Goal: Task Accomplishment & Management: Manage account settings

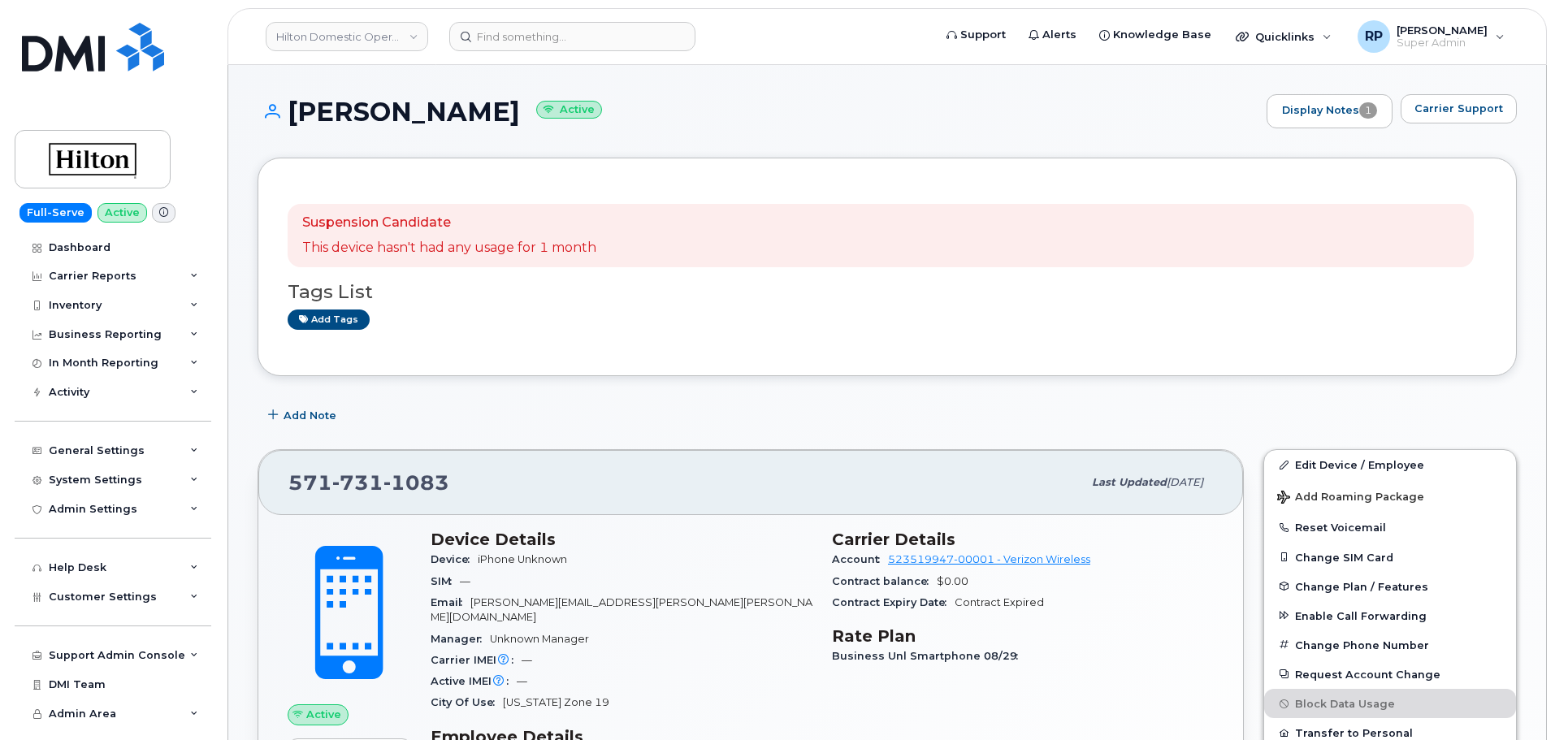
scroll to position [910, 0]
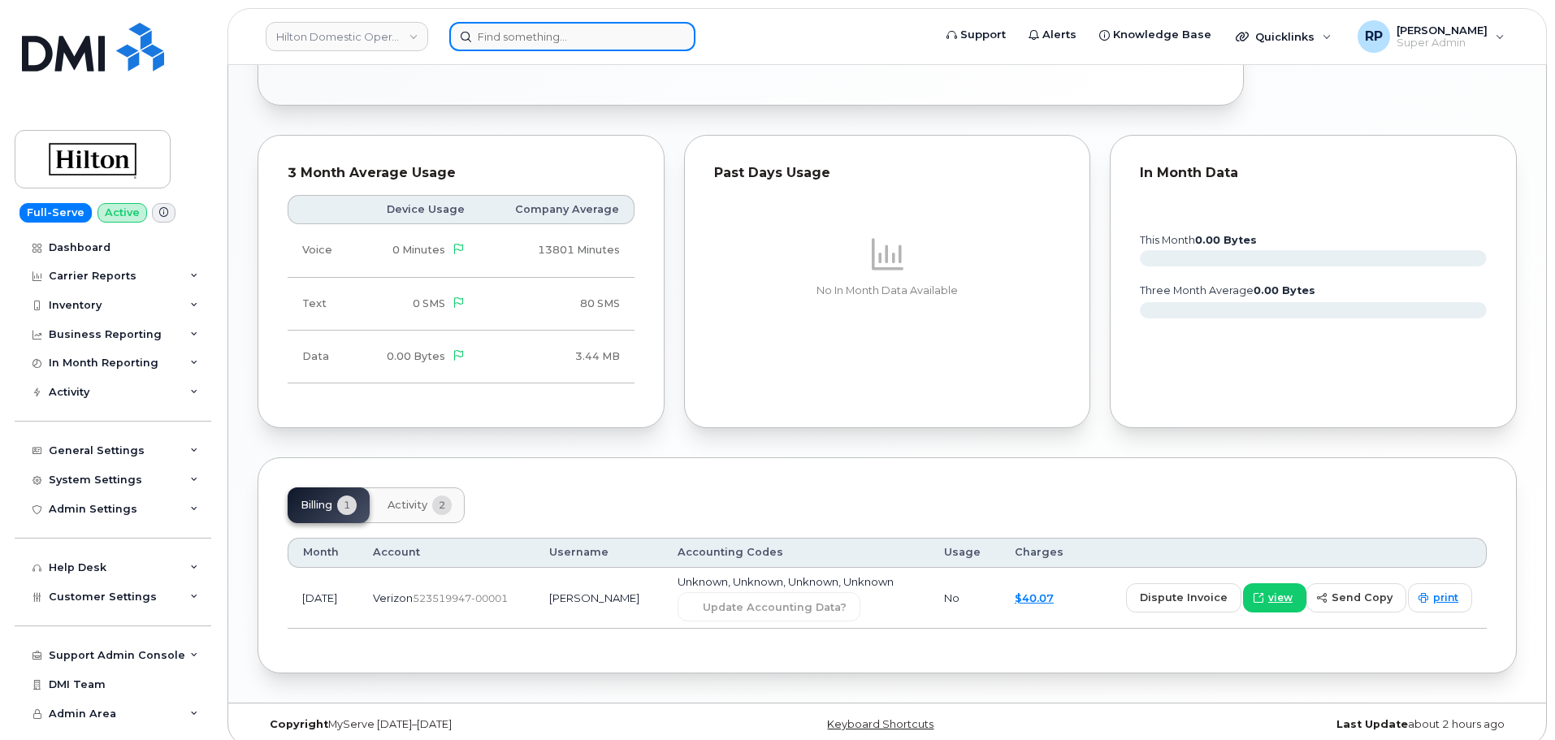
click at [541, 43] on input at bounding box center [572, 36] width 246 height 29
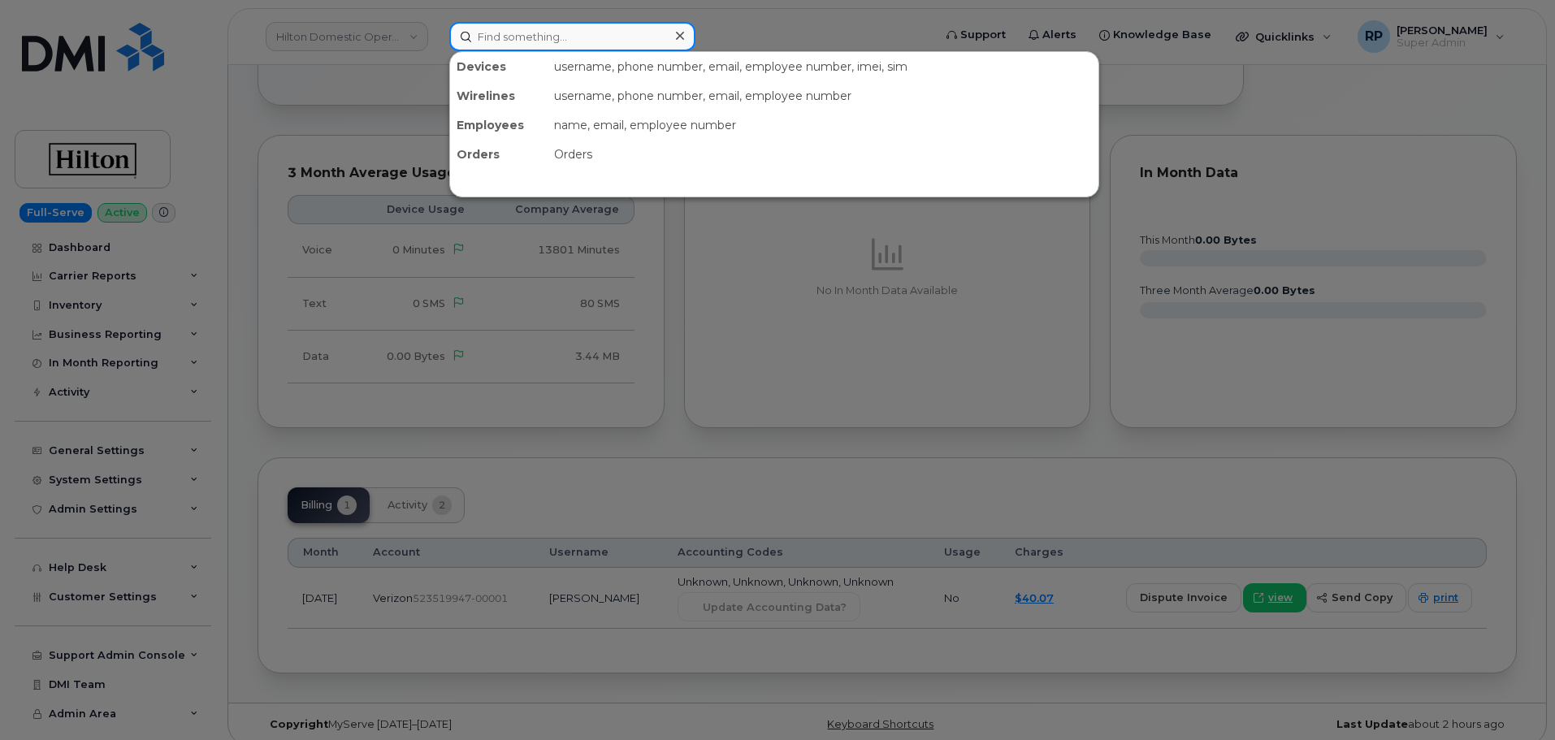
paste input "5042723717"
type input "5042723717"
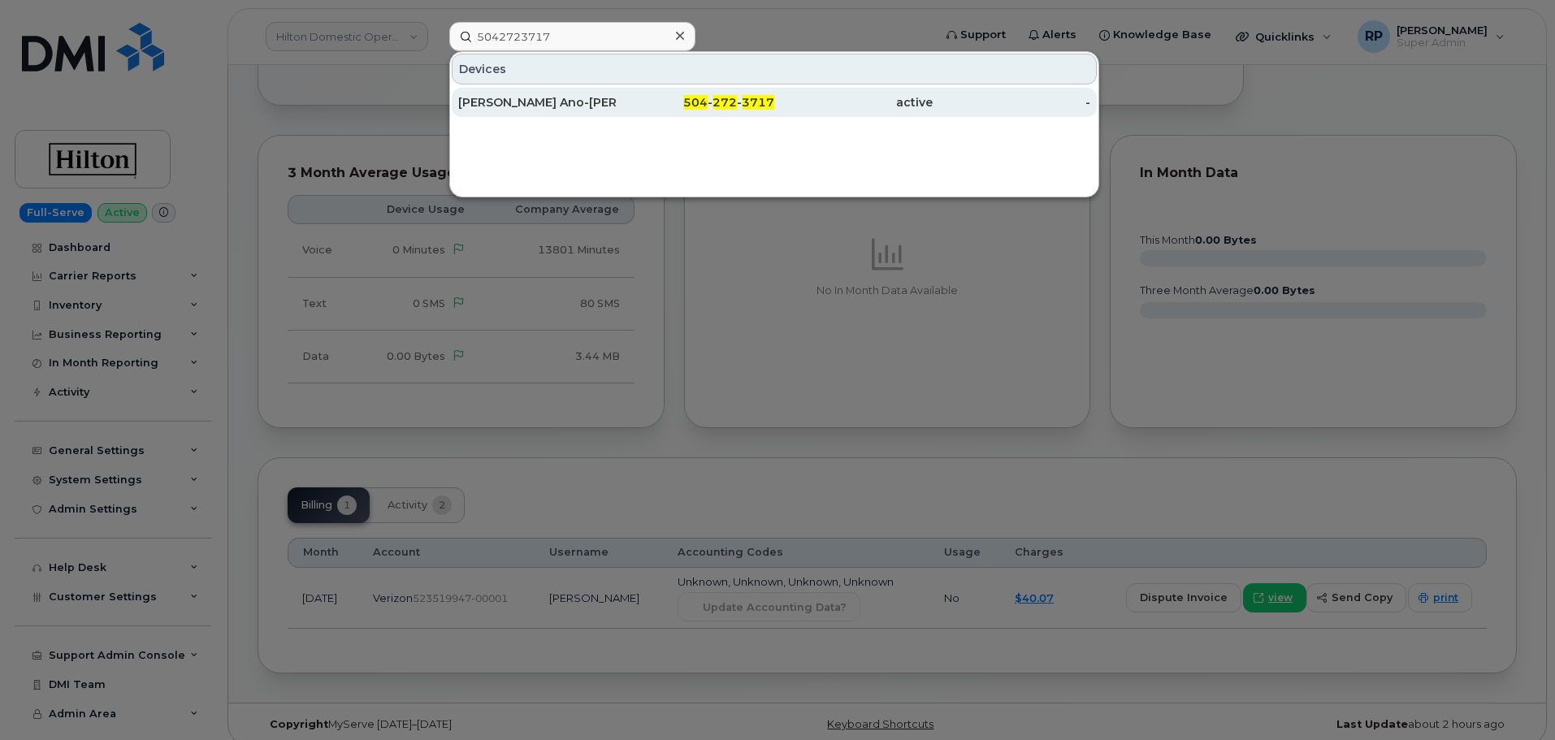
click at [557, 99] on div "[PERSON_NAME] Ano-[PERSON_NAME]" at bounding box center [537, 102] width 158 height 16
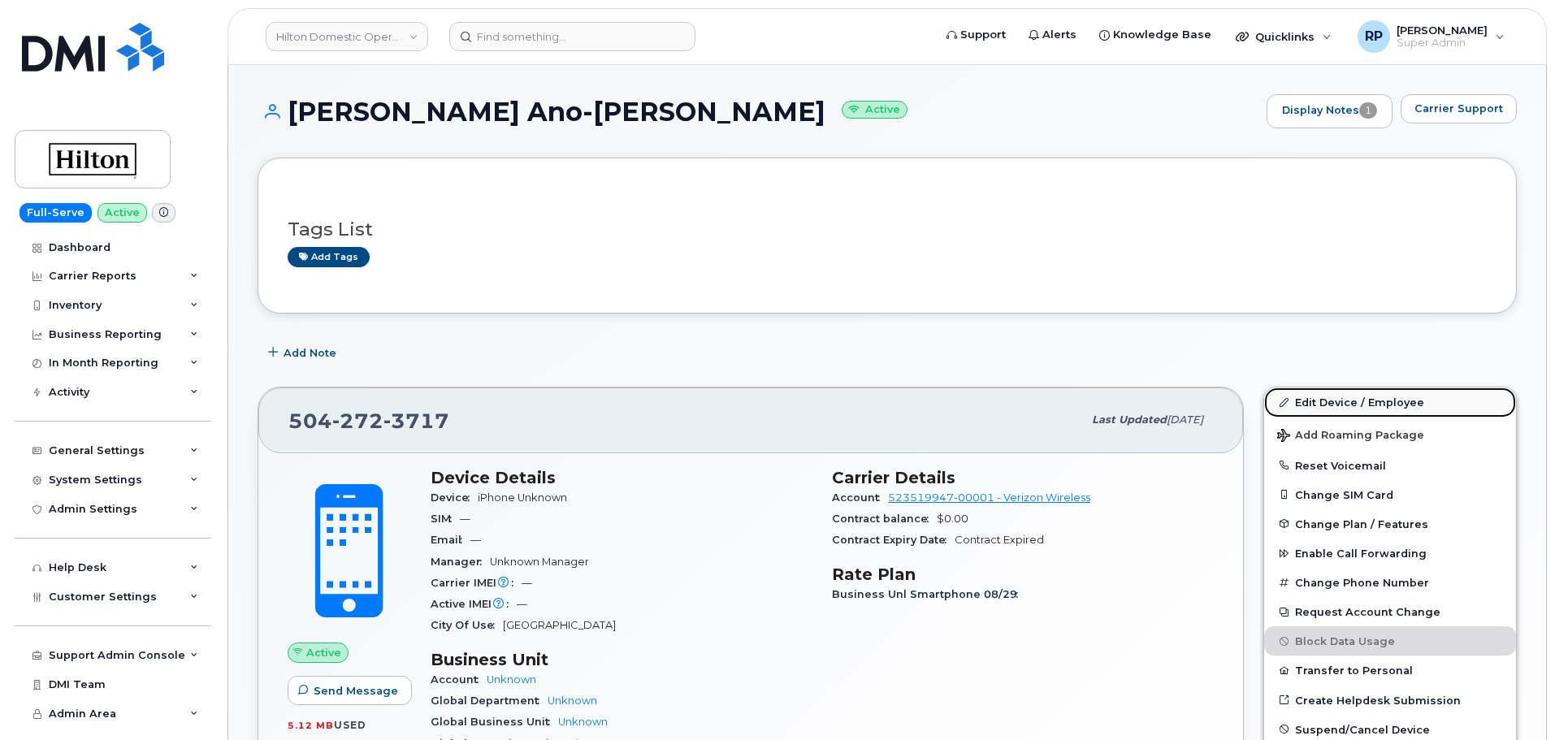
click at [1360, 406] on link "Edit Device / Employee" at bounding box center [1390, 402] width 252 height 29
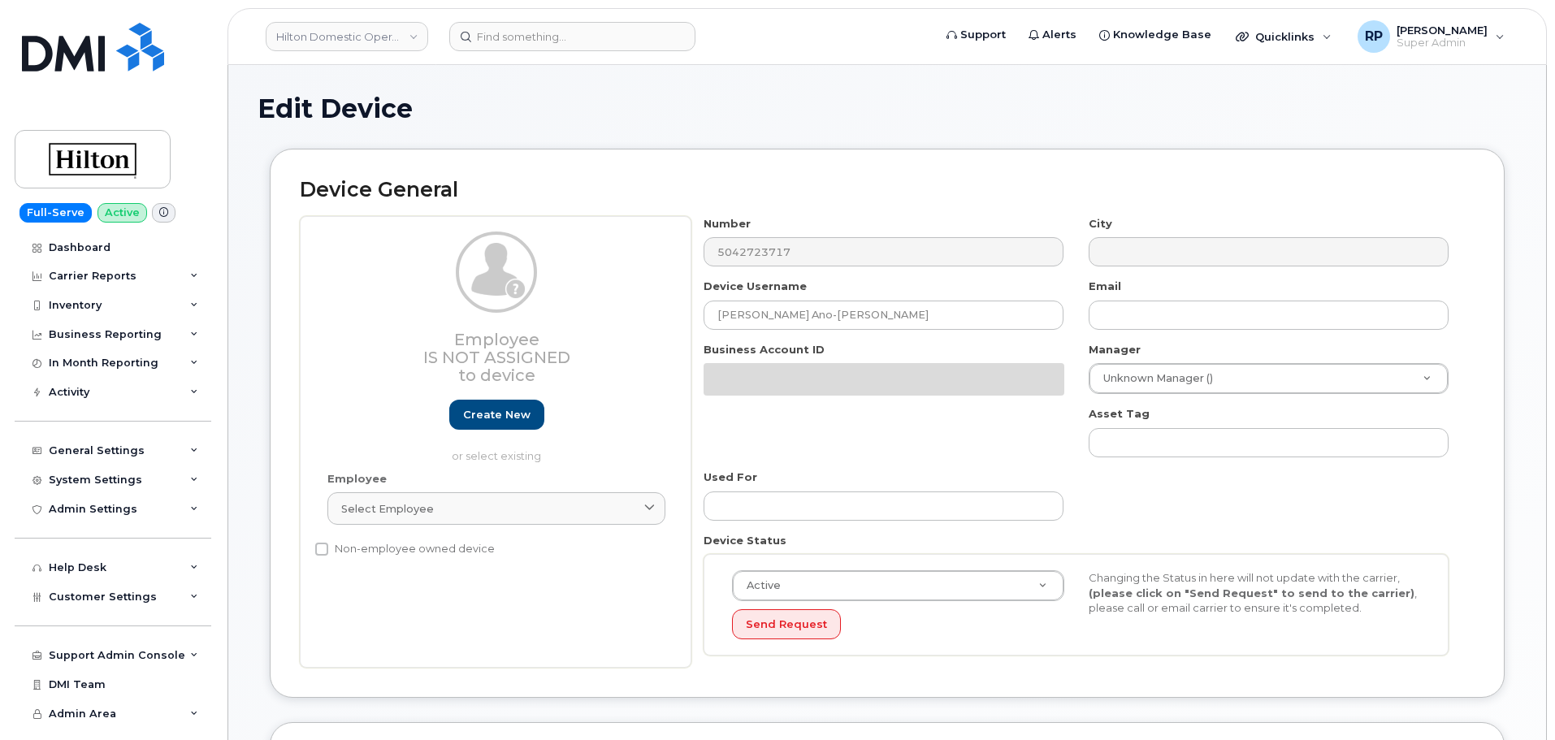
select select "34080326"
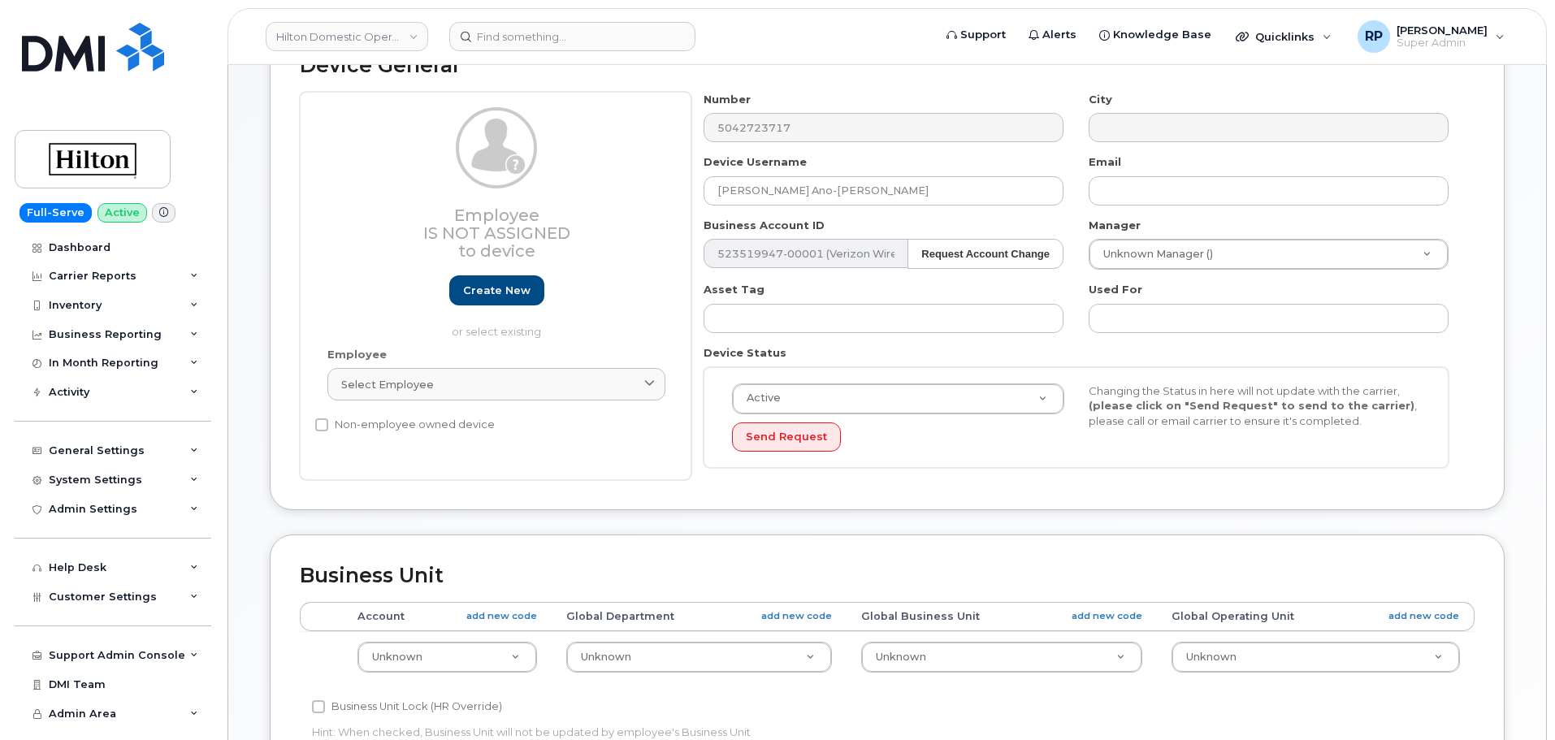
scroll to position [271, 0]
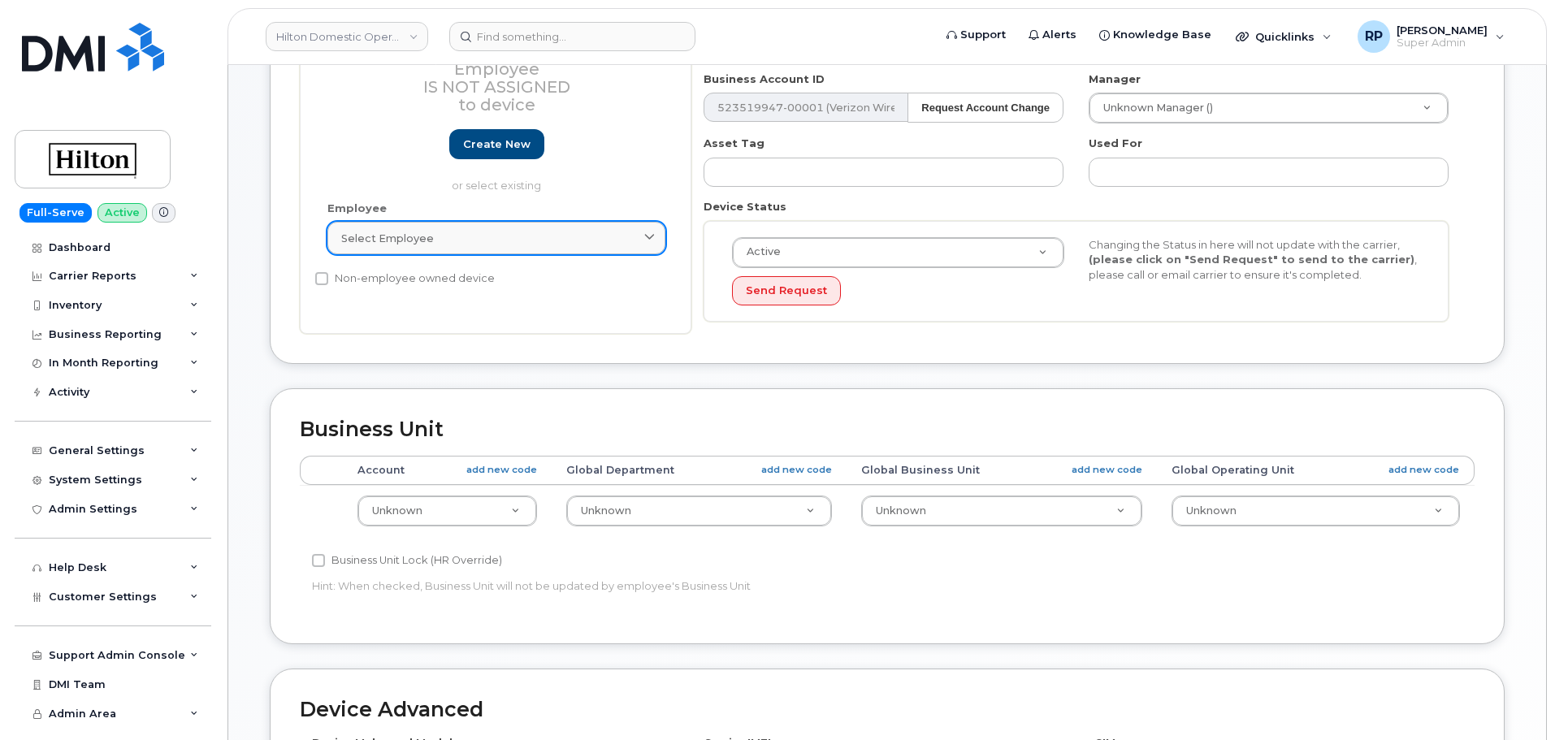
click at [521, 239] on div "Select employee" at bounding box center [496, 238] width 310 height 15
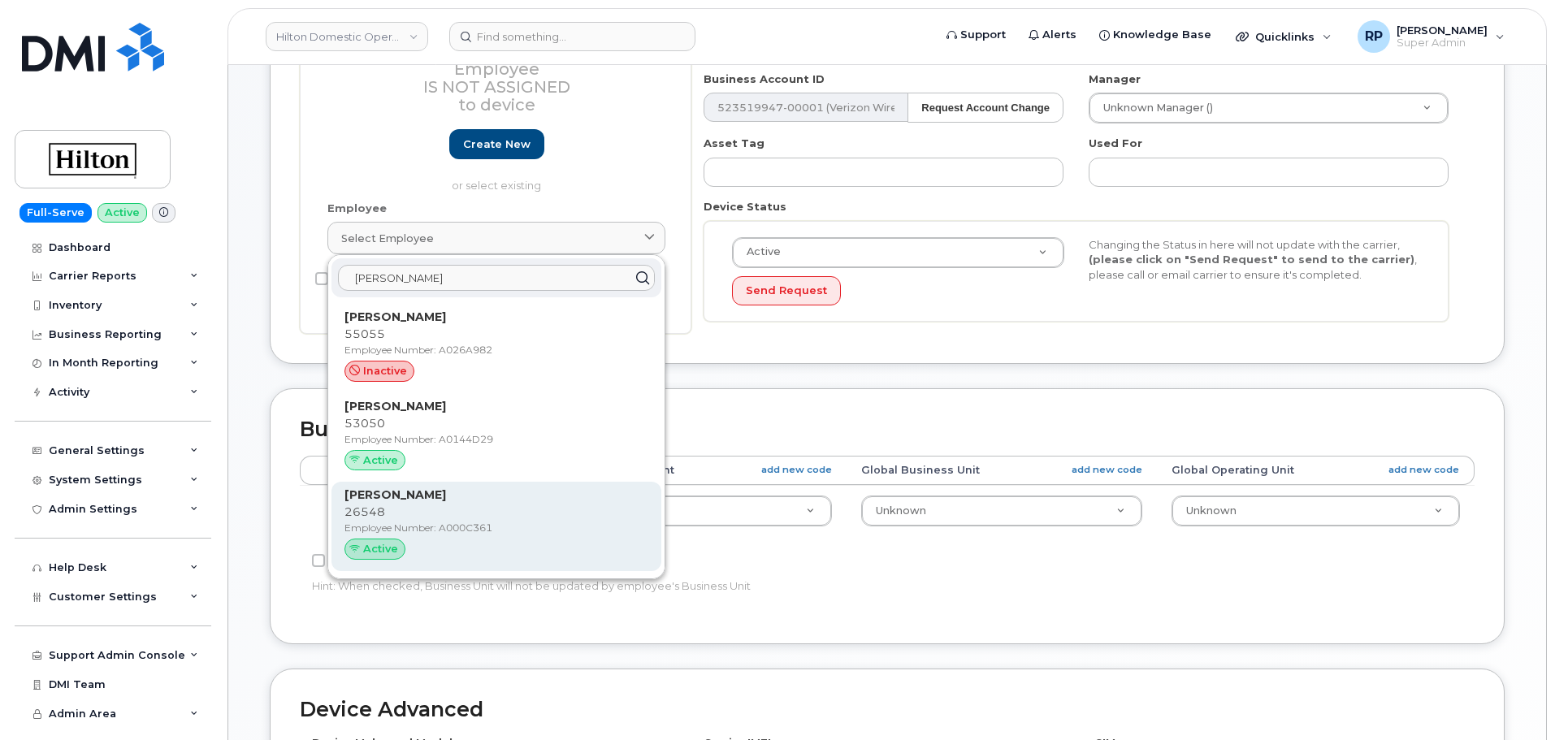
type input "felicia"
click at [432, 499] on strong "Felicia Wano-Irving" at bounding box center [396, 495] width 102 height 15
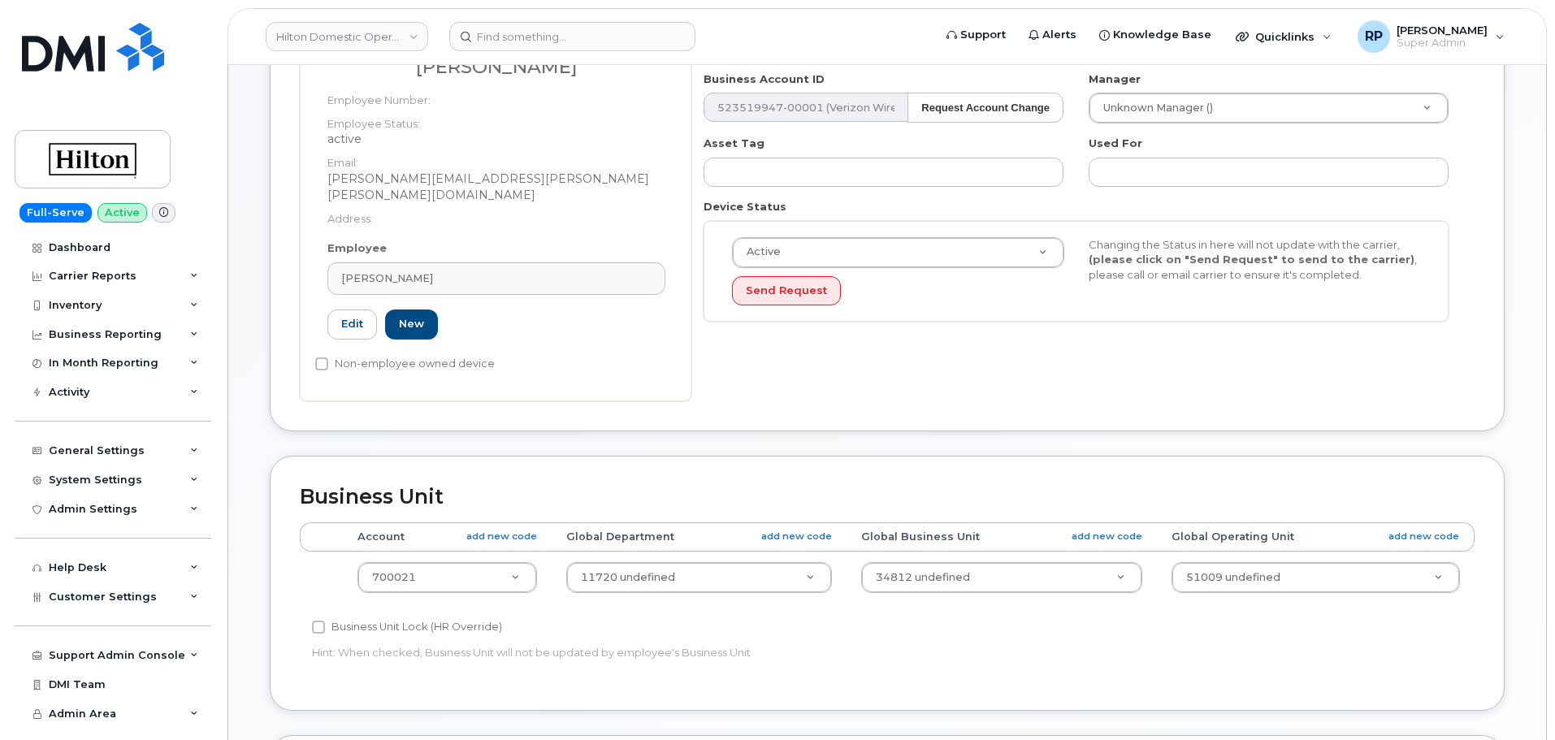
type input "A000C361"
type input "Felicia Wano-Irving"
type input "felicia.wano-irving@hilton.com"
select select "34080331"
type input "34542459"
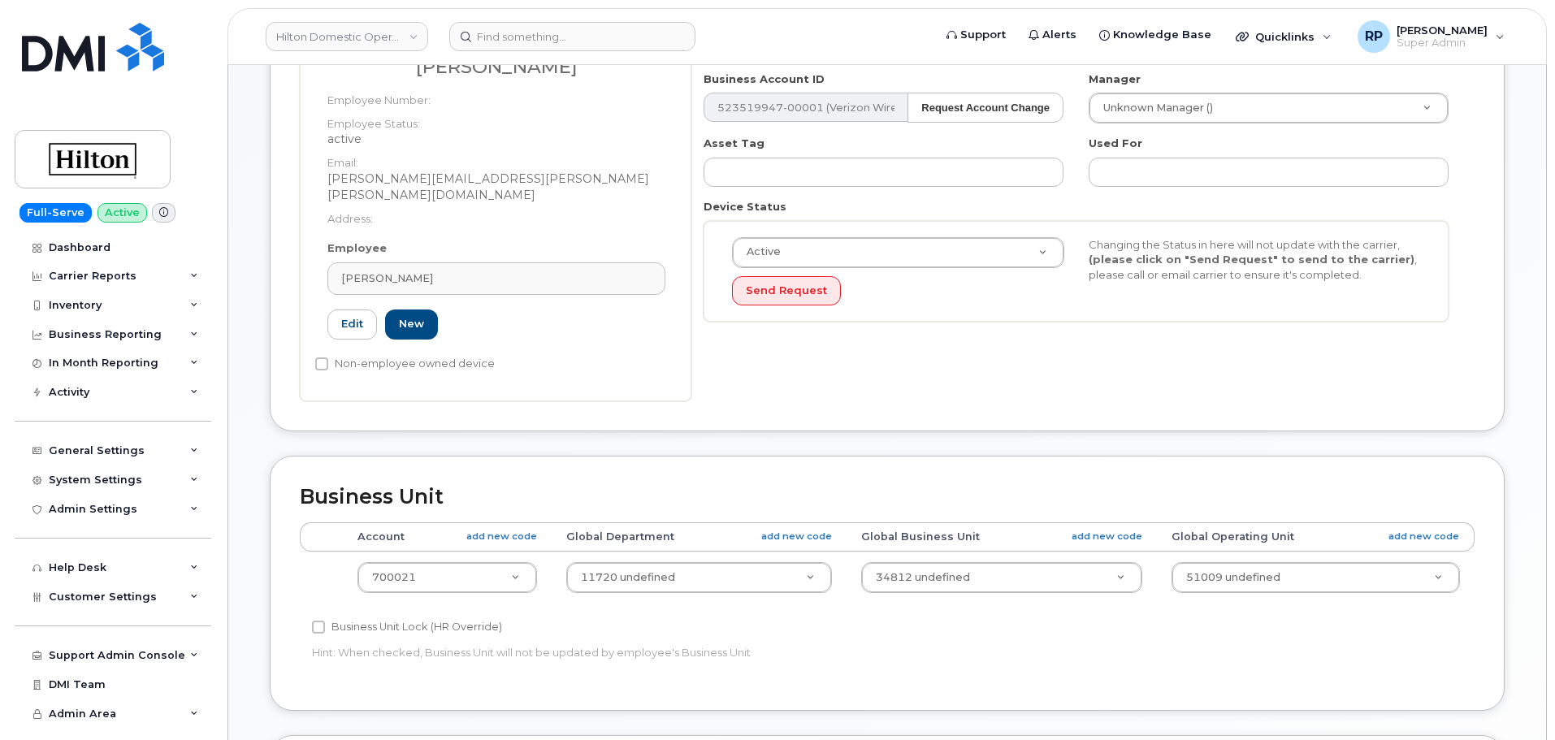
type input "34541955"
type input "34542164"
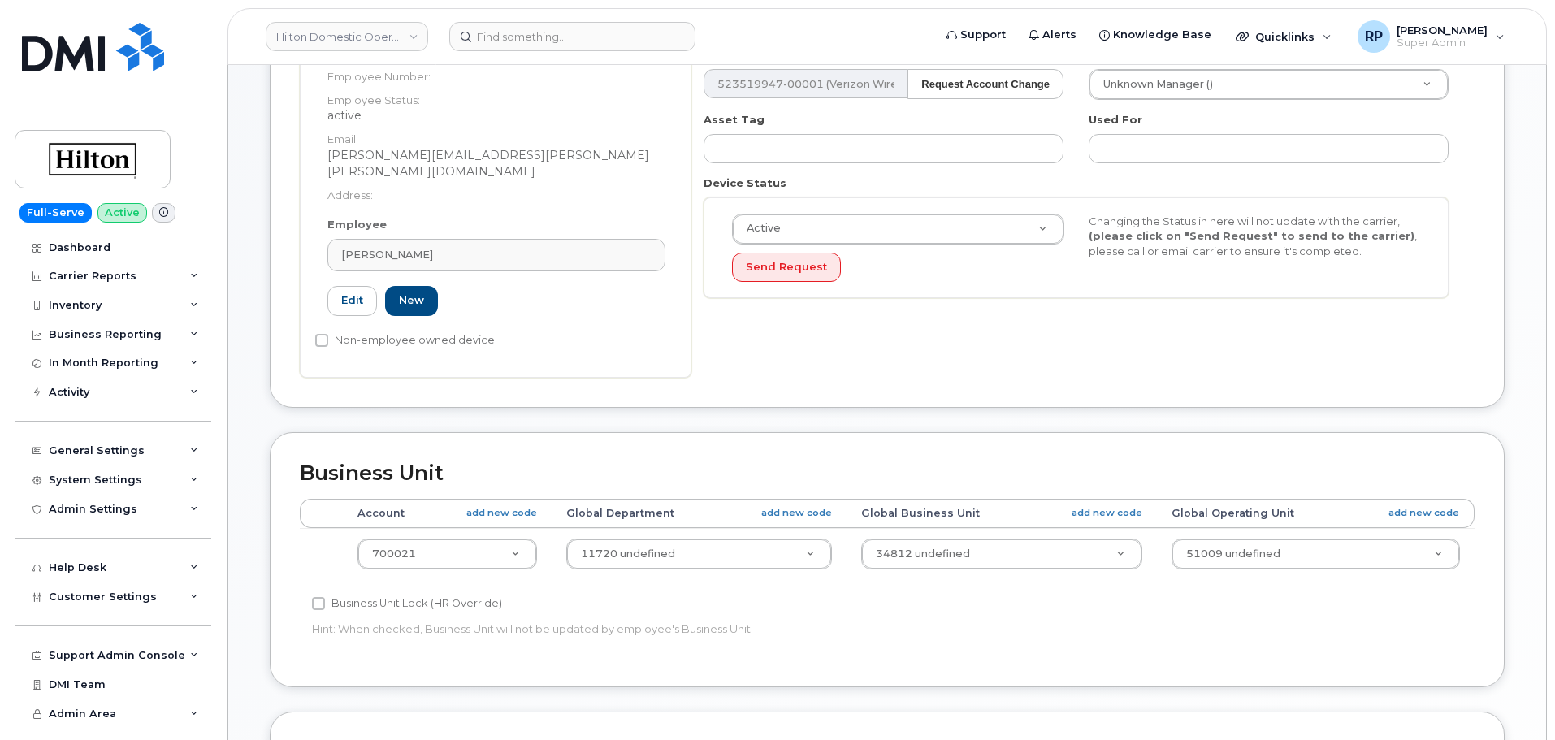
scroll to position [735, 0]
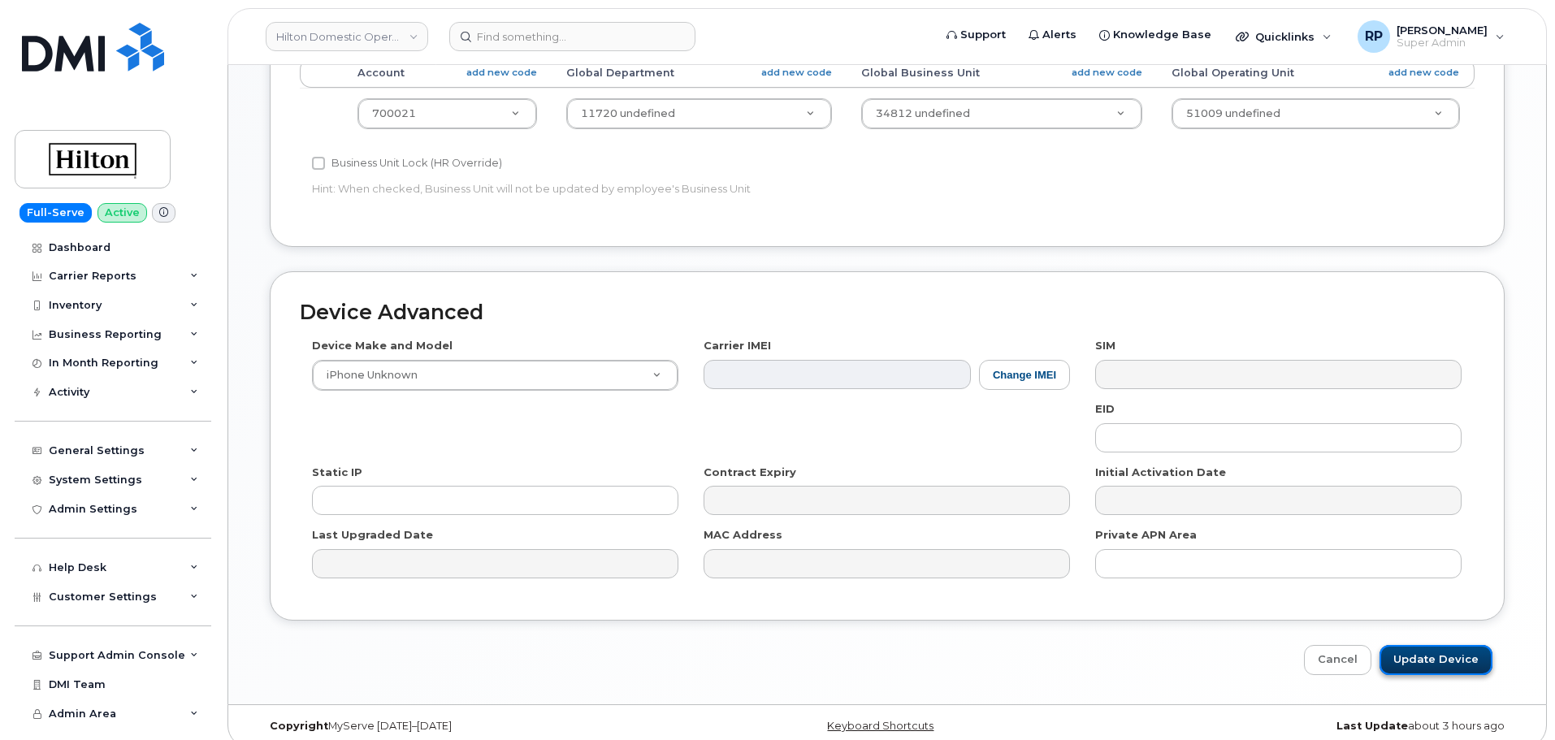
click at [1431, 645] on input "Update Device" at bounding box center [1436, 660] width 113 height 30
type input "Saving..."
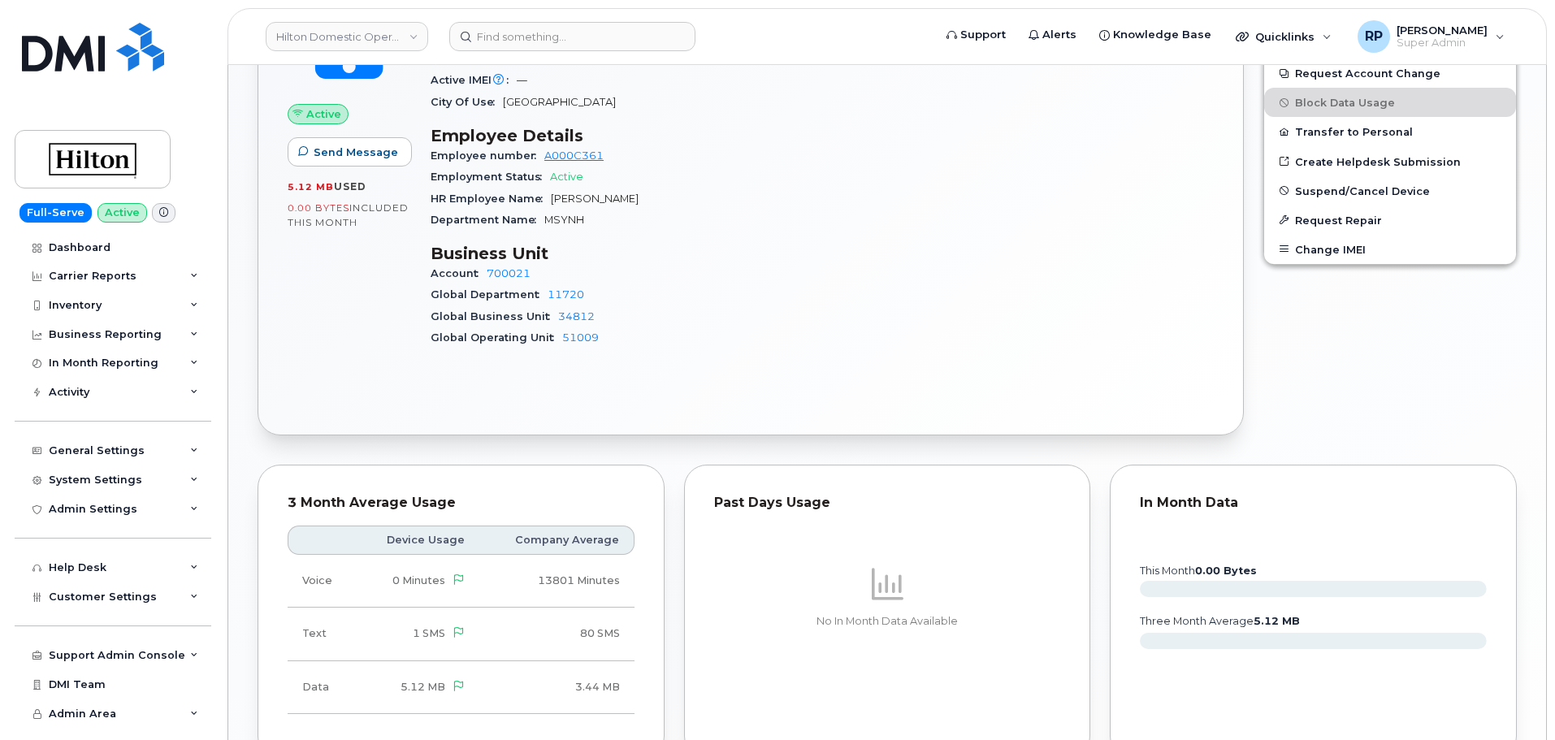
scroll to position [1007, 0]
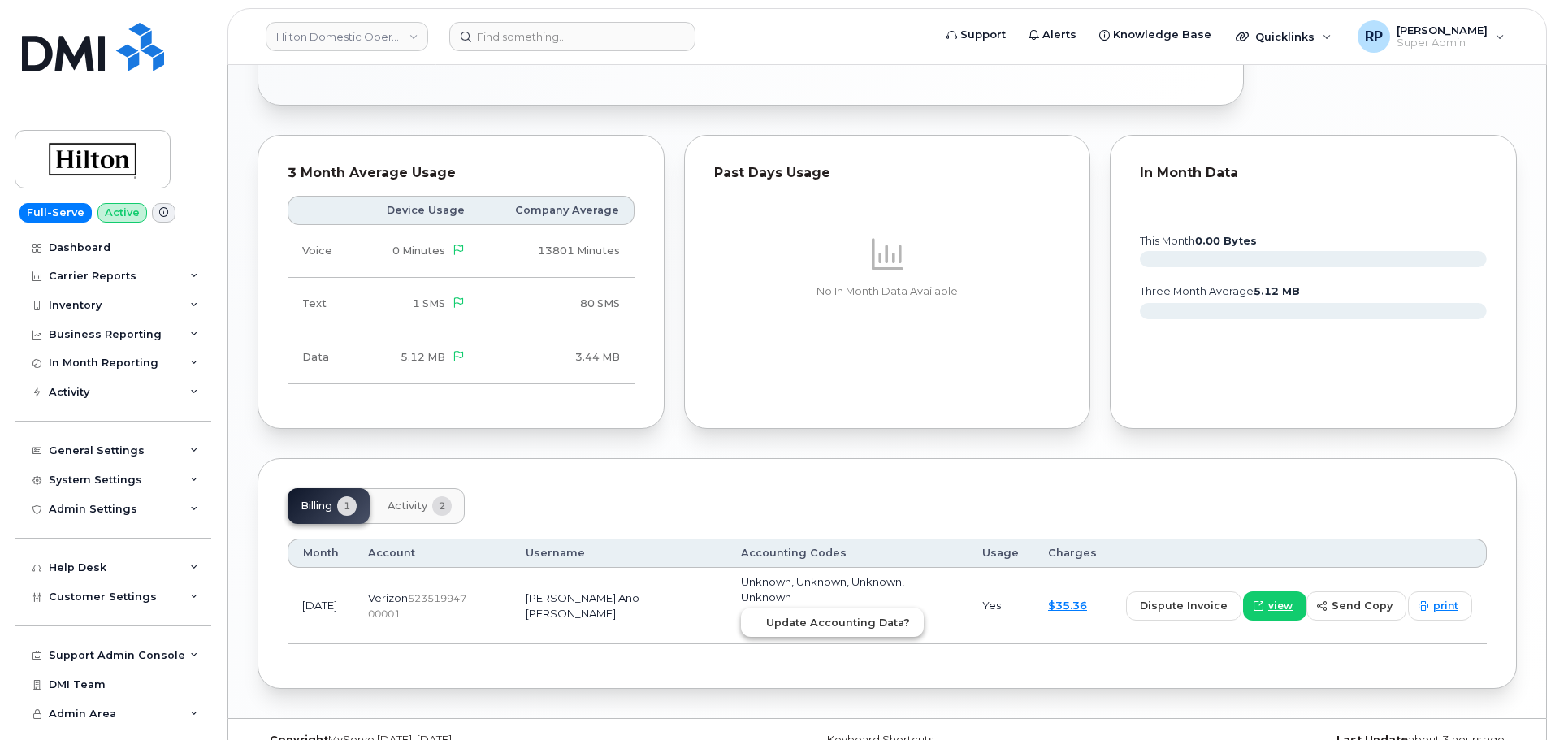
click at [783, 615] on span "Update Accounting Data?" at bounding box center [838, 622] width 144 height 15
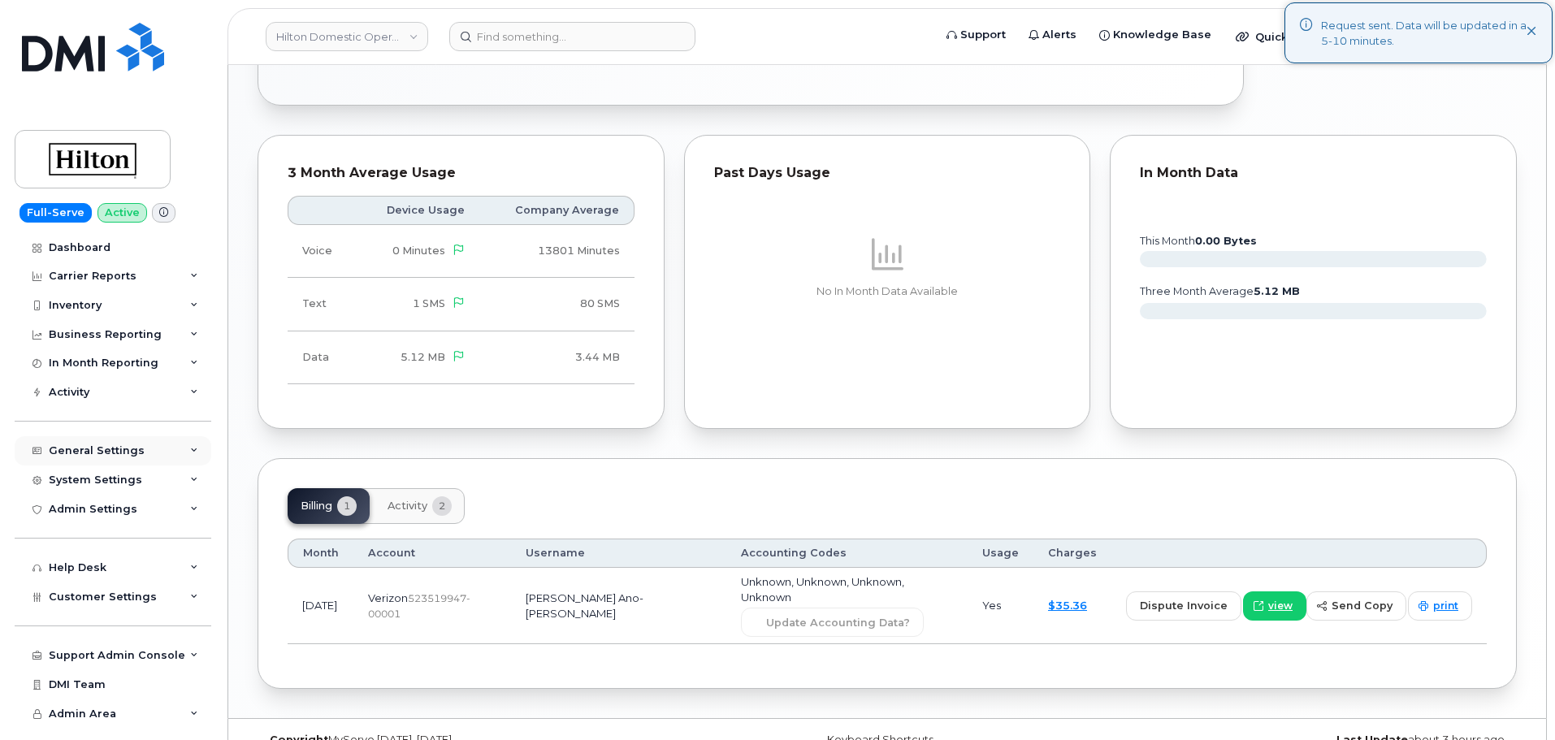
click at [133, 445] on div "General Settings" at bounding box center [97, 451] width 96 height 13
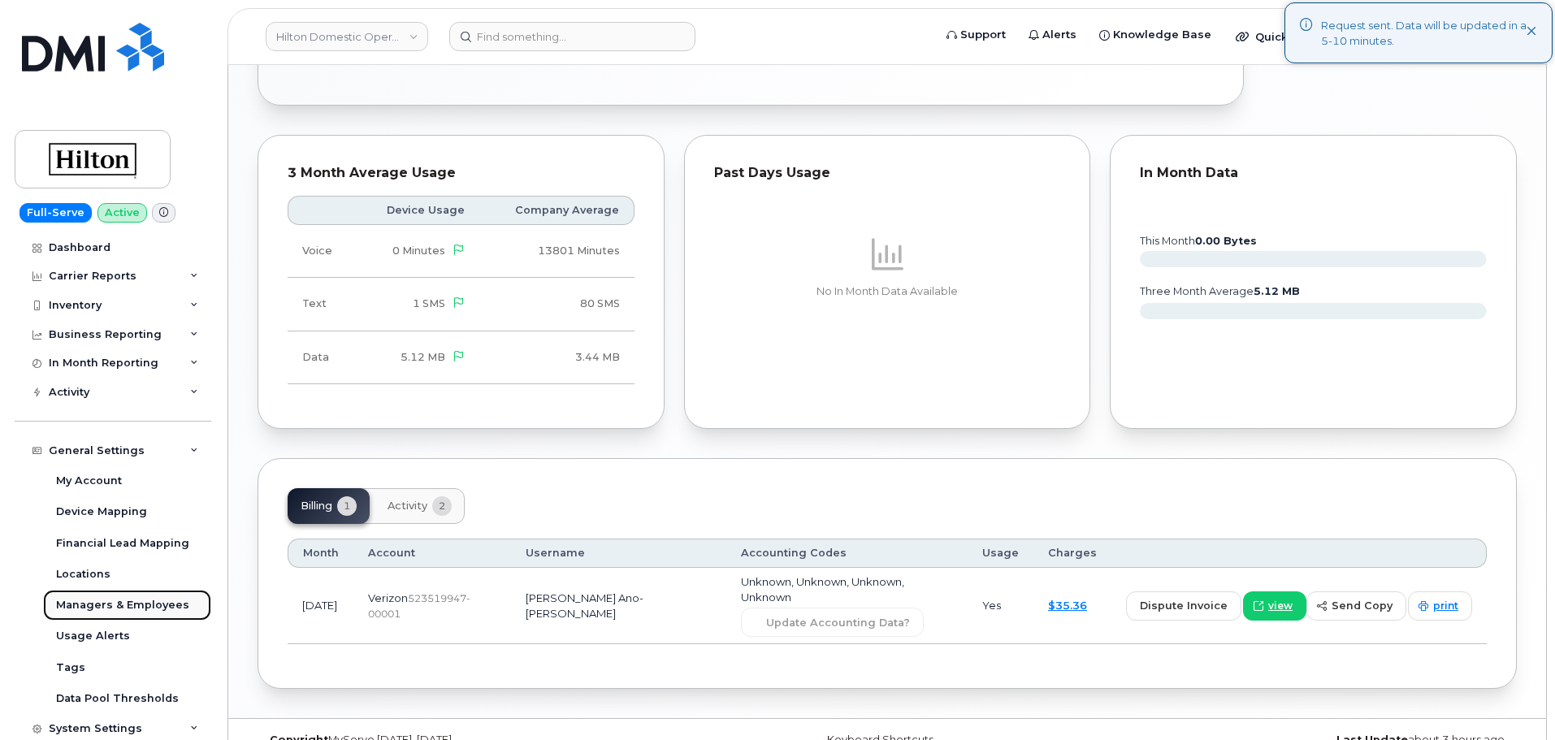
click at [167, 601] on div "Managers & Employees" at bounding box center [122, 605] width 133 height 15
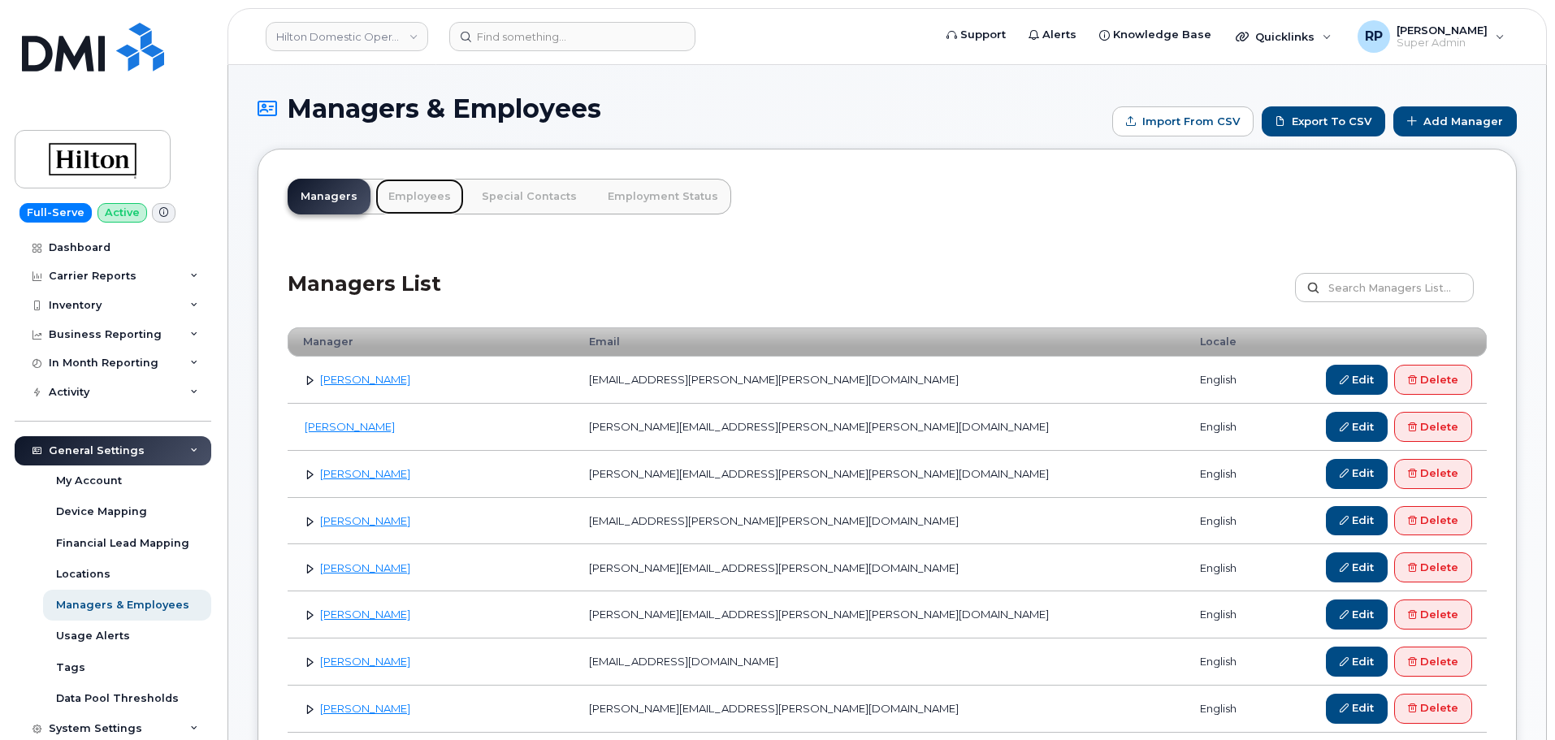
click at [411, 187] on link "Employees" at bounding box center [419, 197] width 89 height 36
click at [416, 196] on link "Employees" at bounding box center [419, 197] width 89 height 36
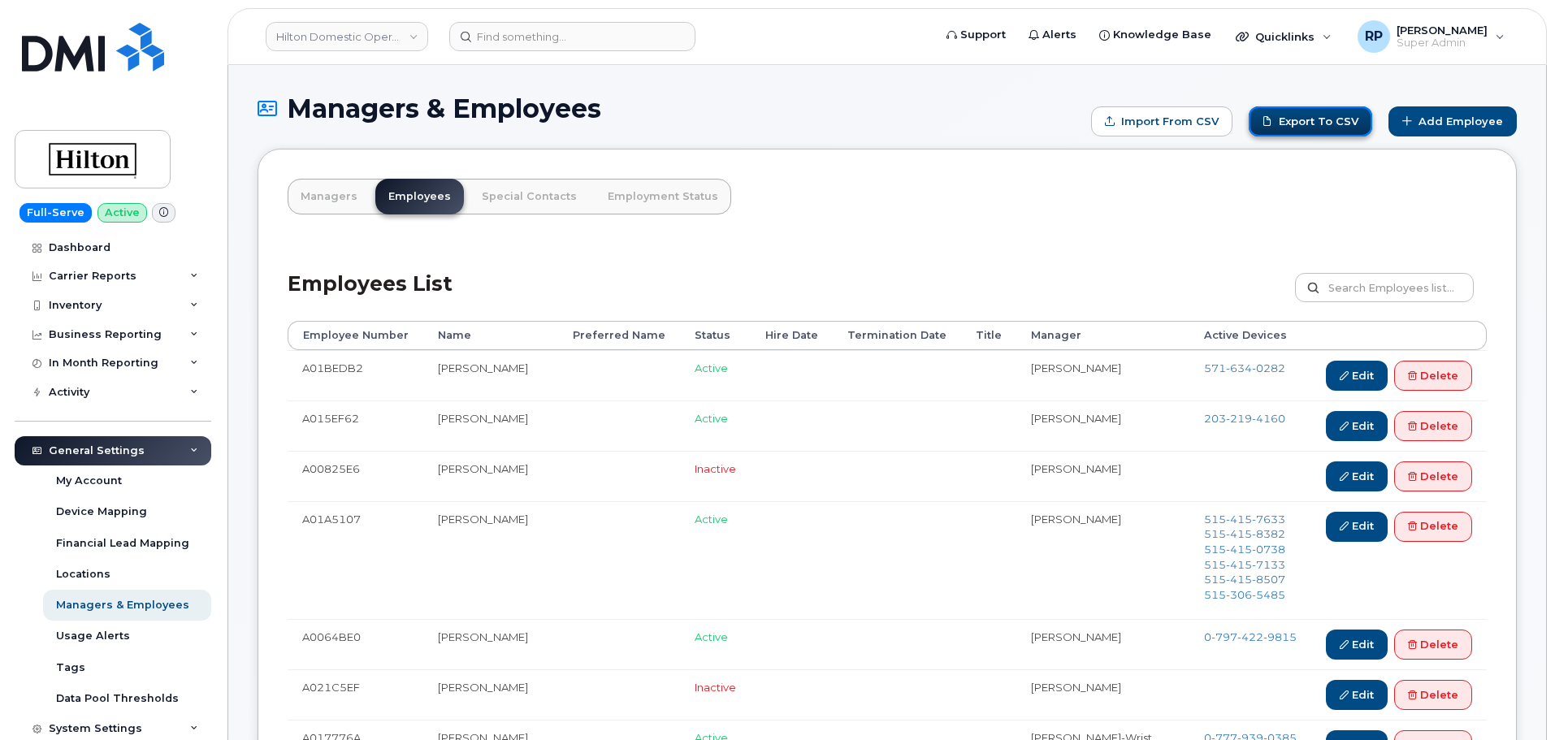
click at [1292, 121] on link "Export to CSV" at bounding box center [1311, 121] width 124 height 30
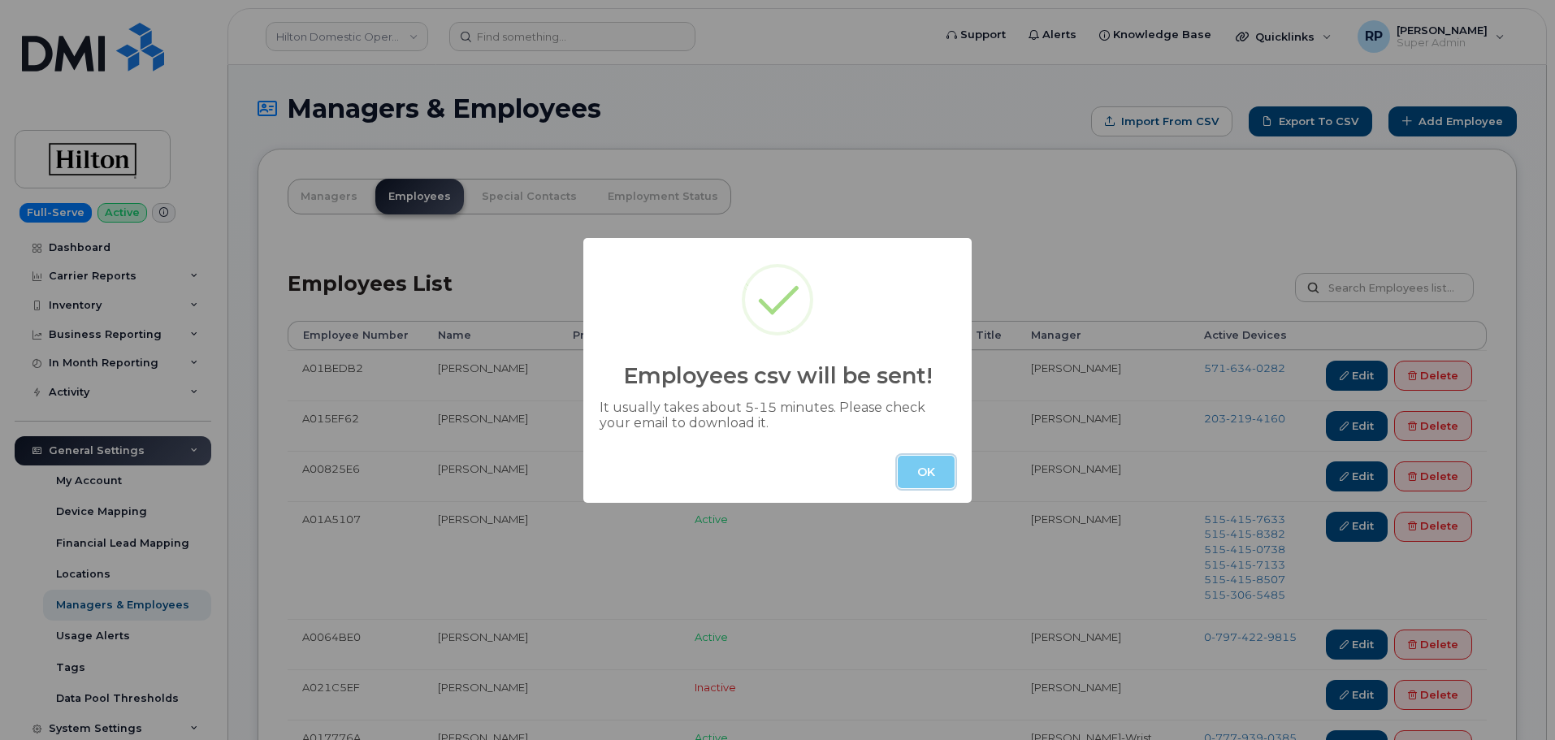
click at [940, 470] on button "OK" at bounding box center [926, 472] width 57 height 33
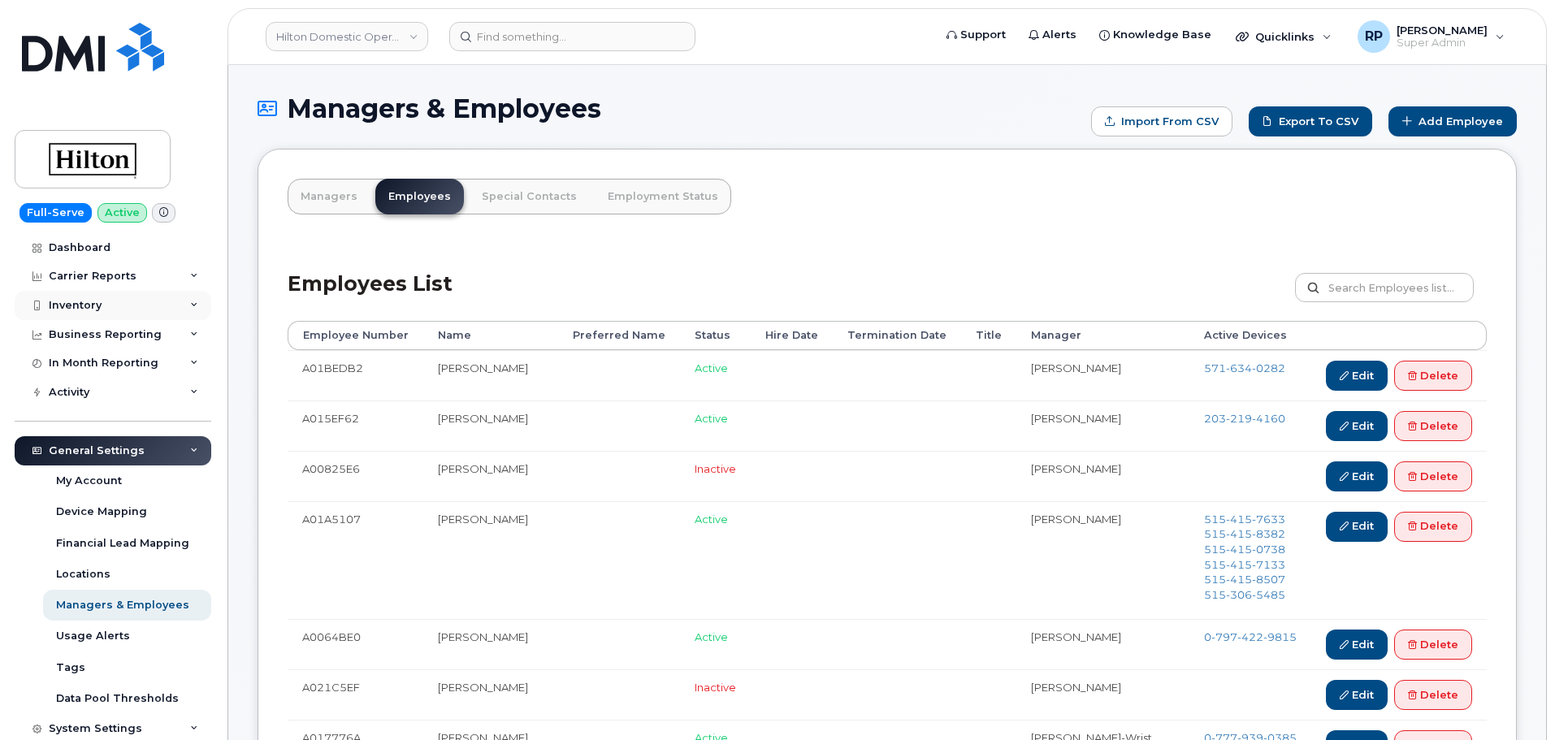
click at [106, 306] on div "Inventory" at bounding box center [113, 305] width 197 height 29
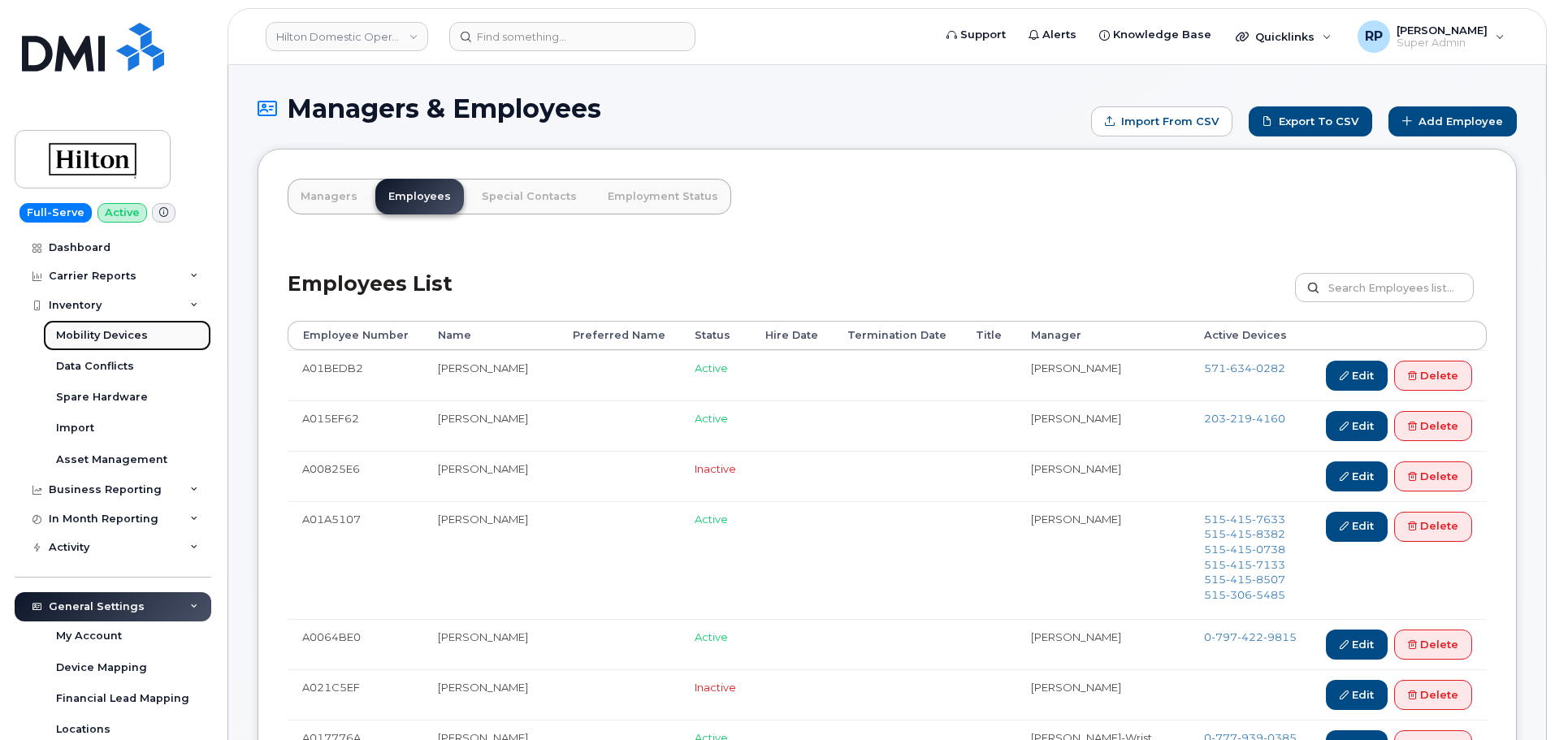
click at [89, 332] on div "Mobility Devices" at bounding box center [102, 335] width 92 height 15
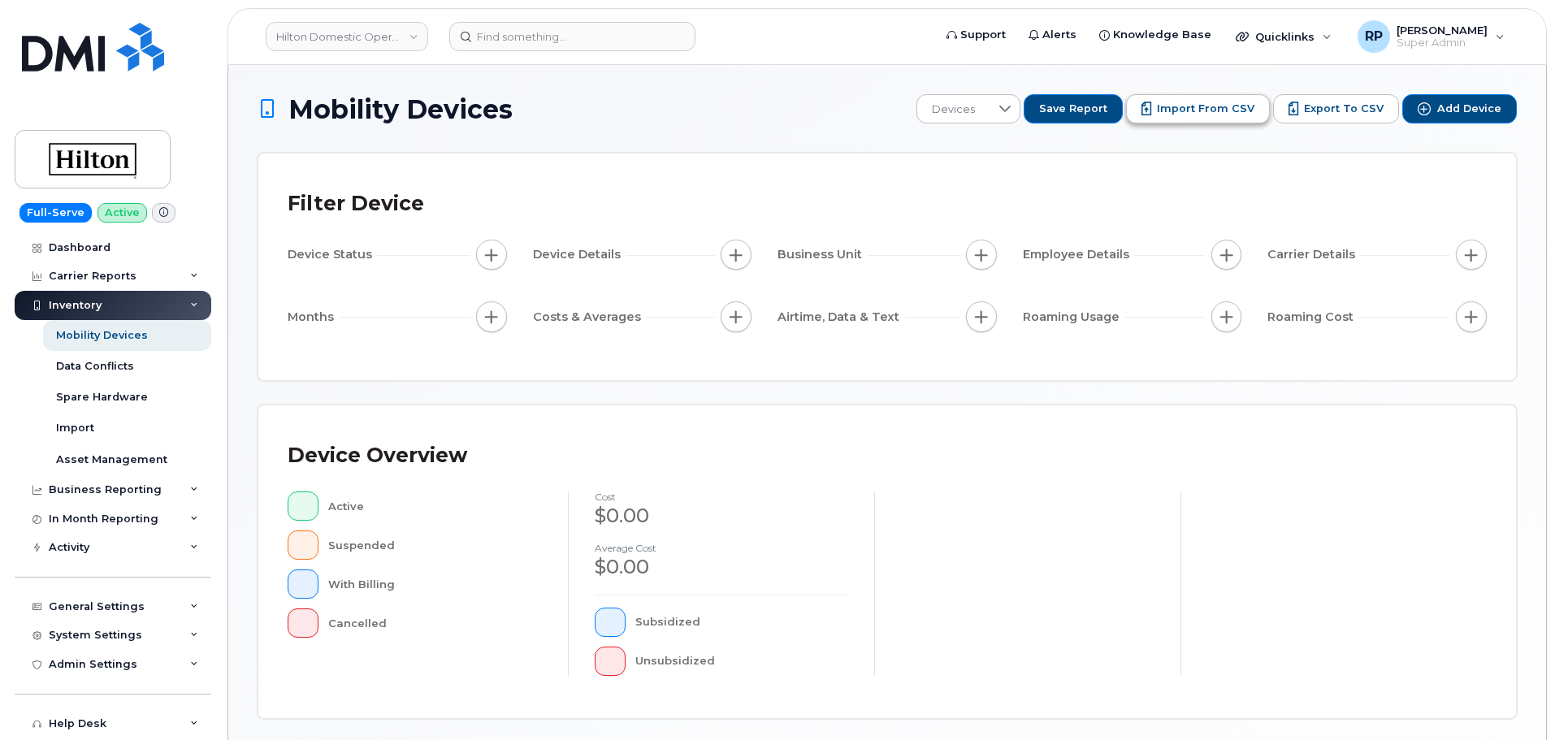
click at [1234, 112] on span "Import from CSV" at bounding box center [1206, 109] width 98 height 15
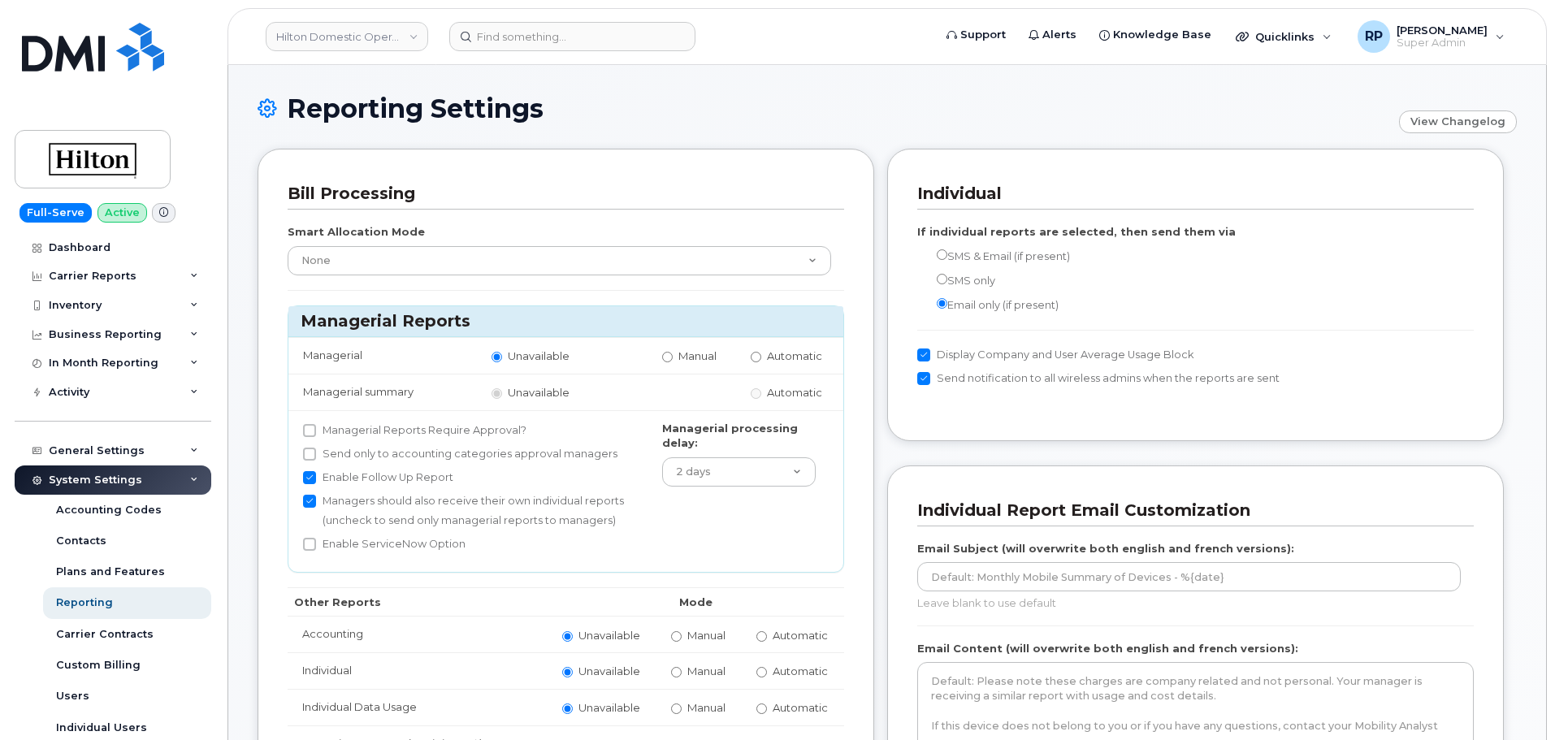
scroll to position [271, 0]
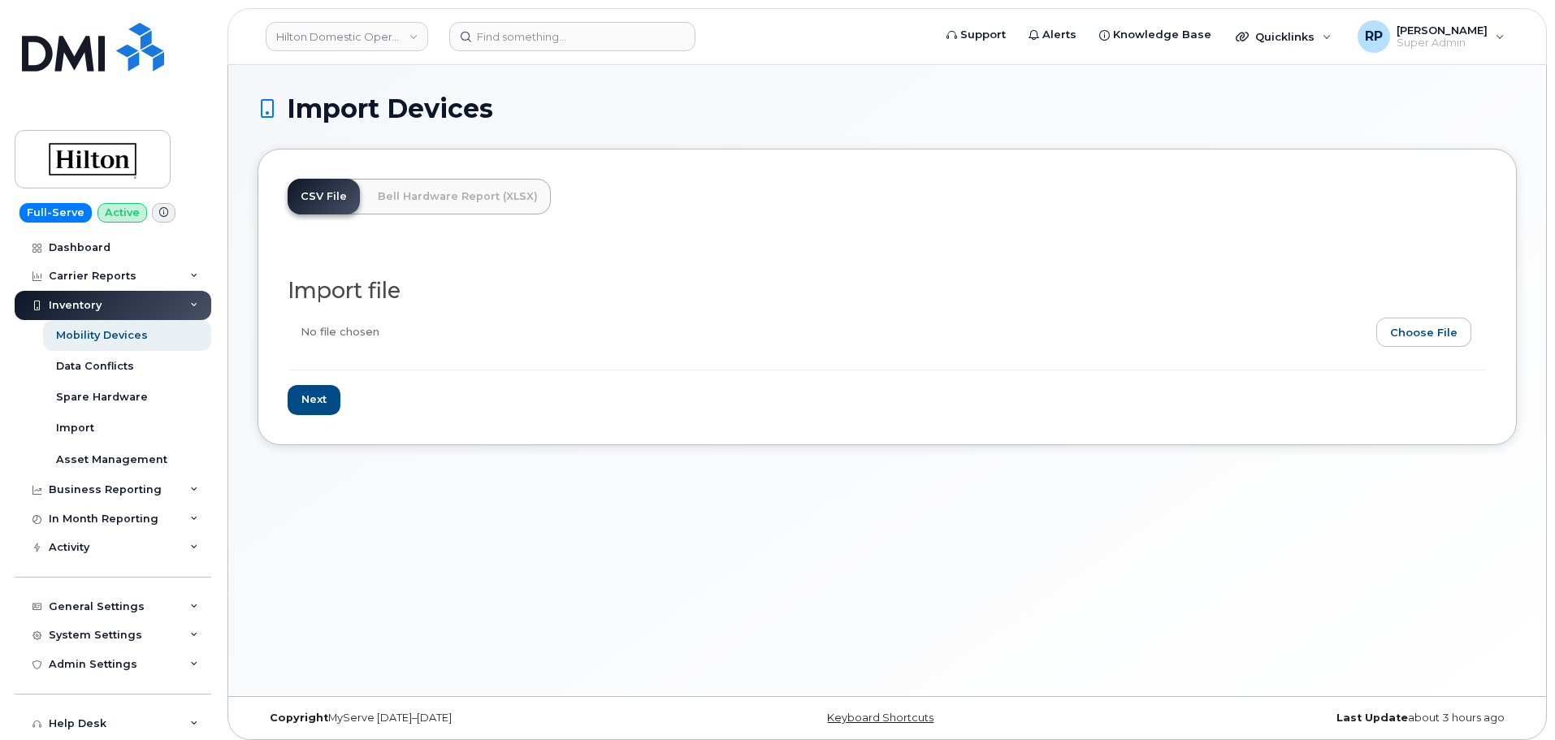
click at [1388, 335] on input "file" at bounding box center [881, 336] width 1186 height 37
type input "C:\fakepath\Hilton Verizon Assignments 9.9.csv"
click at [316, 401] on input "Next" at bounding box center [314, 400] width 53 height 30
type input "Loading..."
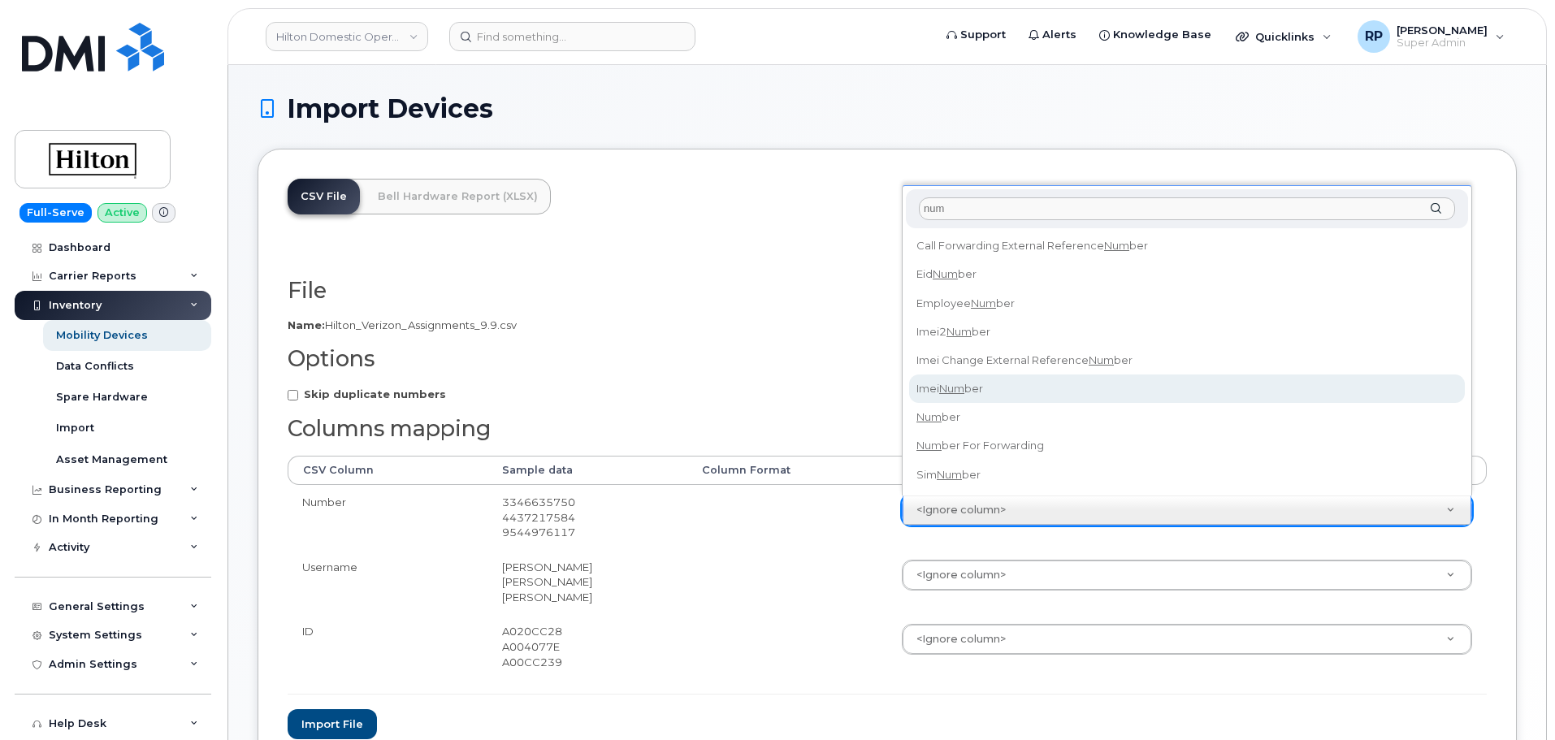
type input "num"
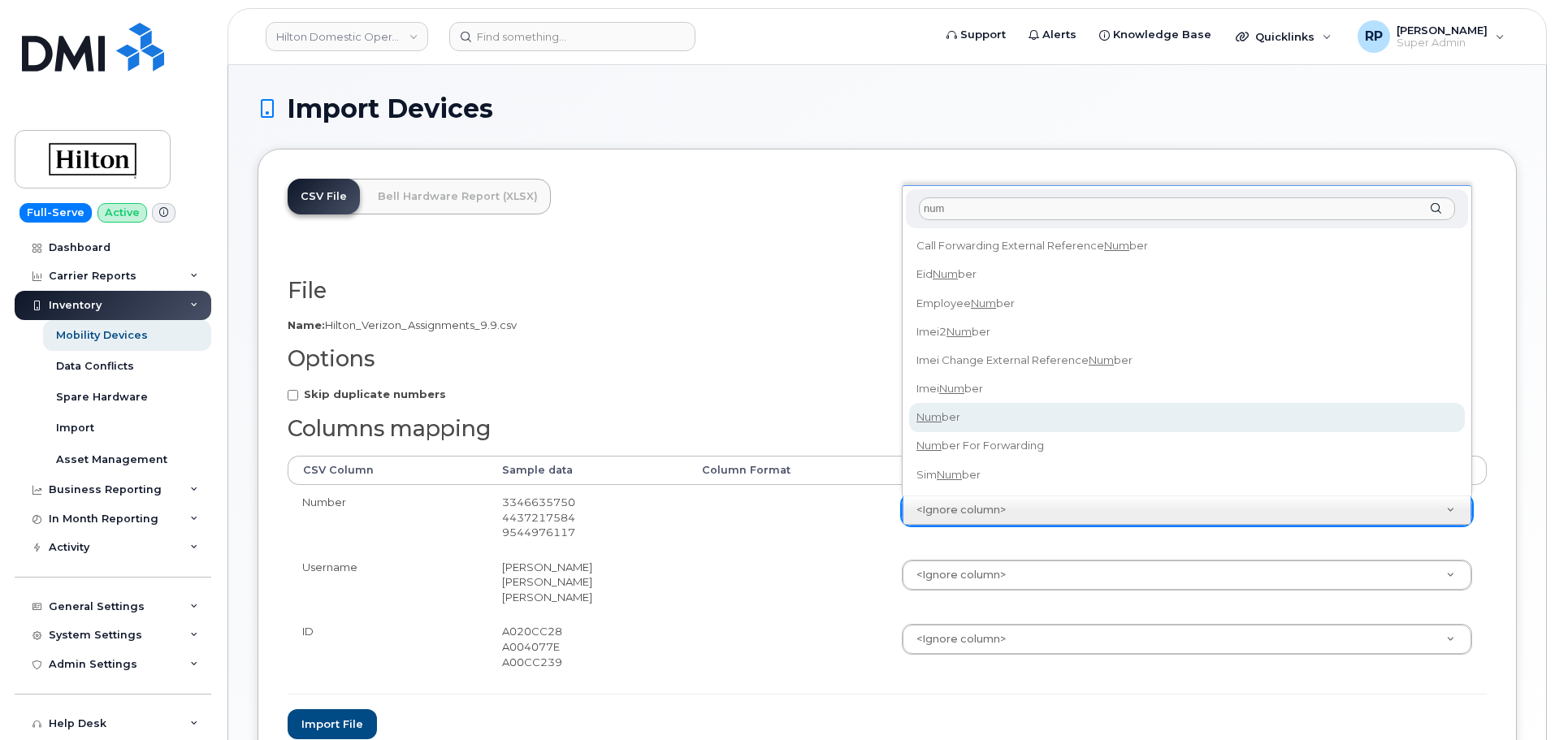
select select "number"
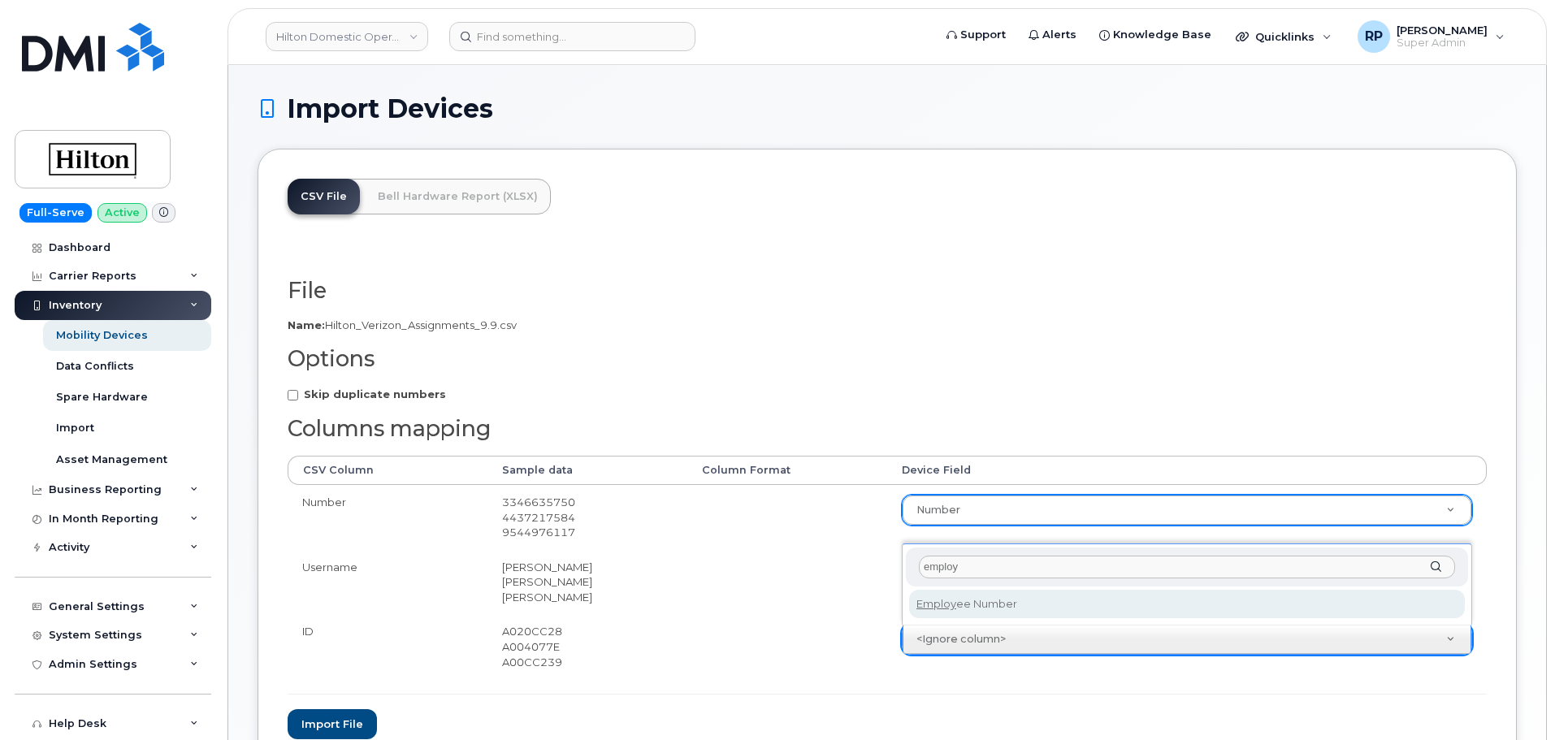
type input "employ"
select select "employee_number"
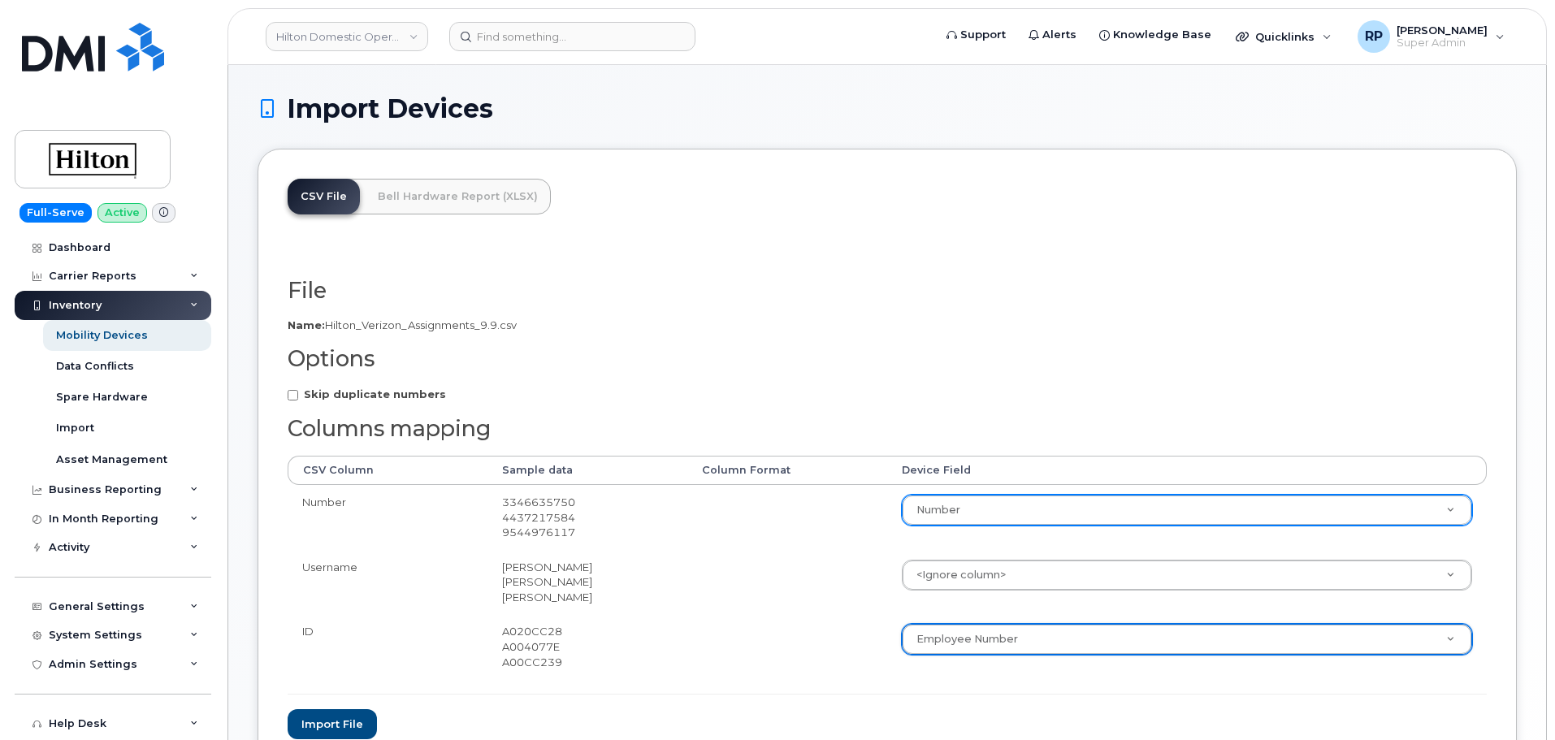
click at [739, 643] on td at bounding box center [787, 646] width 200 height 65
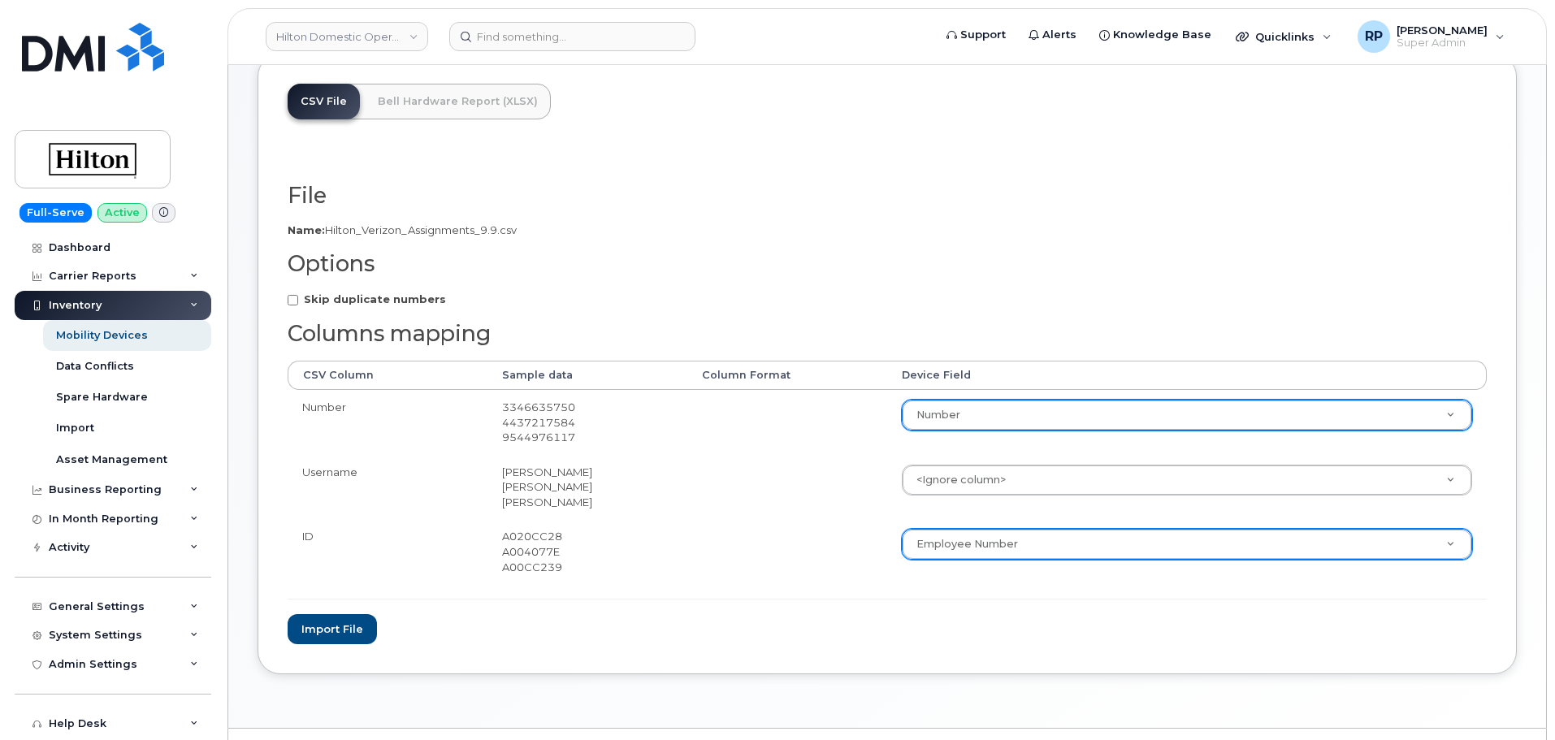
scroll to position [135, 0]
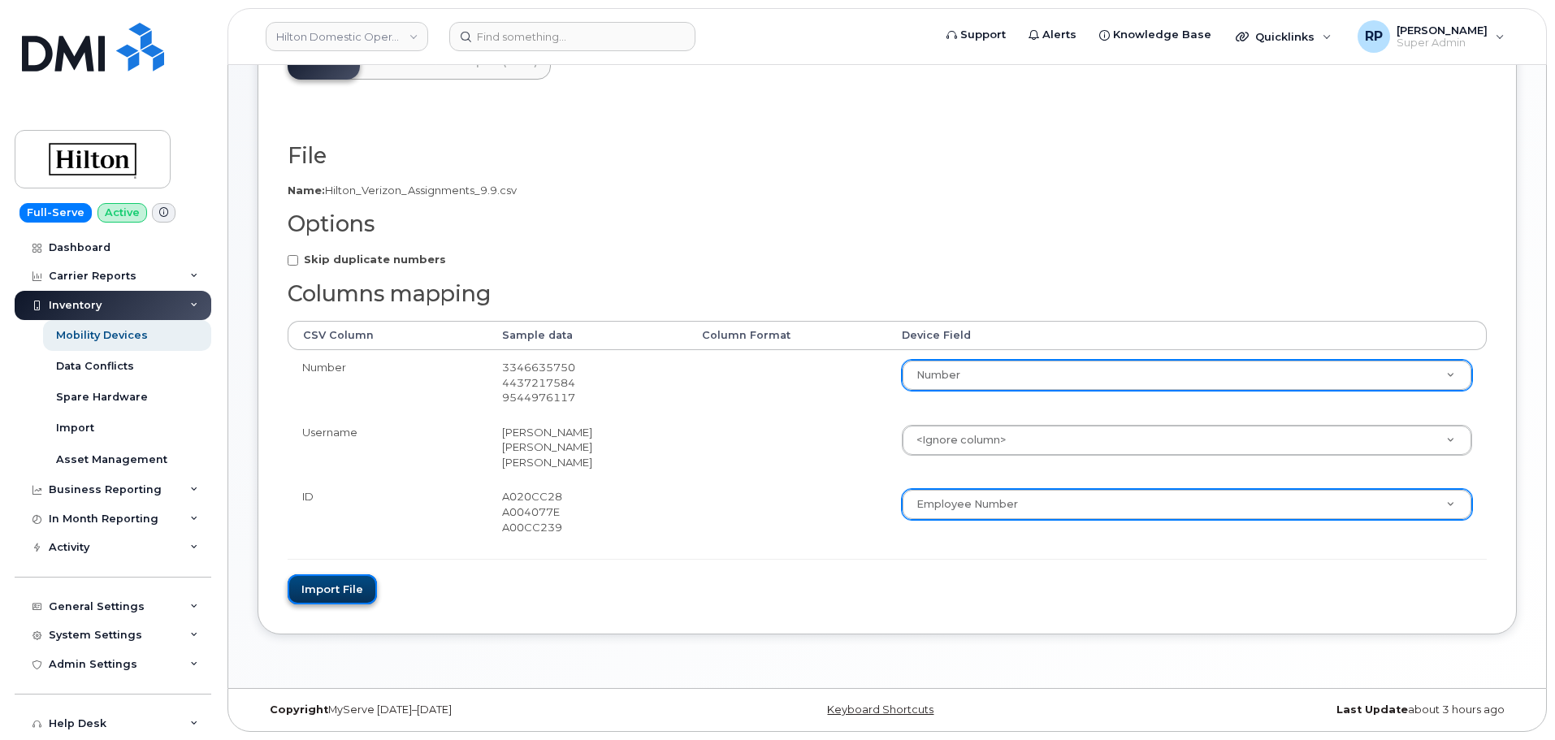
click at [314, 585] on button "Import file" at bounding box center [332, 590] width 89 height 30
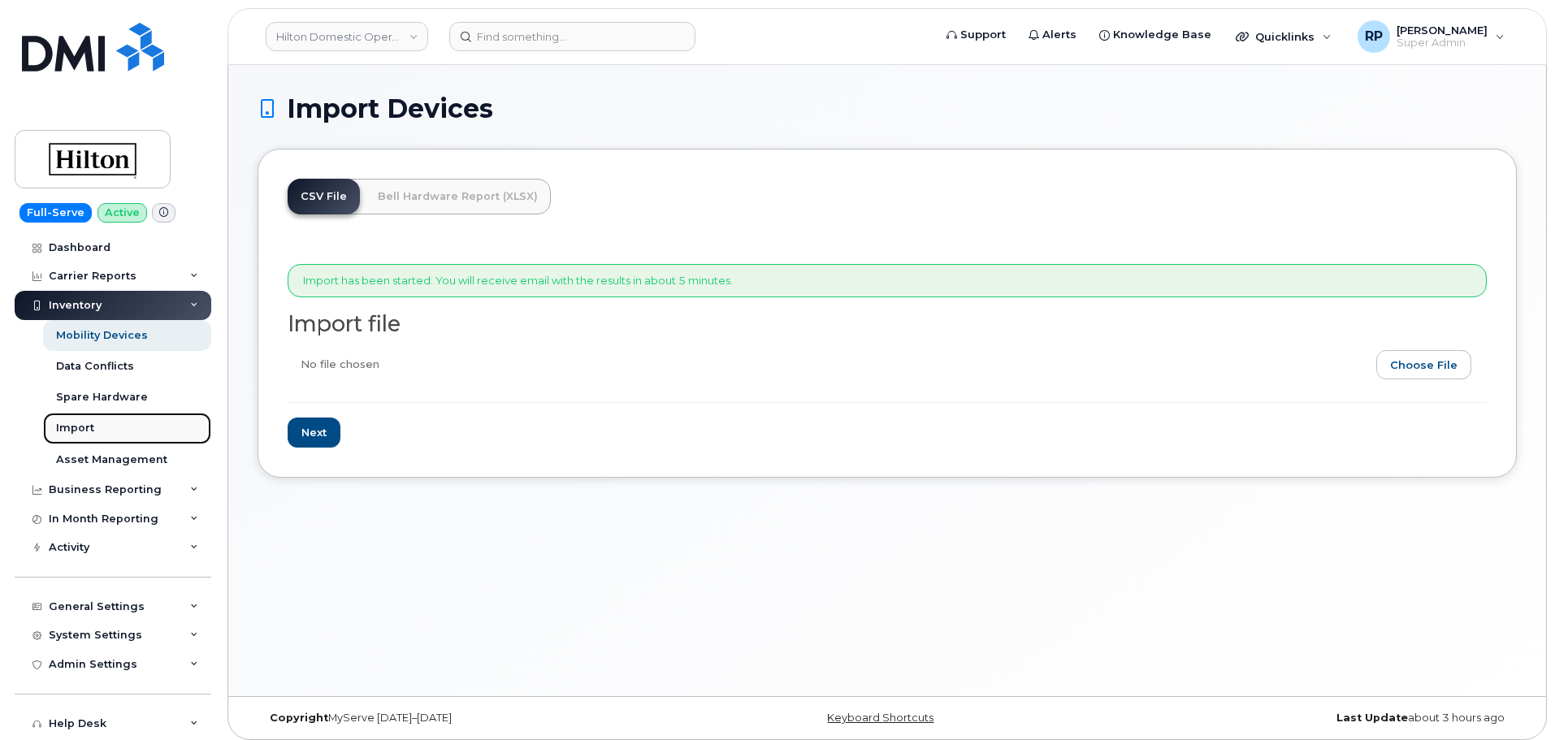
click at [82, 430] on div "Import" at bounding box center [75, 428] width 38 height 15
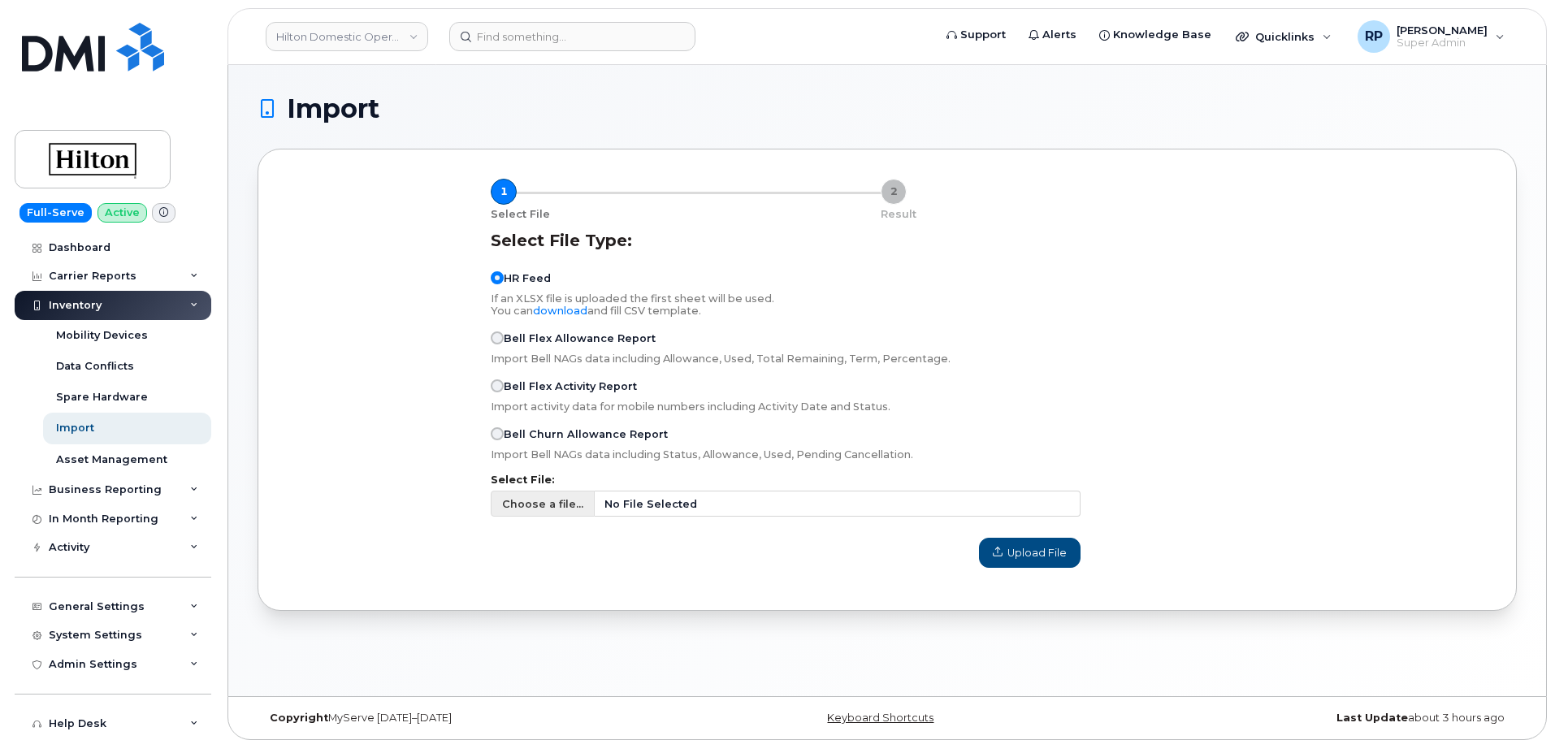
click at [725, 502] on span "No File Selected" at bounding box center [838, 504] width 486 height 26
click at [725, 502] on input "Choose a file... No File Selected" at bounding box center [786, 504] width 590 height 26
type input "C:\fakepath\Hilton Verizon Assignments 9.9.csv"
click at [1060, 557] on span "Upload File" at bounding box center [1030, 552] width 74 height 15
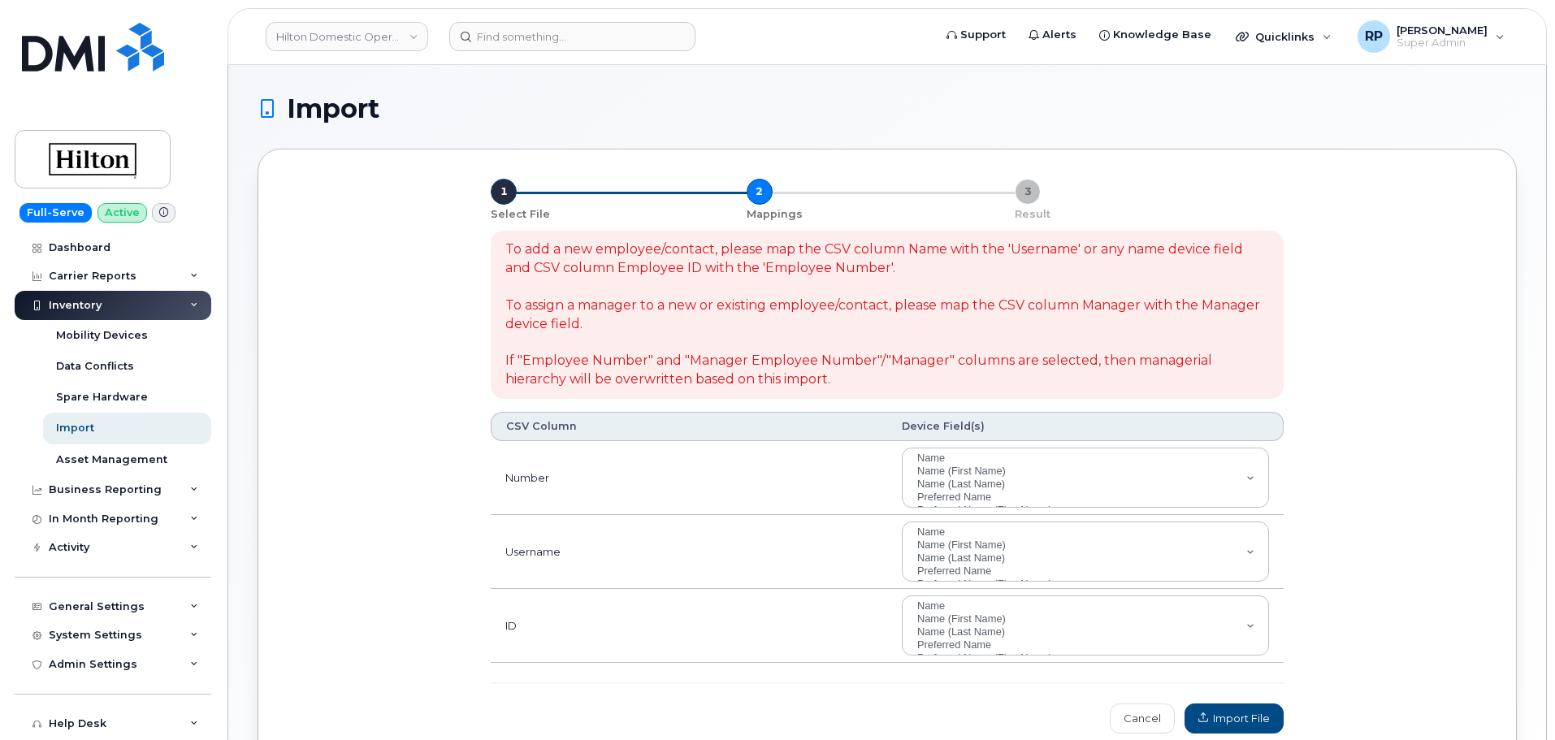
select select
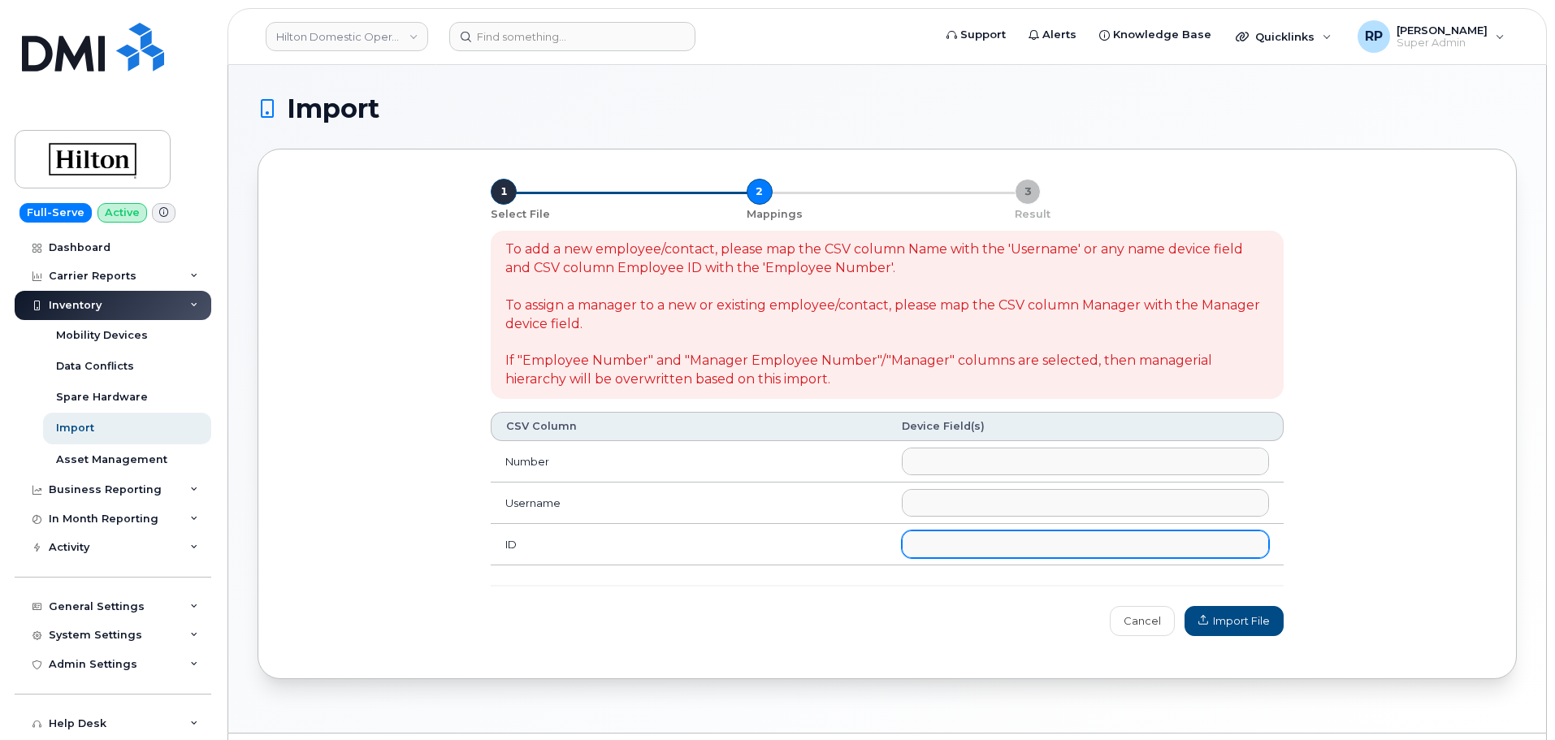
click at [968, 544] on ul at bounding box center [1086, 544] width 366 height 26
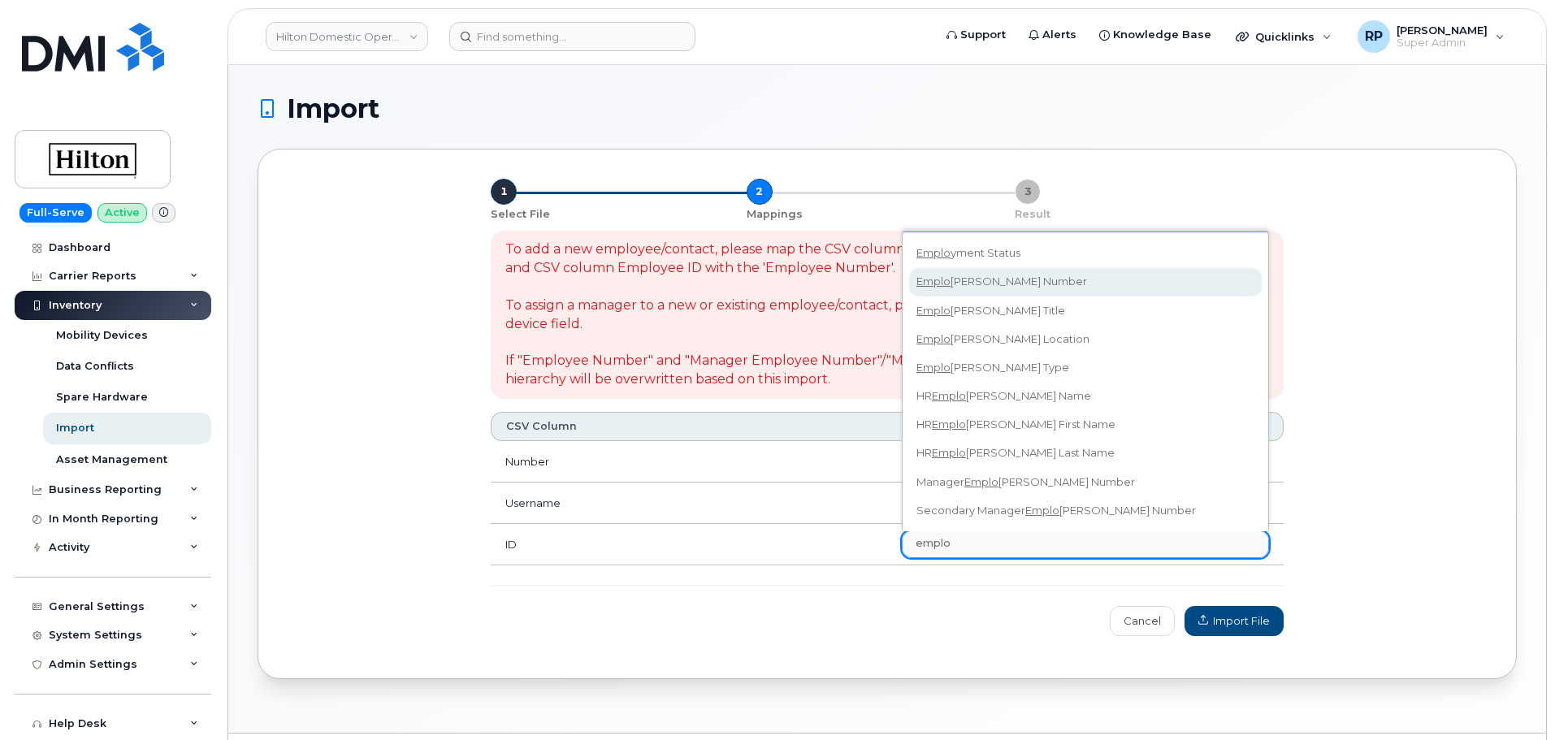
type input "emplo"
select select "employee_number"
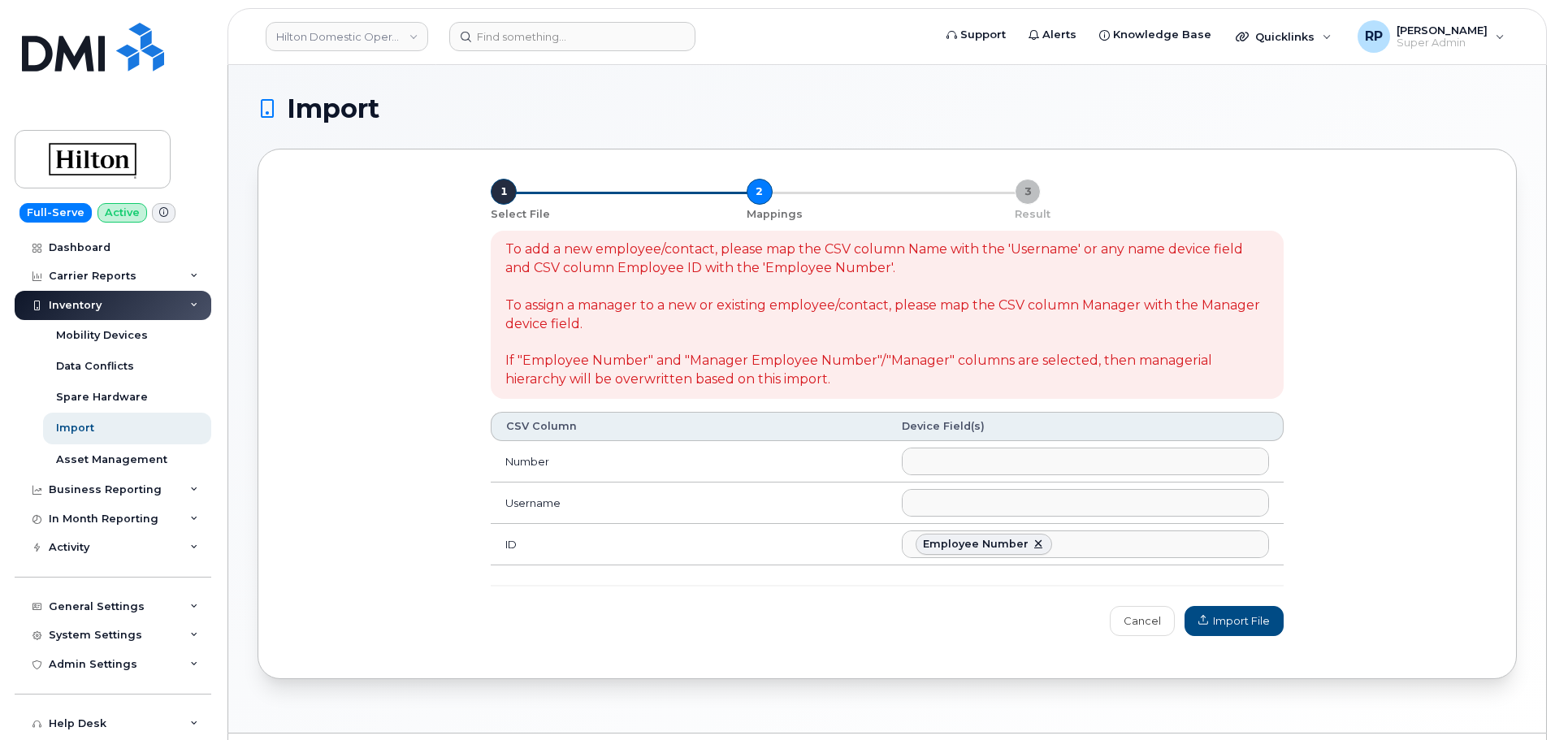
scroll to position [161, 0]
click at [1249, 631] on button "Import File" at bounding box center [1234, 620] width 99 height 29
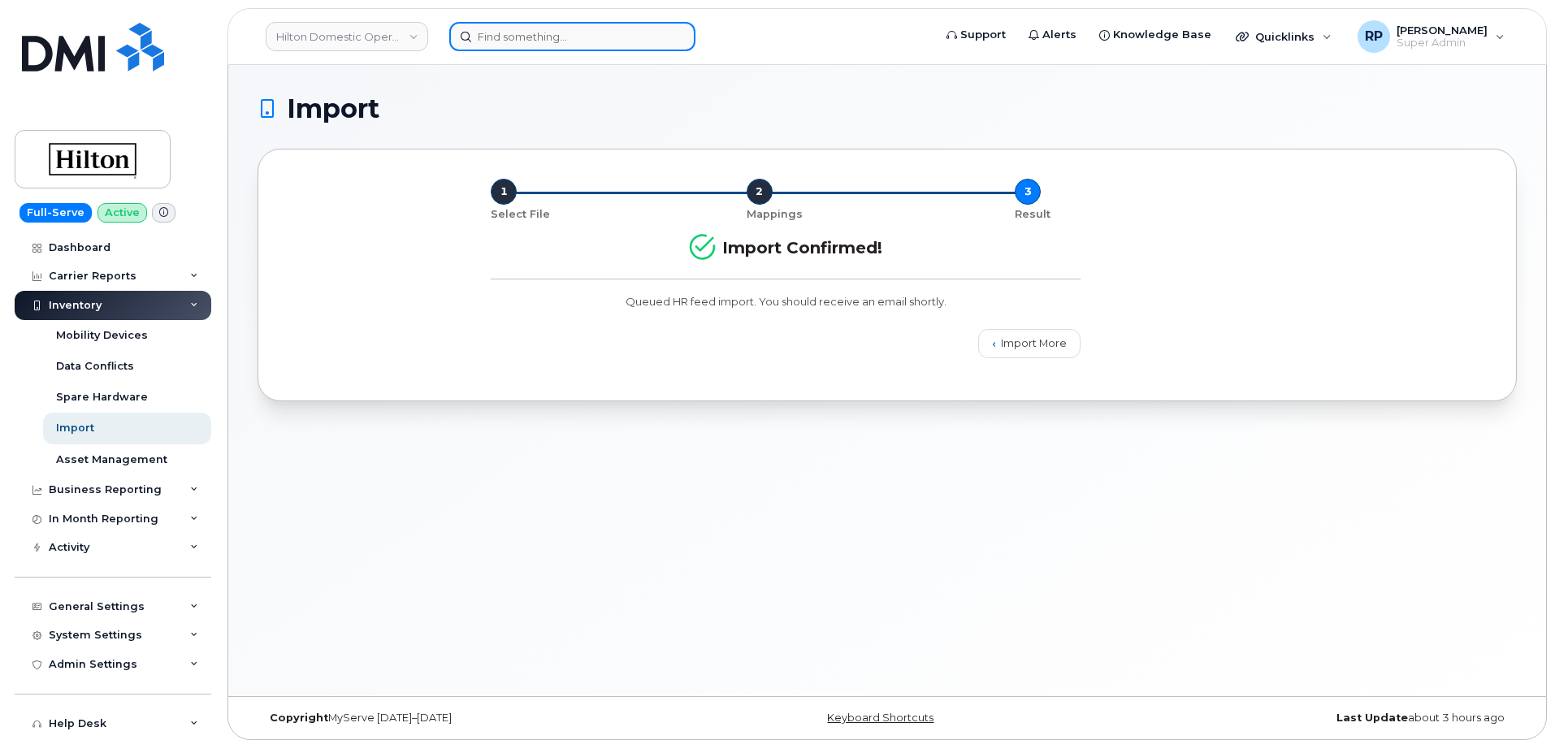
click at [524, 37] on input at bounding box center [572, 36] width 246 height 29
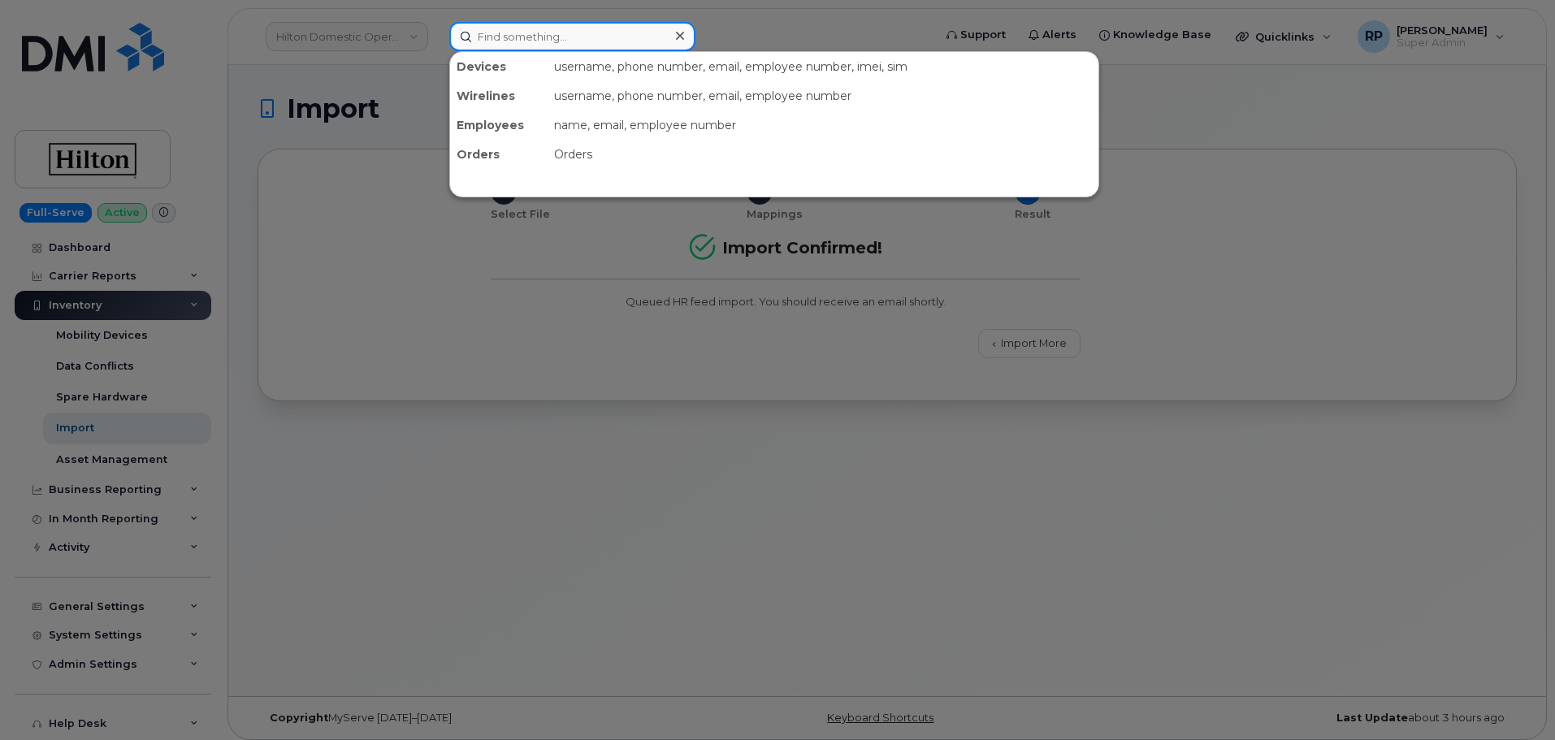
paste input "5622993725"
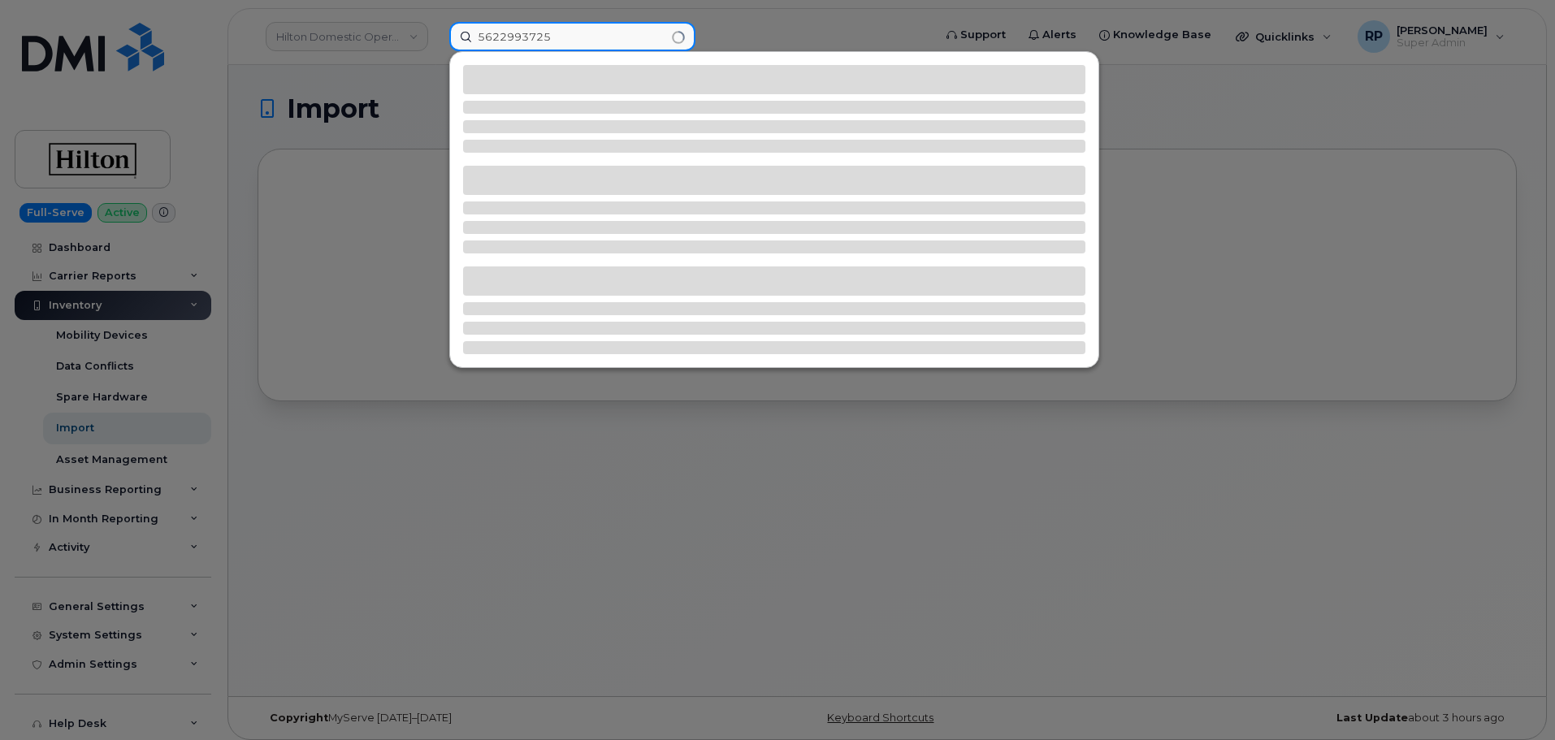
type input "5622993725"
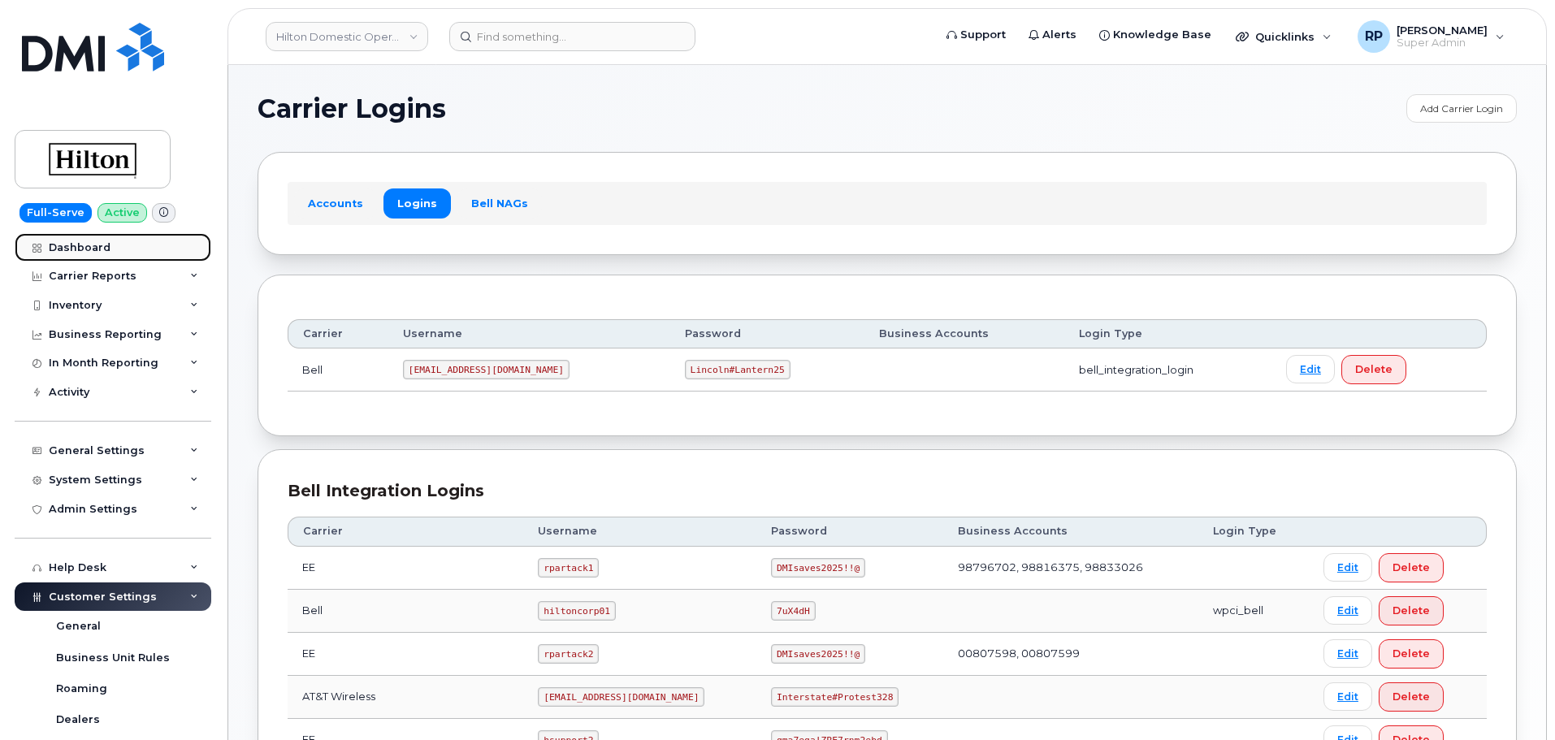
click at [84, 247] on div "Dashboard" at bounding box center [80, 247] width 62 height 13
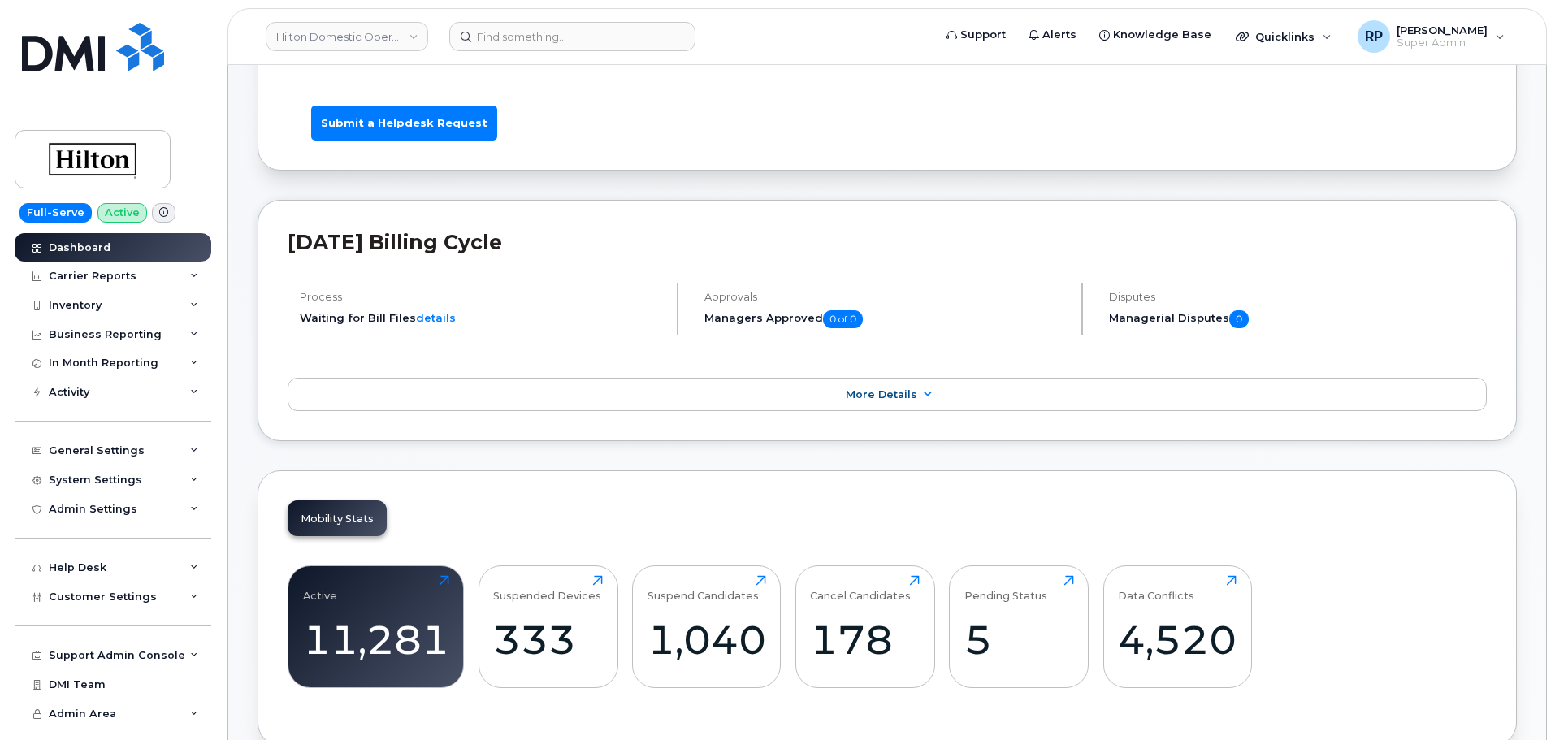
scroll to position [406, 0]
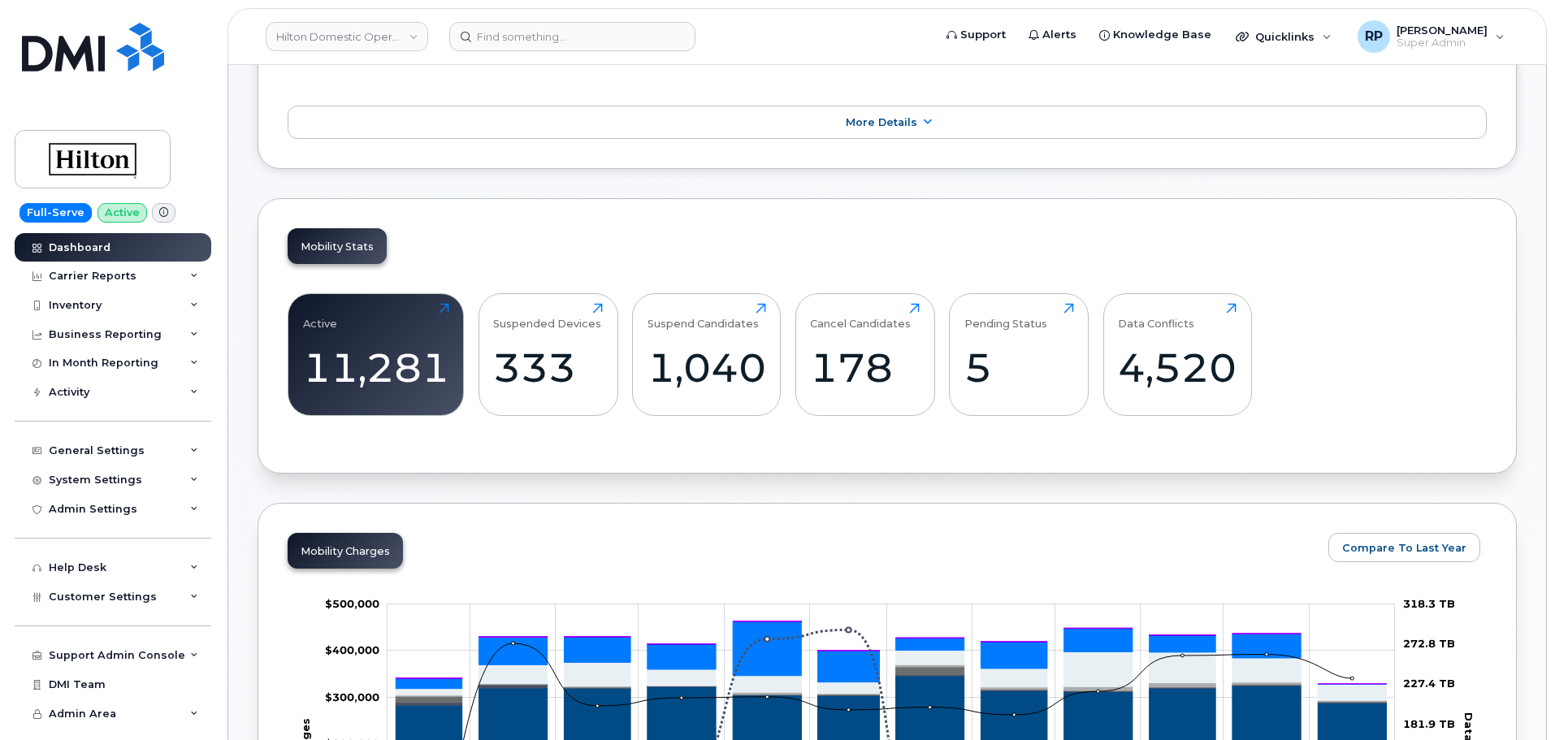
click at [329, 467] on div "Mobility Stats Active 11,281 Click to view more Suspended Devices 333 Click to …" at bounding box center [888, 335] width 1260 height 275
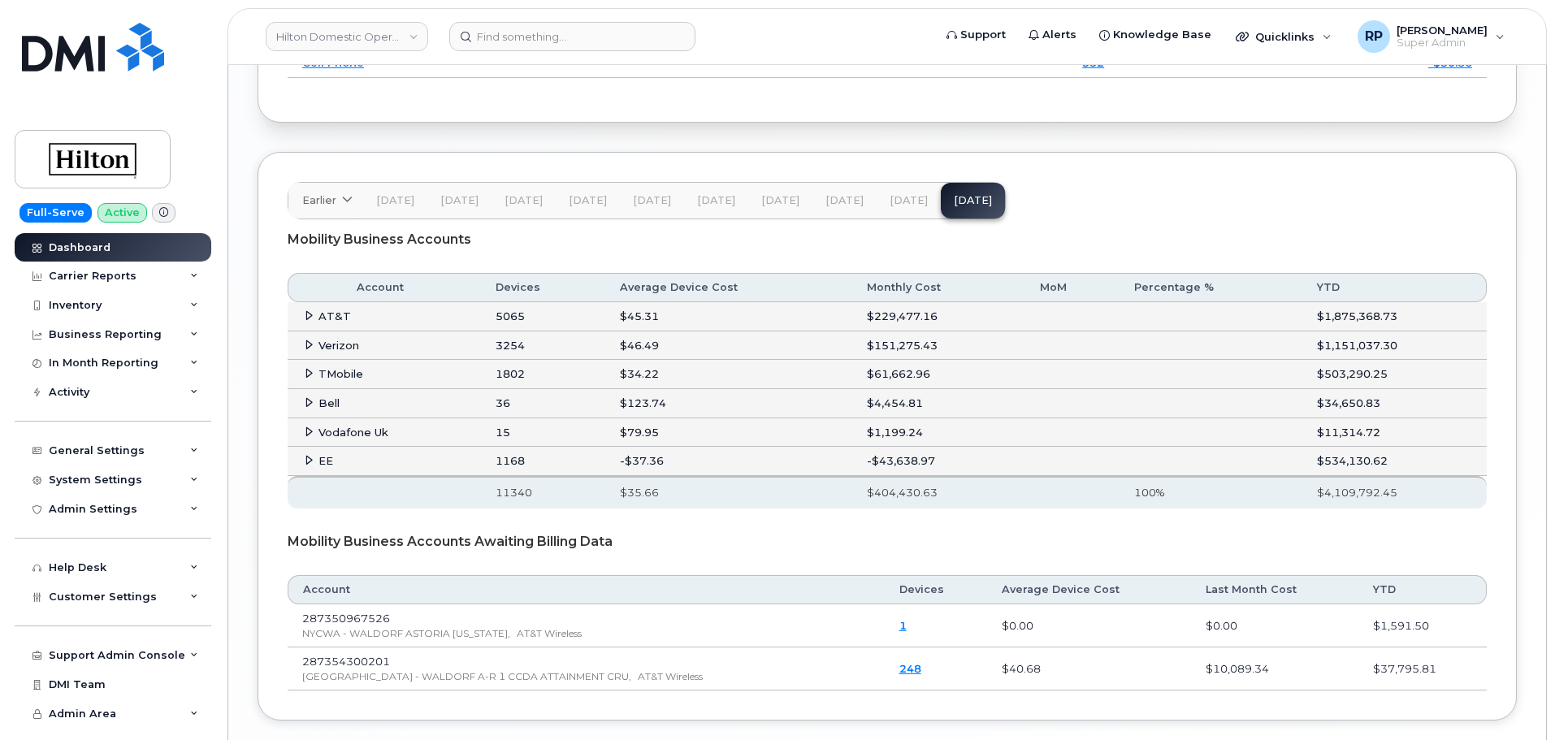
scroll to position [2574, 0]
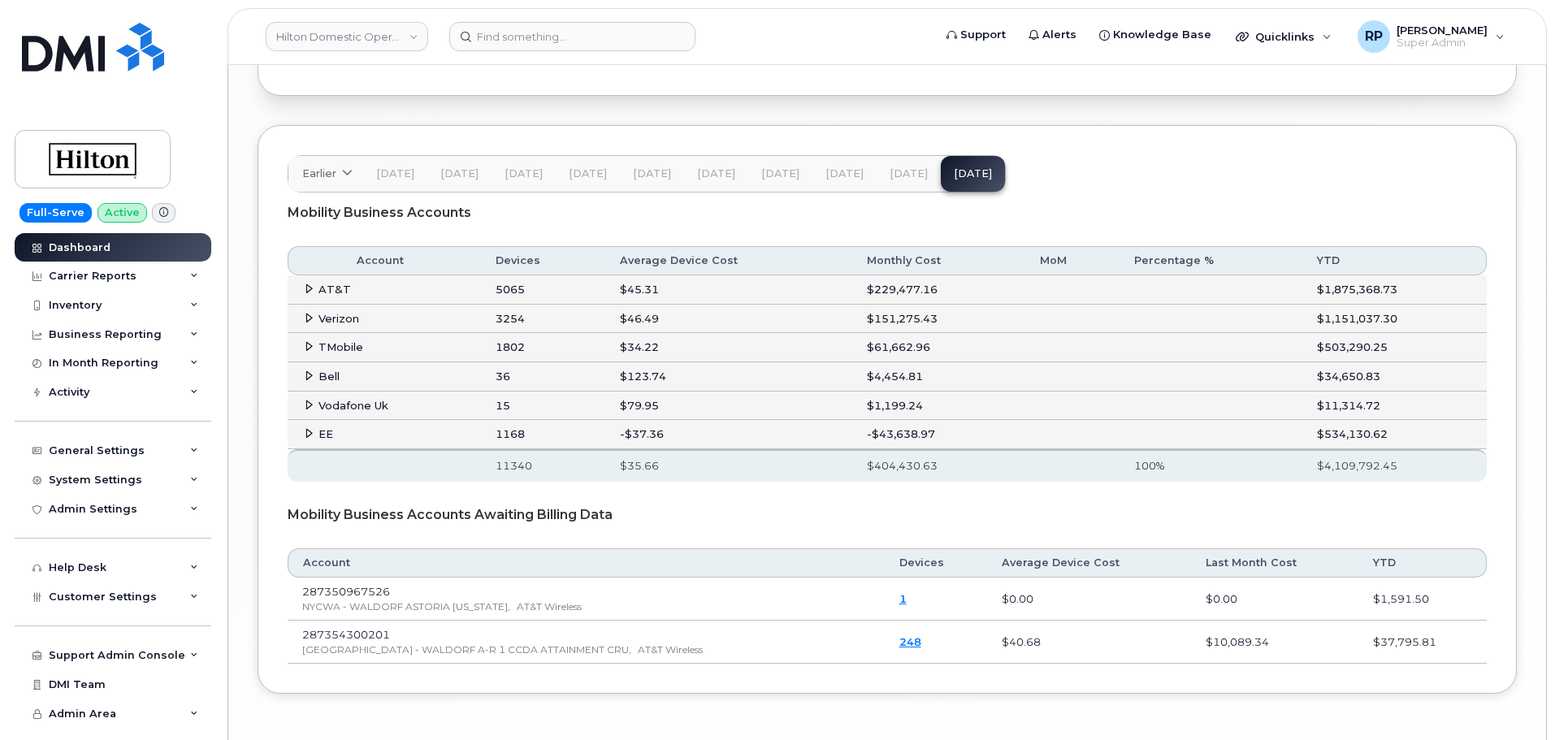
click at [307, 439] on icon at bounding box center [309, 433] width 11 height 11
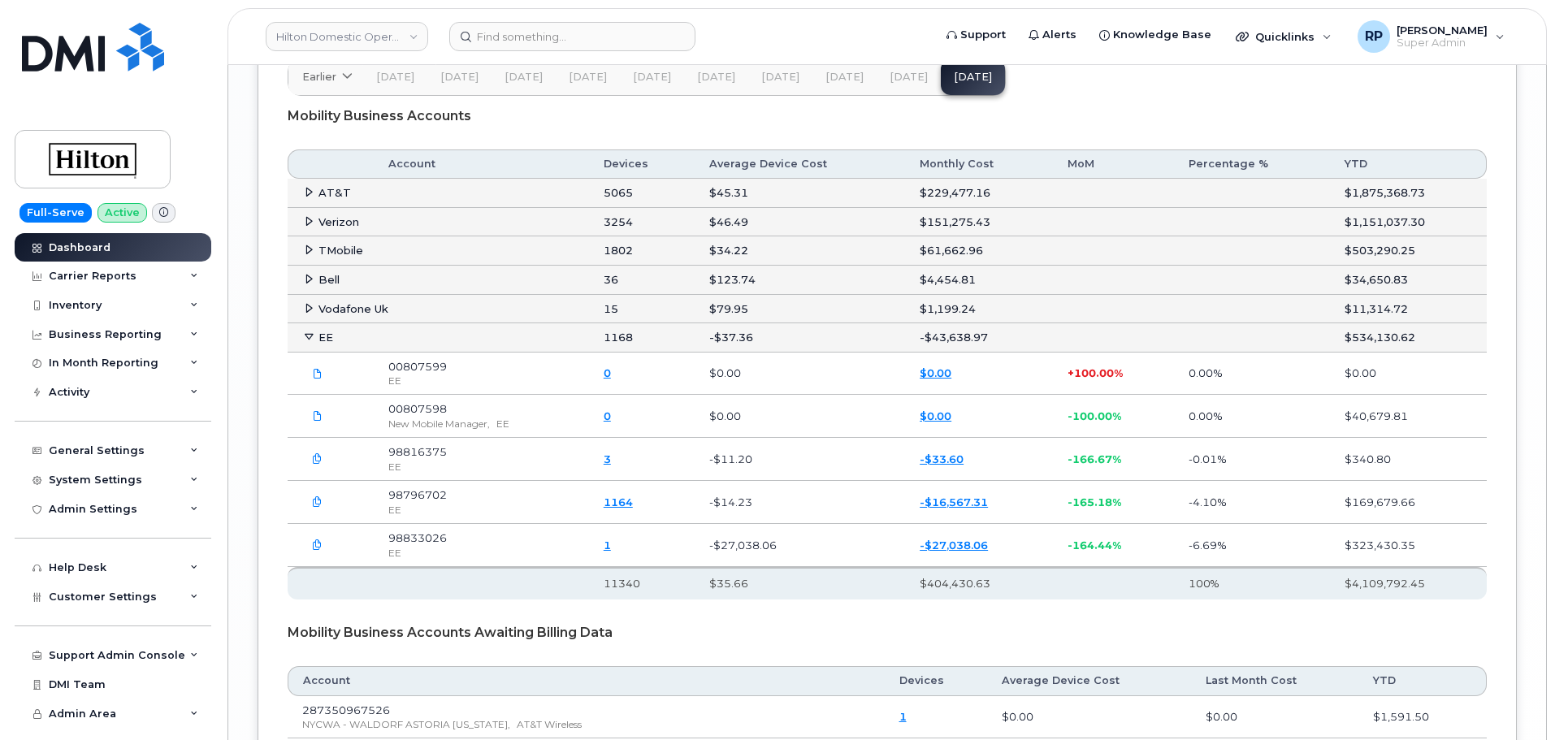
scroll to position [2708, 0]
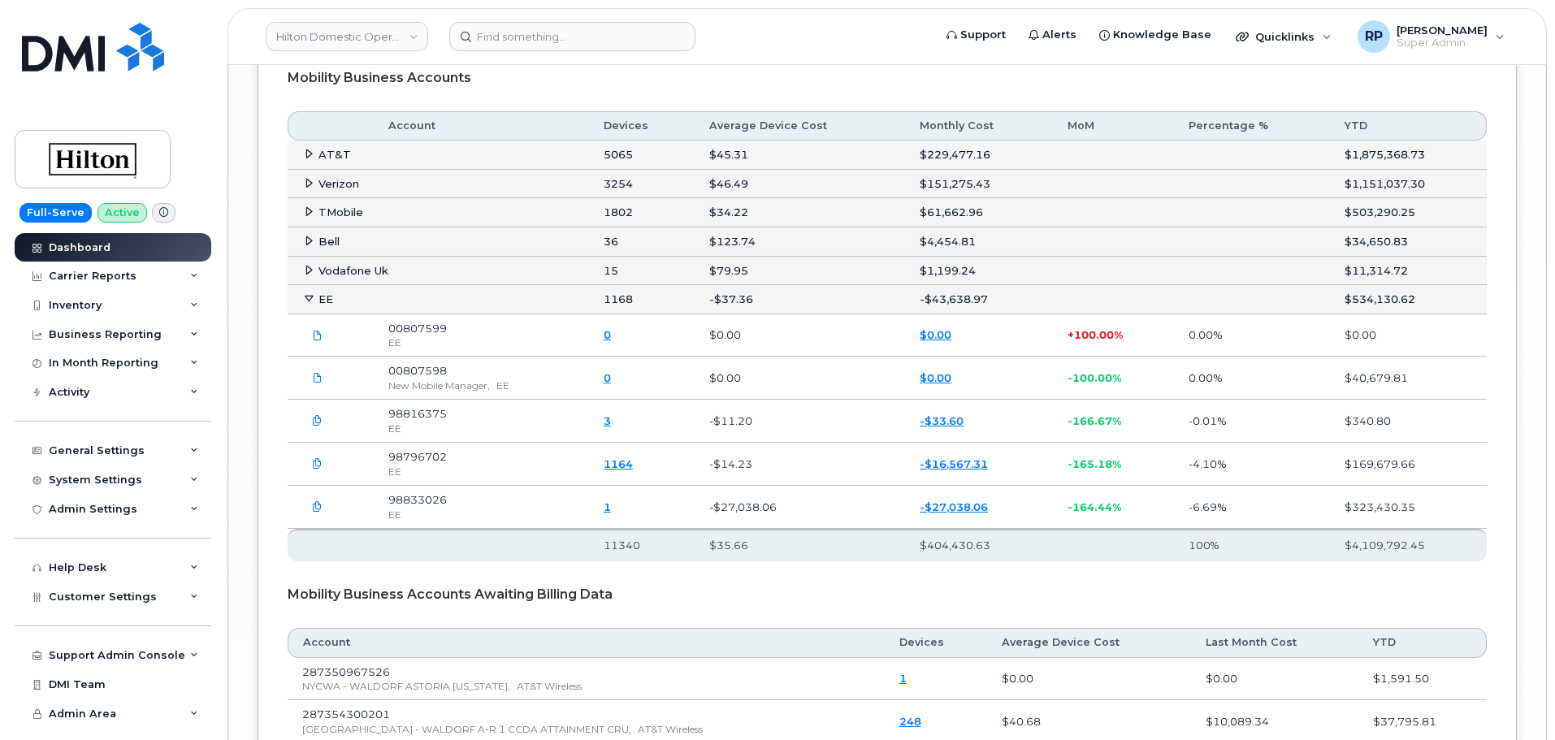
click at [319, 513] on icon "button" at bounding box center [317, 507] width 11 height 11
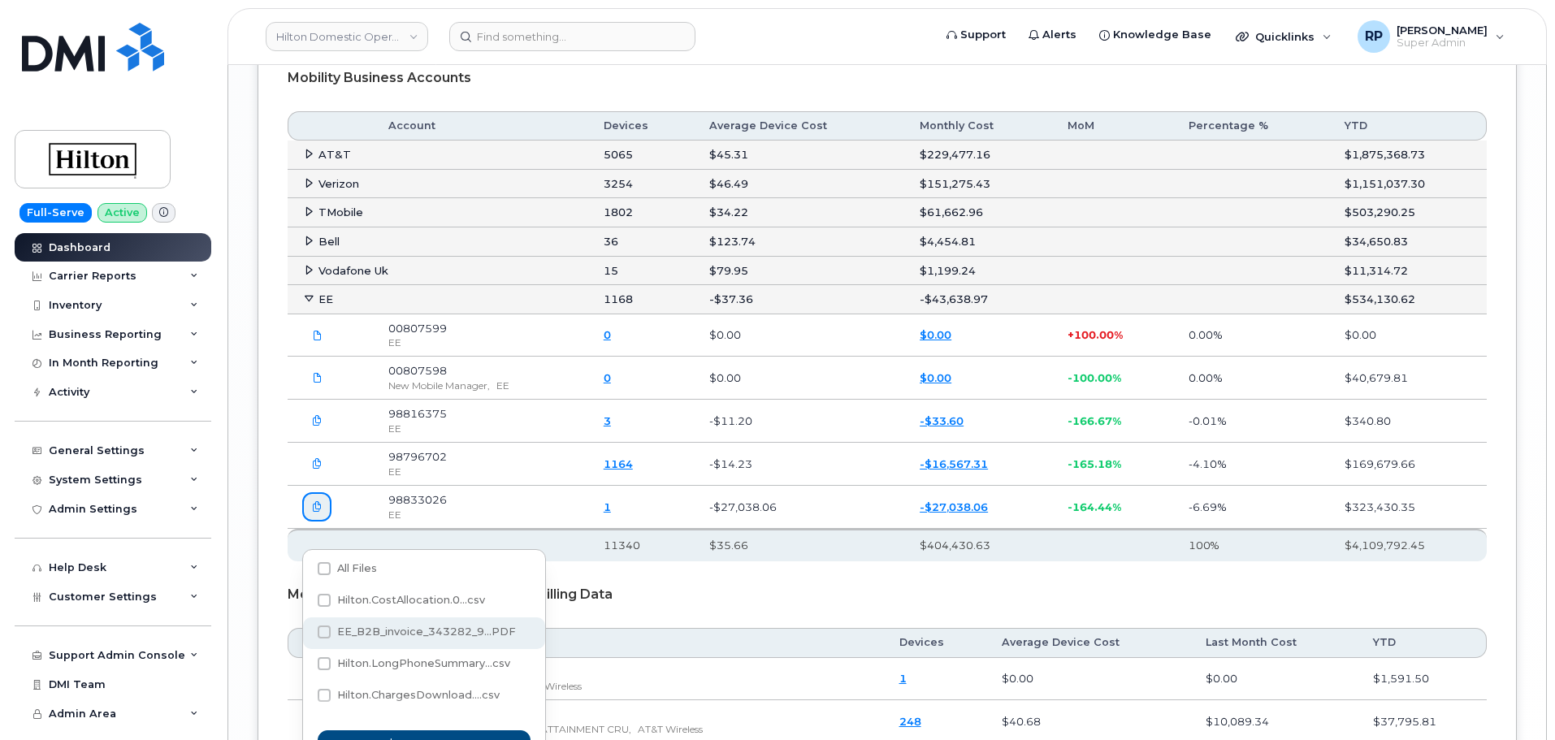
click at [427, 631] on span "EE_B2B_invoice_343282_9...PDF" at bounding box center [426, 632] width 179 height 12
click at [306, 631] on input "EE_B2B_invoice_343282_9...PDF" at bounding box center [302, 633] width 8 height 8
checkbox input "true"
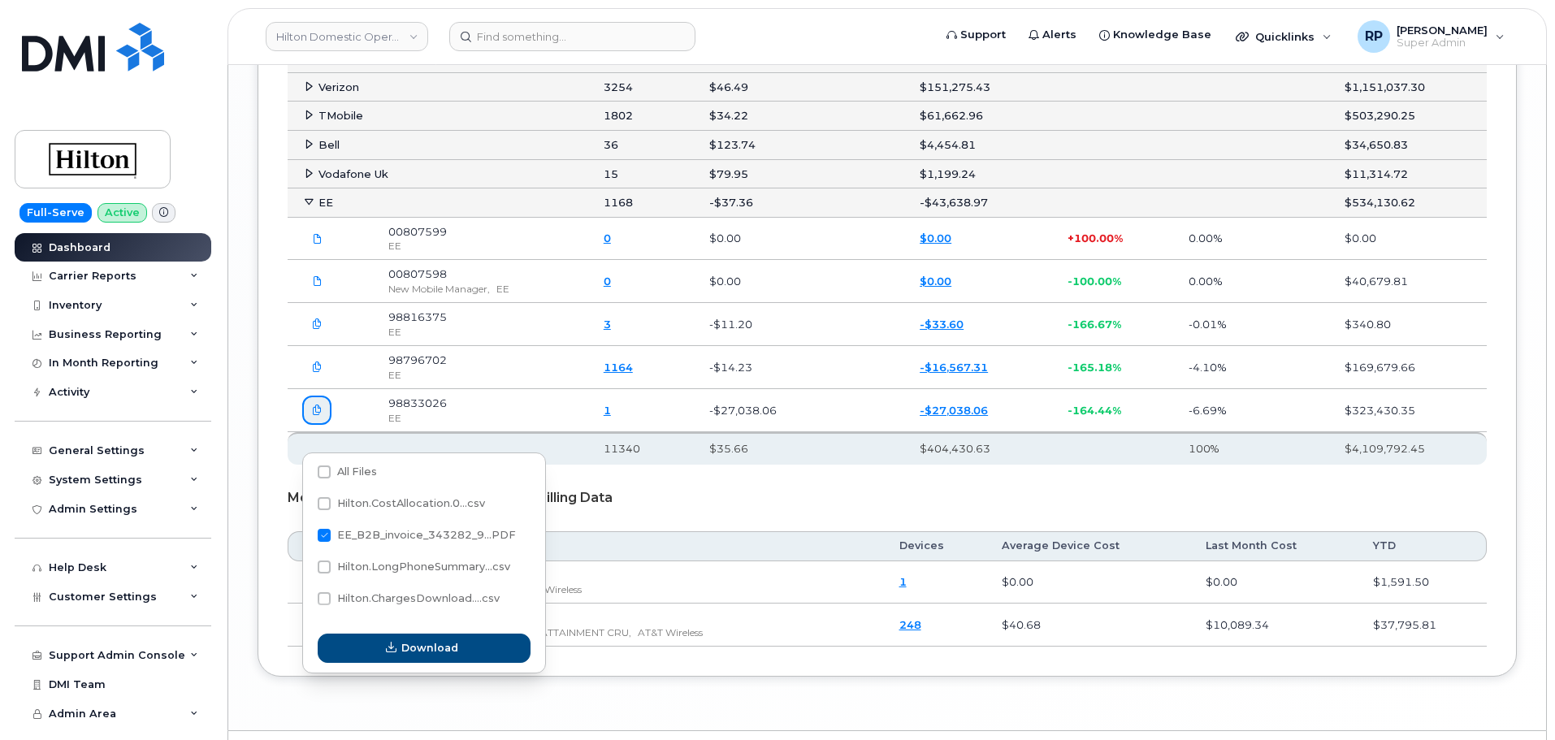
scroll to position [2844, 0]
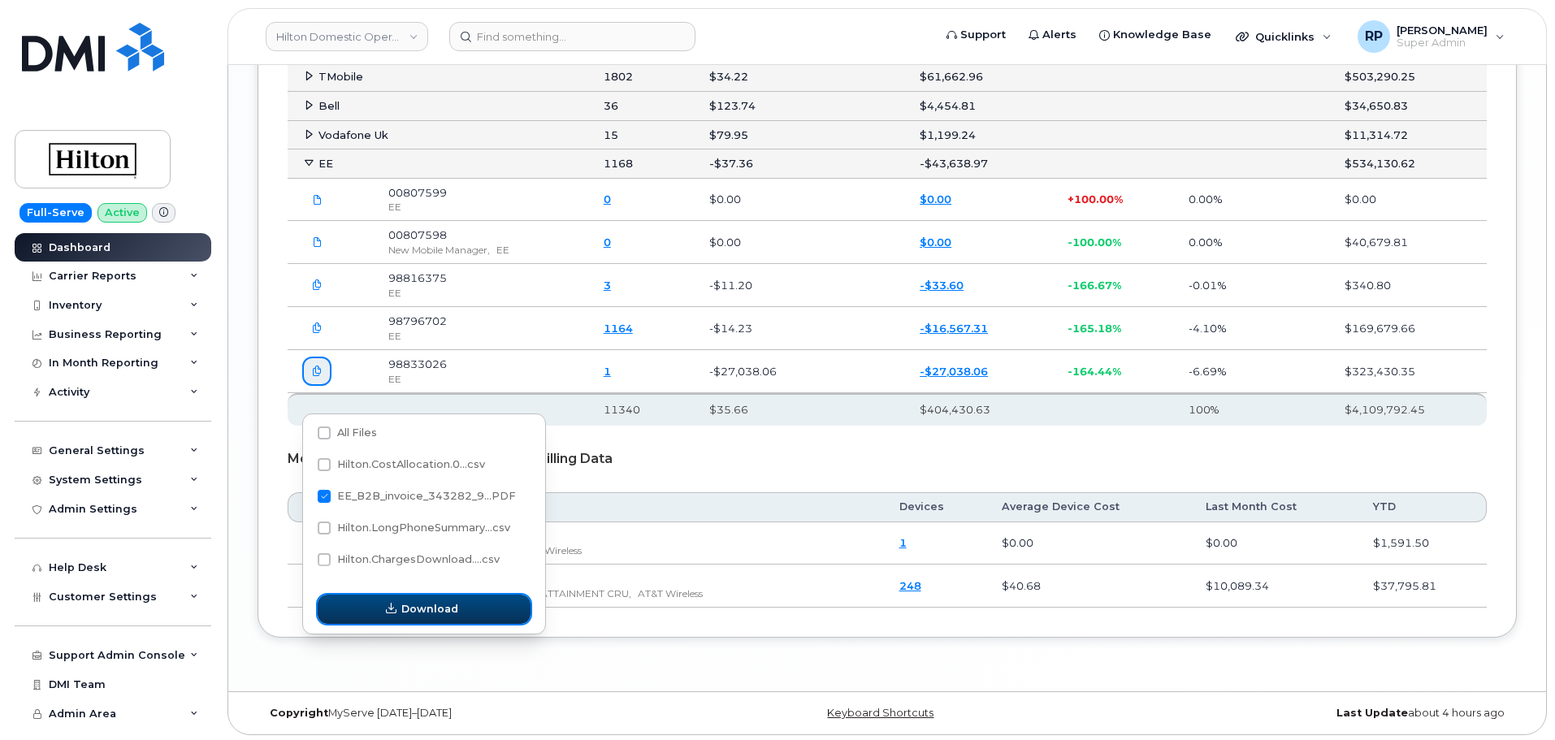
click at [405, 612] on span "Download" at bounding box center [429, 608] width 57 height 15
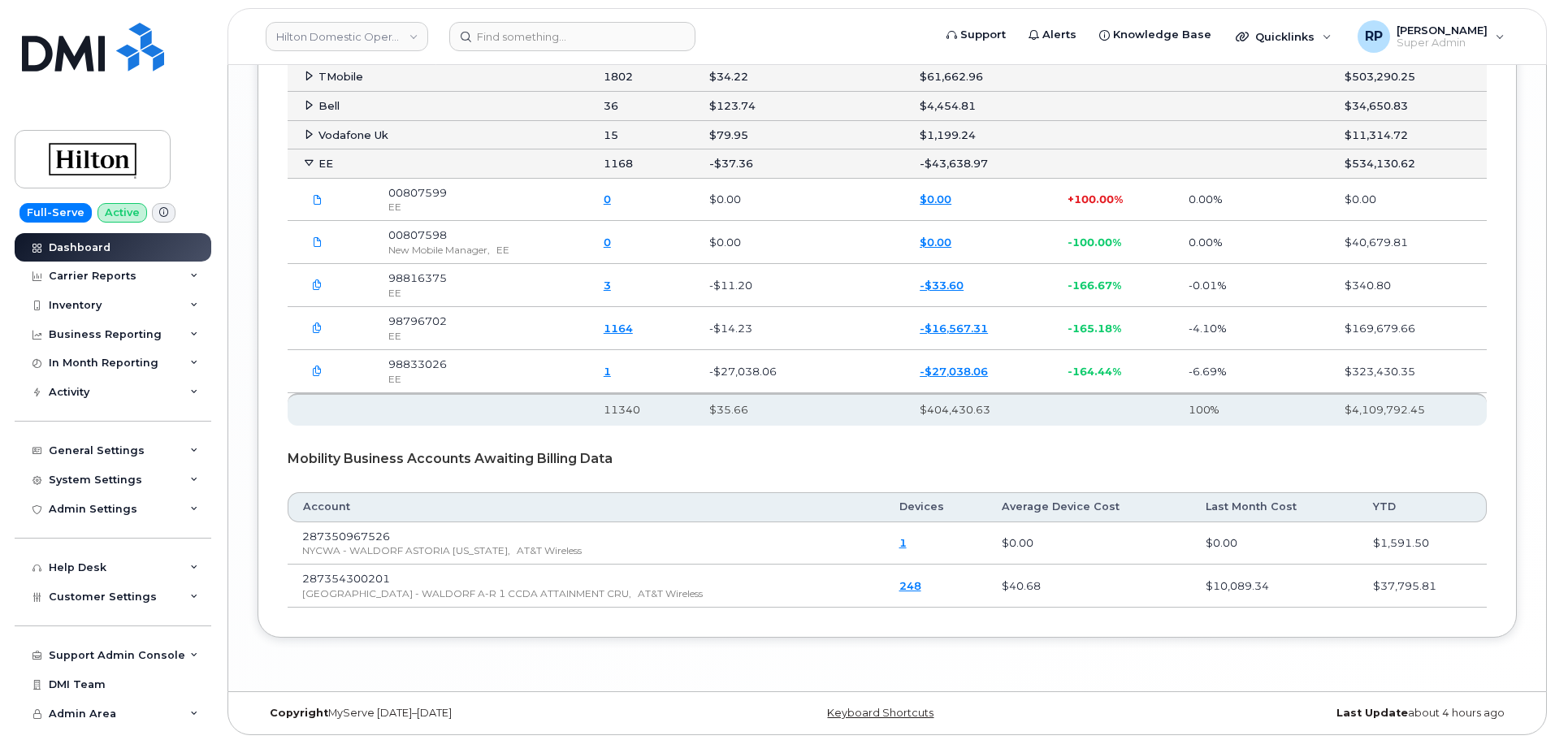
click at [319, 334] on icon "button" at bounding box center [317, 328] width 11 height 11
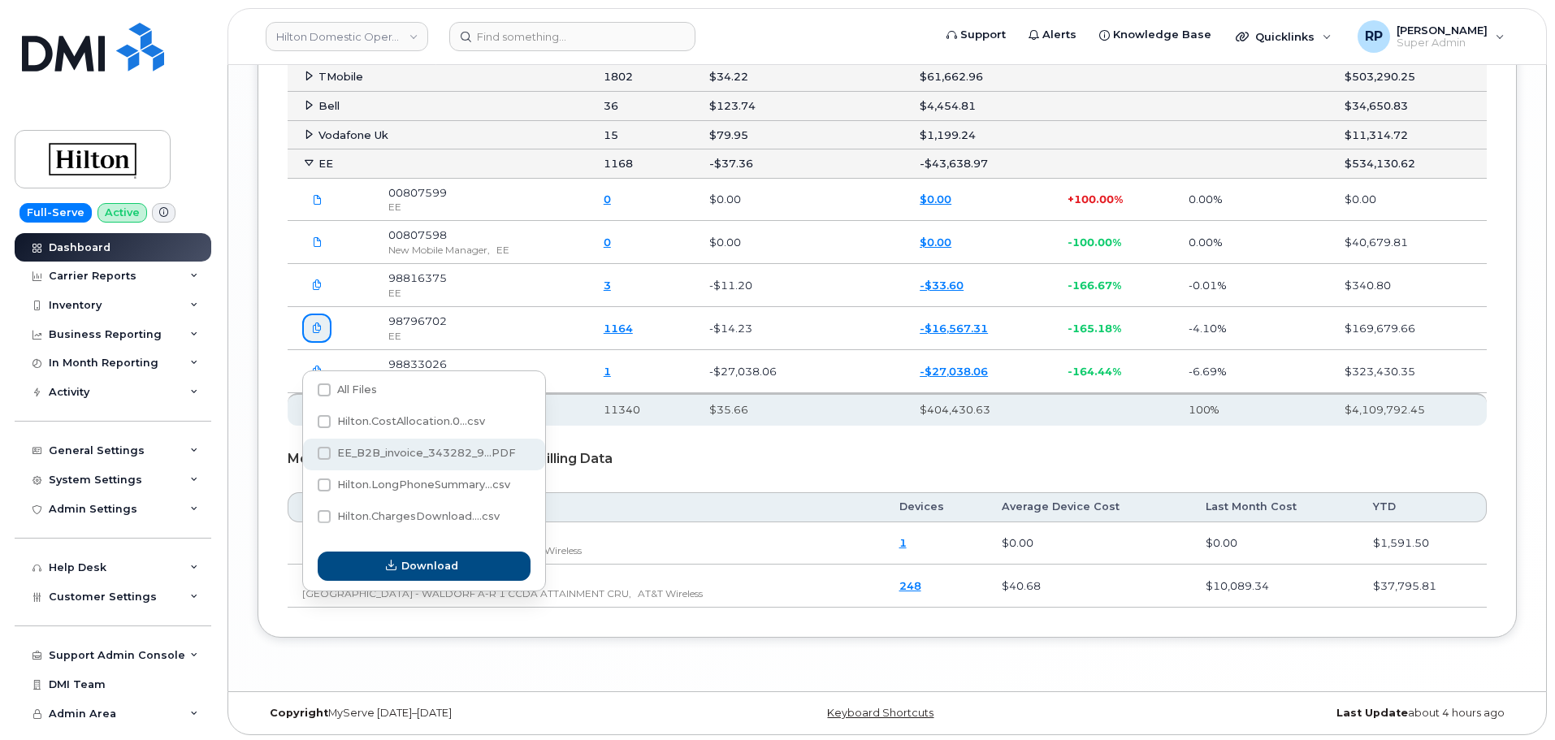
click at [426, 452] on span "EE_B2B_invoice_343282_9...PDF" at bounding box center [426, 453] width 179 height 12
click at [306, 452] on input "EE_B2B_invoice_343282_9...PDF" at bounding box center [302, 454] width 8 height 8
checkbox input "true"
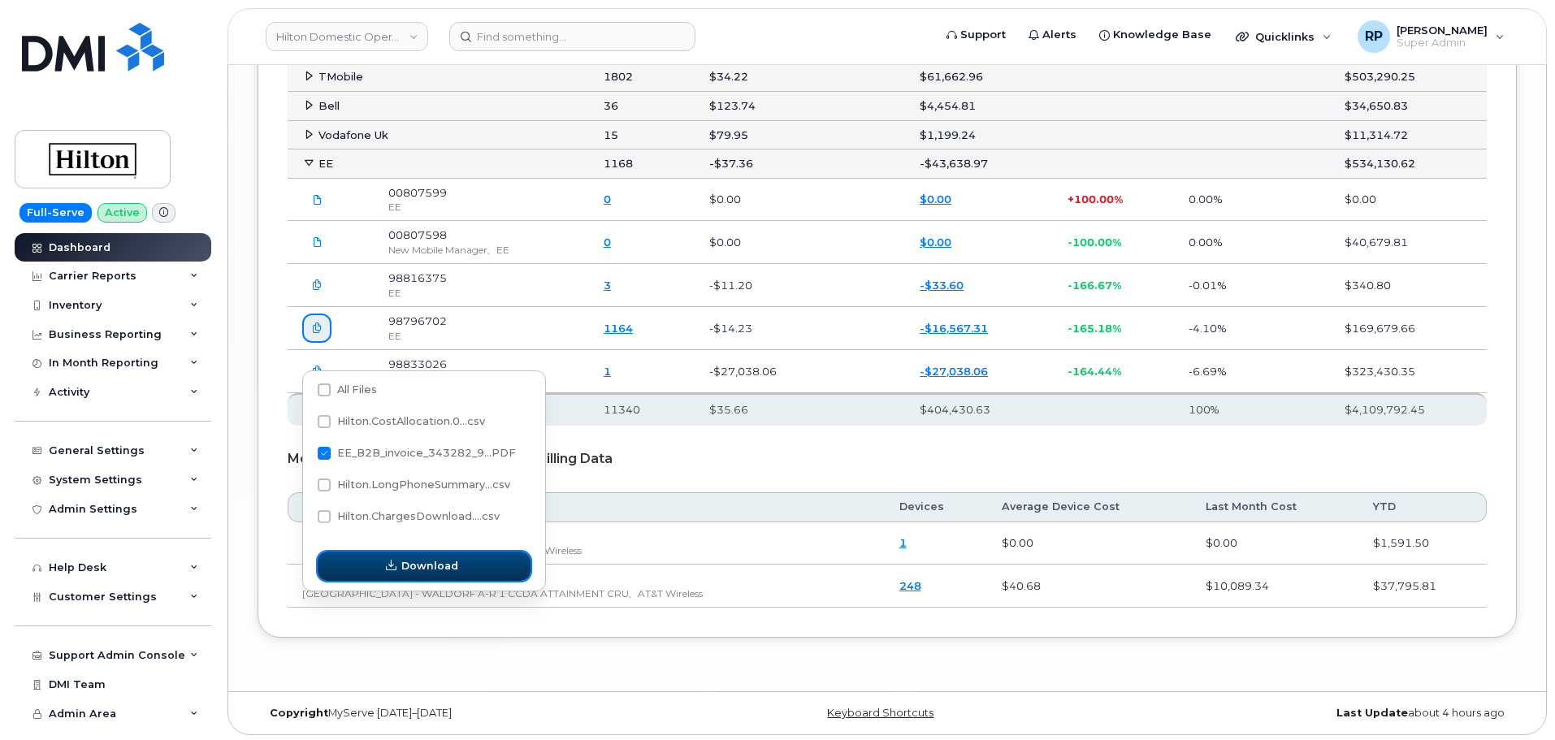
click at [438, 556] on button "Download" at bounding box center [424, 566] width 213 height 29
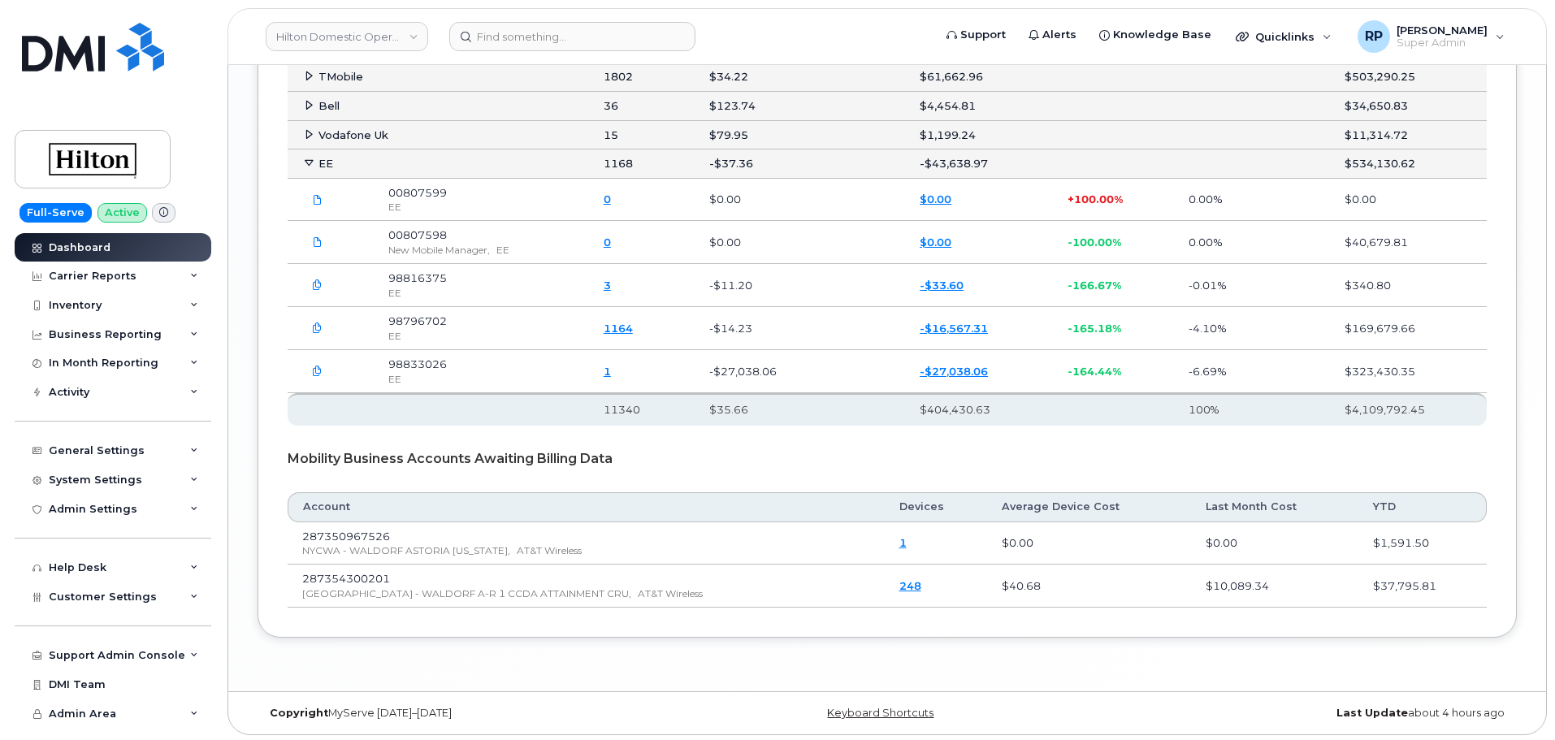
click at [312, 291] on icon "button" at bounding box center [317, 285] width 11 height 11
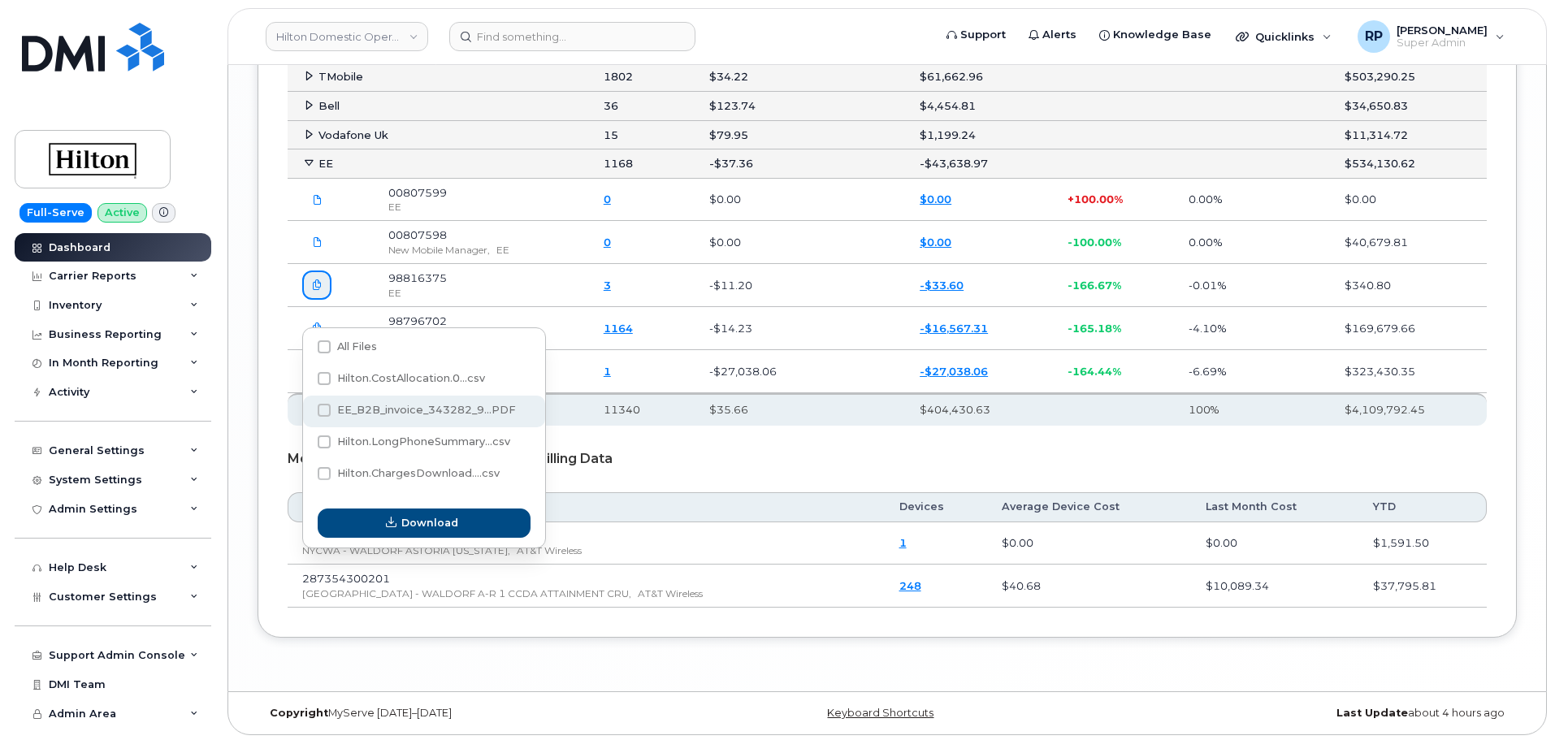
click at [401, 413] on span "EE_B2B_invoice_343282_9...PDF" at bounding box center [426, 410] width 179 height 12
click at [306, 413] on input "EE_B2B_invoice_343282_9...PDF" at bounding box center [302, 411] width 8 height 8
checkbox input "true"
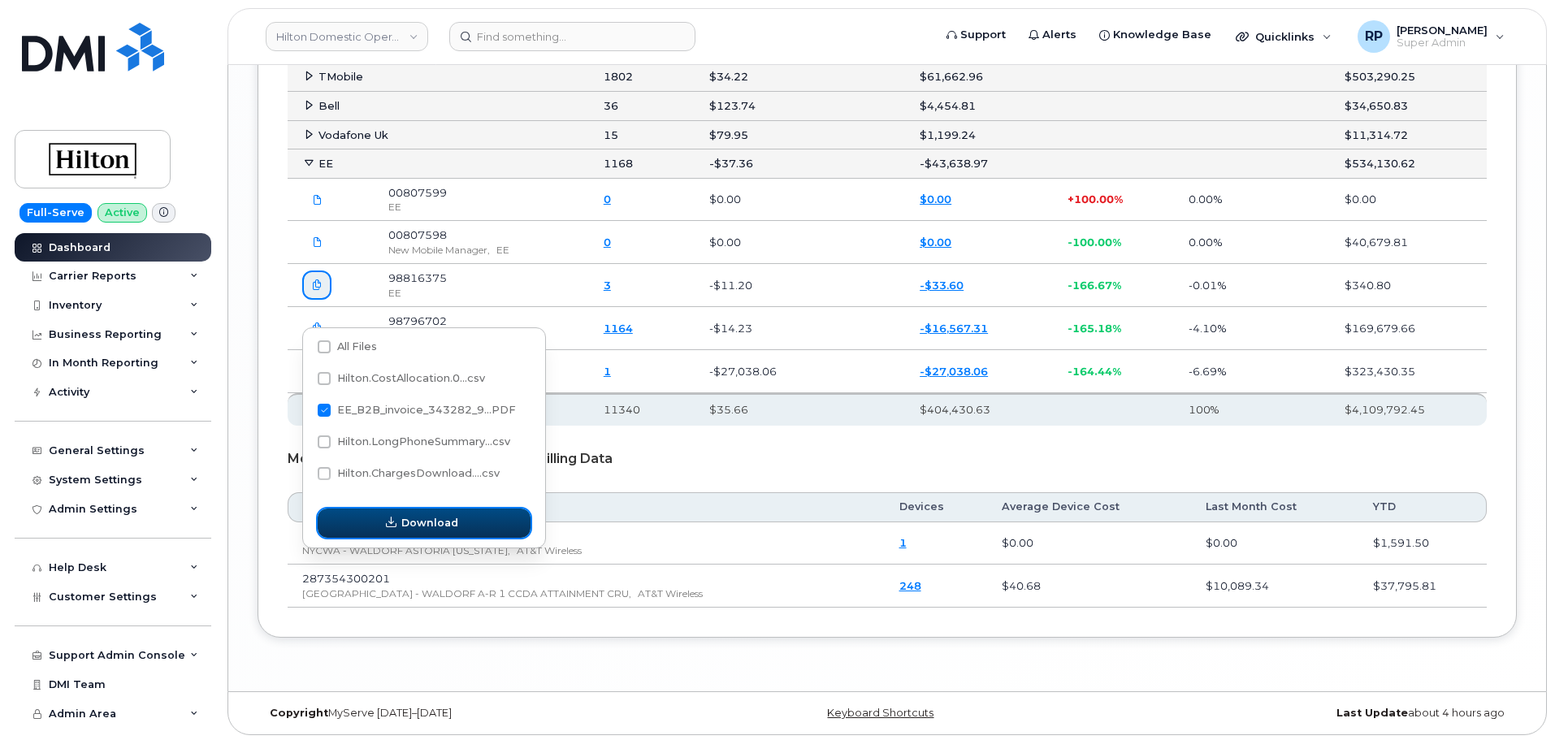
click at [436, 531] on button "Download" at bounding box center [424, 523] width 213 height 29
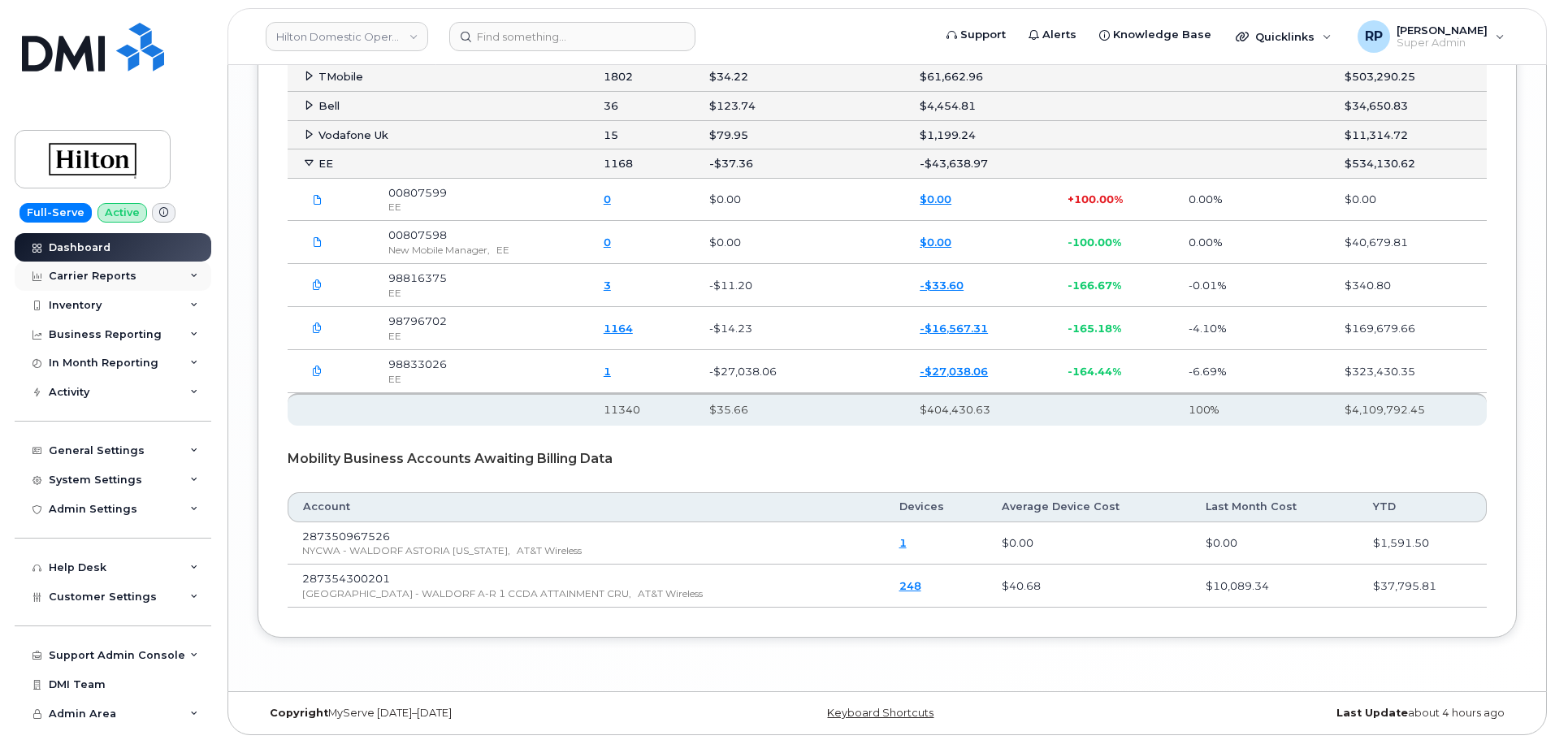
click at [129, 278] on div "Carrier Reports" at bounding box center [93, 276] width 88 height 13
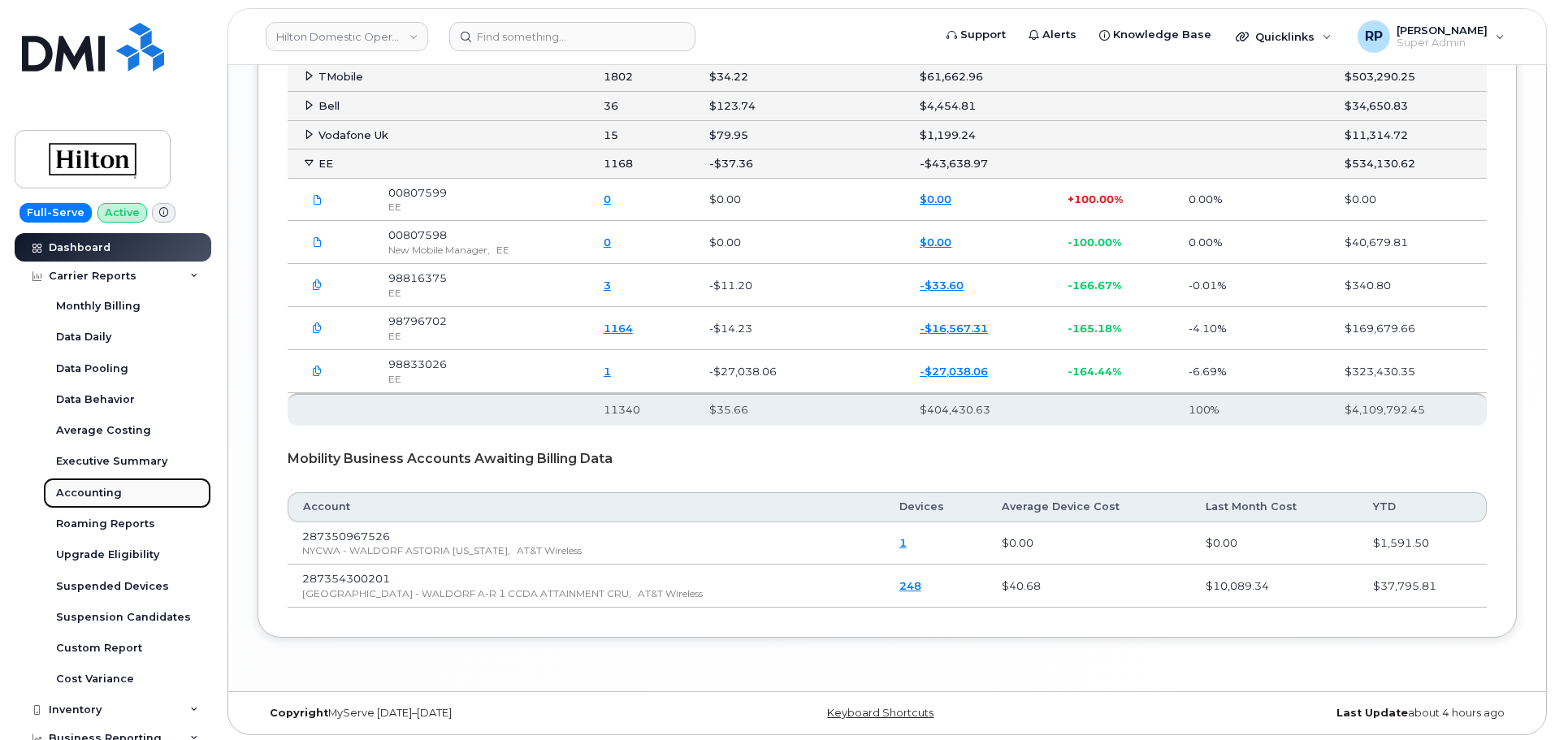
click at [106, 492] on div "Accounting" at bounding box center [89, 493] width 66 height 15
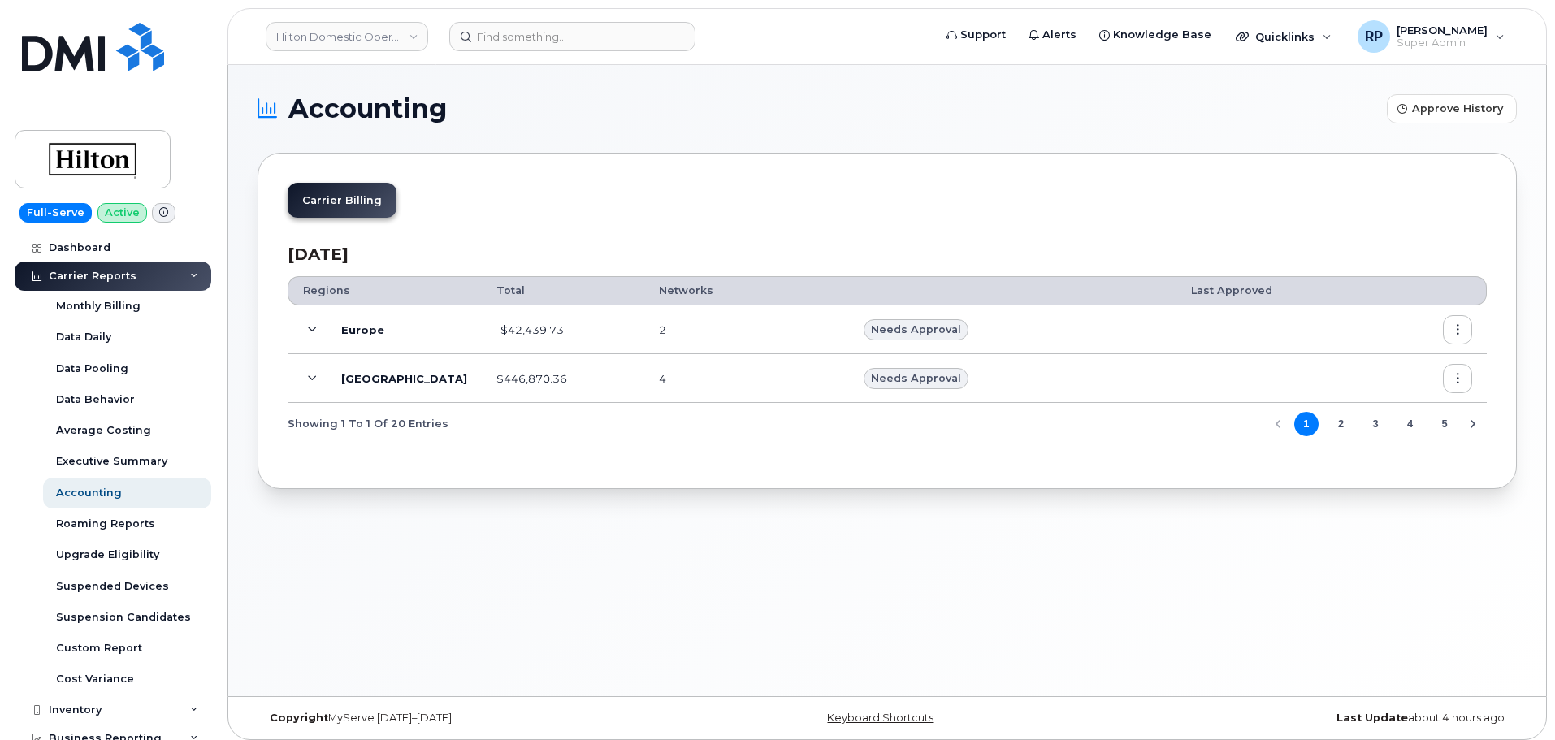
click at [311, 369] on span at bounding box center [312, 379] width 20 height 20
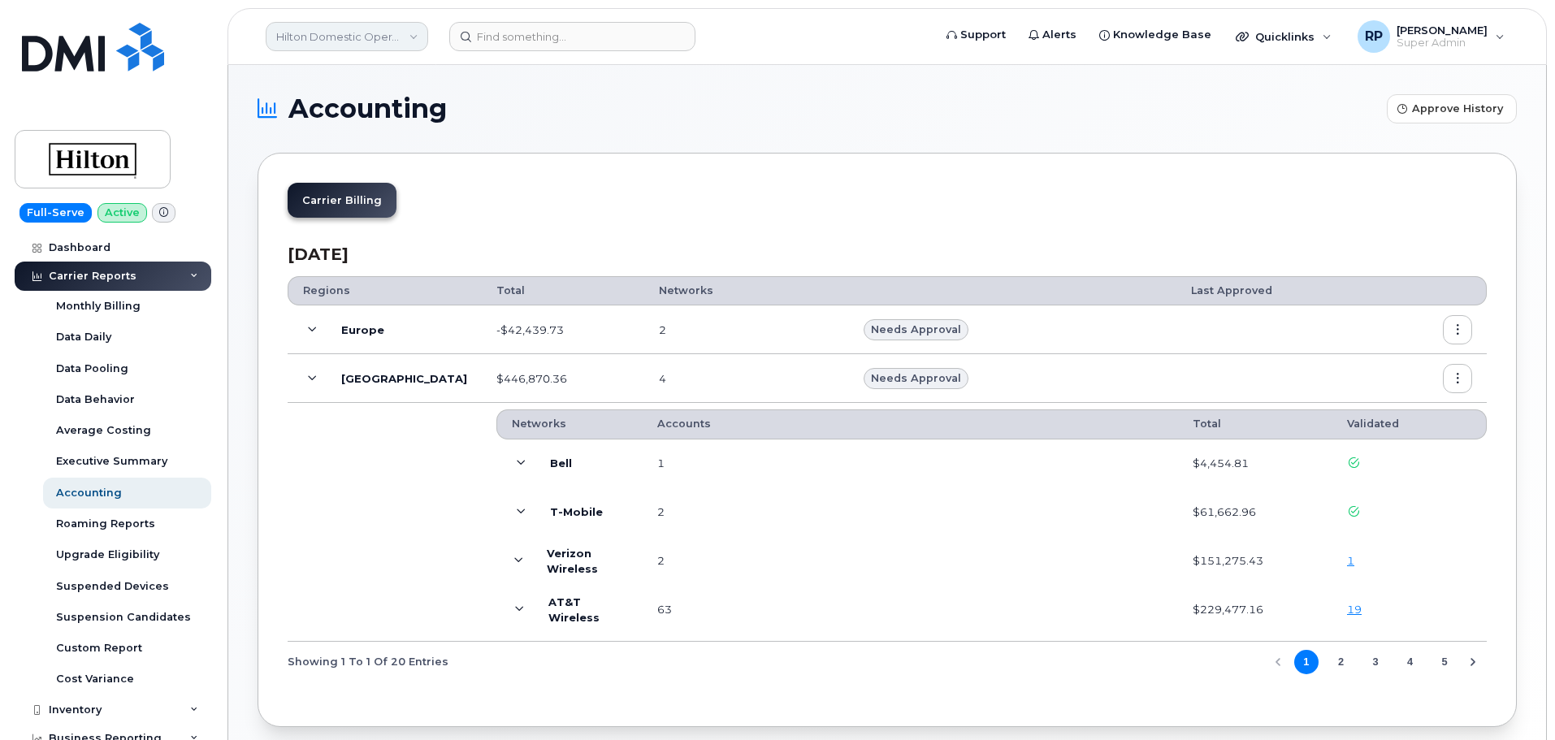
click at [293, 41] on link "Hilton Domestic Operating Company Inc" at bounding box center [347, 36] width 163 height 29
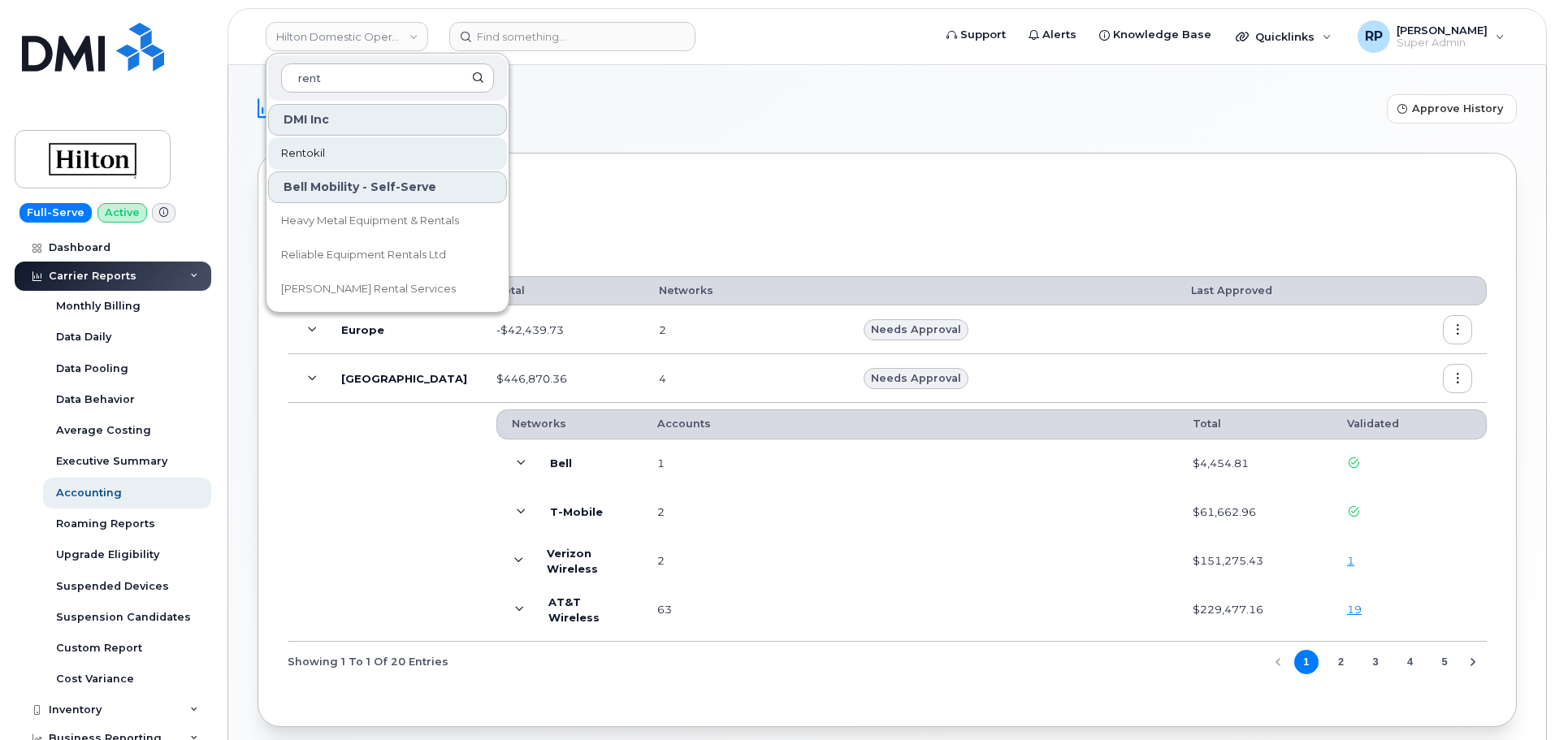
type input "rent"
click at [301, 145] on span "Rentokil" at bounding box center [303, 153] width 44 height 16
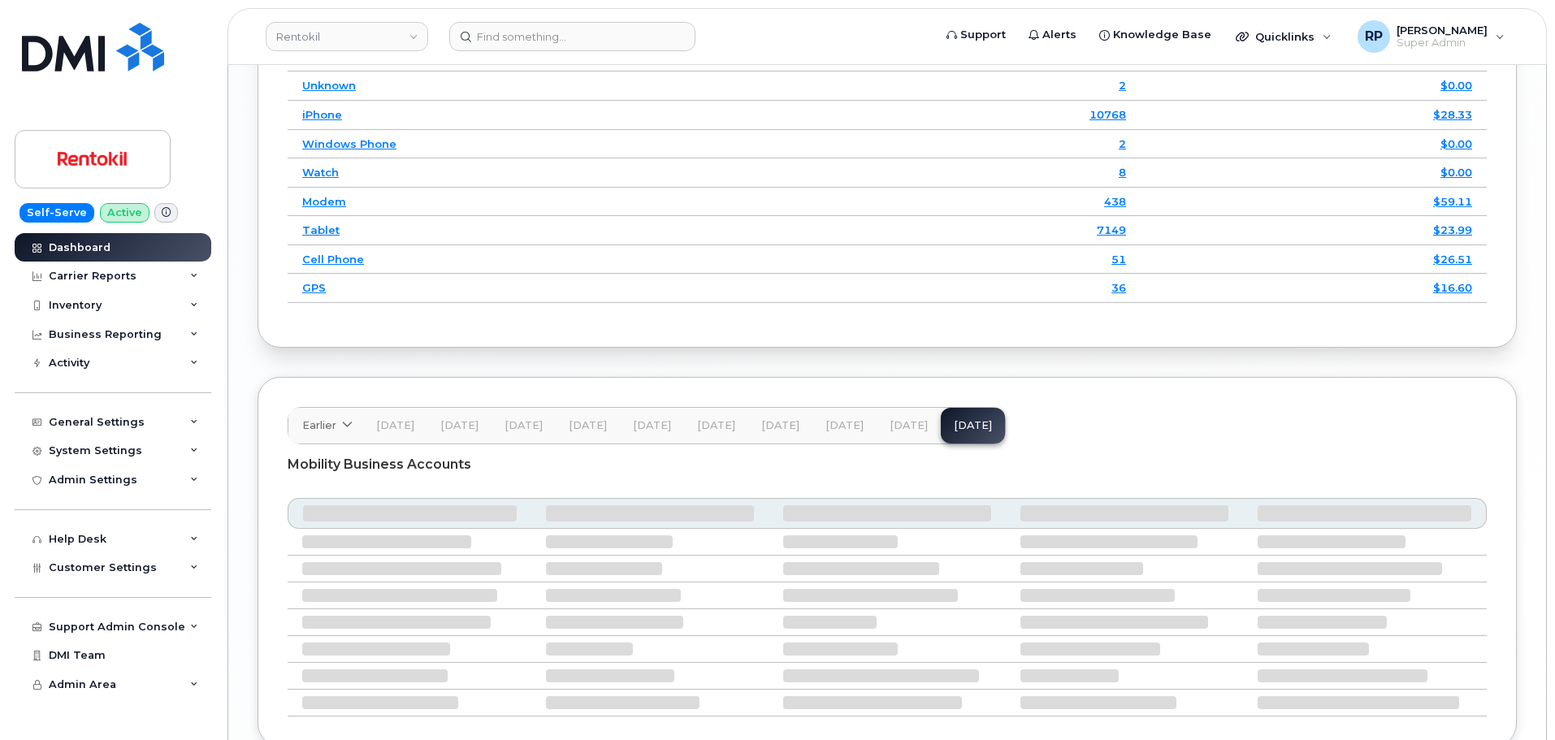
scroll to position [2391, 0]
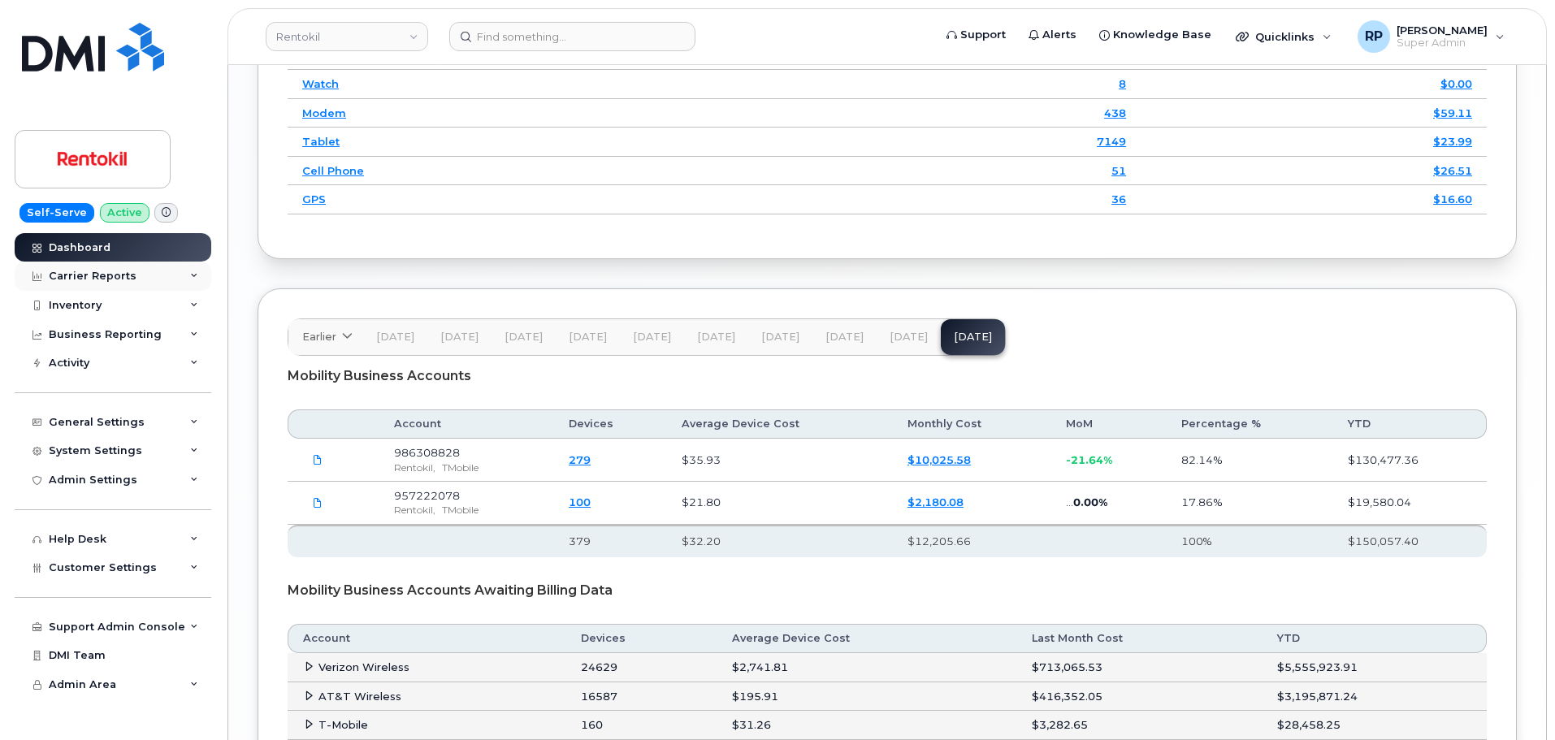
click at [123, 272] on div "Carrier Reports" at bounding box center [93, 276] width 88 height 13
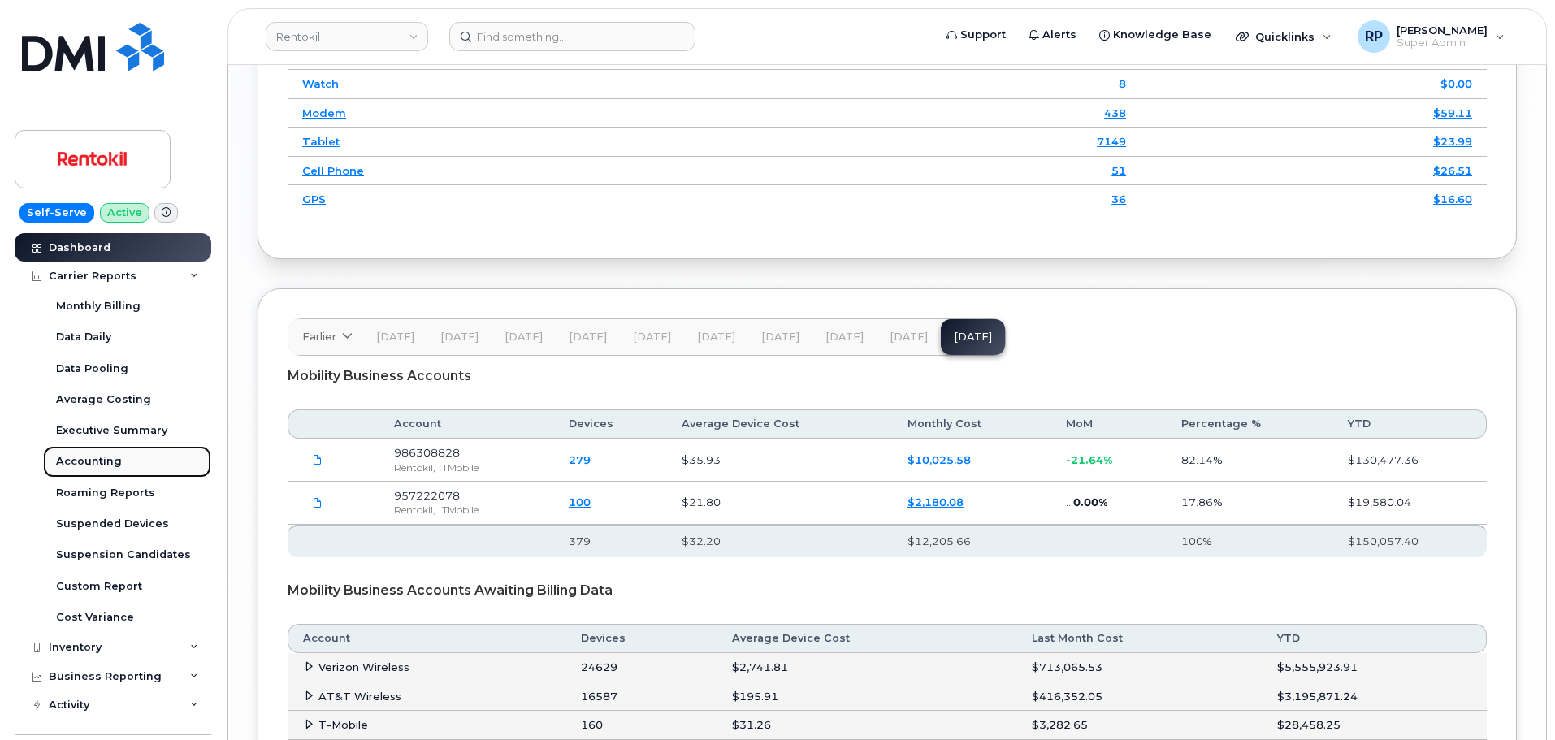
click at [100, 462] on div "Accounting" at bounding box center [89, 461] width 66 height 15
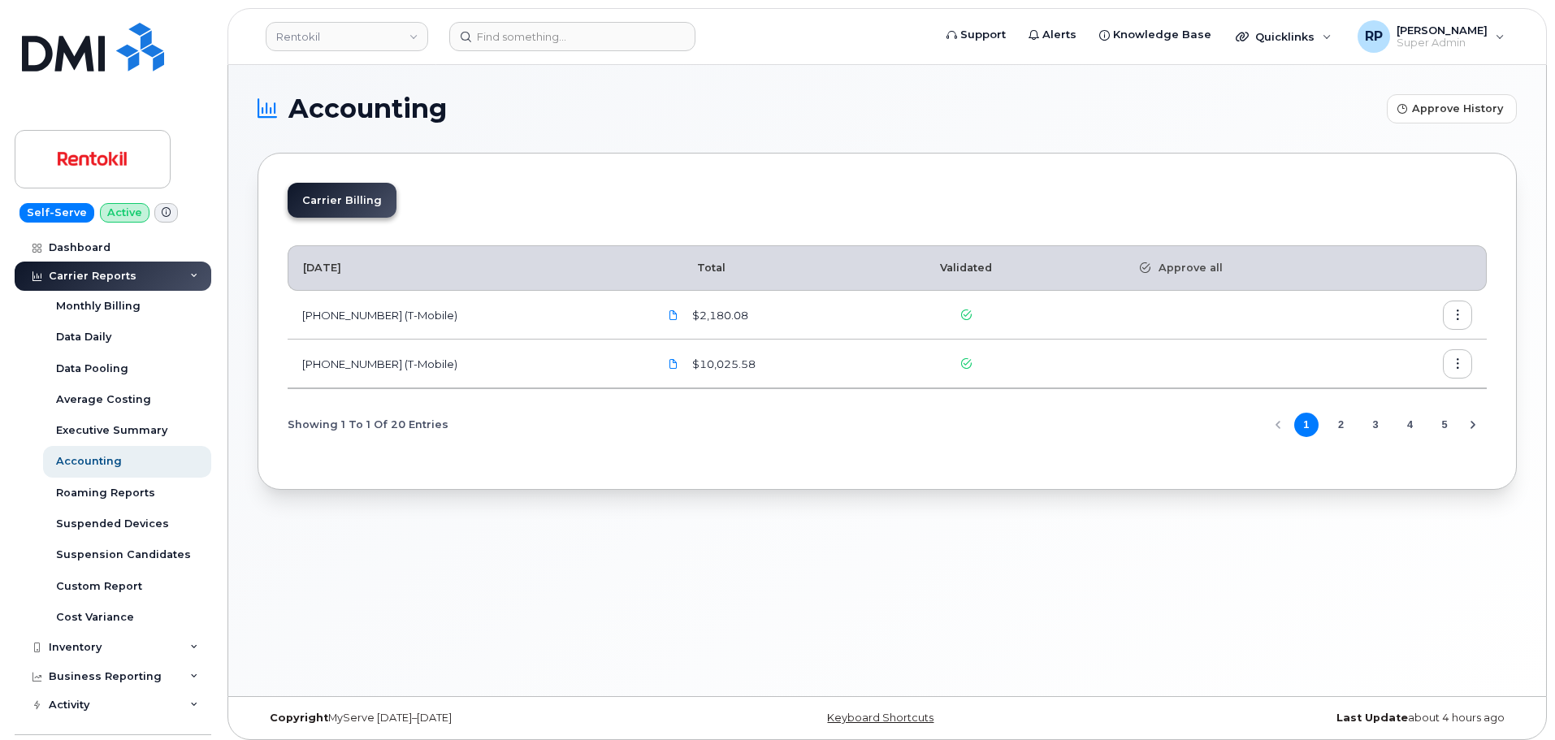
click at [1334, 425] on button "2" at bounding box center [1341, 425] width 24 height 24
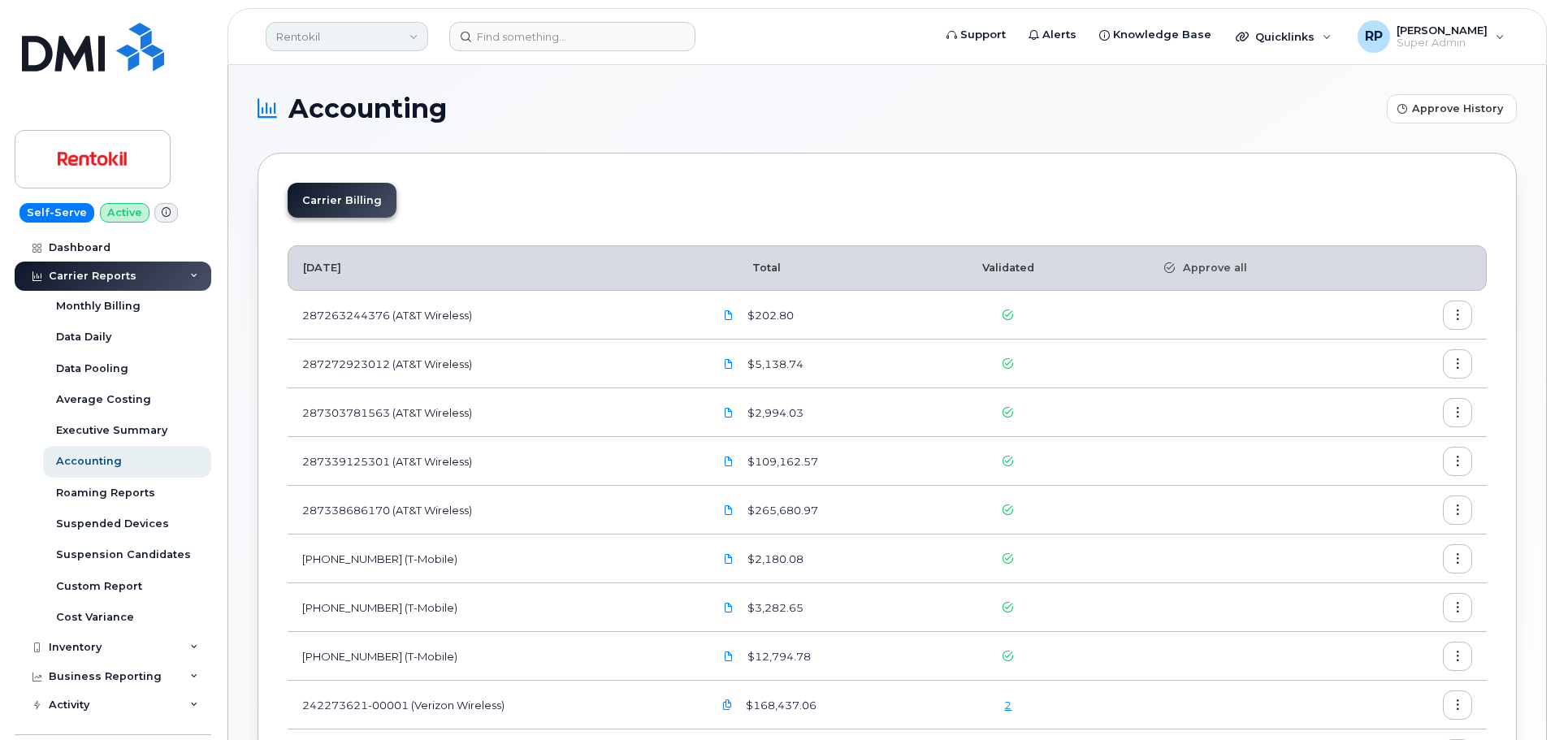
click at [368, 45] on link "Rentokil" at bounding box center [347, 36] width 163 height 29
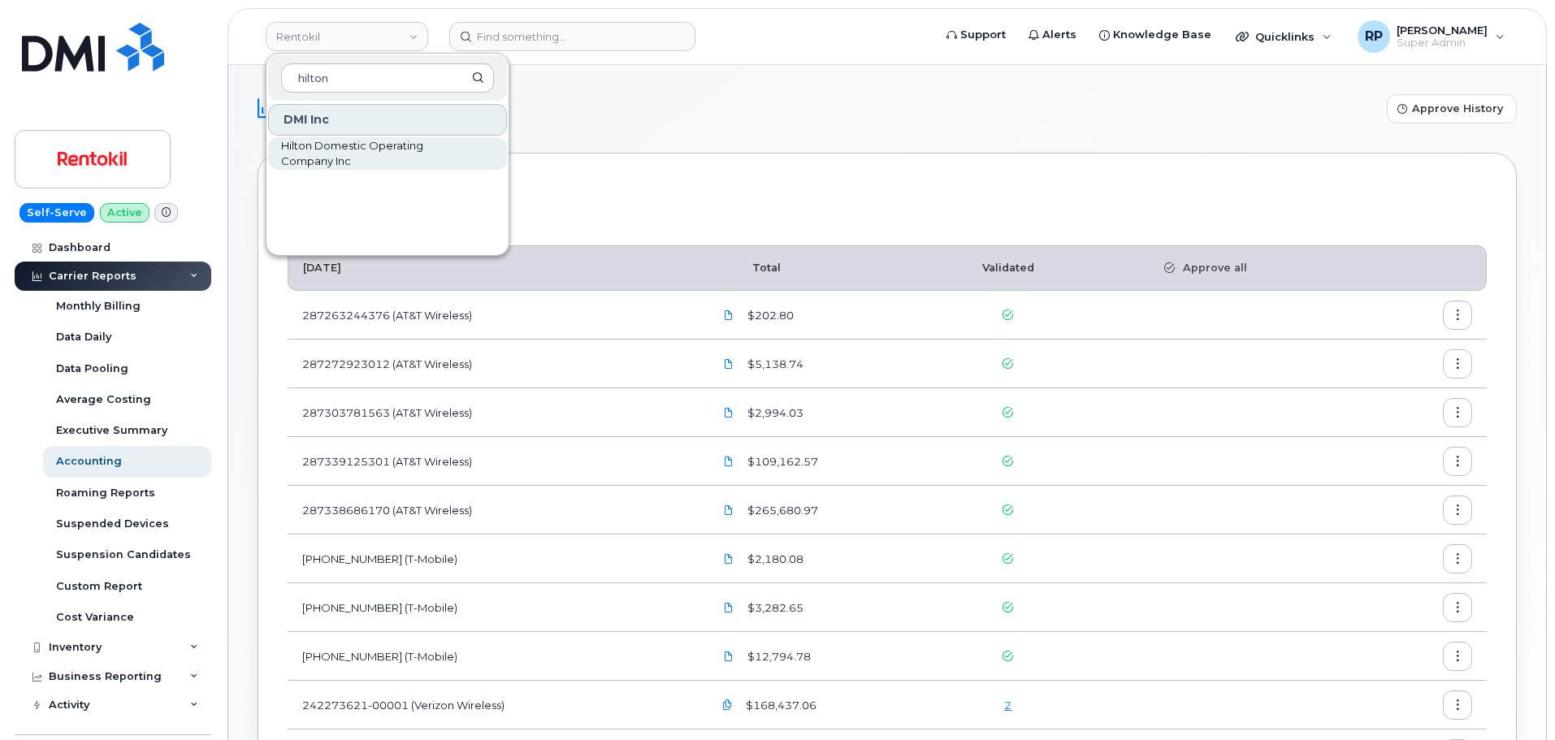
type input "hilton"
click at [340, 164] on span "Hilton Domestic Operating Company Inc" at bounding box center [374, 154] width 187 height 32
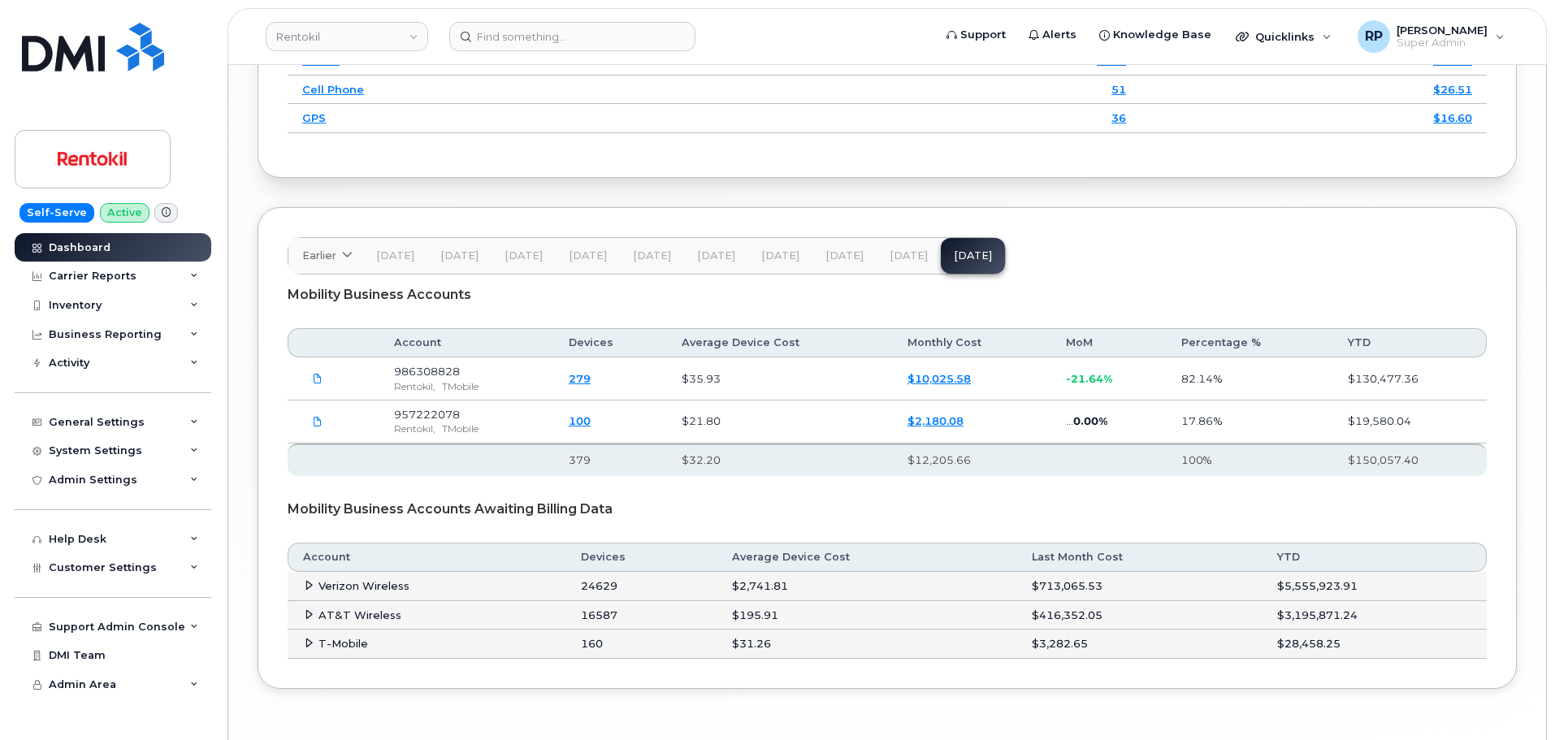
click at [900, 249] on span "Aug 25" at bounding box center [909, 255] width 38 height 13
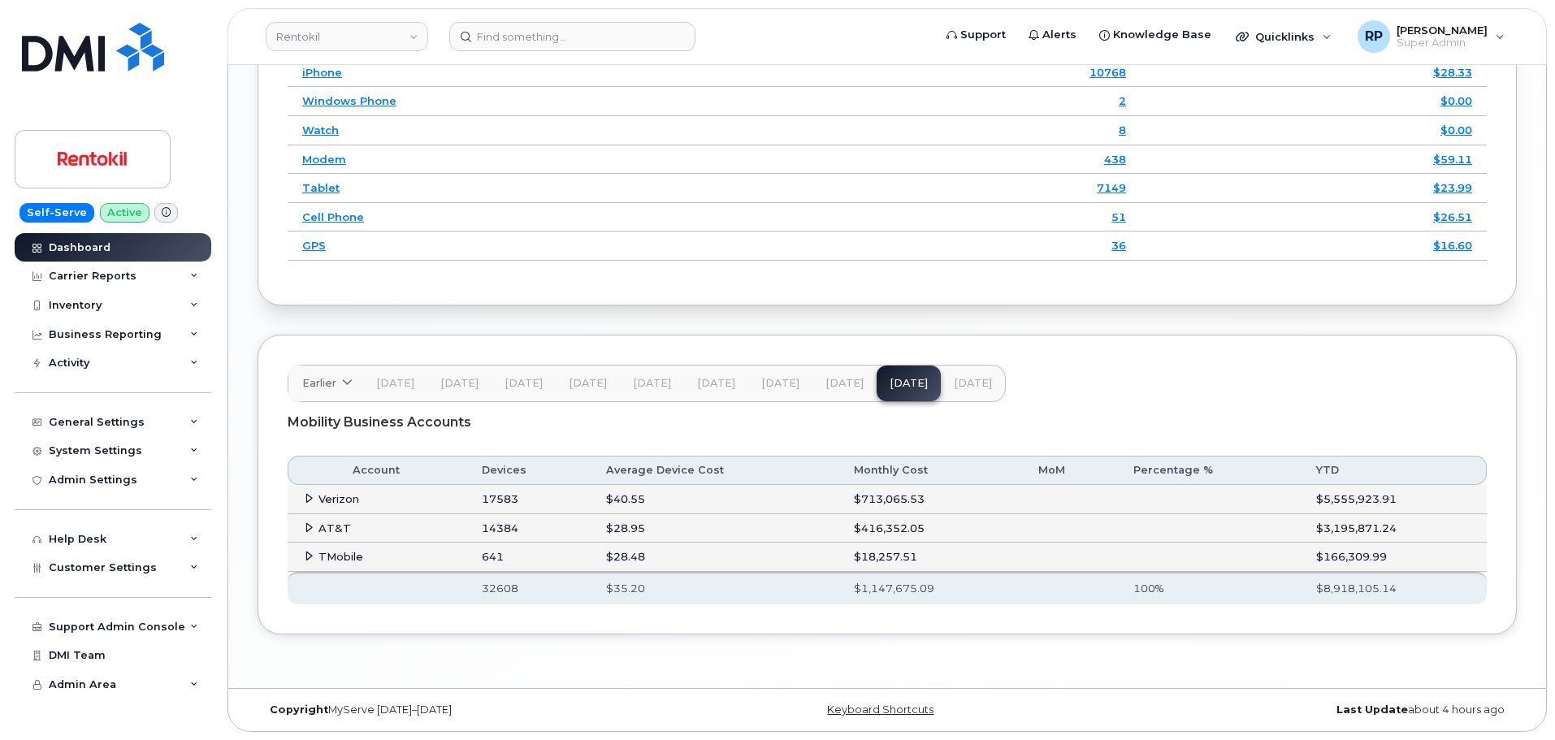
scroll to position [2017, 0]
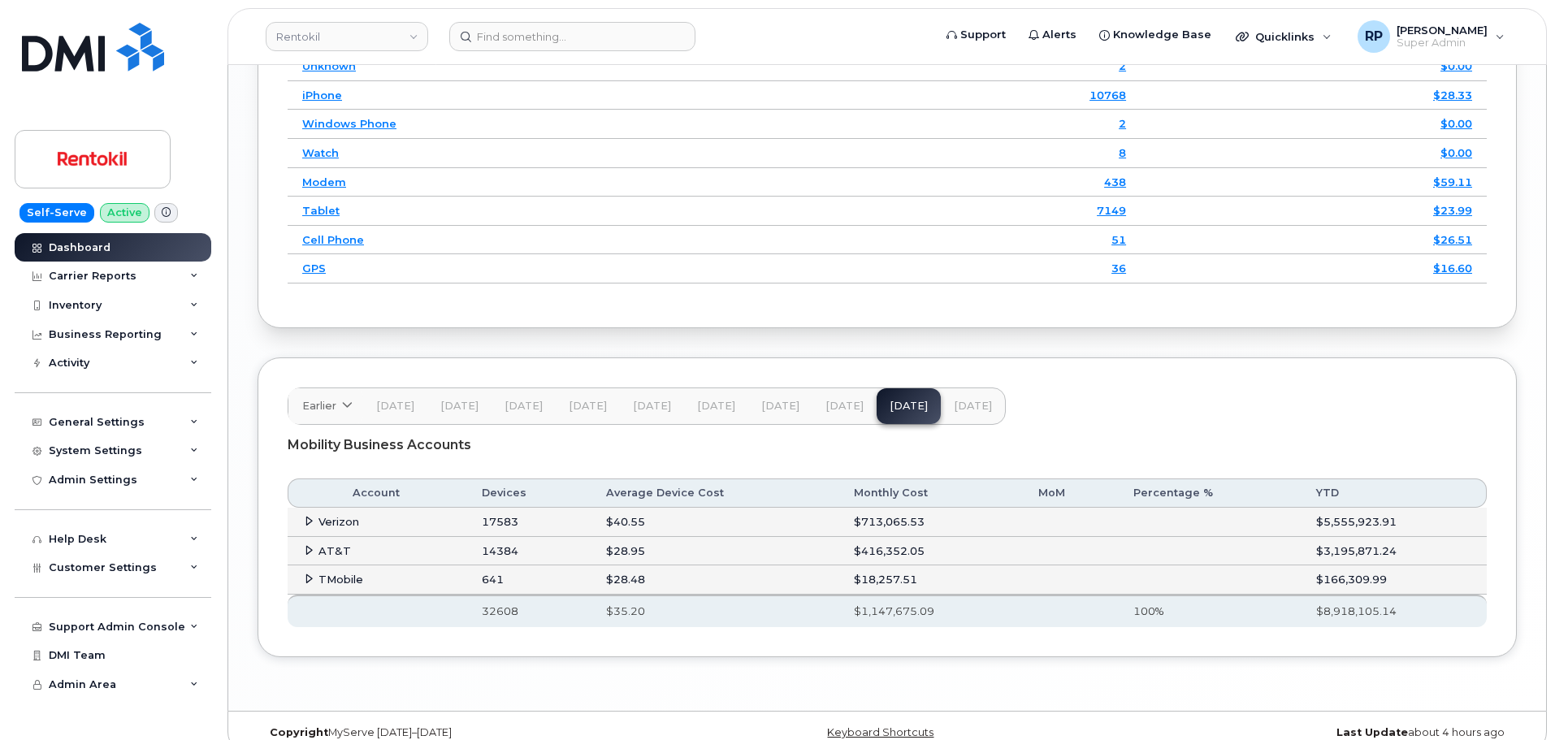
click at [310, 516] on icon at bounding box center [309, 521] width 11 height 11
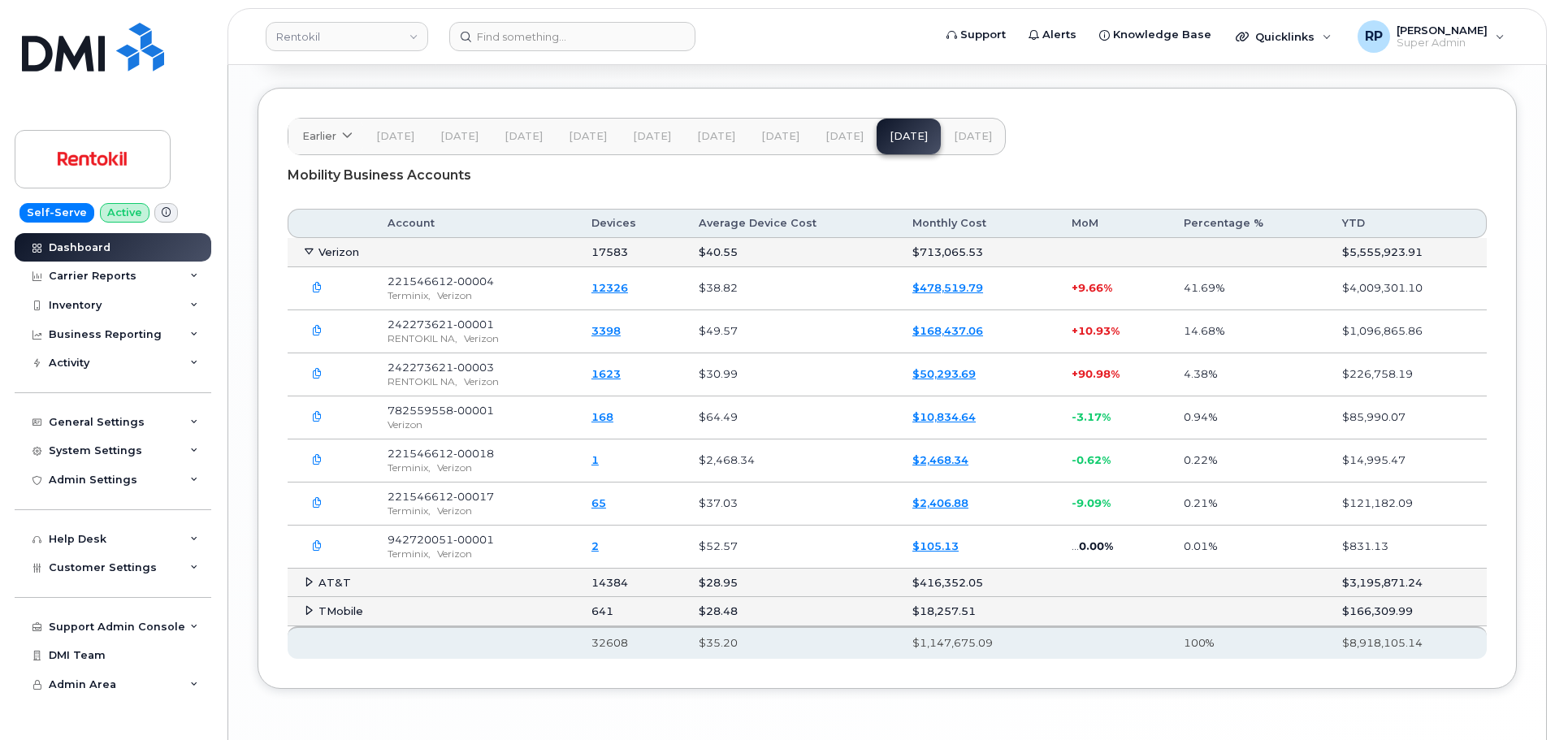
scroll to position [2288, 0]
click at [322, 282] on icon "button" at bounding box center [317, 287] width 11 height 11
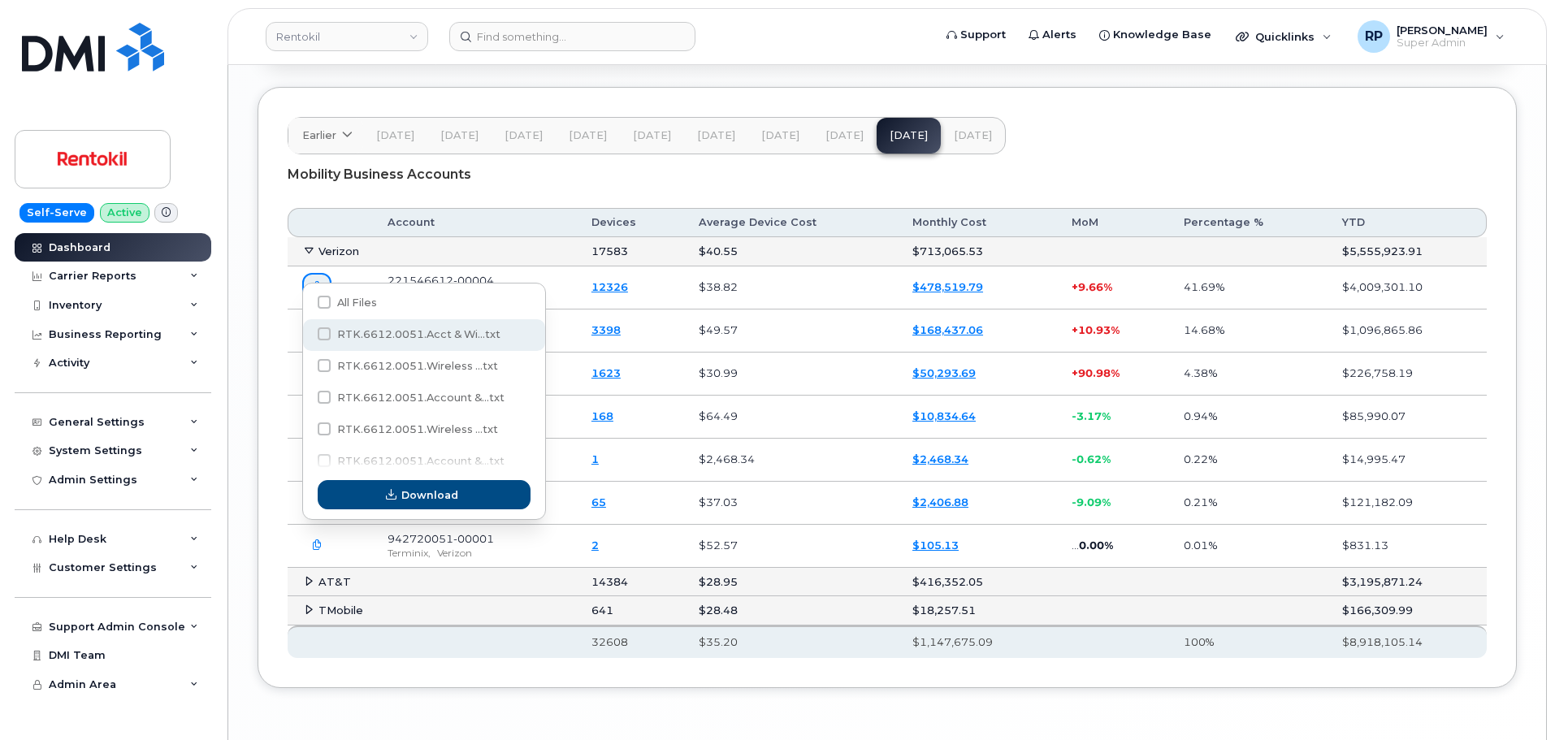
click at [443, 336] on span "RTK.6612.0051.Acct & Wi...txt" at bounding box center [418, 334] width 163 height 12
click at [306, 336] on input "RTK.6612.0051.Acct & Wi...txt" at bounding box center [302, 335] width 8 height 8
checkbox input "true"
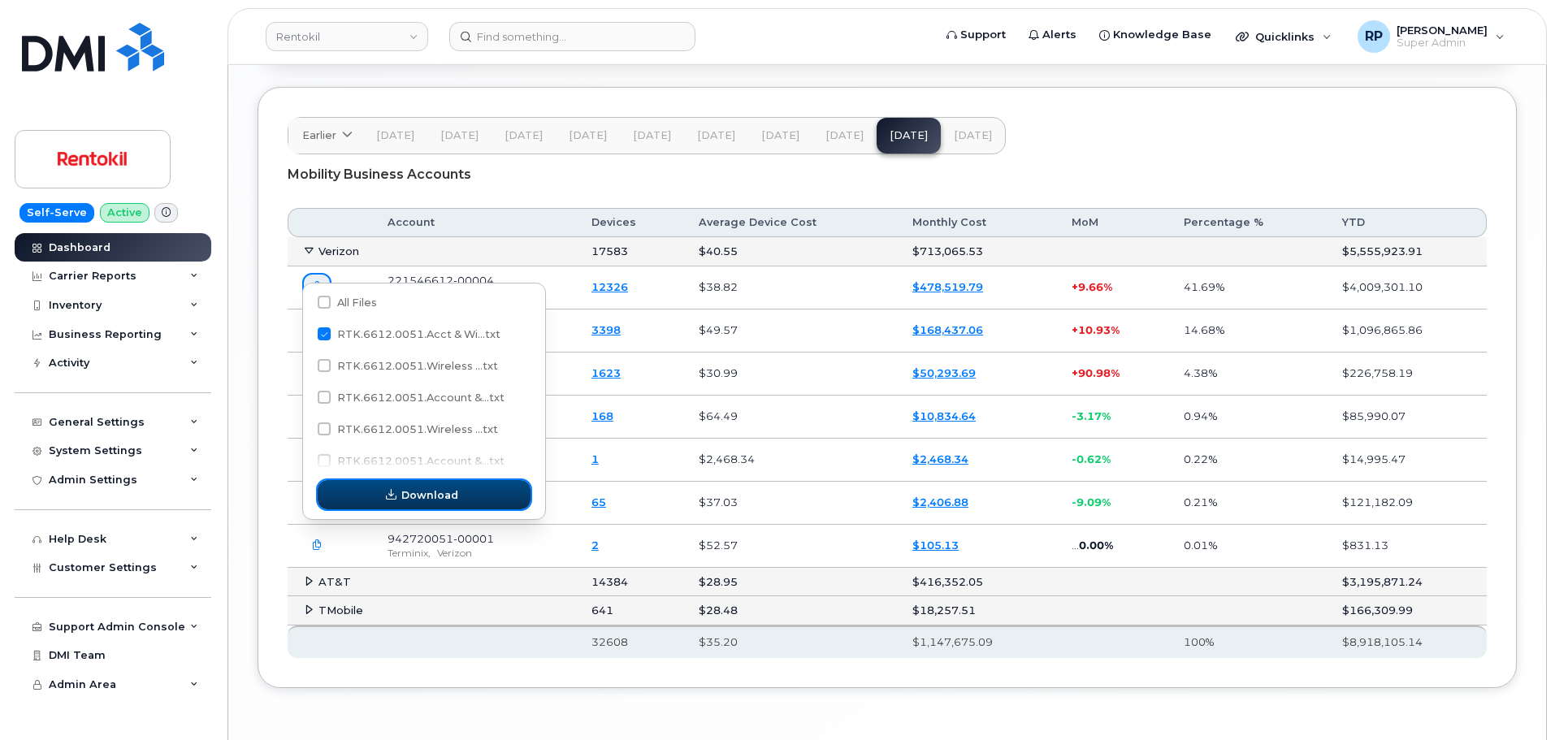
click at [461, 502] on button "Download" at bounding box center [424, 494] width 213 height 29
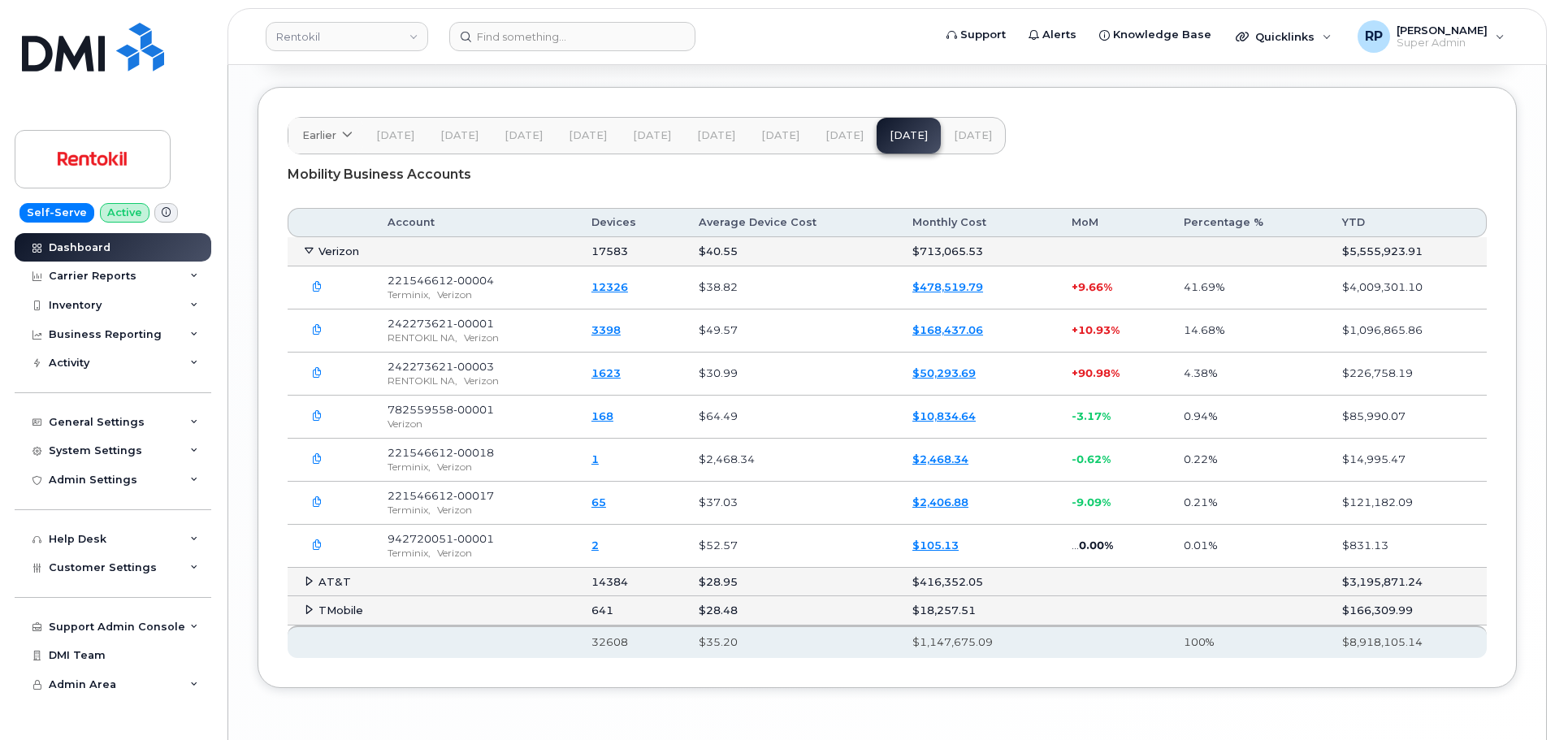
click at [304, 576] on icon at bounding box center [309, 581] width 11 height 11
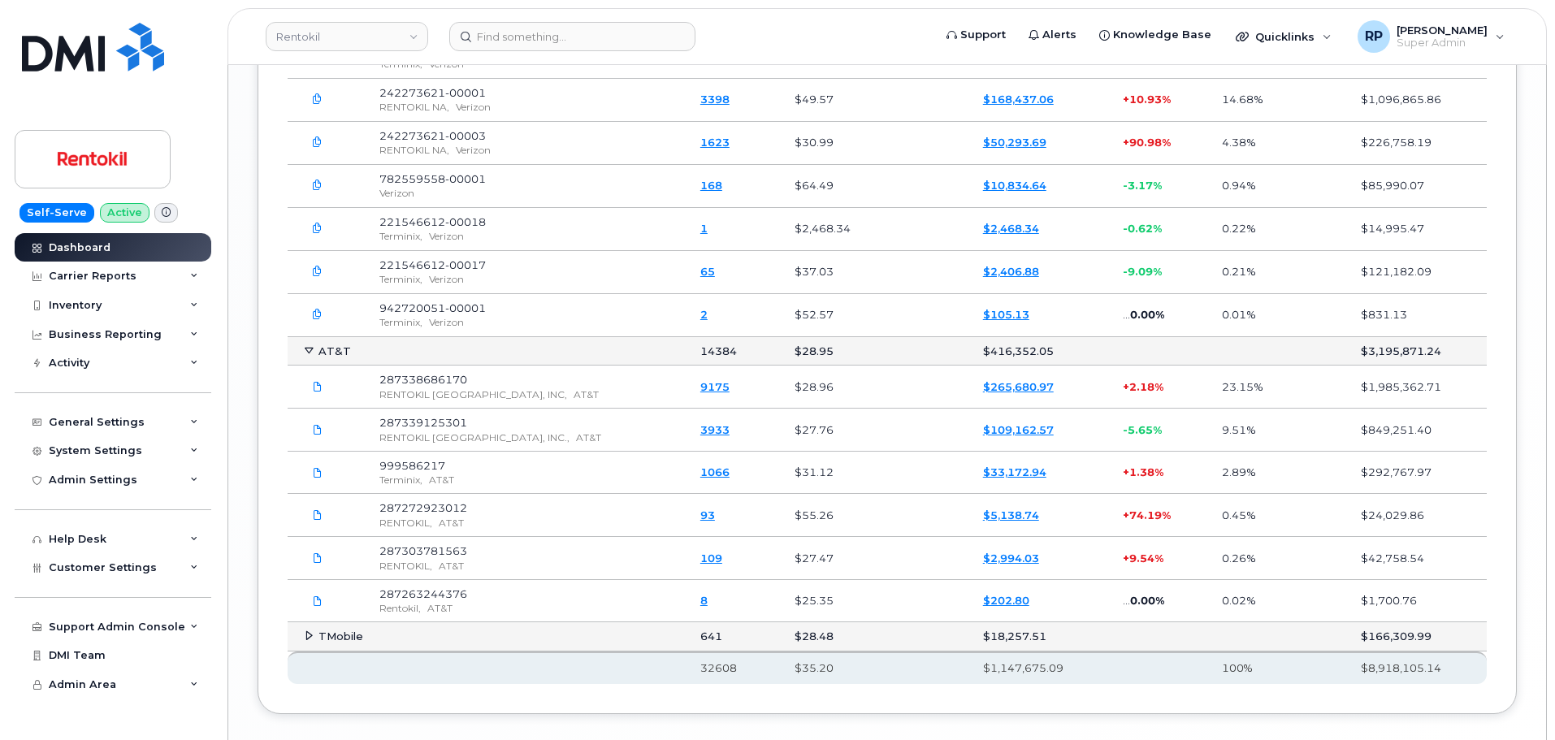
scroll to position [2558, 0]
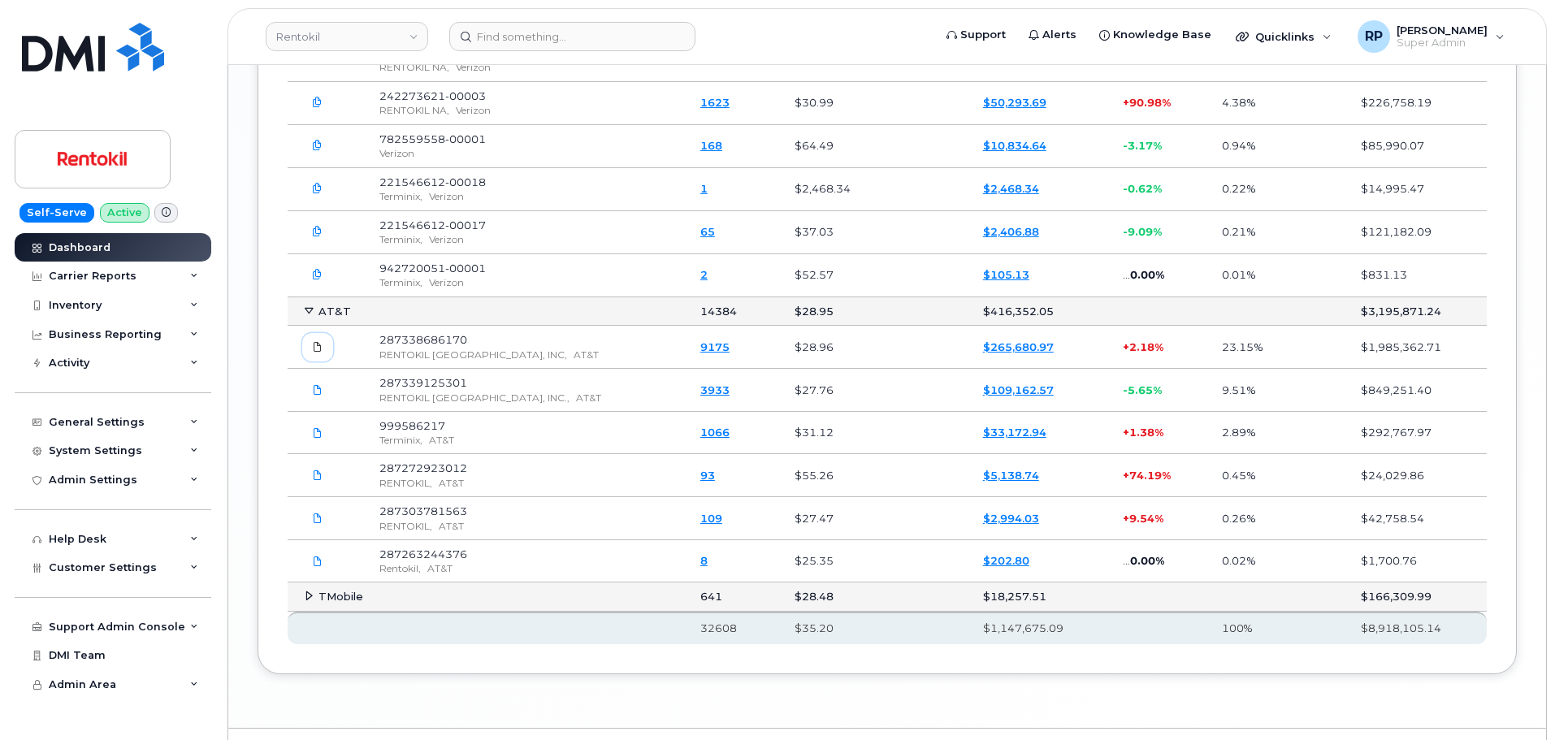
click at [319, 340] on span at bounding box center [317, 347] width 15 height 15
click at [318, 385] on icon at bounding box center [318, 390] width 10 height 10
click at [314, 428] on icon at bounding box center [318, 433] width 10 height 10
click at [321, 471] on icon at bounding box center [318, 476] width 10 height 10
click at [323, 511] on span at bounding box center [317, 518] width 15 height 15
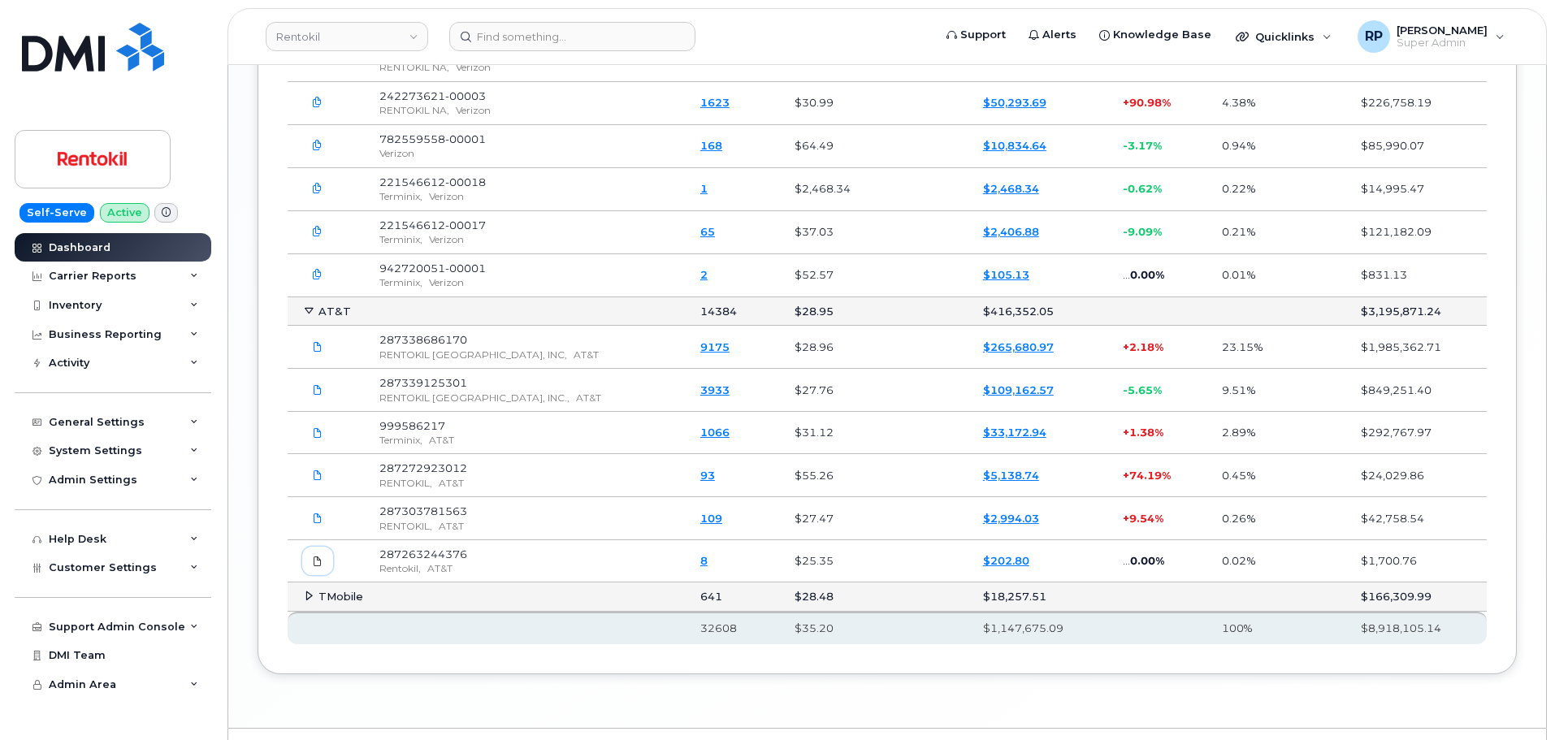
click at [323, 554] on span at bounding box center [317, 561] width 15 height 15
click at [322, 342] on icon at bounding box center [318, 347] width 10 height 10
click at [308, 591] on icon at bounding box center [309, 596] width 11 height 11
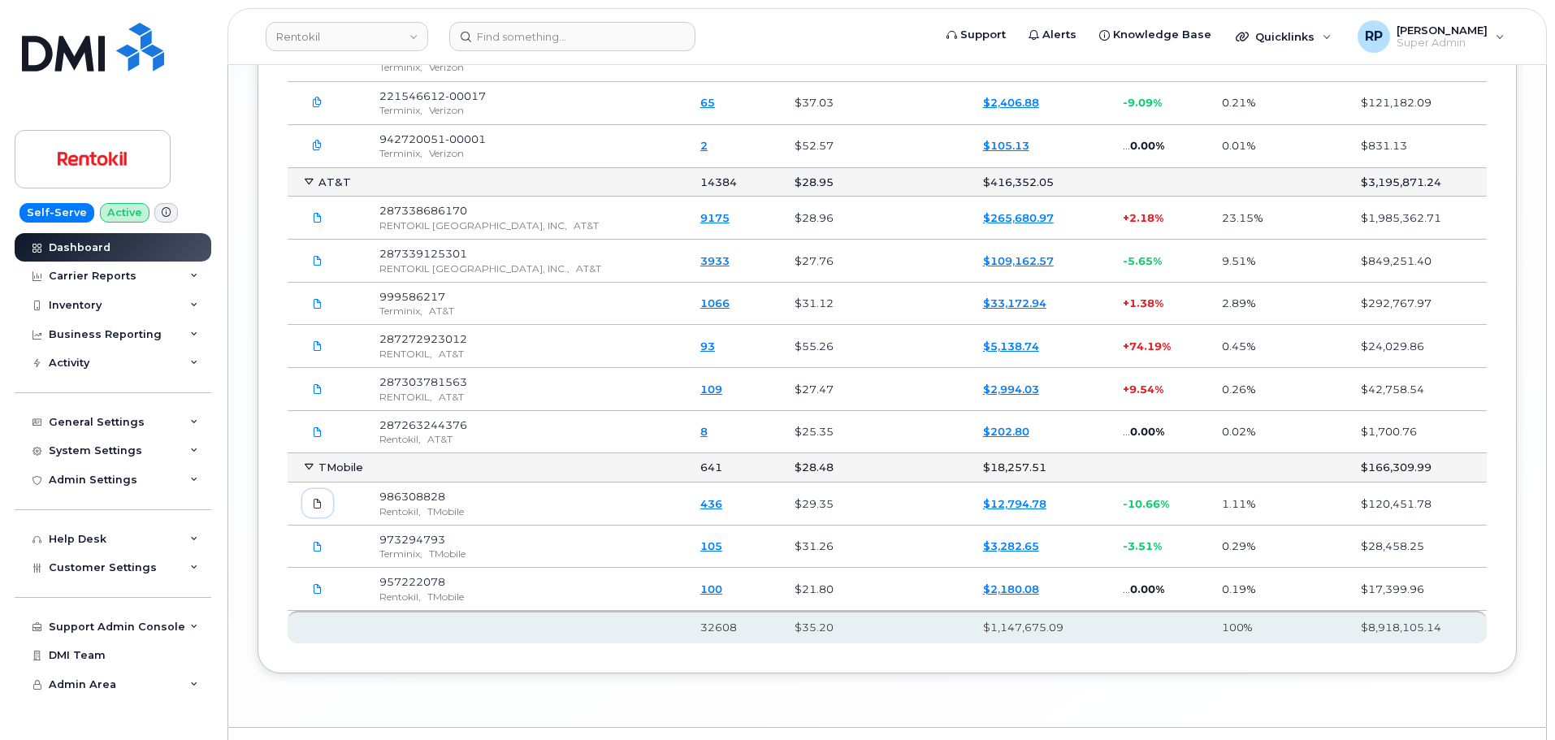
click at [319, 499] on icon at bounding box center [318, 504] width 10 height 10
click at [315, 542] on icon at bounding box center [318, 547] width 10 height 10
click at [315, 584] on icon at bounding box center [318, 589] width 10 height 10
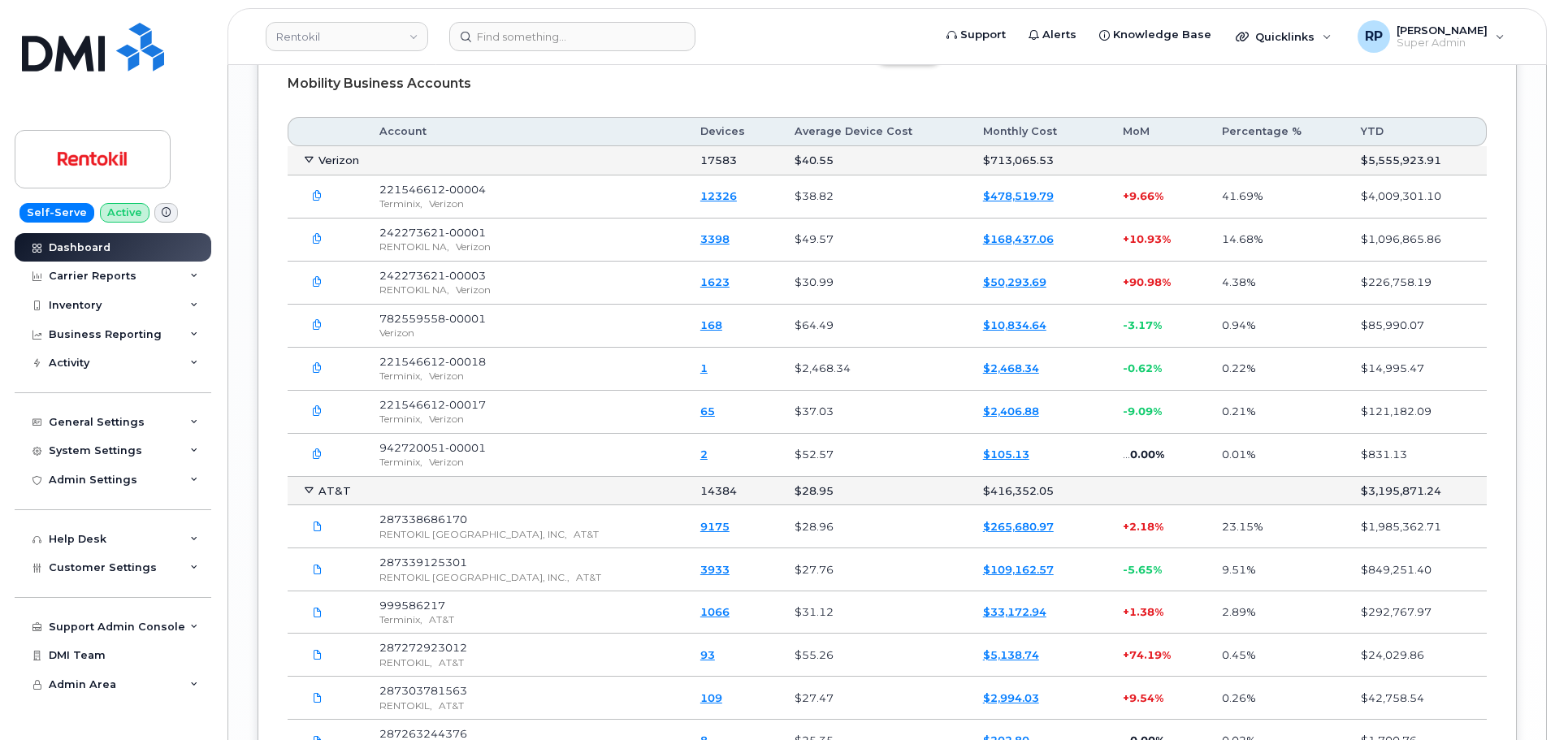
scroll to position [2417, 0]
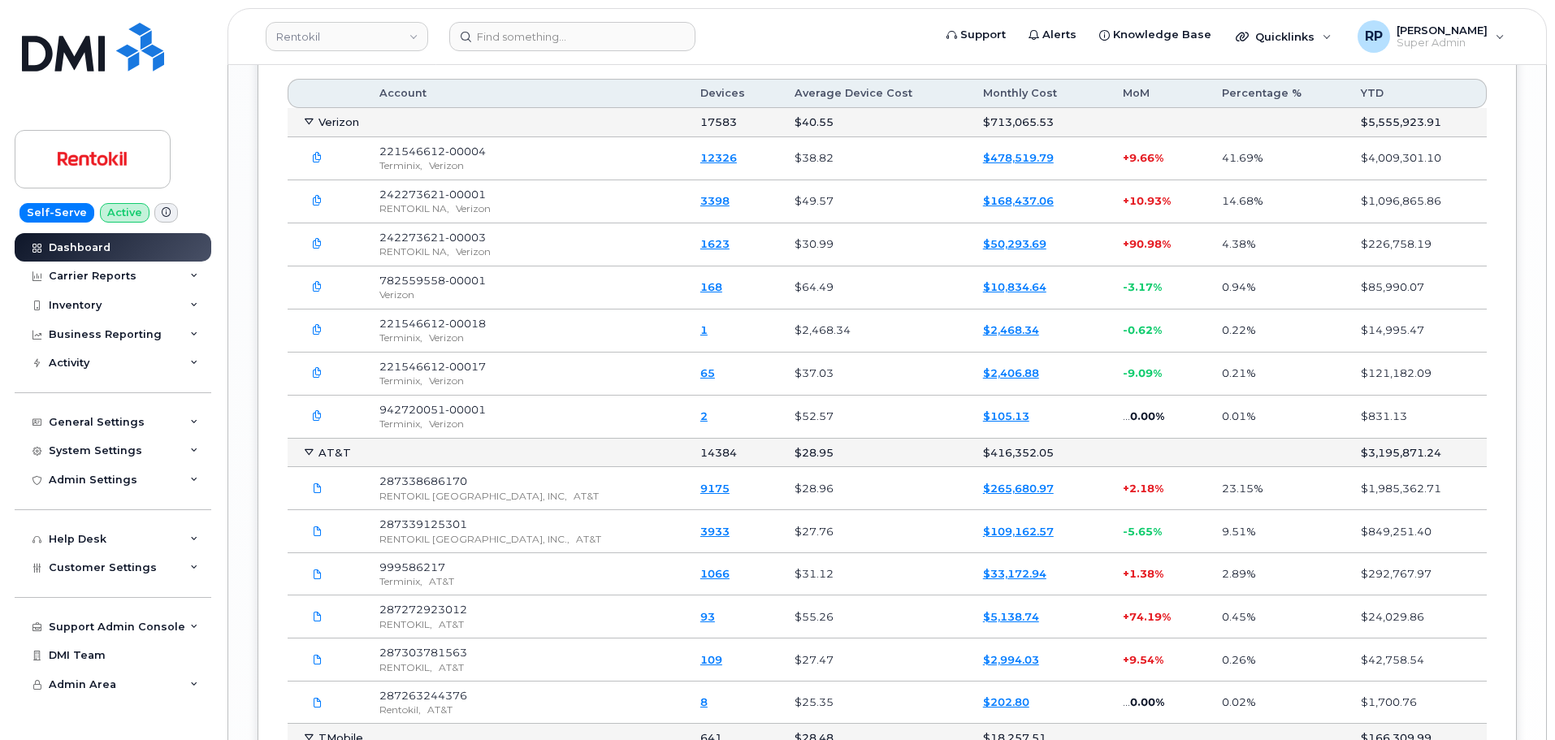
click at [271, 268] on div "Earlier 2024 November October September August July June May April March Februa…" at bounding box center [888, 451] width 1260 height 987
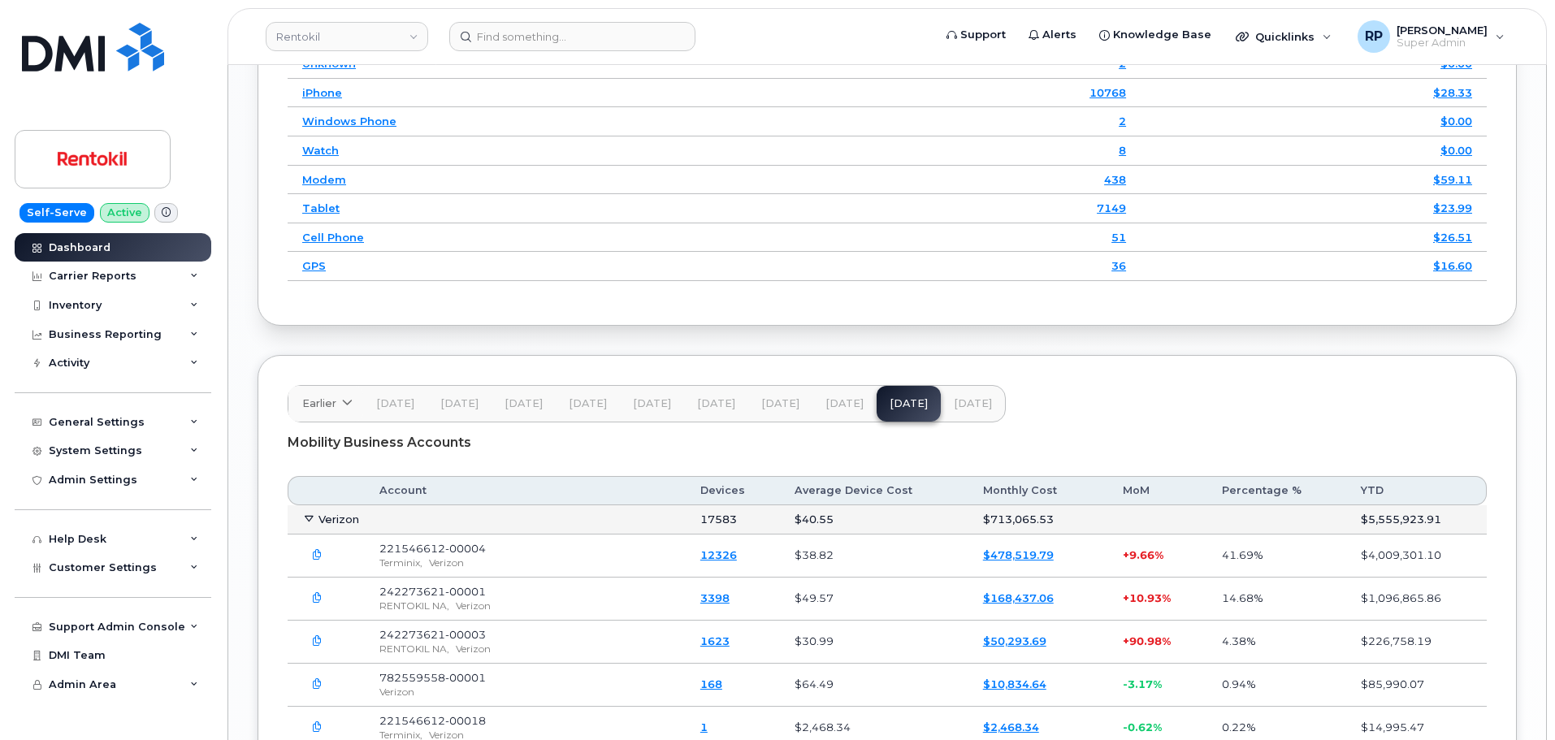
scroll to position [2010, 0]
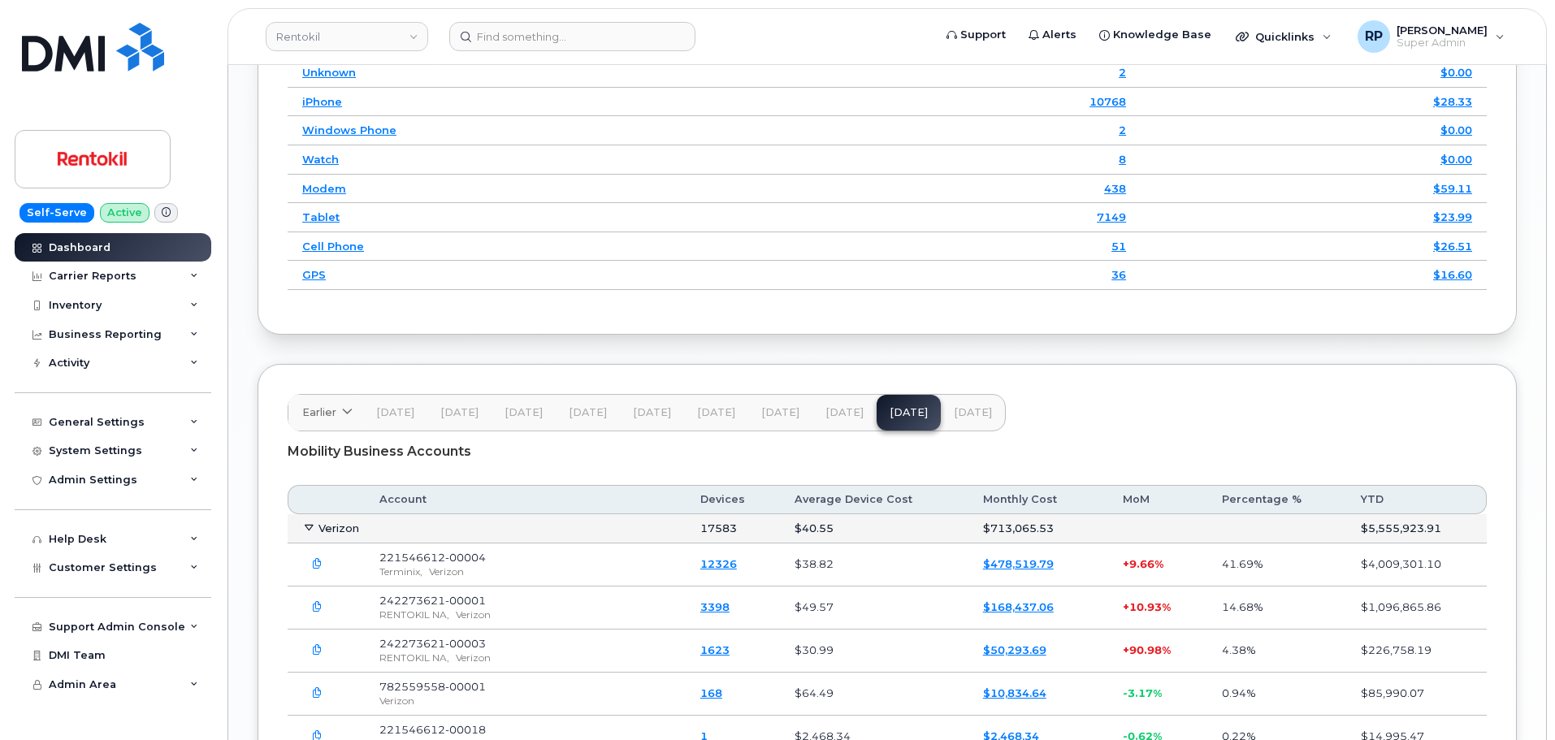
click at [844, 406] on span "[DATE]" at bounding box center [845, 412] width 38 height 13
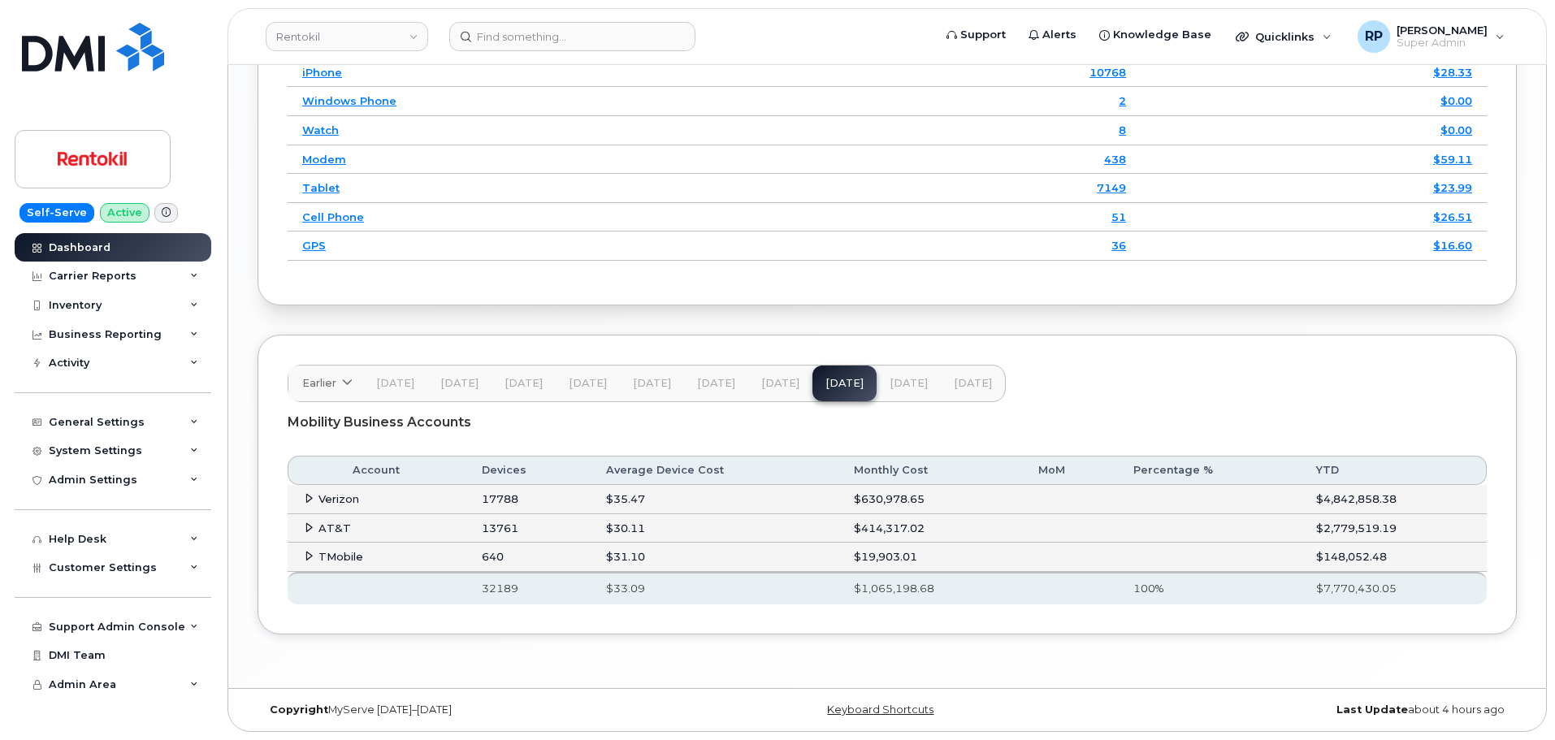
scroll to position [2017, 0]
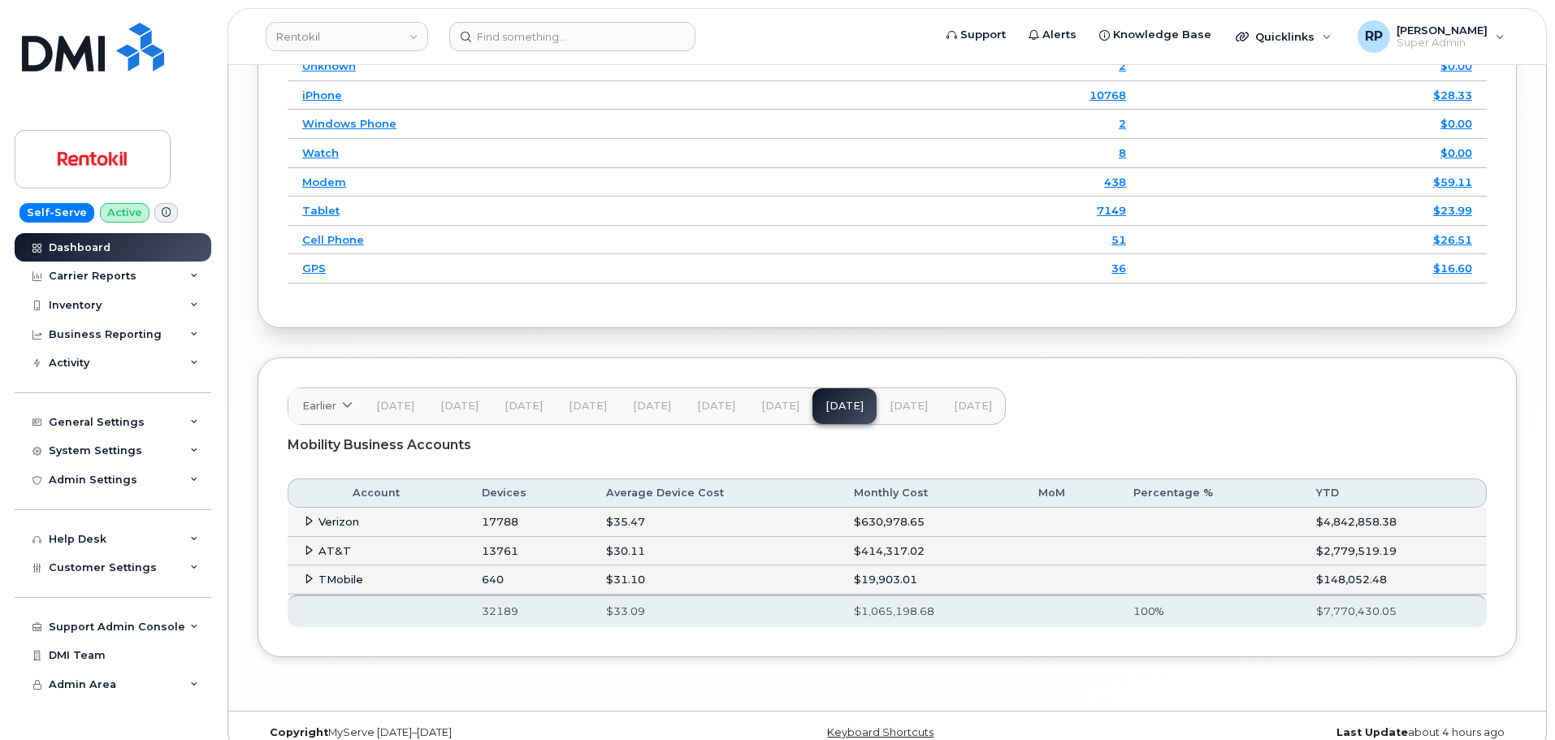
click at [306, 545] on icon at bounding box center [309, 550] width 11 height 11
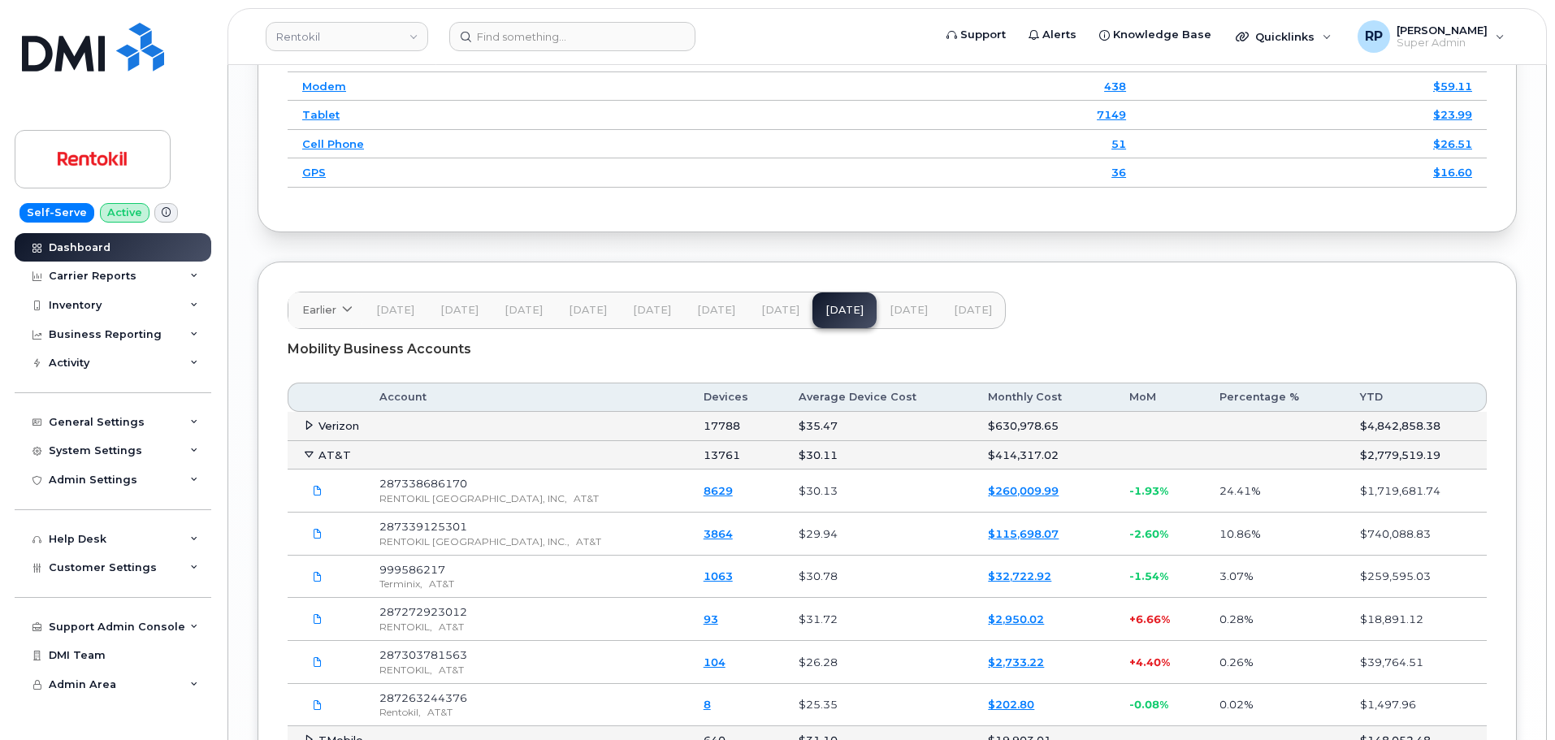
scroll to position [2153, 0]
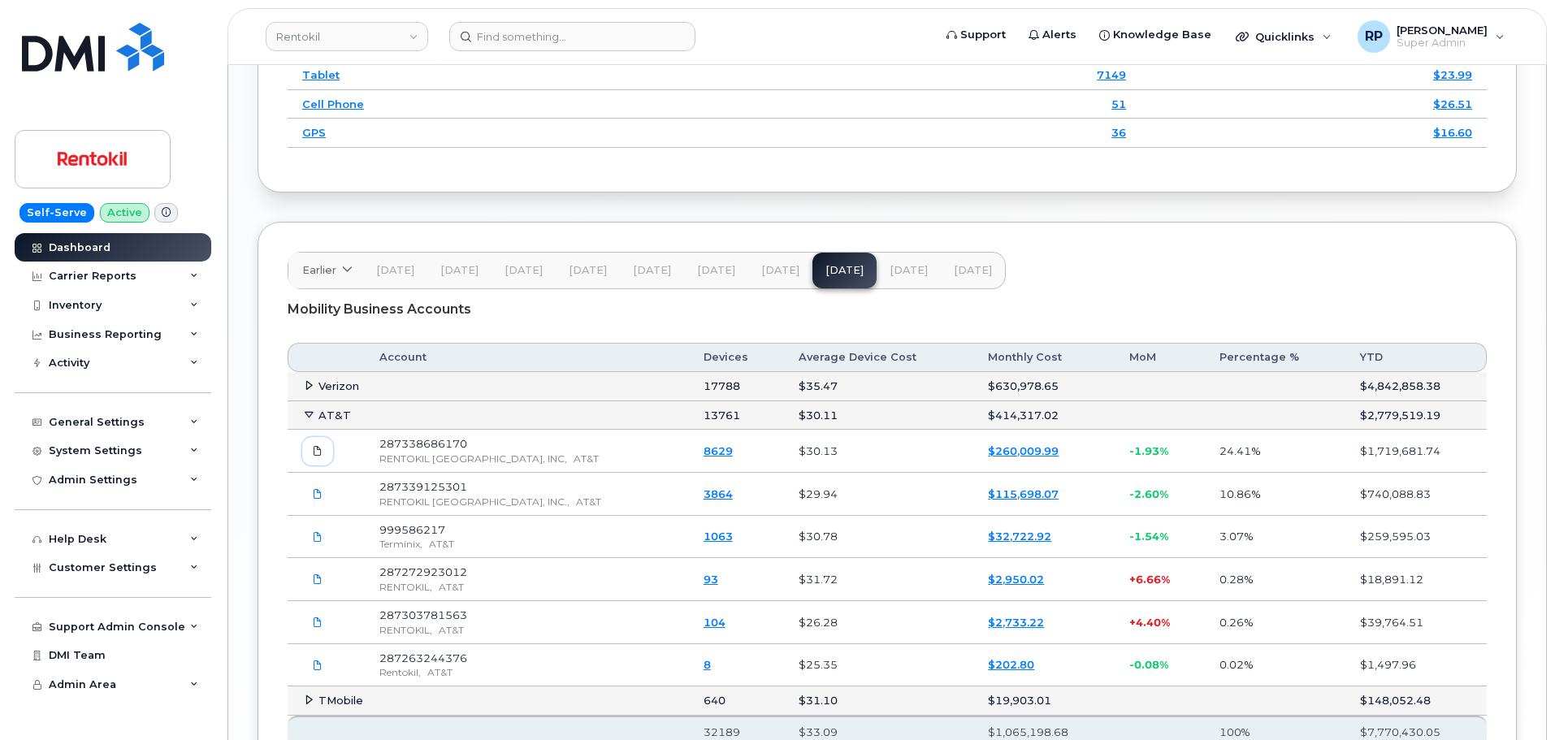
click at [315, 444] on span at bounding box center [317, 451] width 15 height 15
drag, startPoint x: 481, startPoint y: 427, endPoint x: 384, endPoint y: 423, distance: 97.6
click at [384, 430] on td "287338686170 RENTOKIL NORTH AMERICA, INC, AT&T" at bounding box center [526, 451] width 323 height 43
click at [384, 437] on span "287338686170" at bounding box center [423, 443] width 88 height 13
drag, startPoint x: 379, startPoint y: 421, endPoint x: 481, endPoint y: 424, distance: 102.4
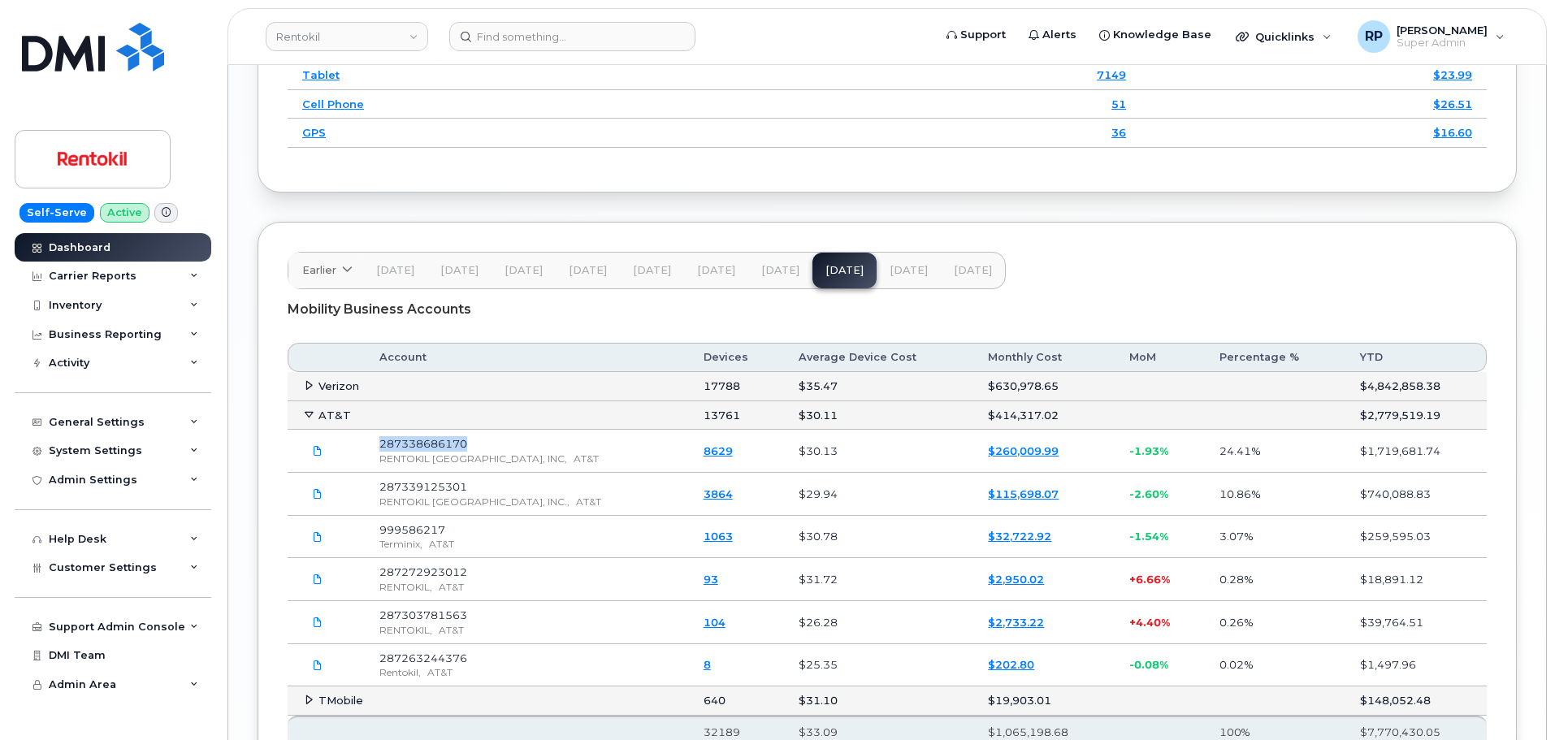
click at [481, 430] on td "287338686170 RENTOKIL NORTH AMERICA, INC, AT&T" at bounding box center [526, 451] width 323 height 43
click at [913, 264] on span "[DATE]" at bounding box center [909, 270] width 38 height 13
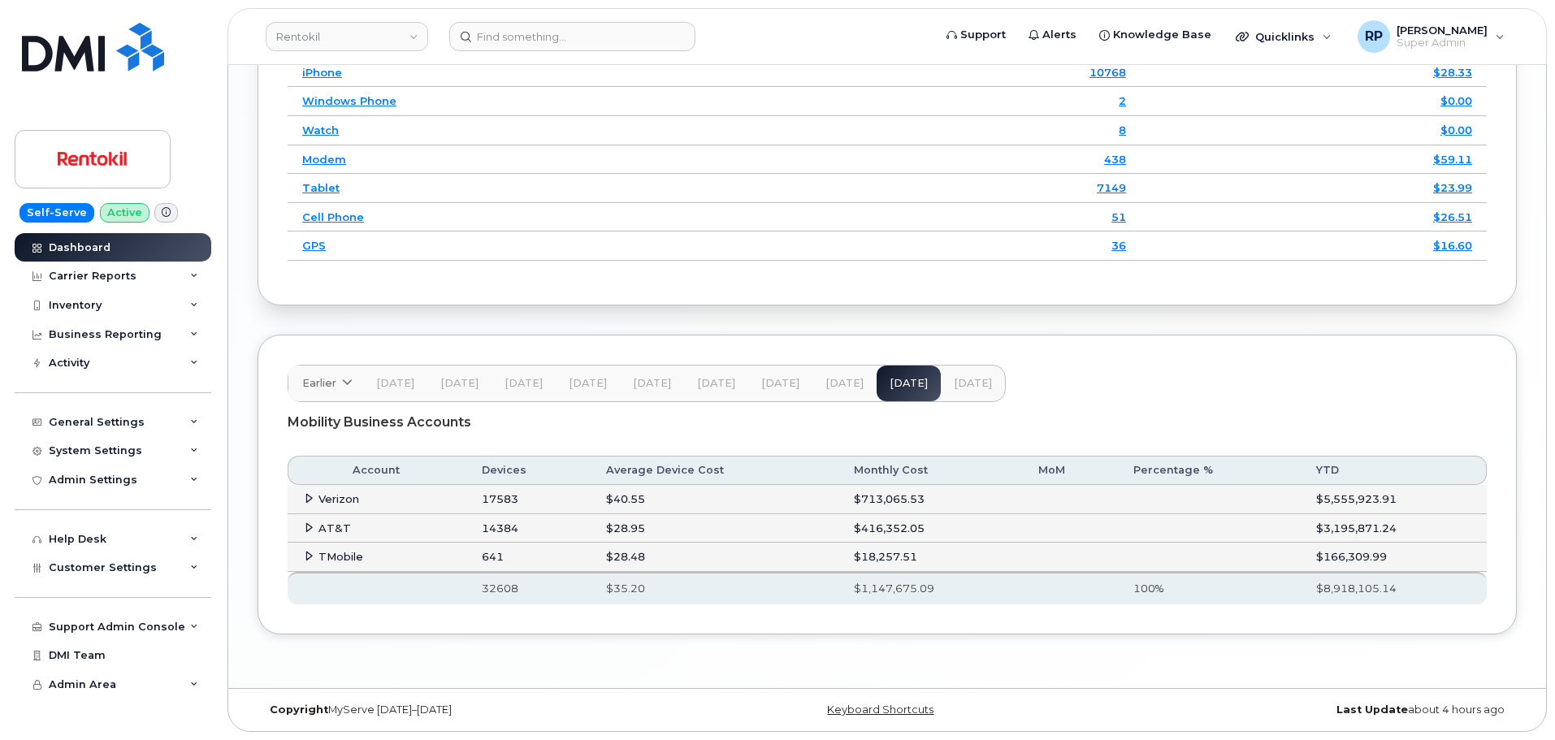
scroll to position [2017, 0]
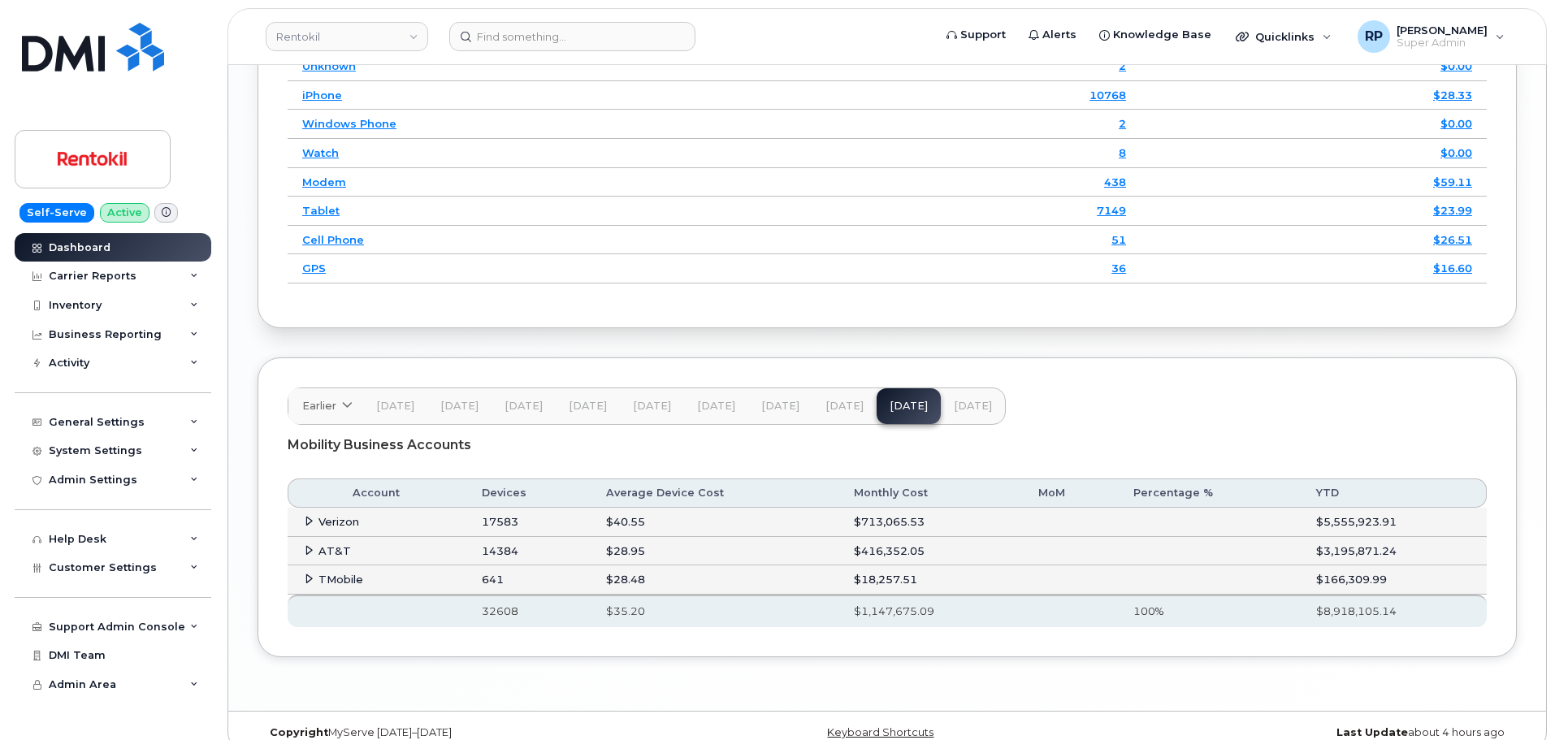
click at [311, 545] on icon at bounding box center [309, 550] width 11 height 11
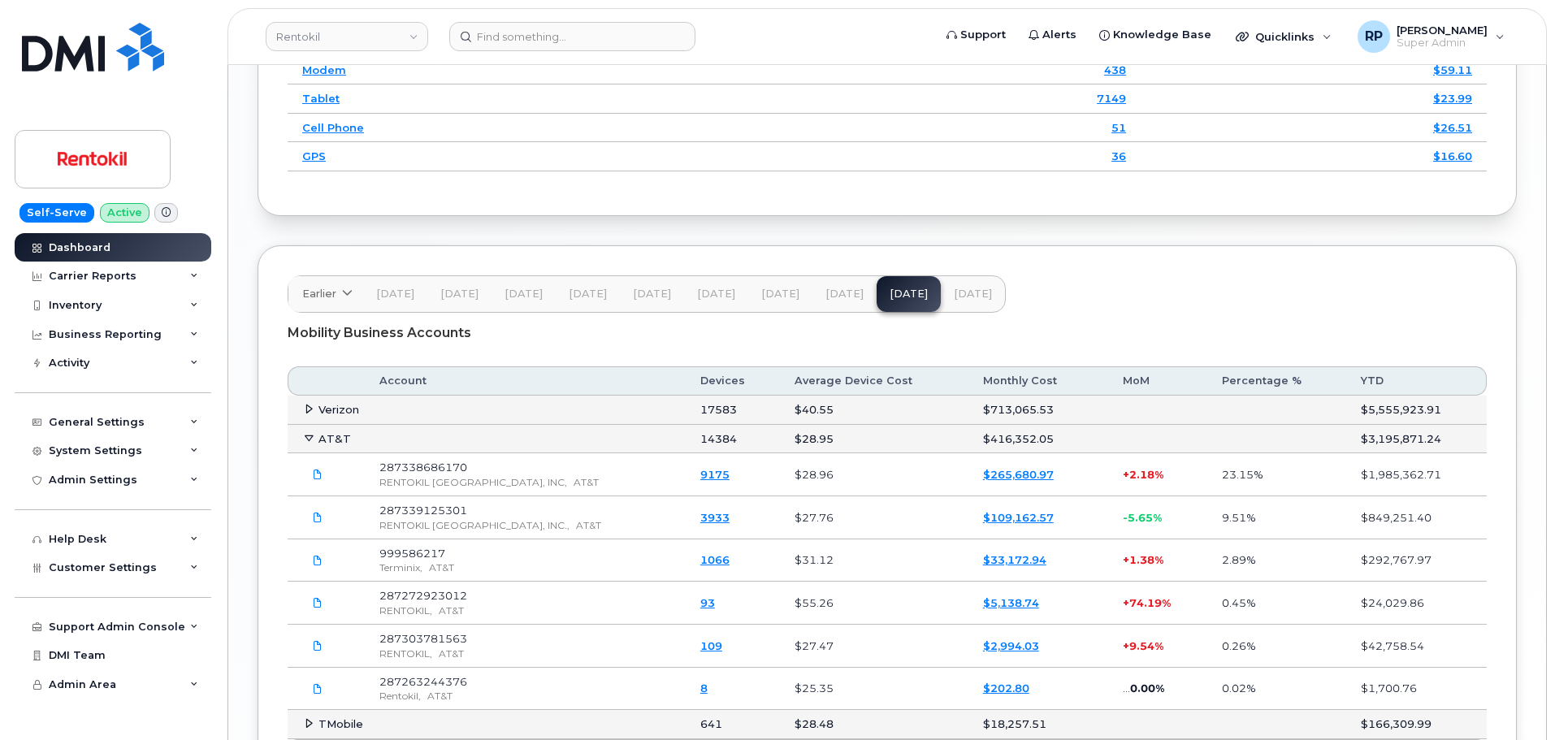
scroll to position [2152, 0]
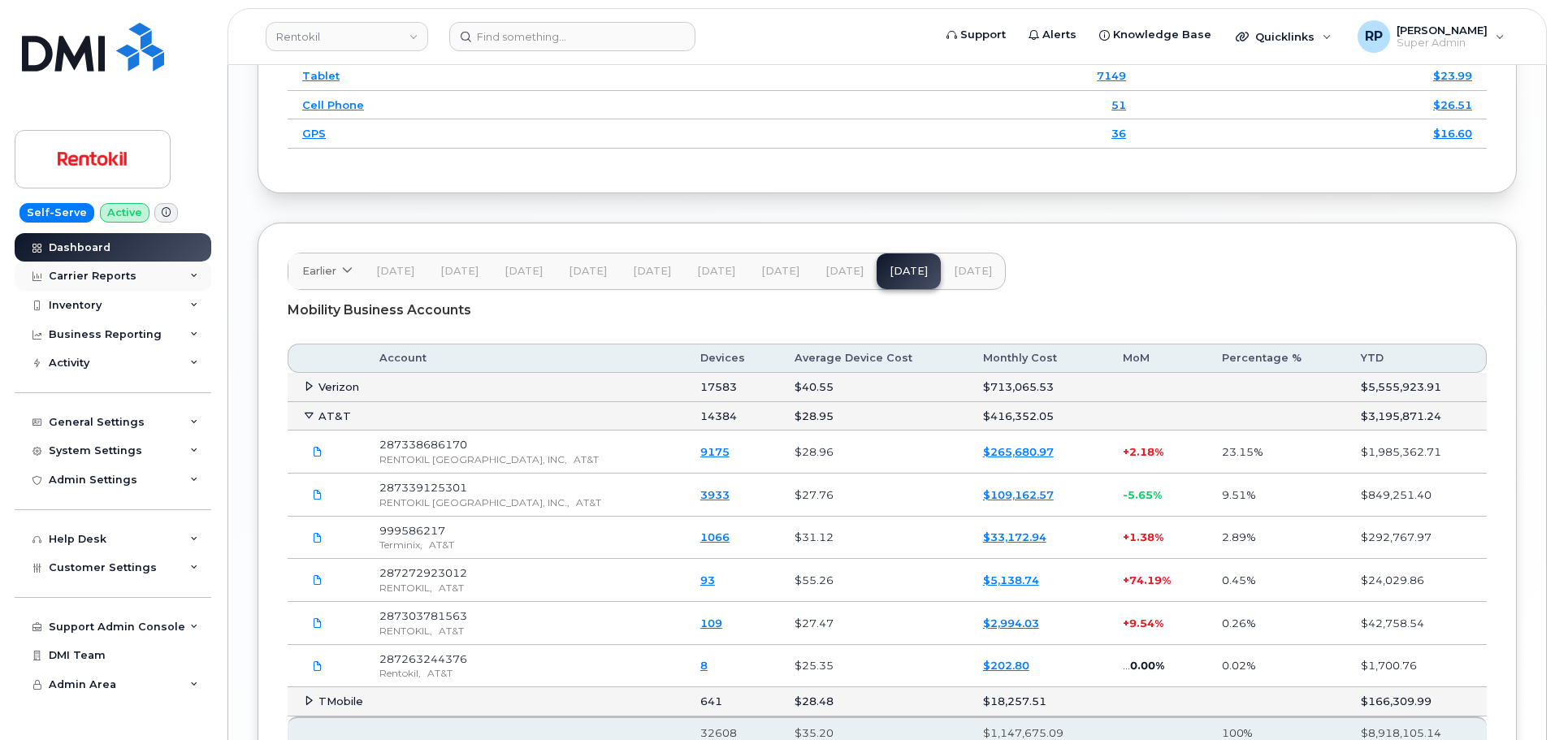
click at [130, 275] on div "Carrier Reports" at bounding box center [93, 276] width 88 height 13
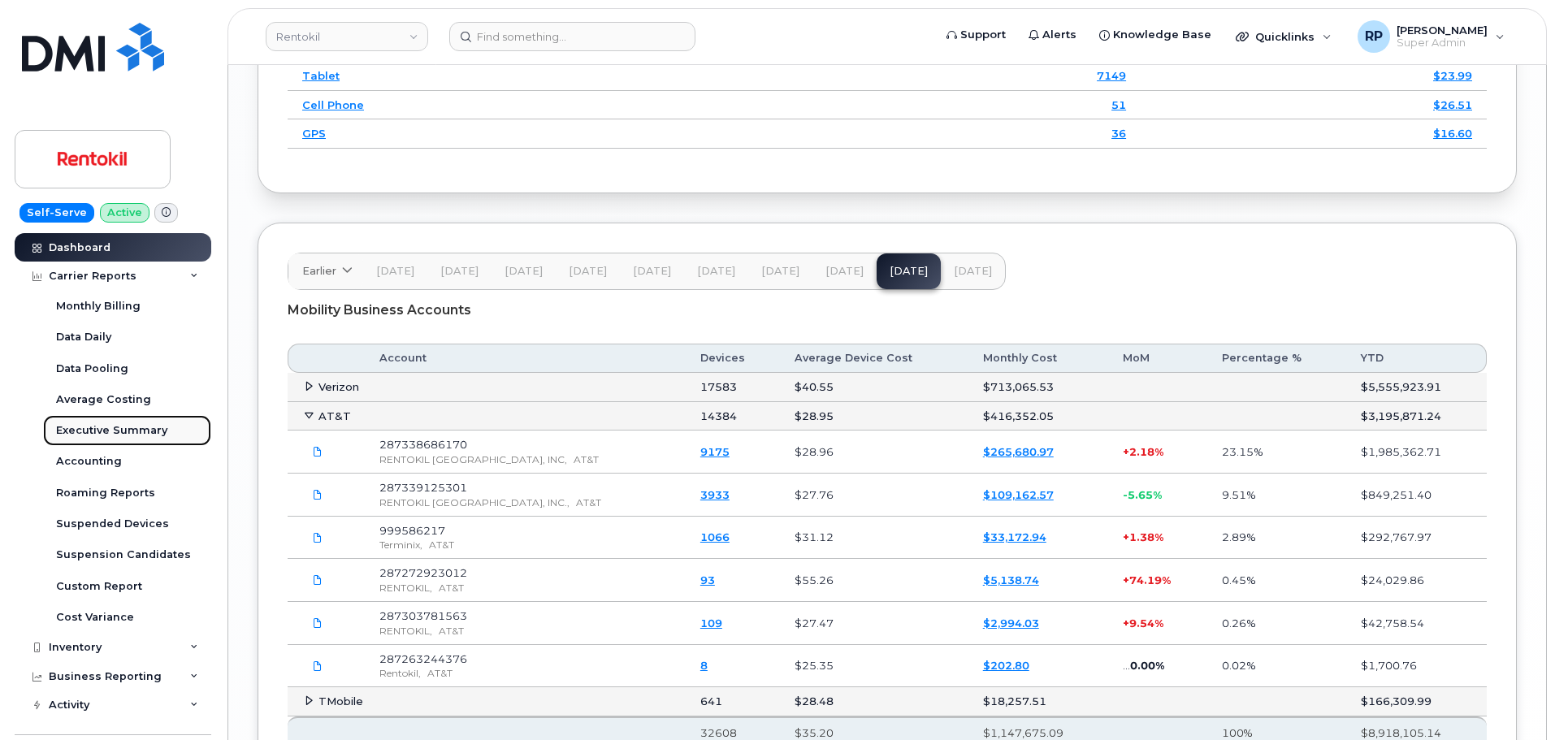
click at [103, 429] on div "Executive Summary" at bounding box center [111, 430] width 111 height 15
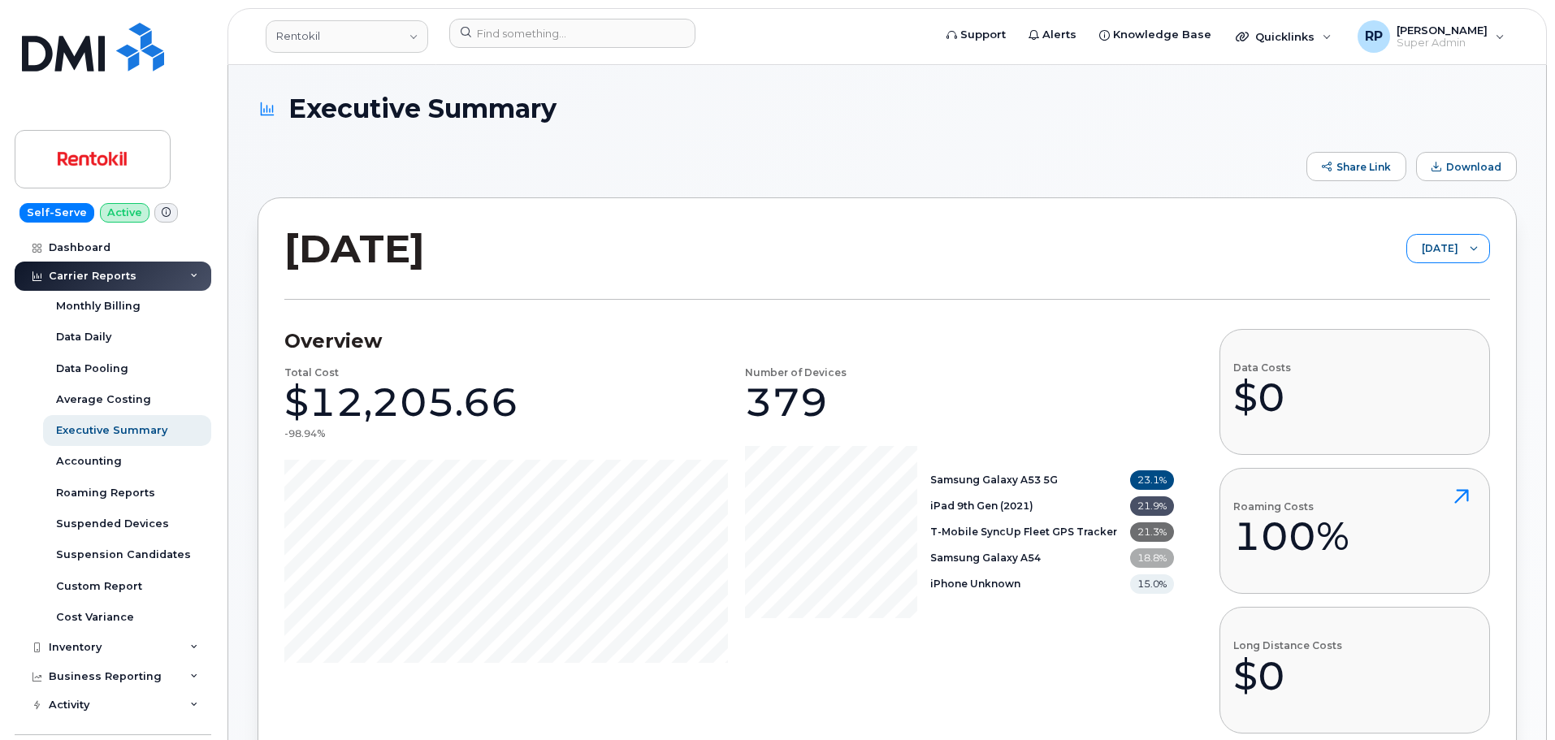
click at [1425, 242] on span "September 2025" at bounding box center [1432, 249] width 51 height 29
click at [1408, 317] on span "[DATE]" at bounding box center [1391, 312] width 35 height 15
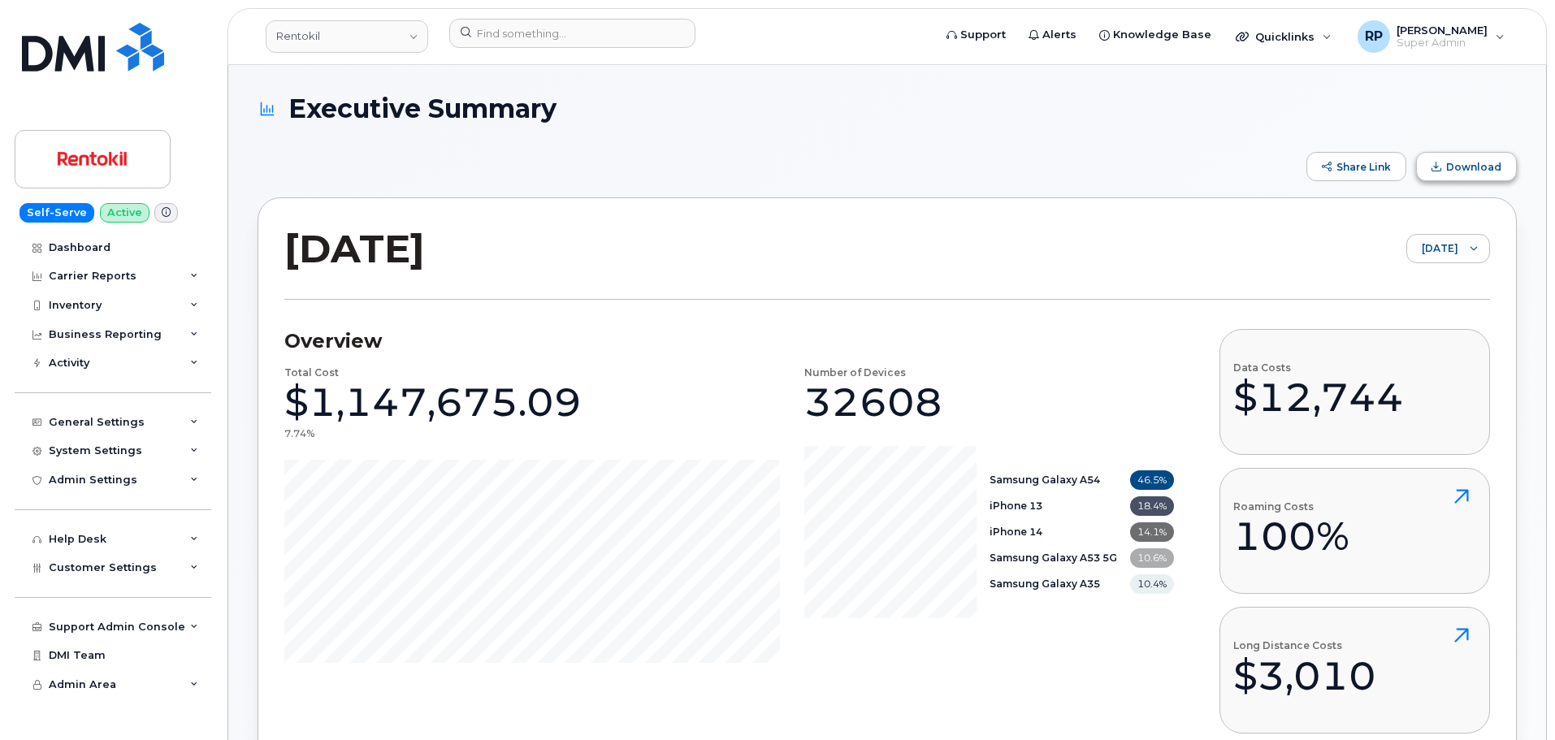
click at [1445, 171] on button "Download" at bounding box center [1466, 166] width 101 height 29
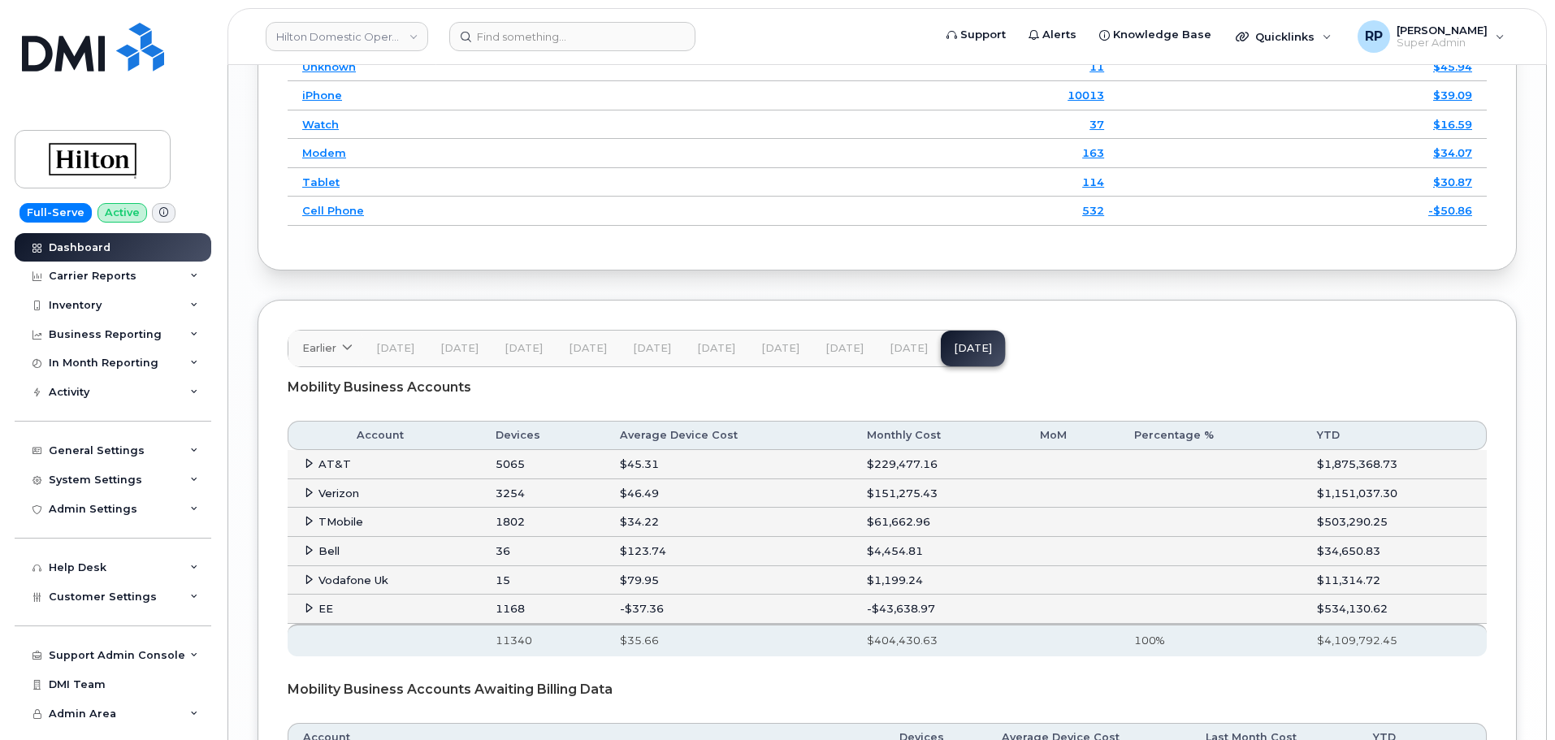
scroll to position [2438, 0]
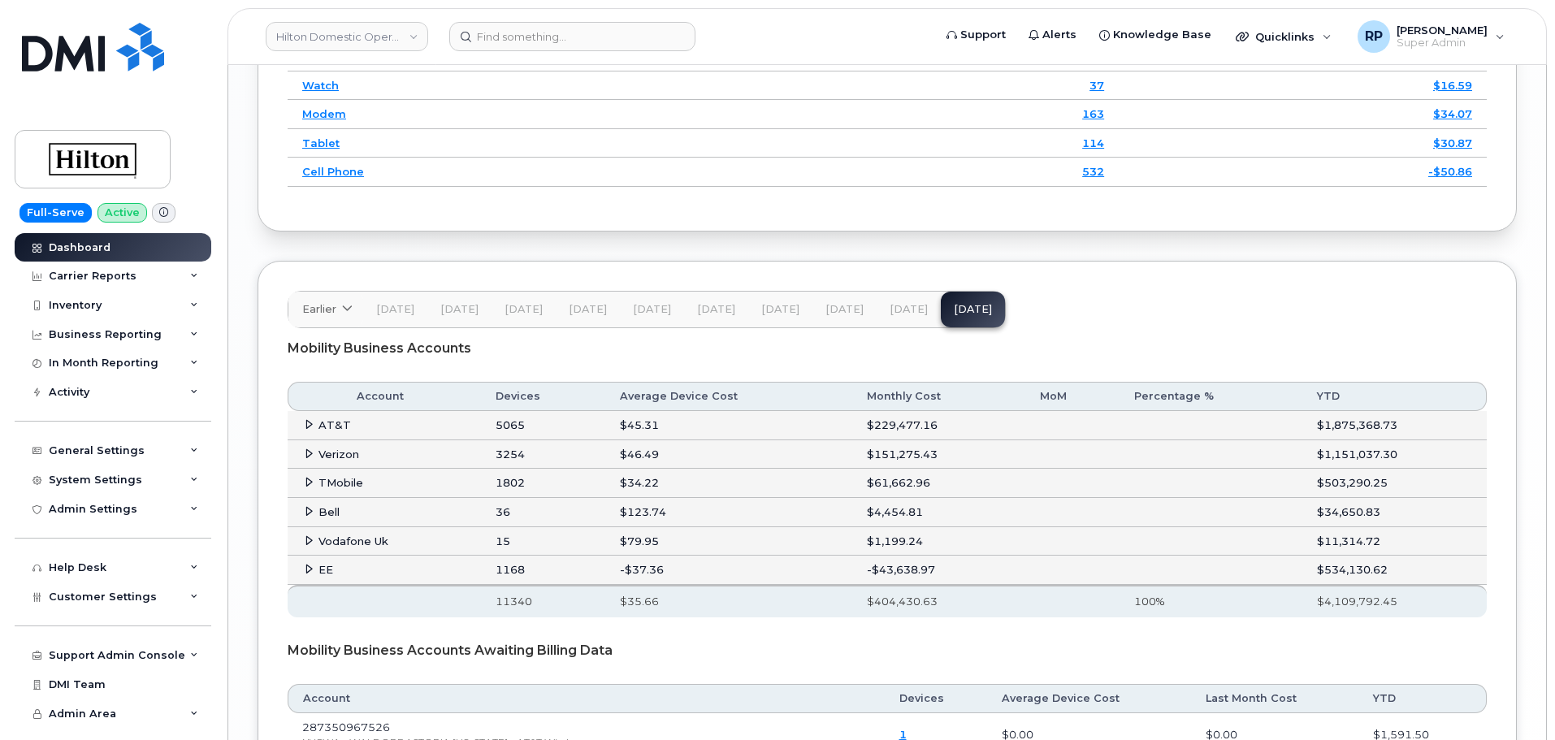
click at [900, 316] on span "[DATE]" at bounding box center [909, 309] width 38 height 13
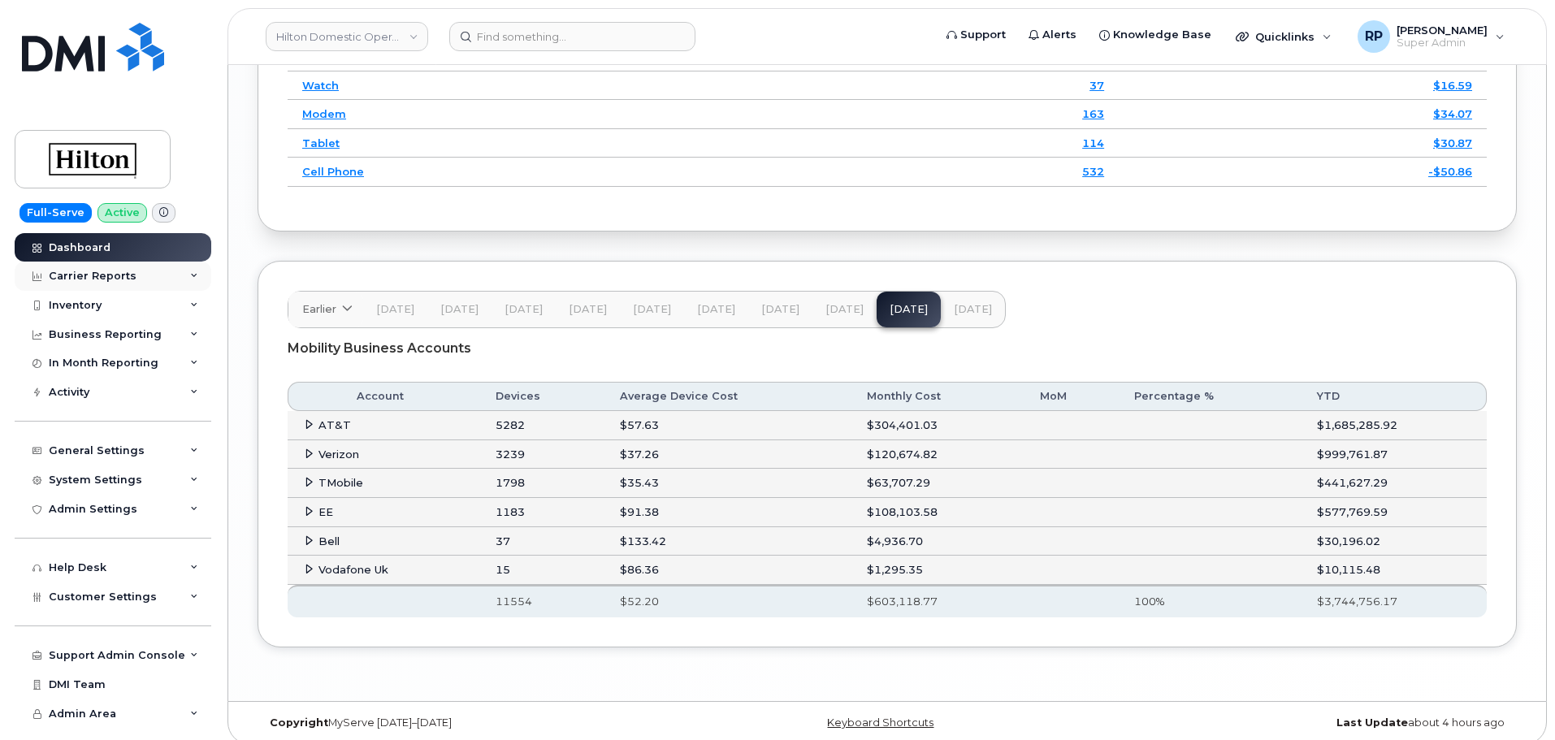
click at [147, 271] on div "Carrier Reports" at bounding box center [113, 276] width 197 height 29
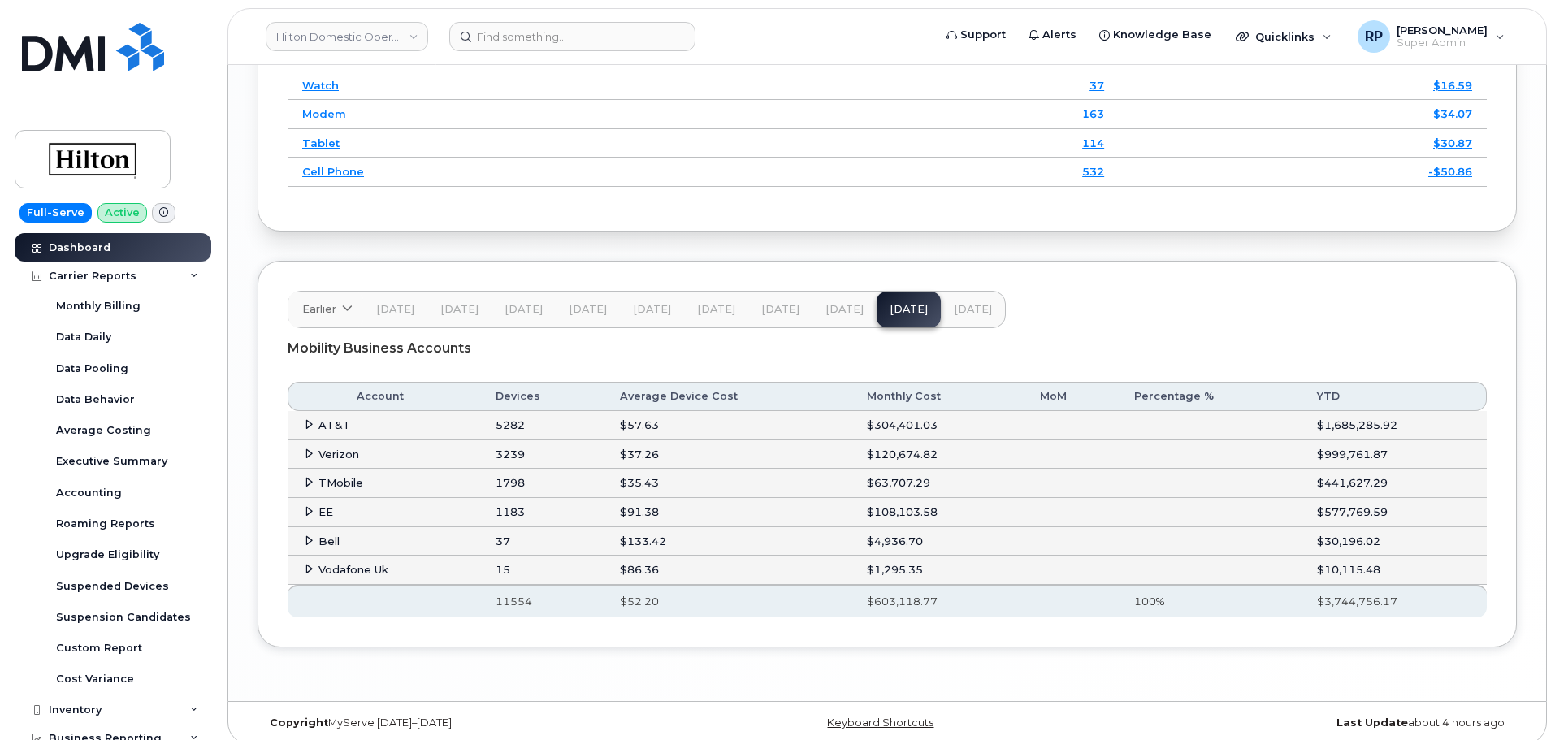
click at [310, 459] on icon at bounding box center [309, 454] width 11 height 11
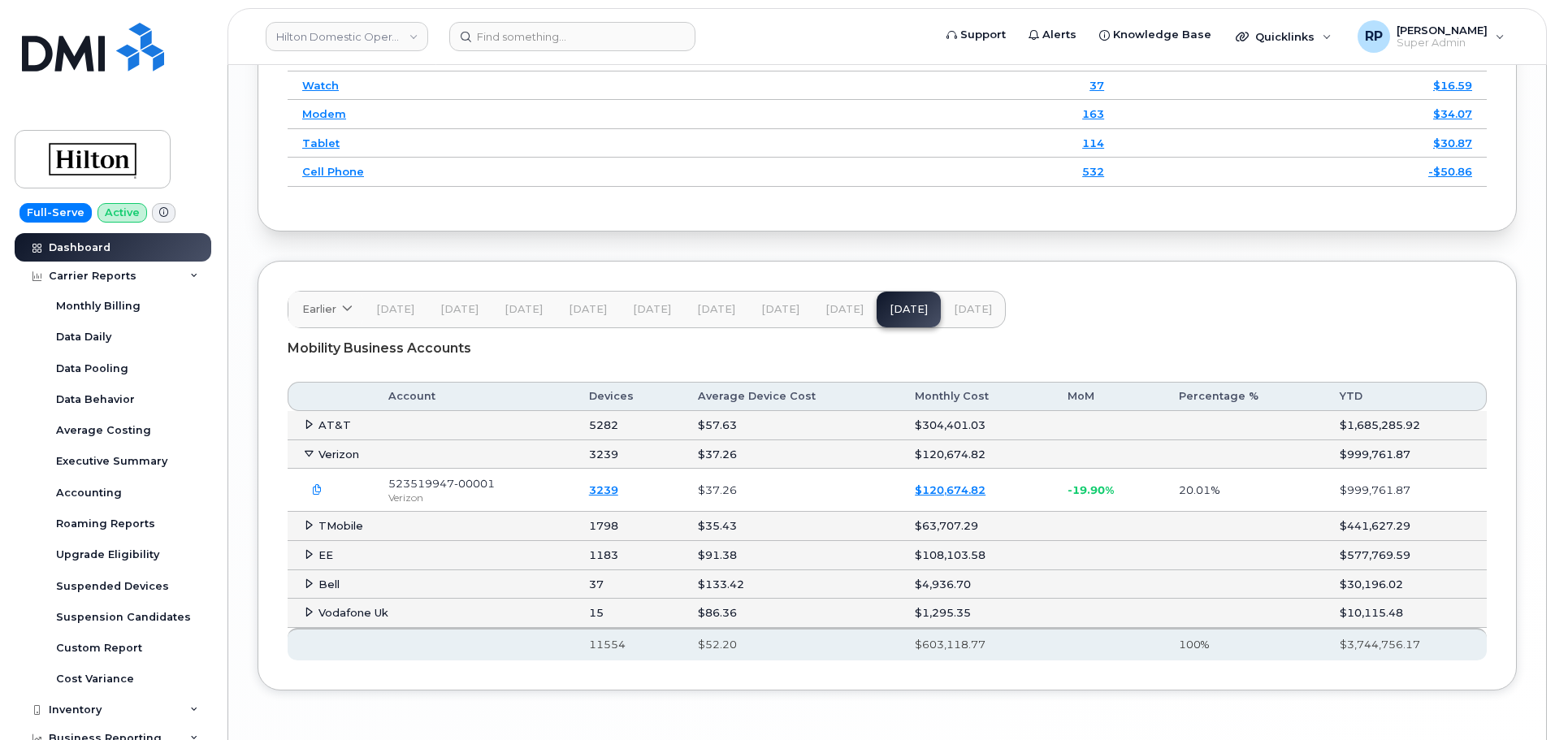
click at [317, 496] on icon "button" at bounding box center [317, 490] width 11 height 11
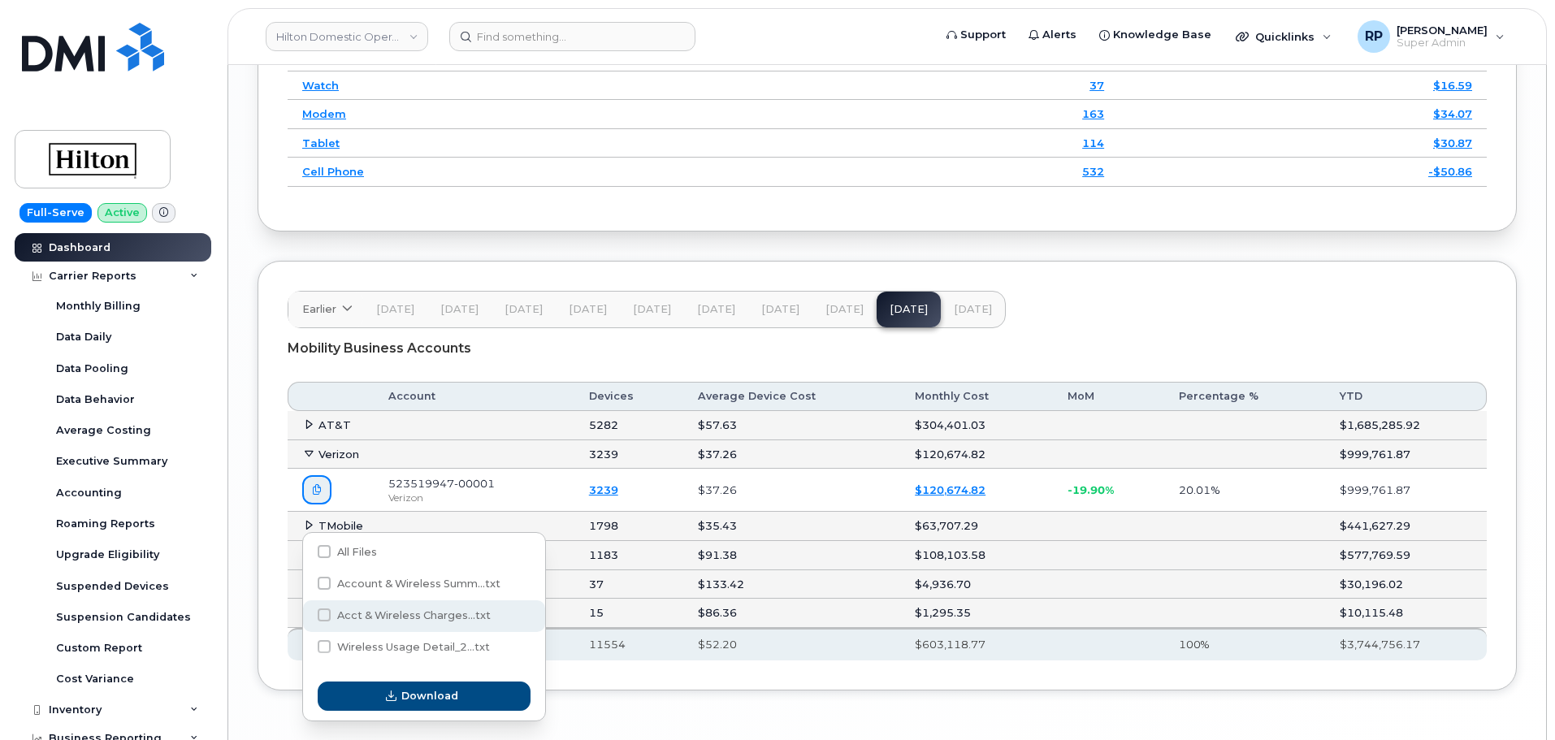
click at [396, 618] on span "Acct & Wireless Charges...txt" at bounding box center [414, 615] width 154 height 12
click at [306, 618] on input "Acct & Wireless Charges...txt" at bounding box center [302, 616] width 8 height 8
checkbox input "true"
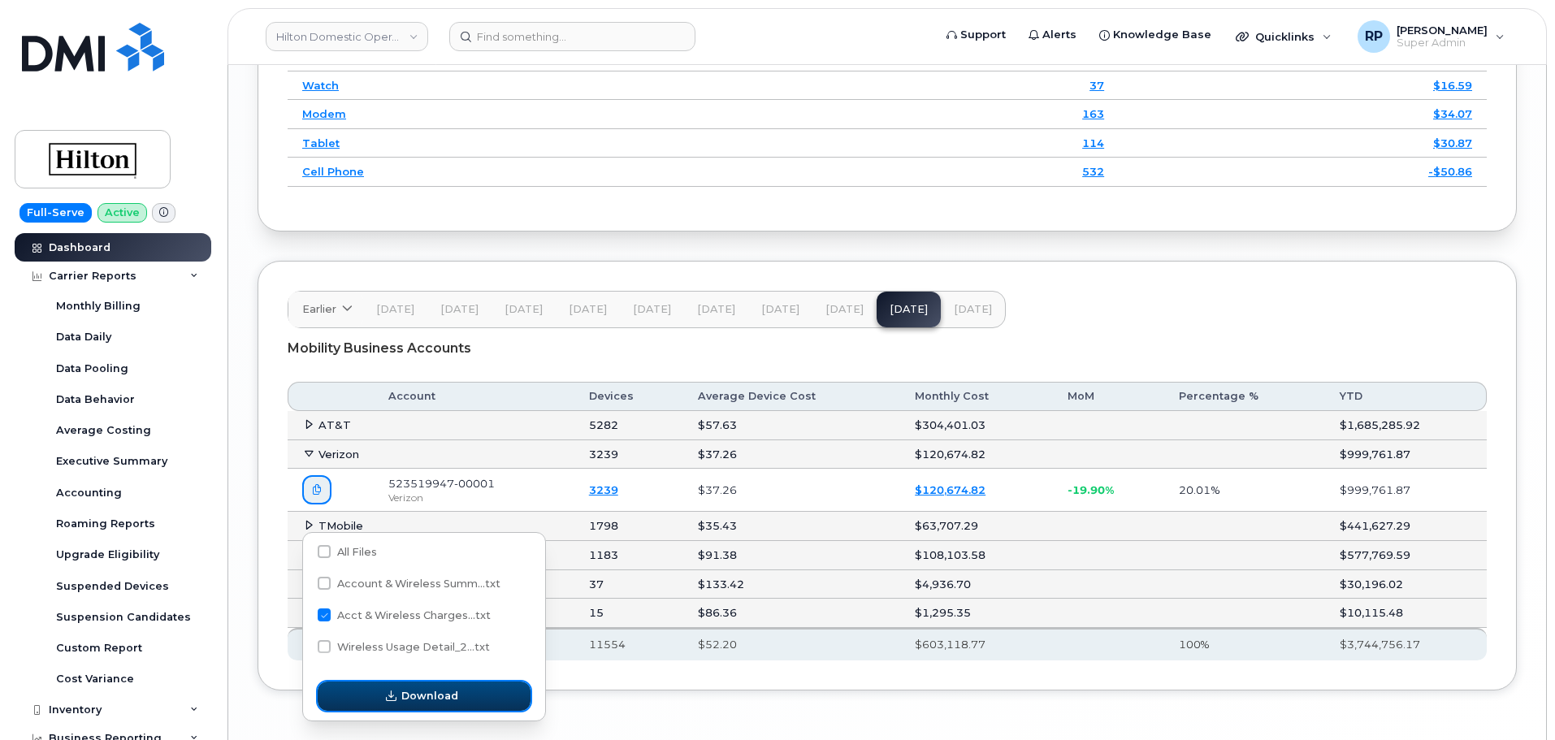
click at [415, 703] on span "Download" at bounding box center [429, 695] width 57 height 15
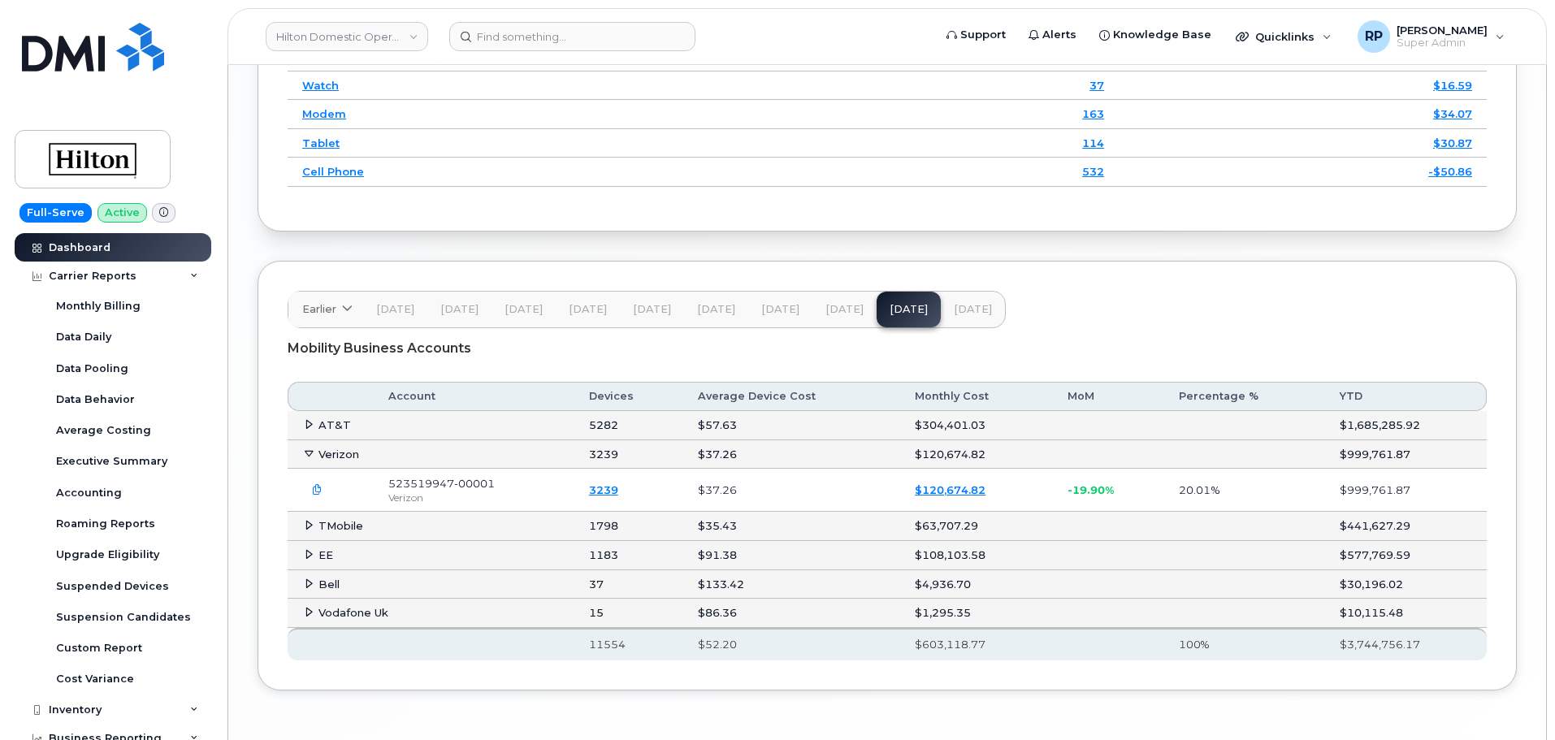
click at [956, 316] on span "[DATE]" at bounding box center [973, 309] width 38 height 13
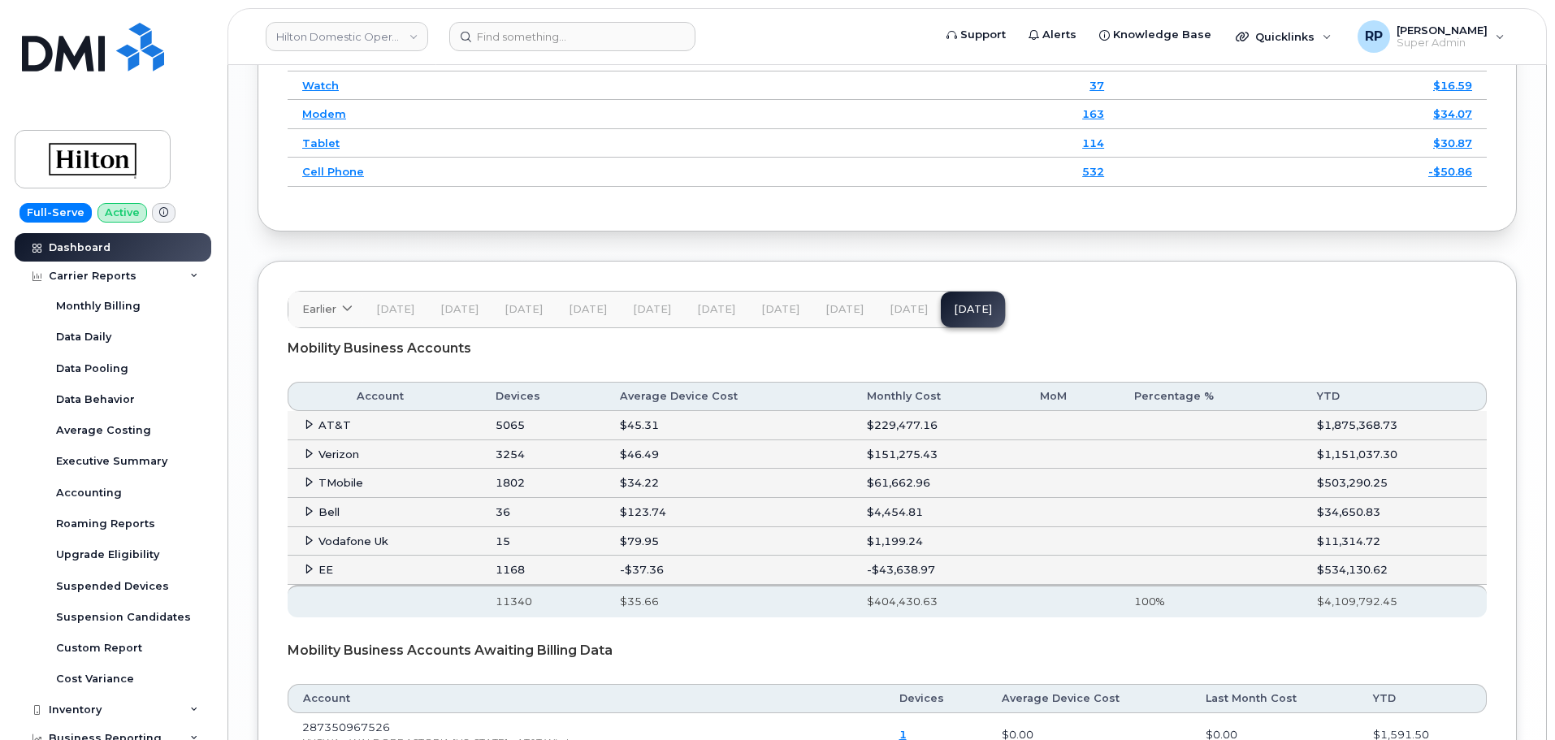
click at [310, 459] on icon at bounding box center [309, 454] width 11 height 11
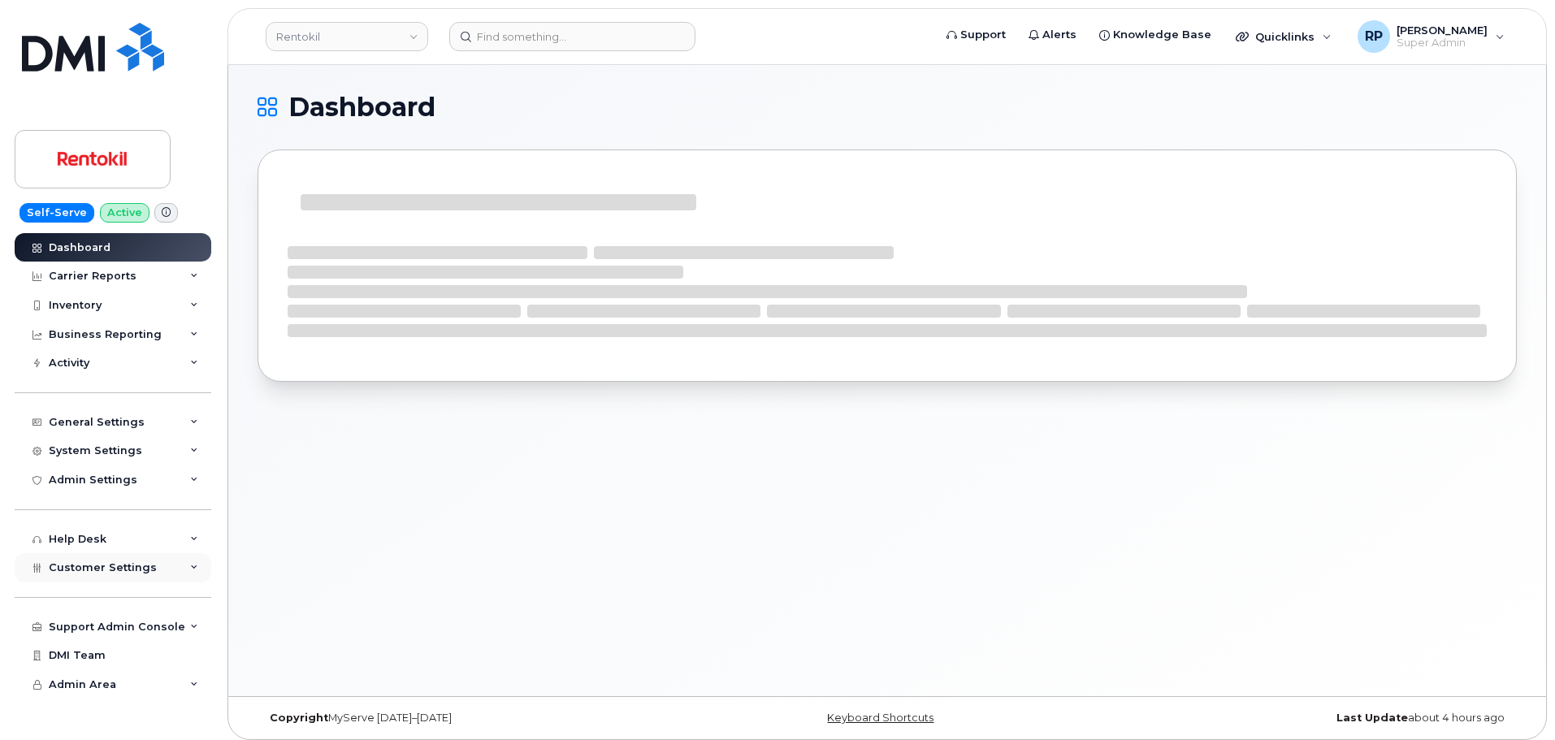
click at [137, 570] on span "Customer Settings" at bounding box center [103, 568] width 108 height 12
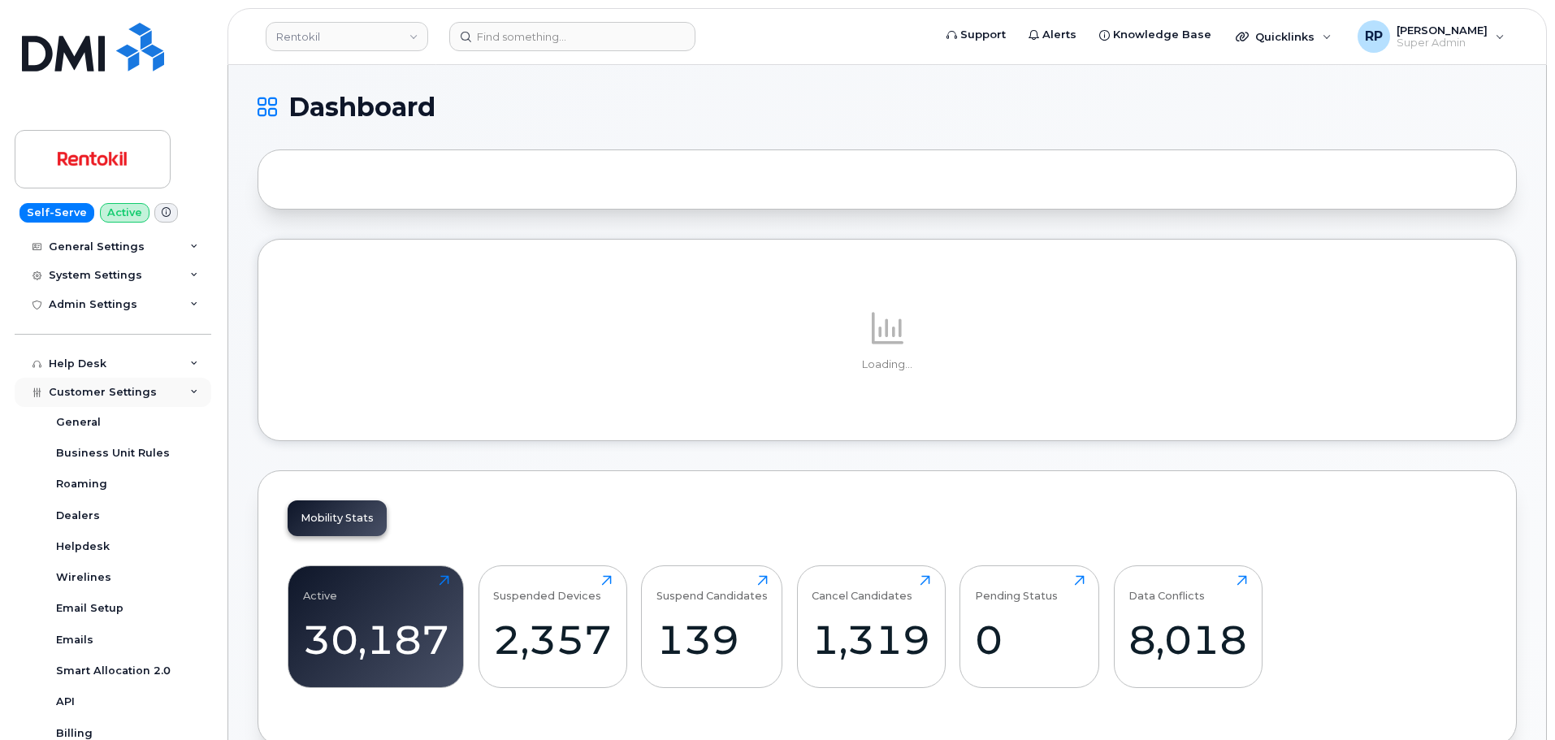
scroll to position [271, 0]
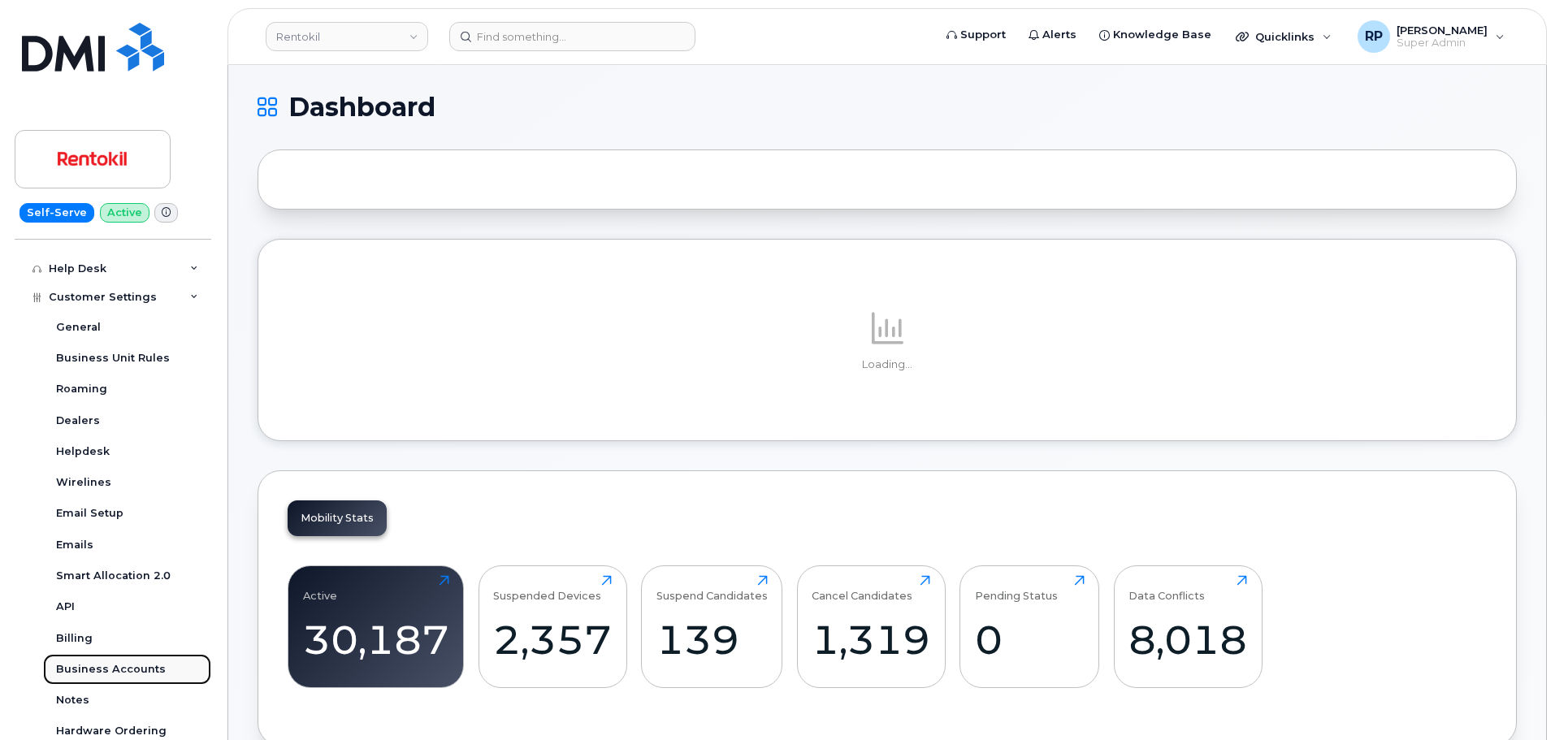
click at [106, 662] on div "Business Accounts" at bounding box center [111, 669] width 110 height 15
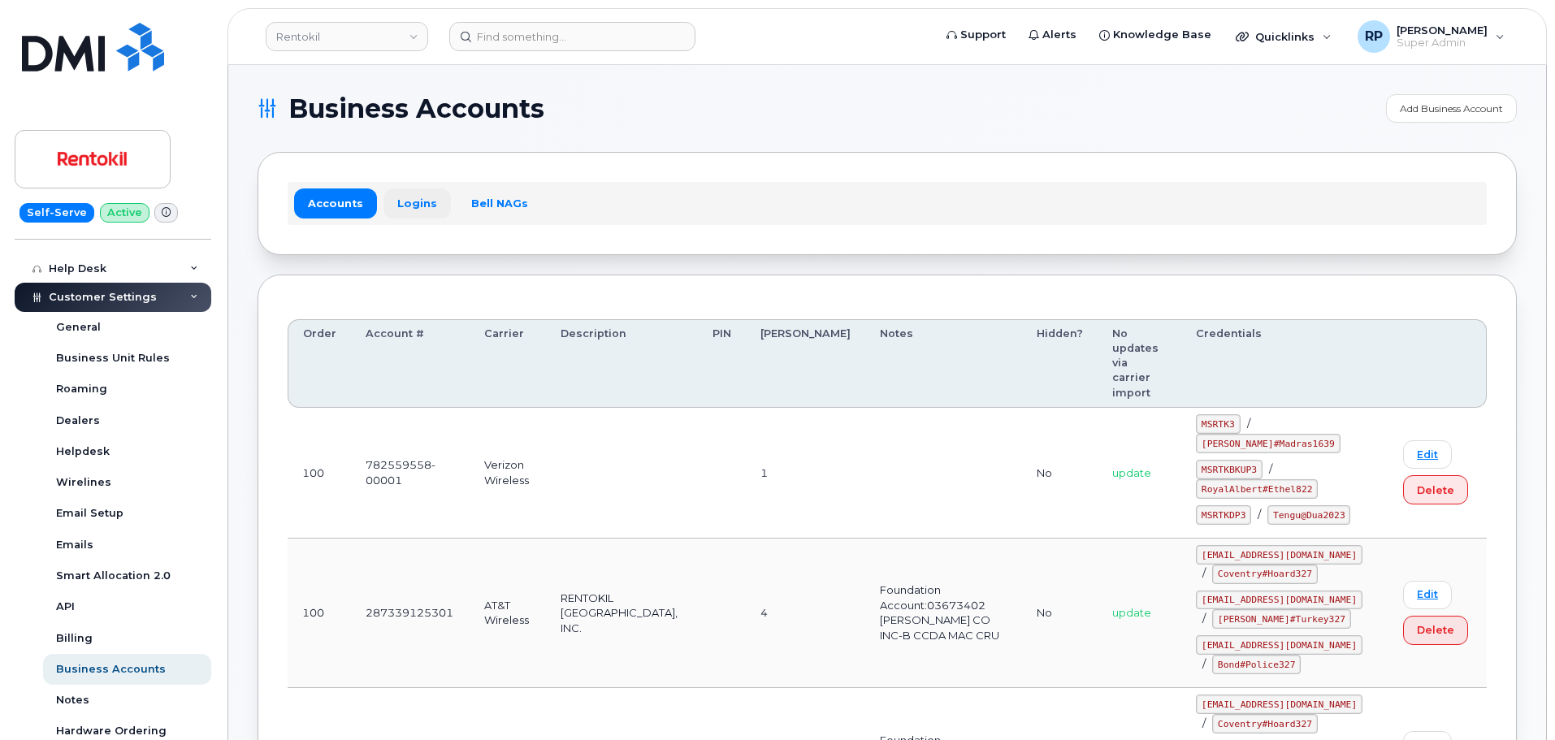
click at [405, 203] on link "Logins" at bounding box center [417, 203] width 67 height 29
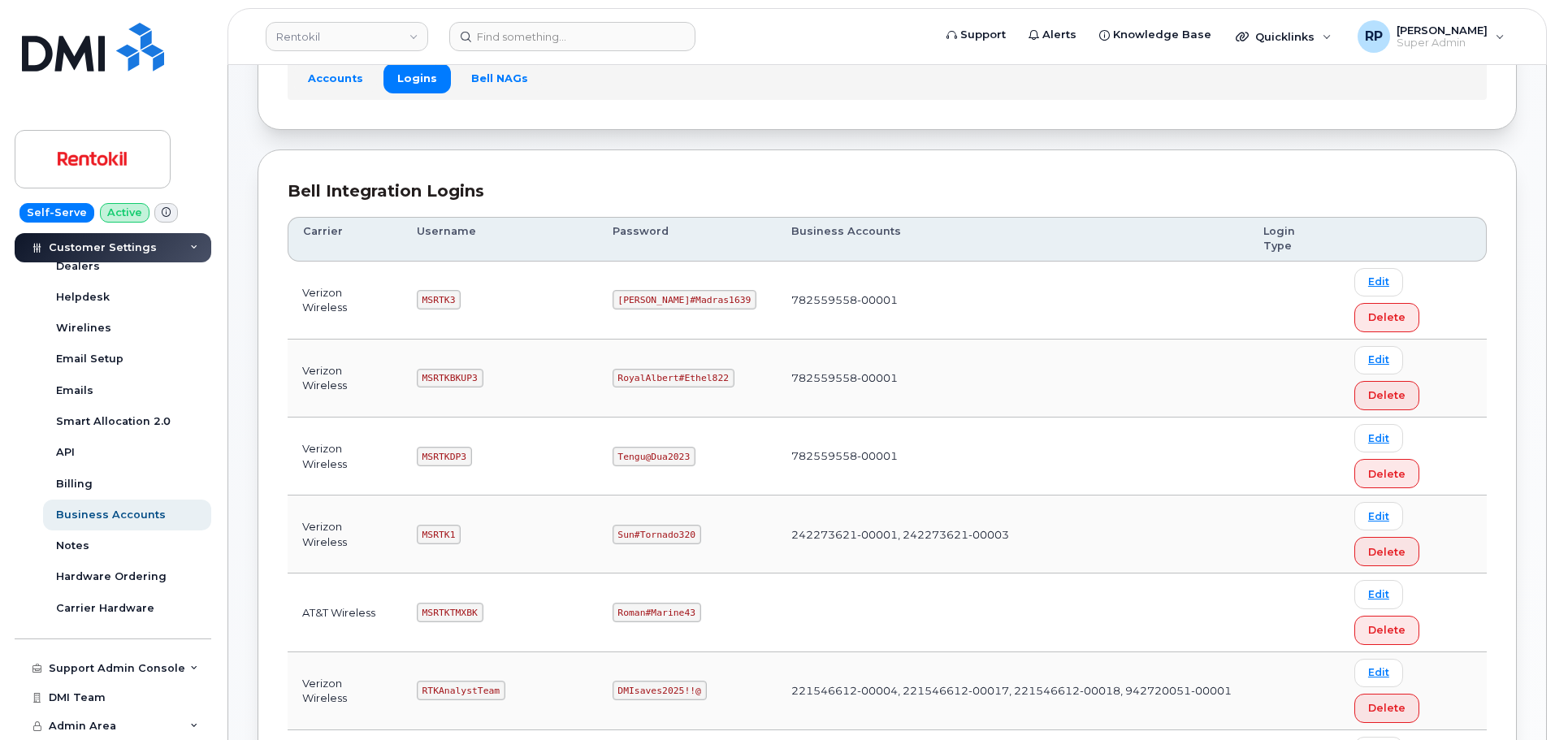
scroll to position [271, 0]
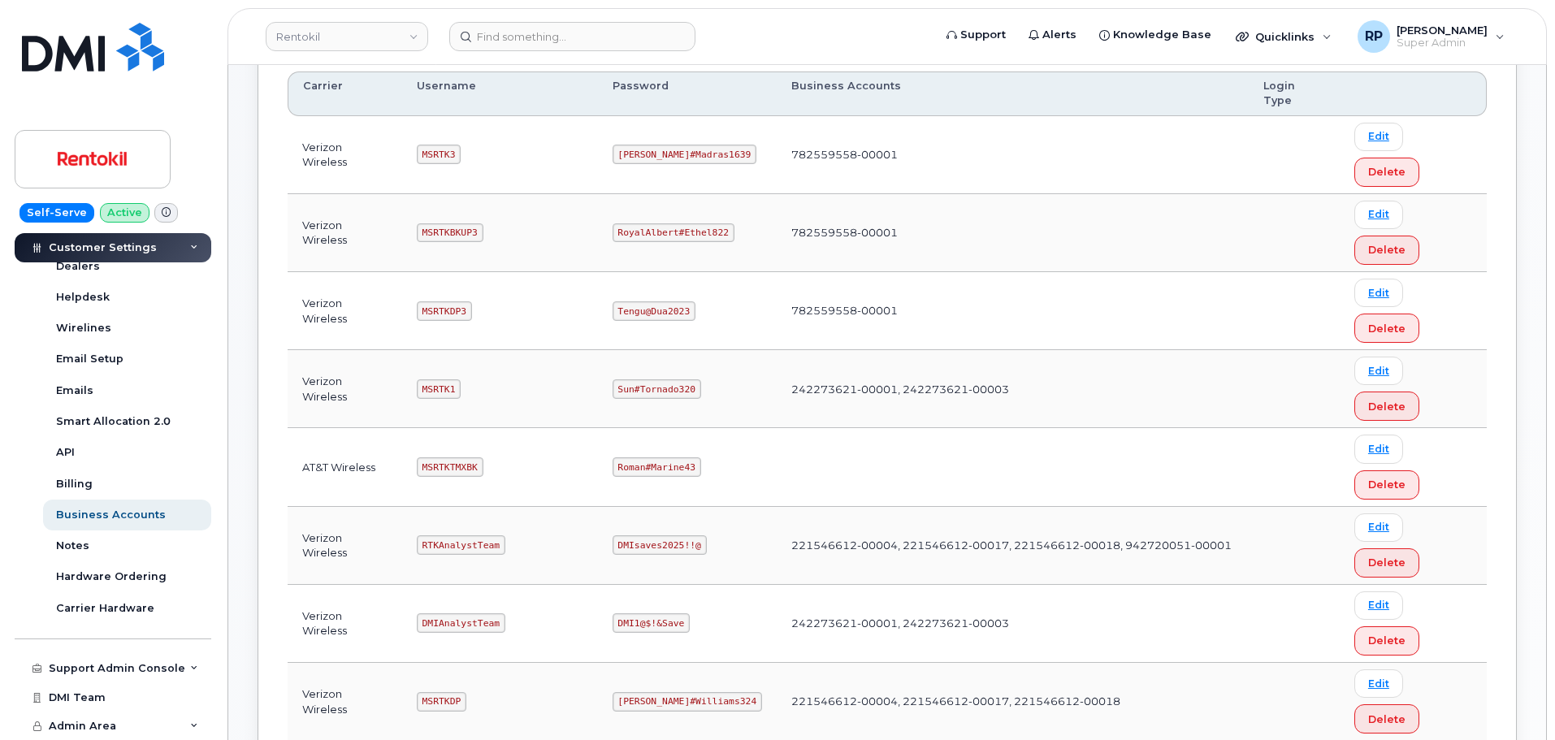
drag, startPoint x: 425, startPoint y: 469, endPoint x: 531, endPoint y: 479, distance: 106.2
copy code "Ms-rentokil@dminc.com"
drag, startPoint x: 621, startPoint y: 468, endPoint x: 710, endPoint y: 465, distance: 89.4
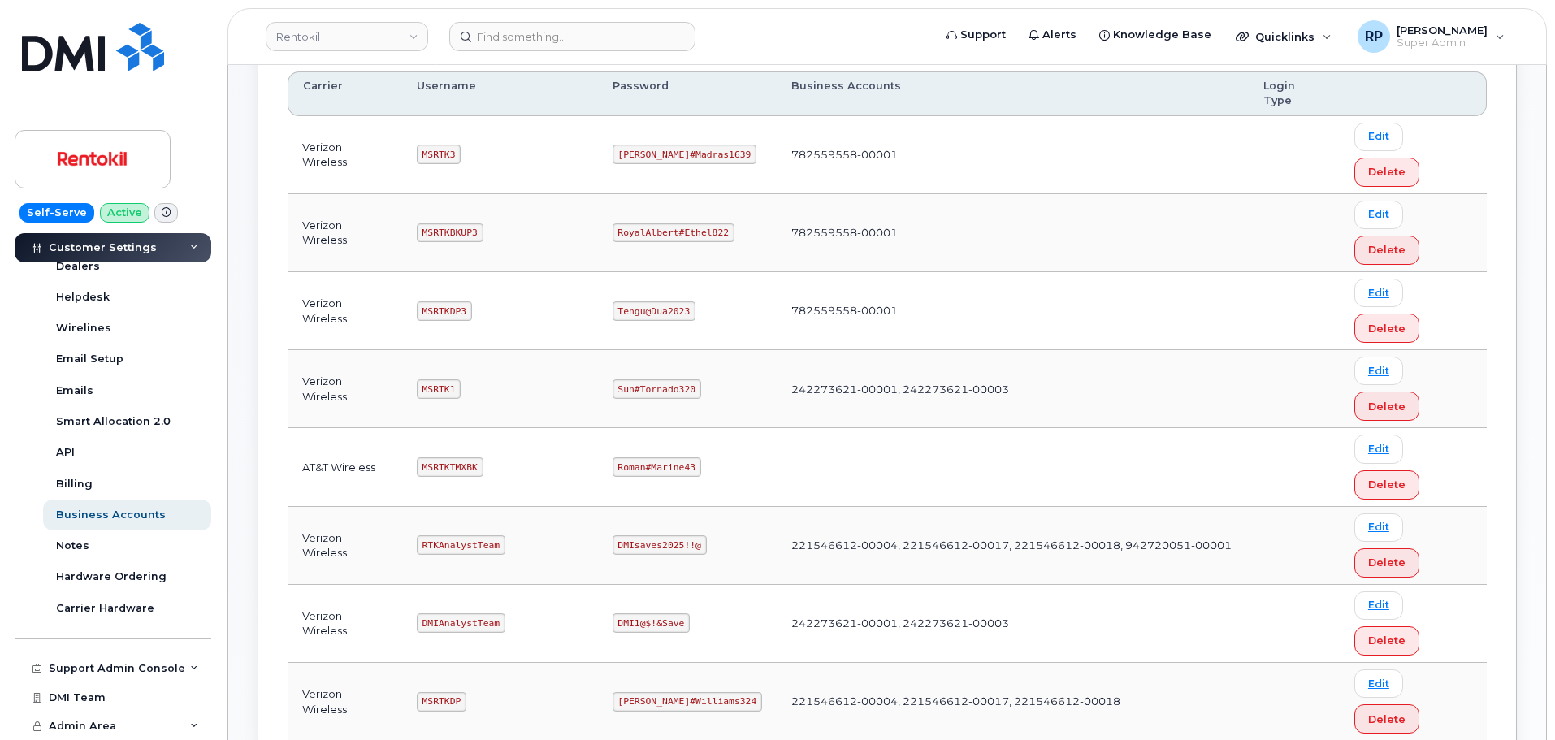
copy code "Coventry#Hoard327"
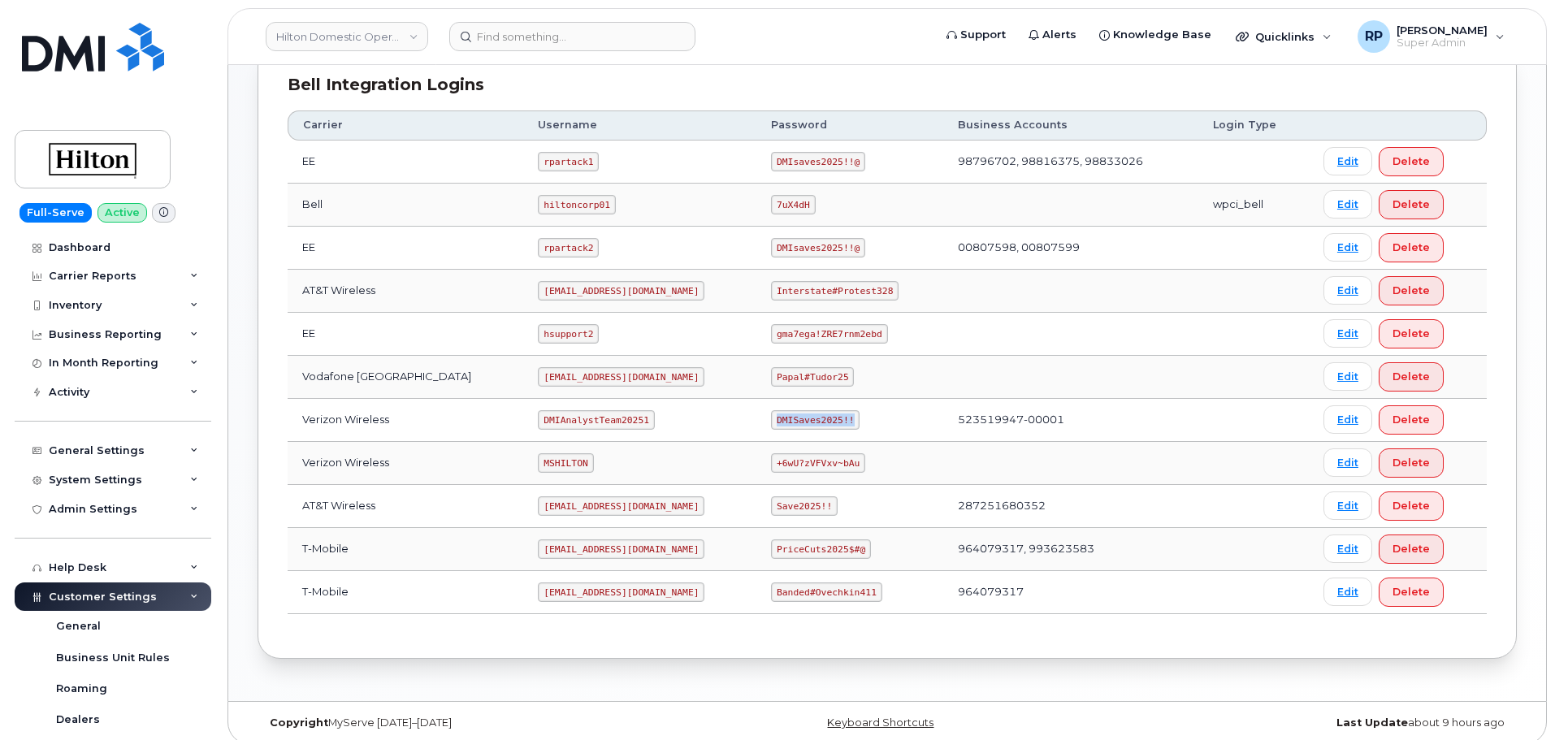
scroll to position [406, 0]
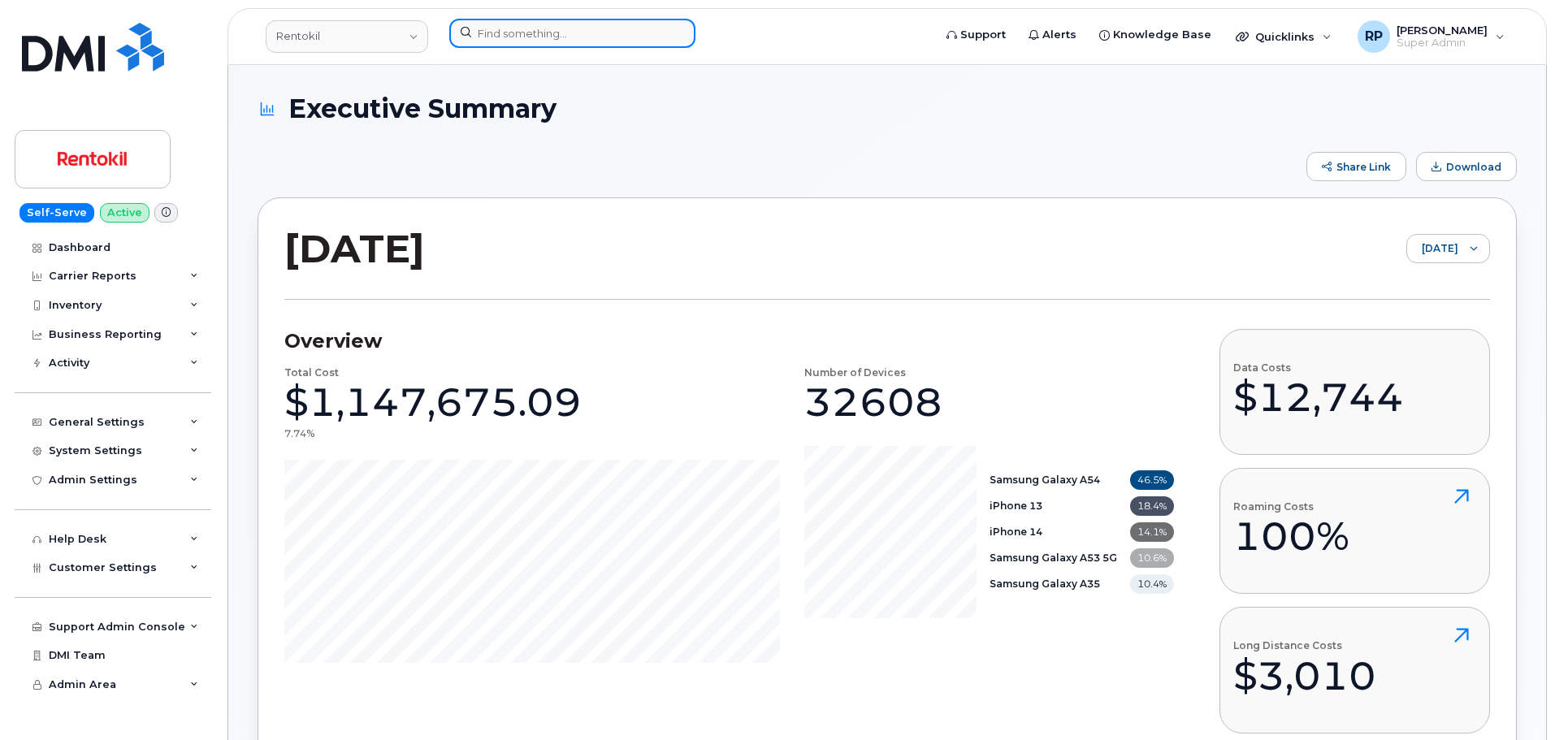
click at [571, 45] on input at bounding box center [572, 33] width 246 height 29
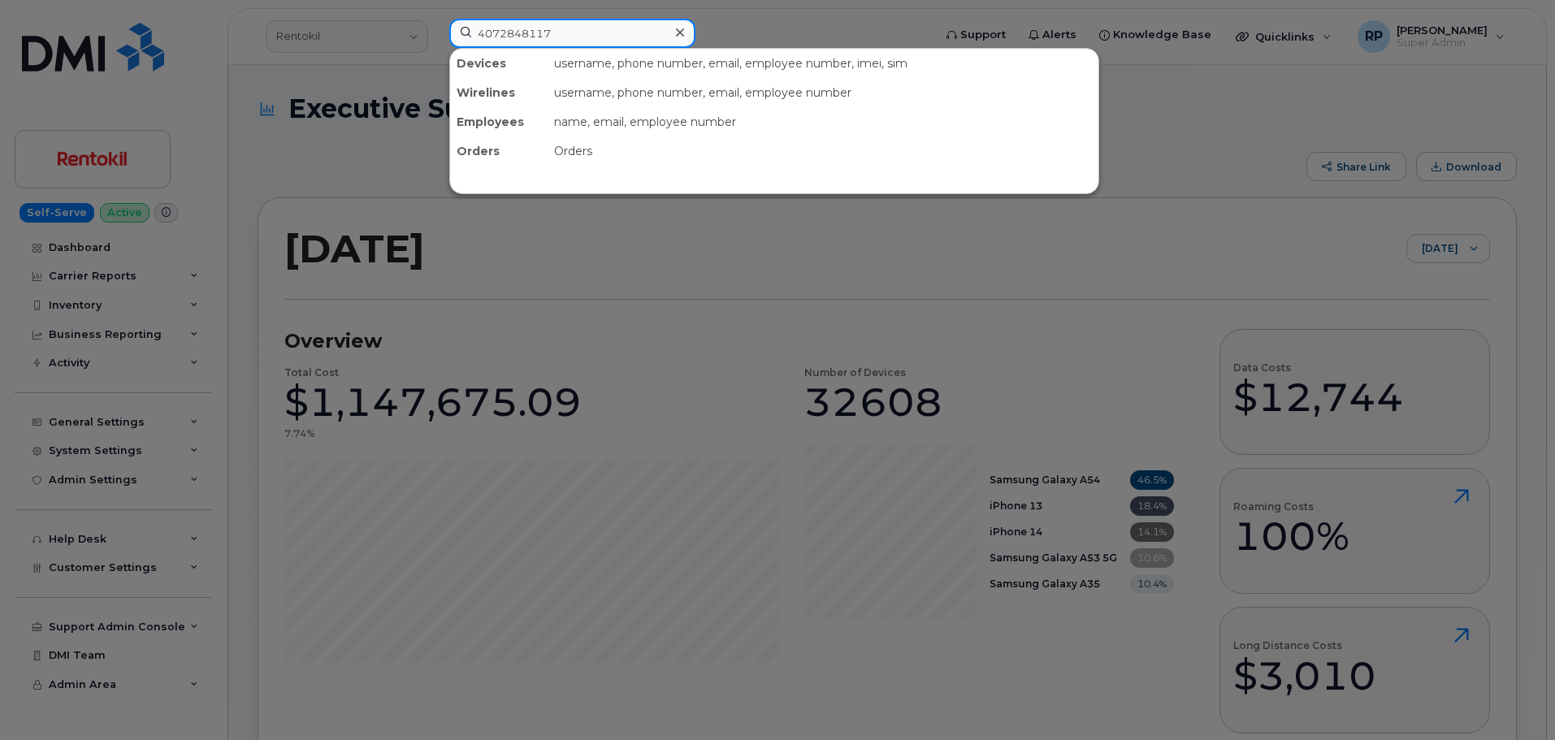
type input "4072848117"
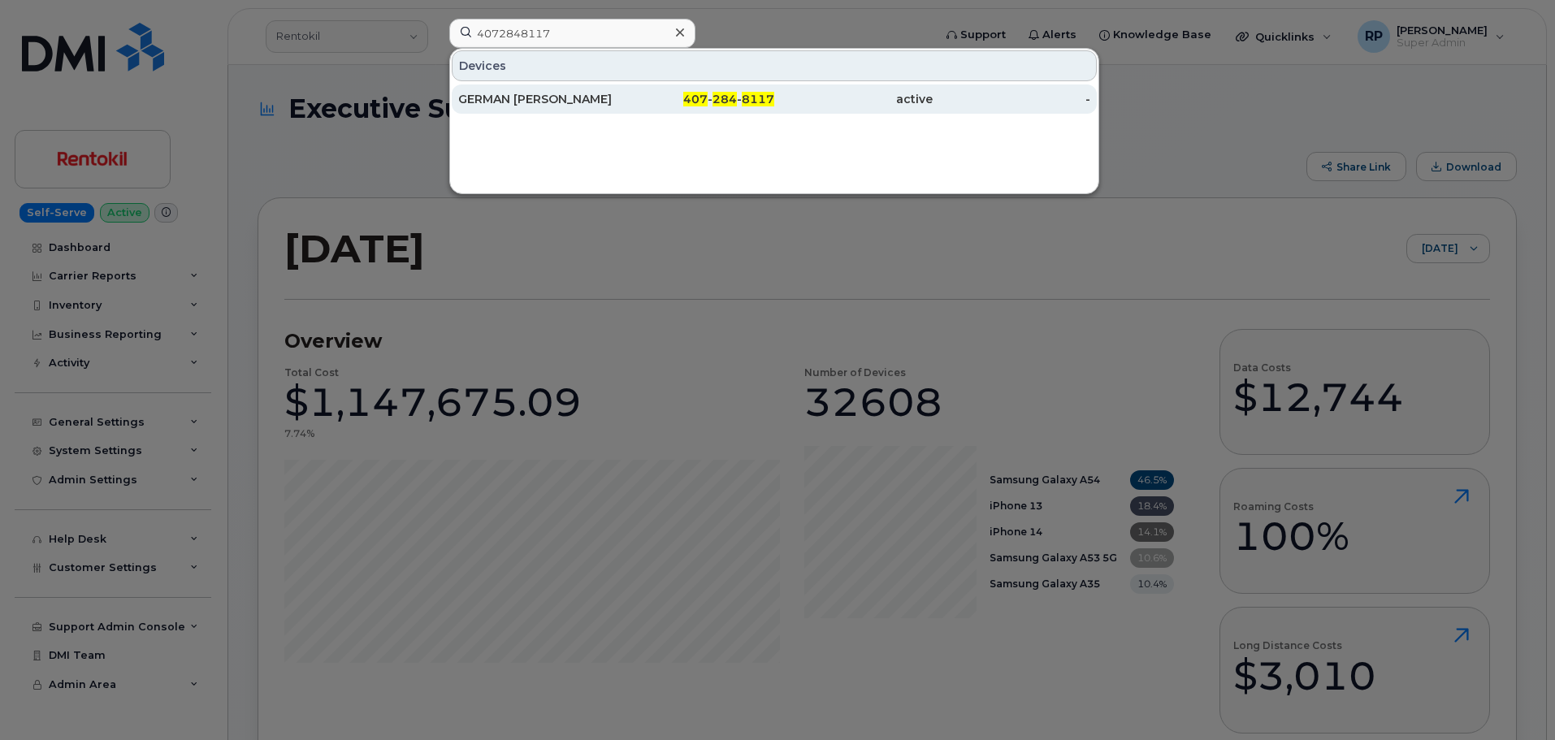
click at [565, 98] on div "GERMAN DELARIVA" at bounding box center [537, 99] width 158 height 16
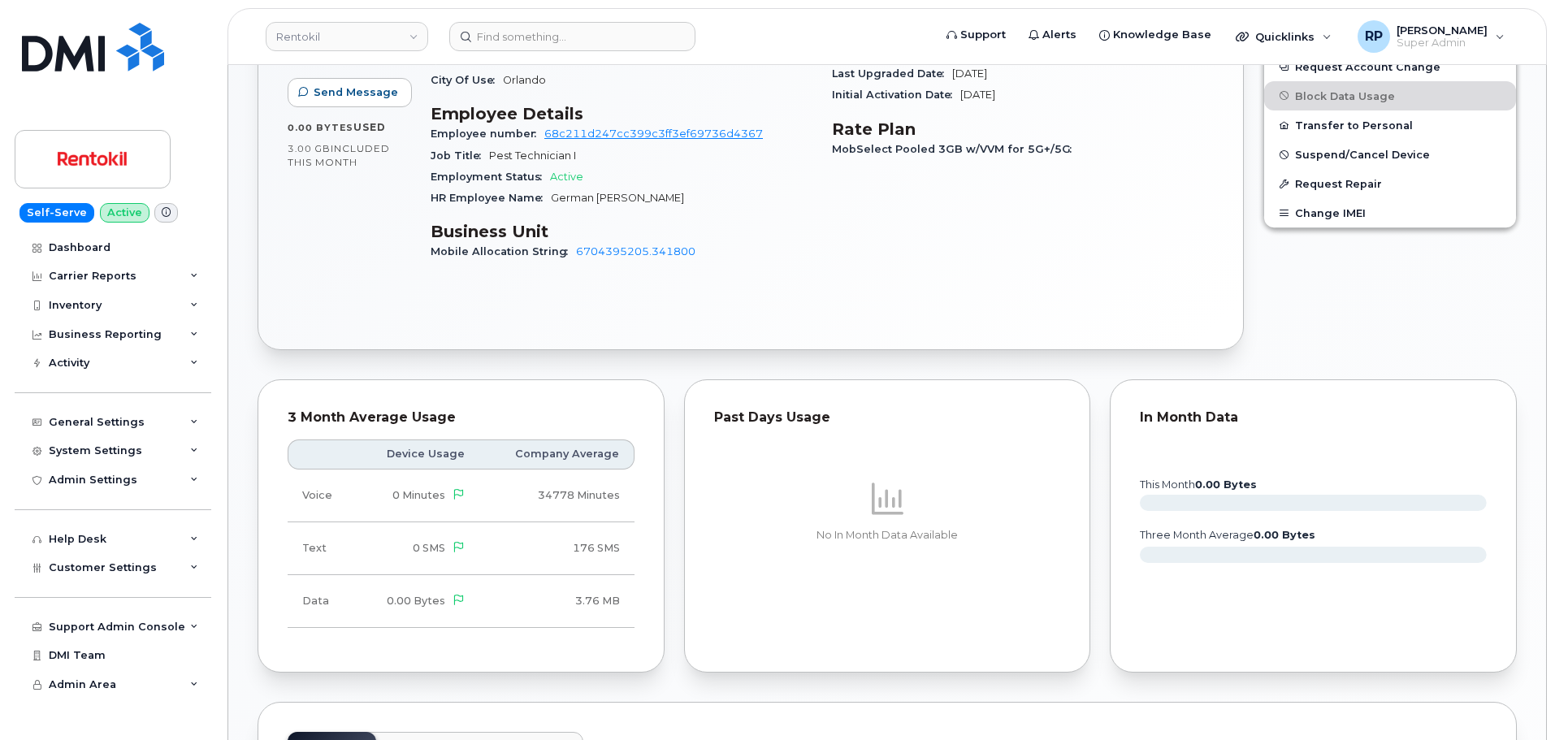
scroll to position [1219, 0]
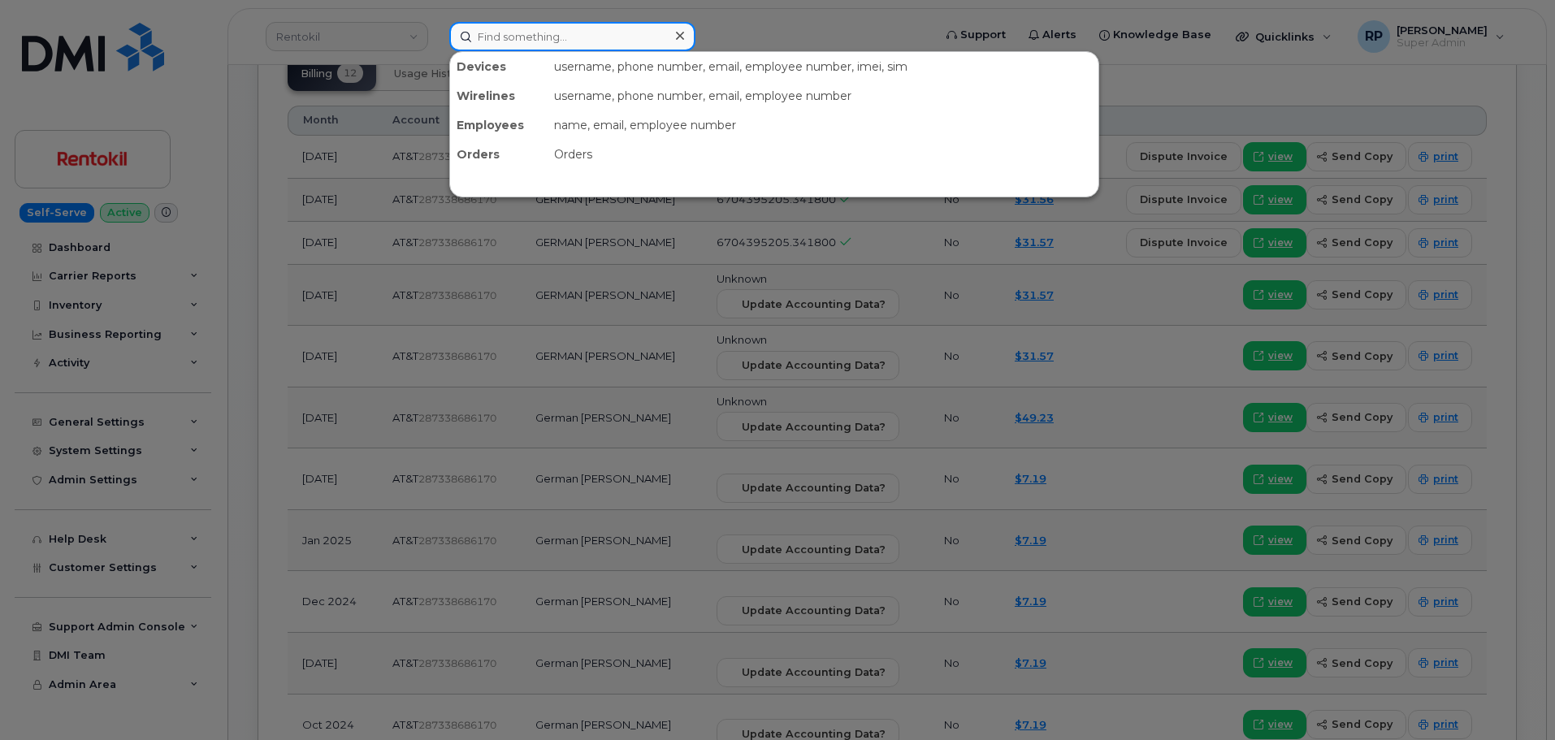
click at [546, 41] on input at bounding box center [572, 36] width 246 height 29
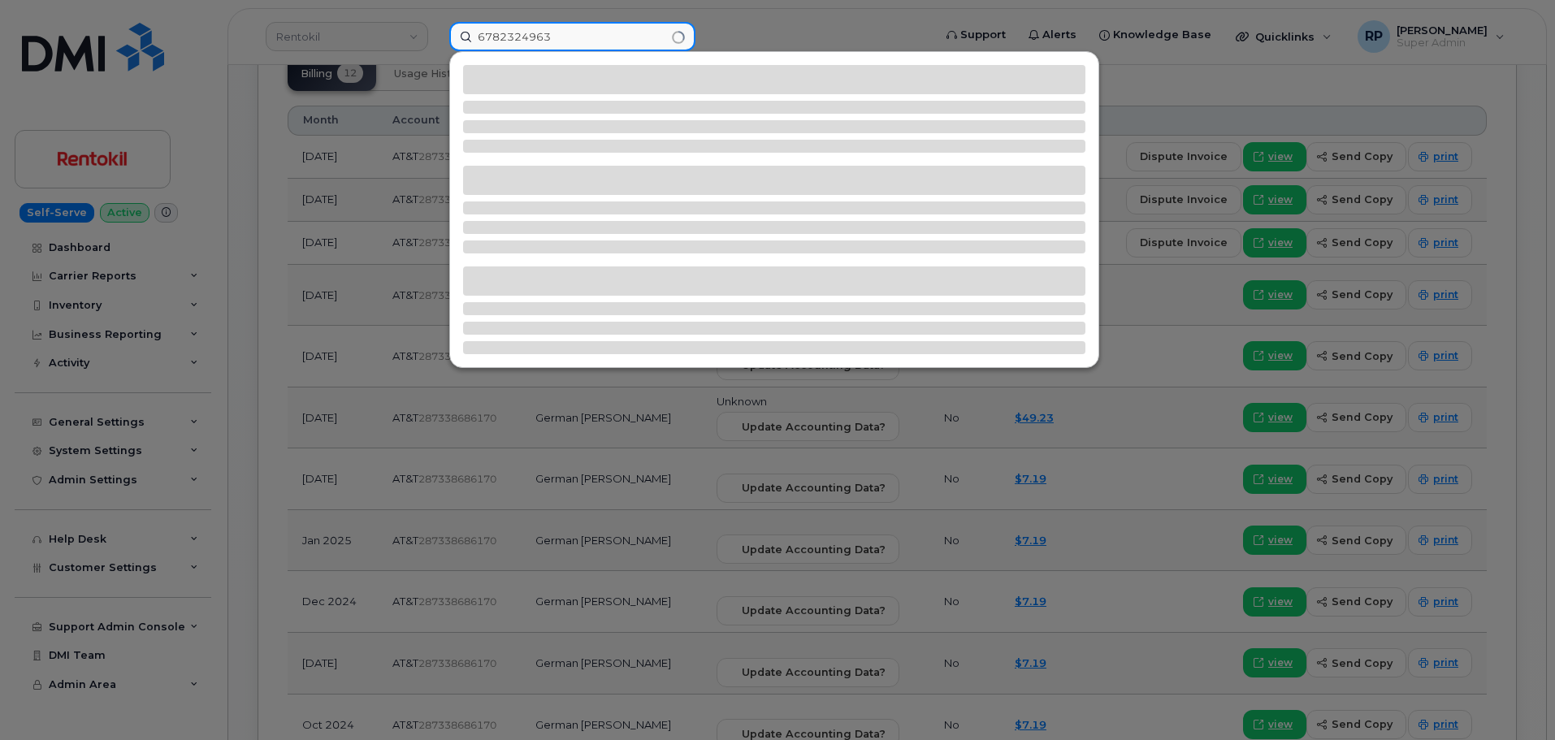
type input "6782324963"
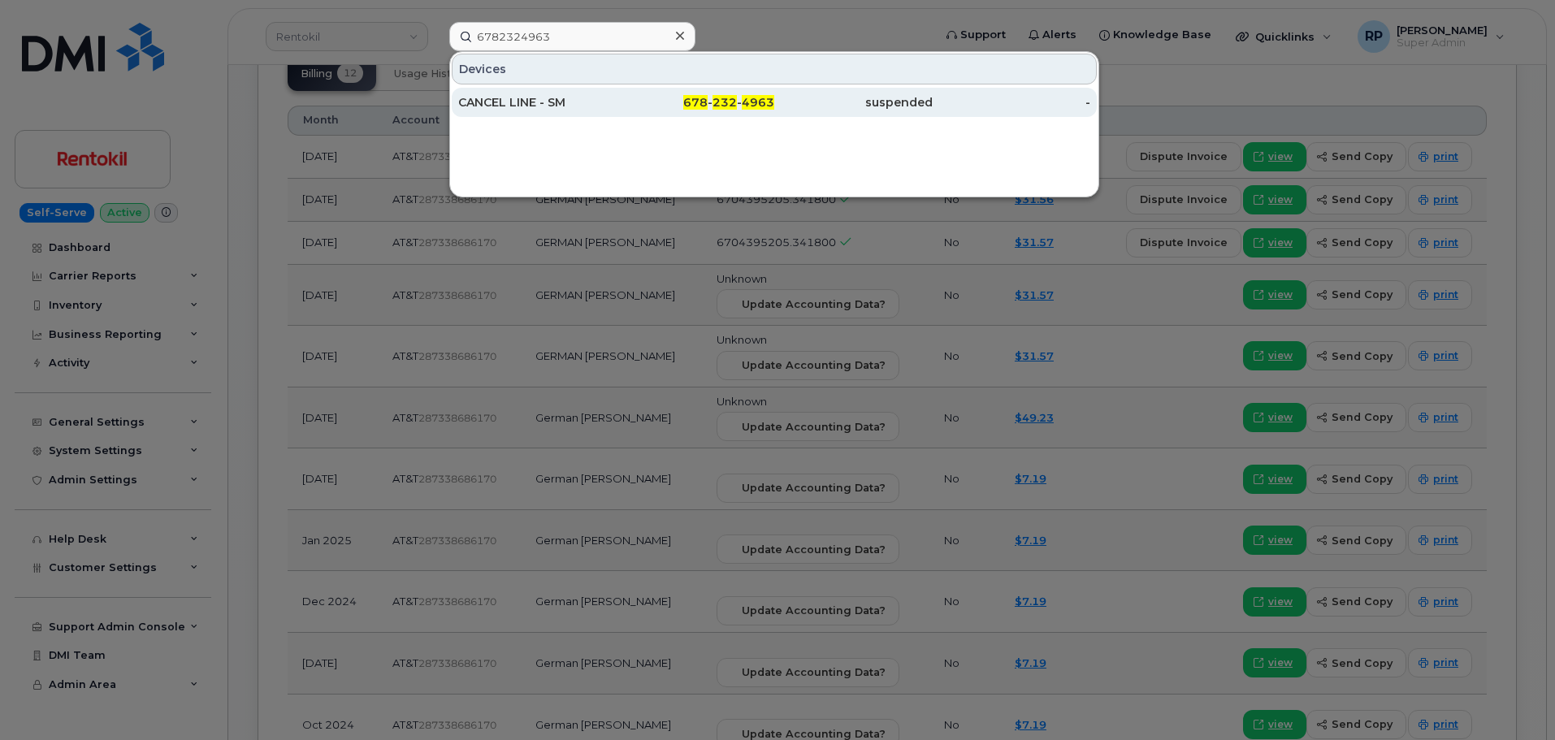
click at [588, 107] on div "CANCEL LINE - SM" at bounding box center [537, 102] width 158 height 16
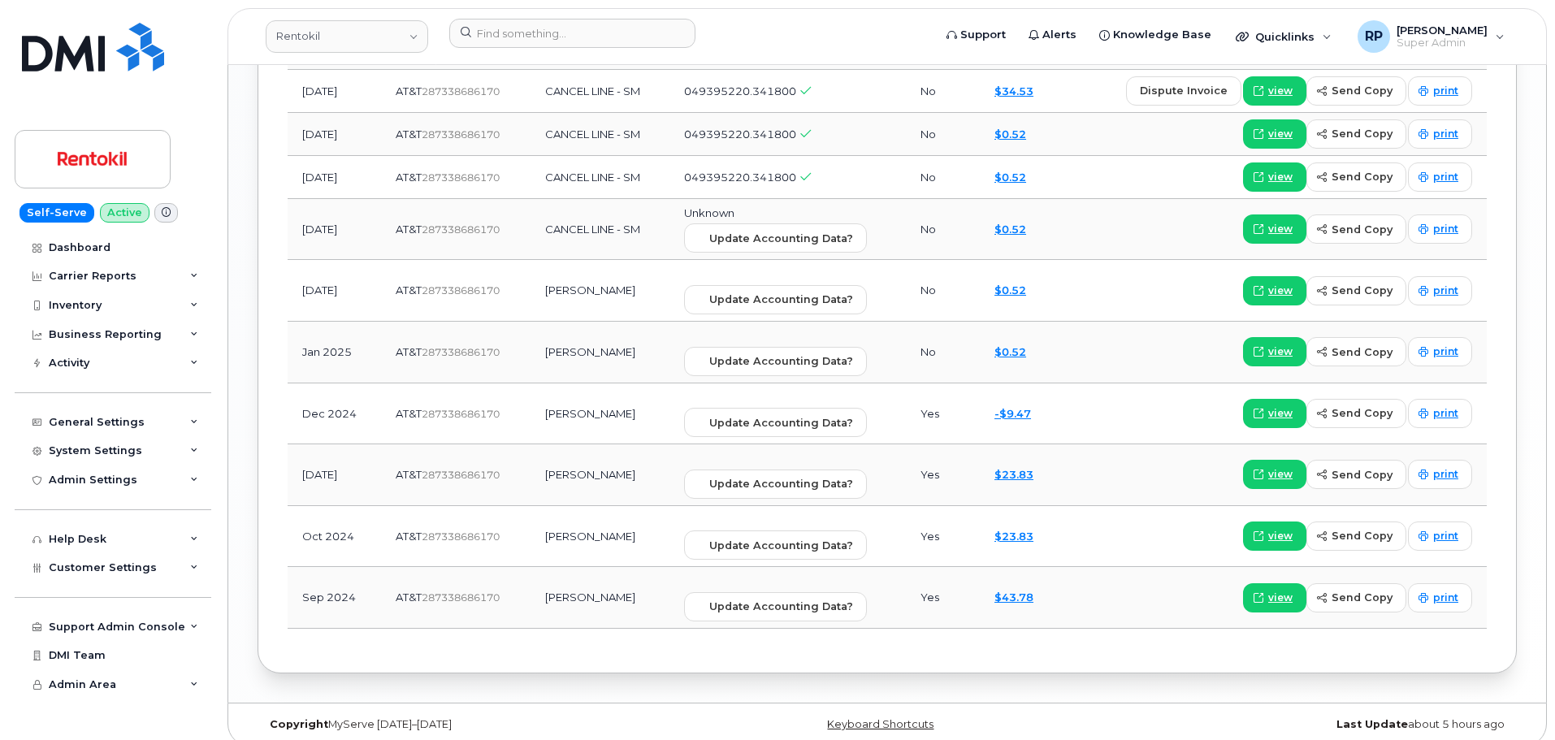
scroll to position [1476, 0]
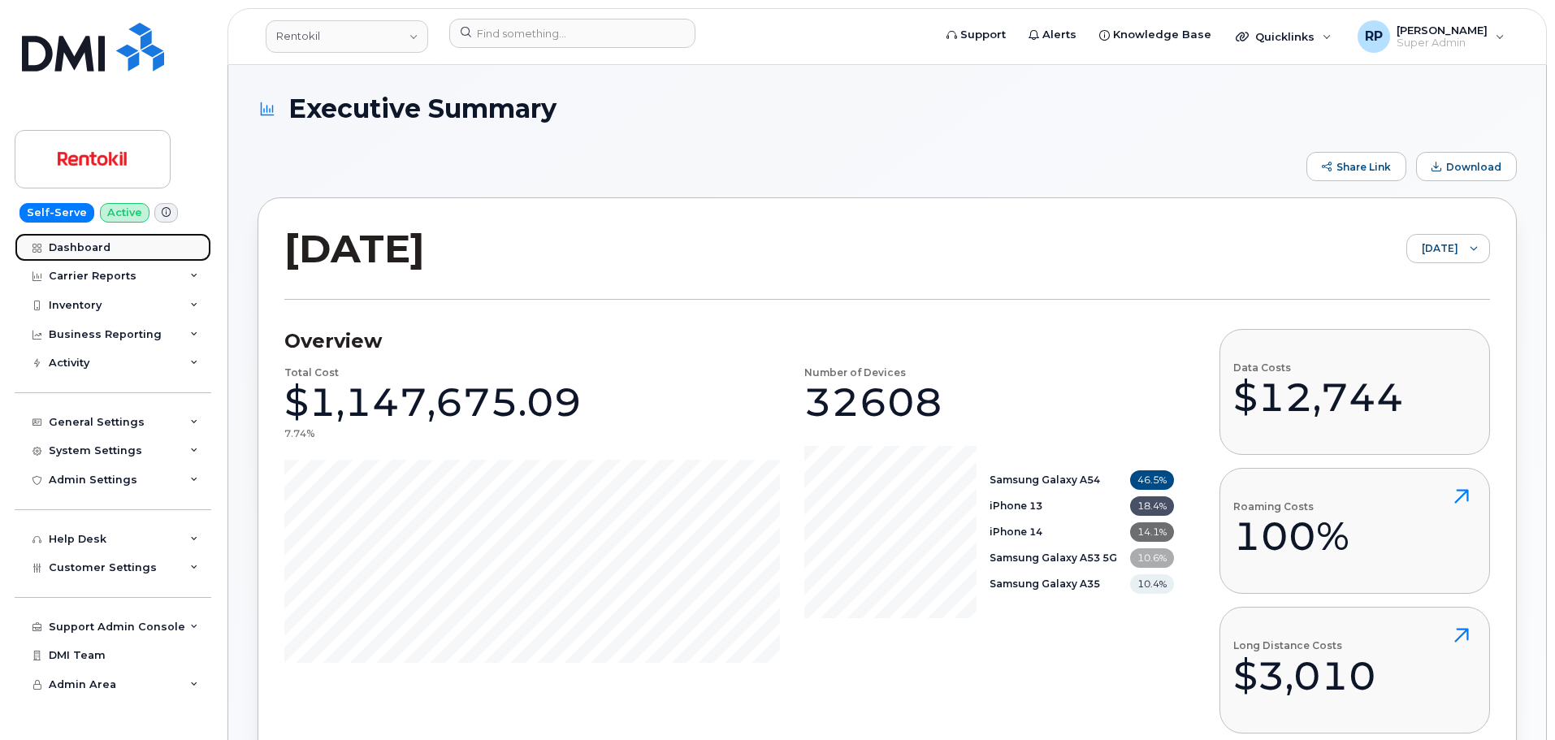
click at [58, 248] on div "Dashboard" at bounding box center [80, 247] width 62 height 13
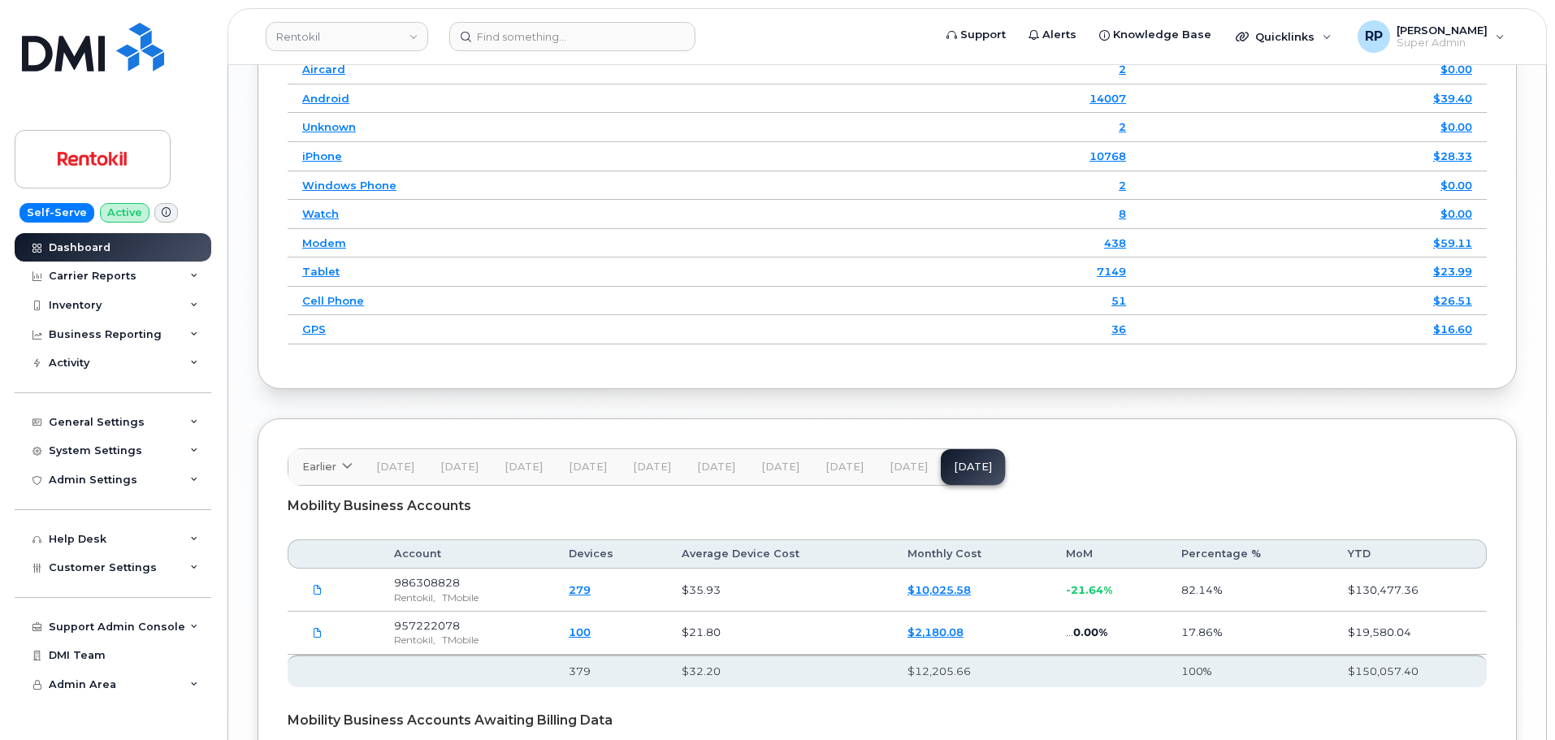
scroll to position [2438, 0]
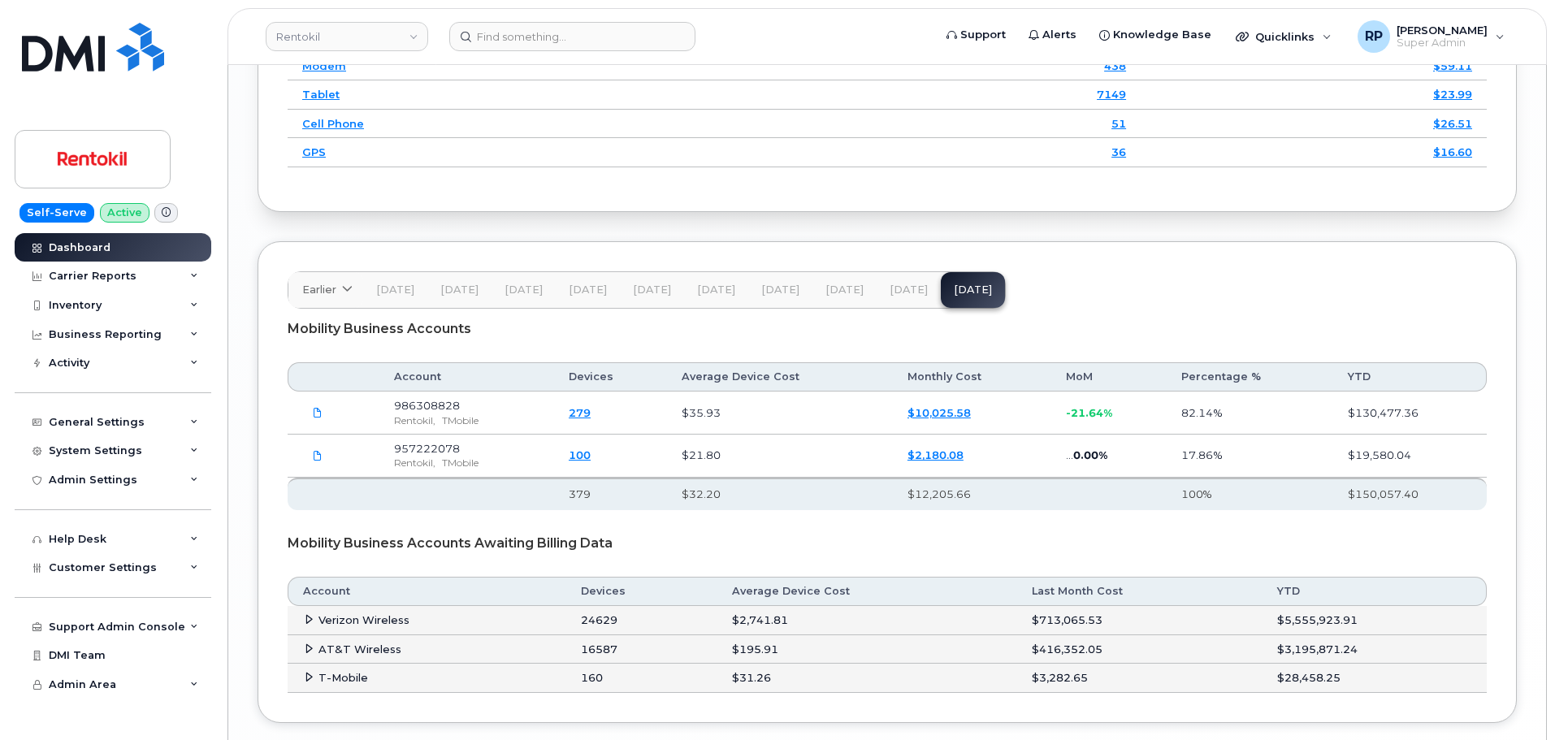
click at [918, 272] on button "[DATE]" at bounding box center [909, 290] width 64 height 36
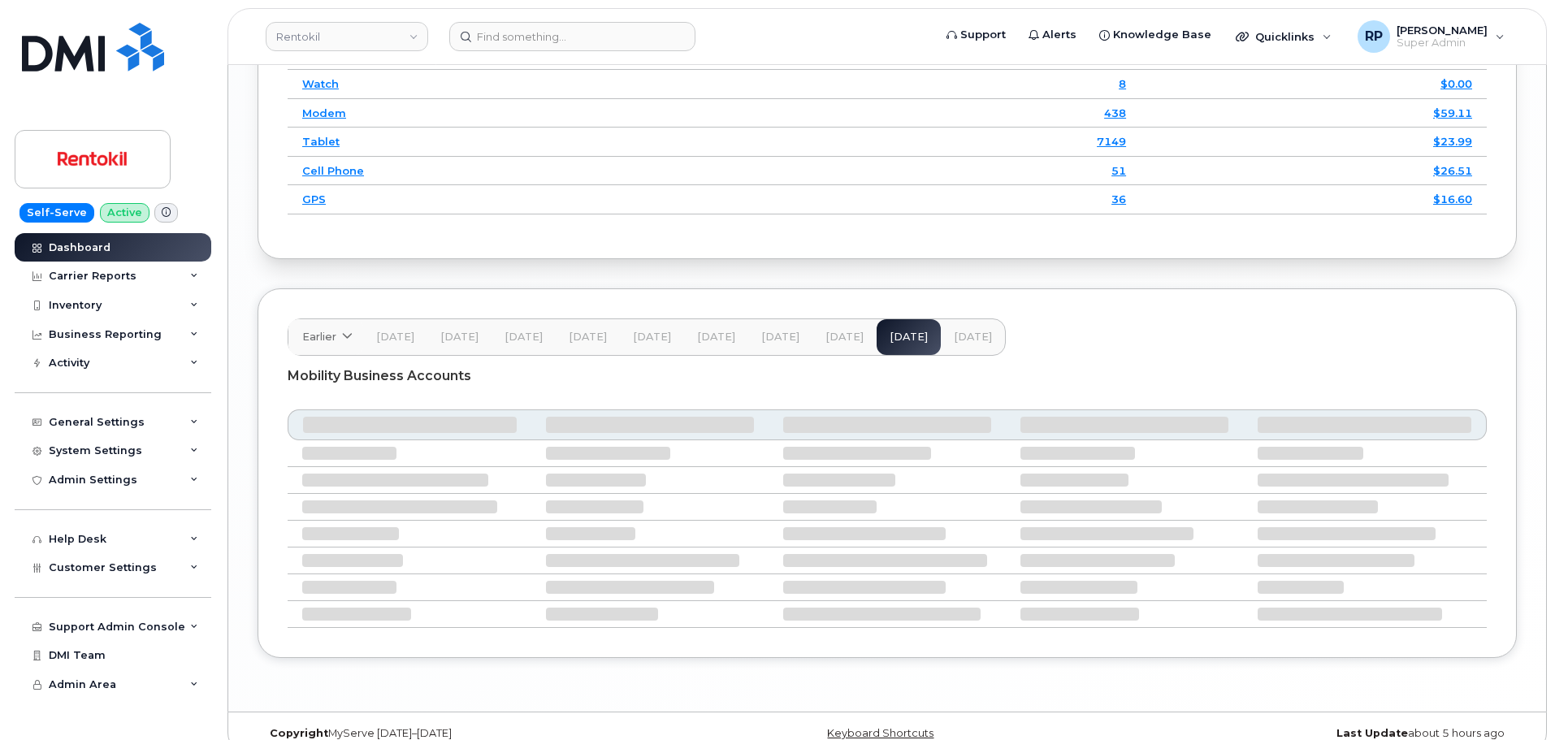
scroll to position [2322, 0]
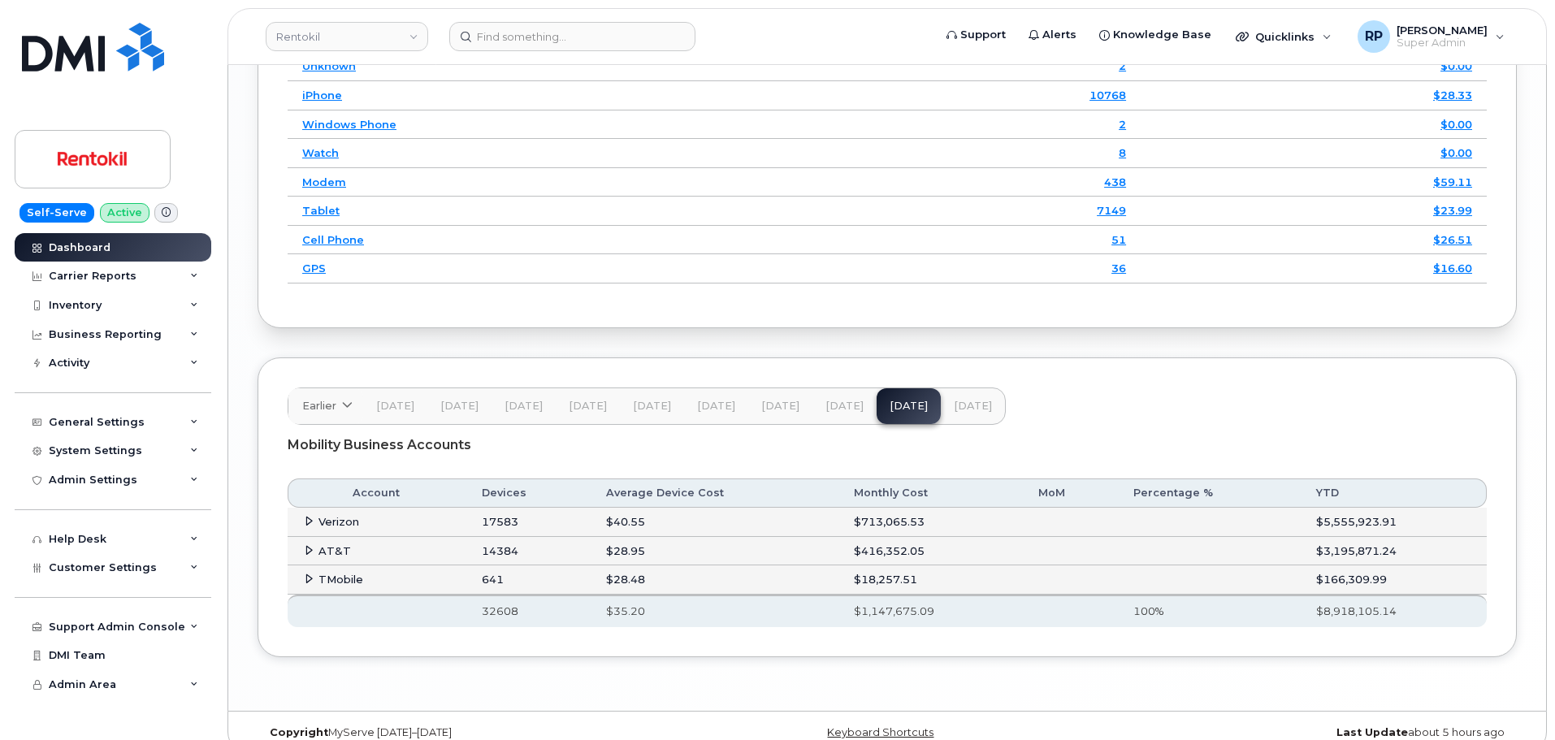
click at [305, 545] on icon at bounding box center [309, 550] width 11 height 11
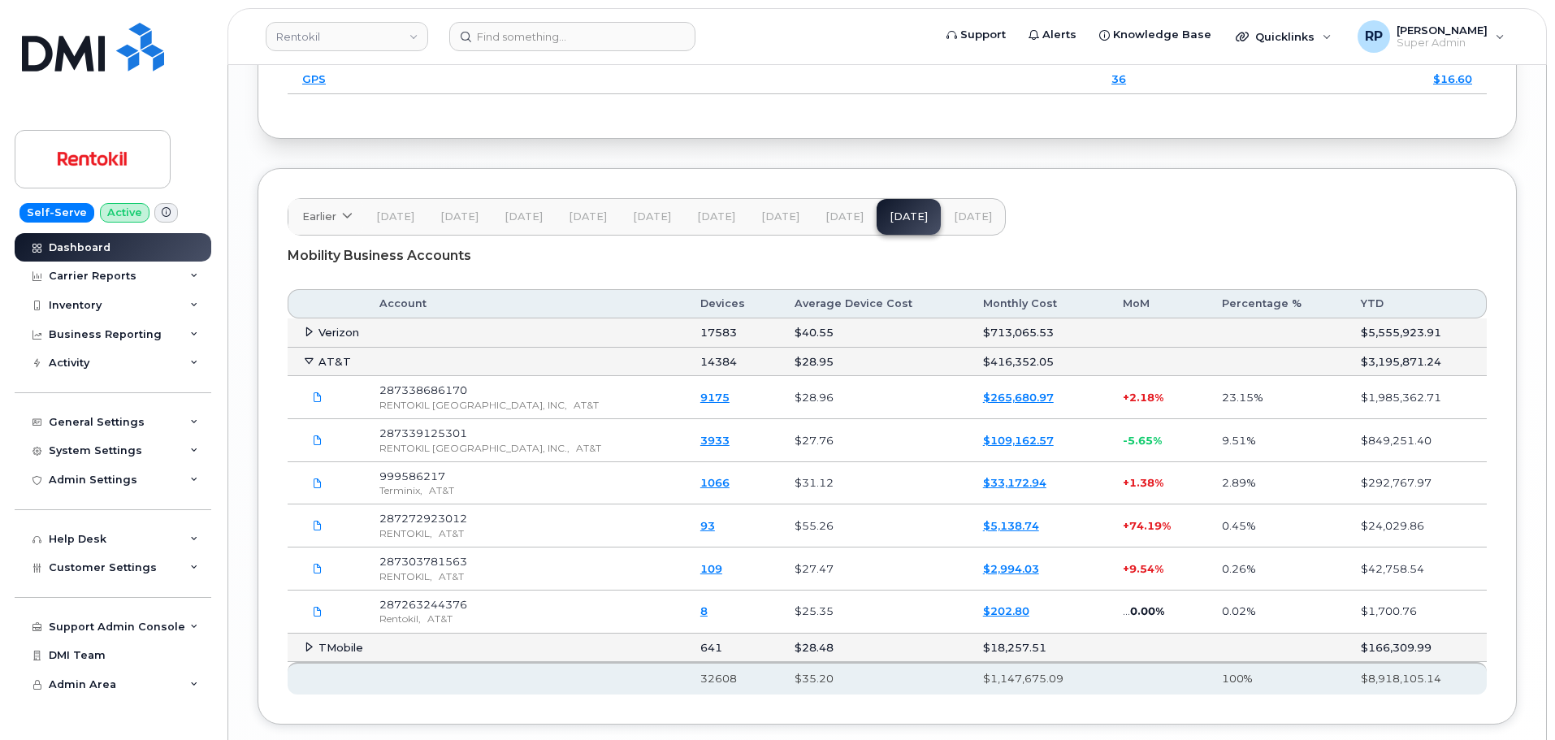
scroll to position [2578, 0]
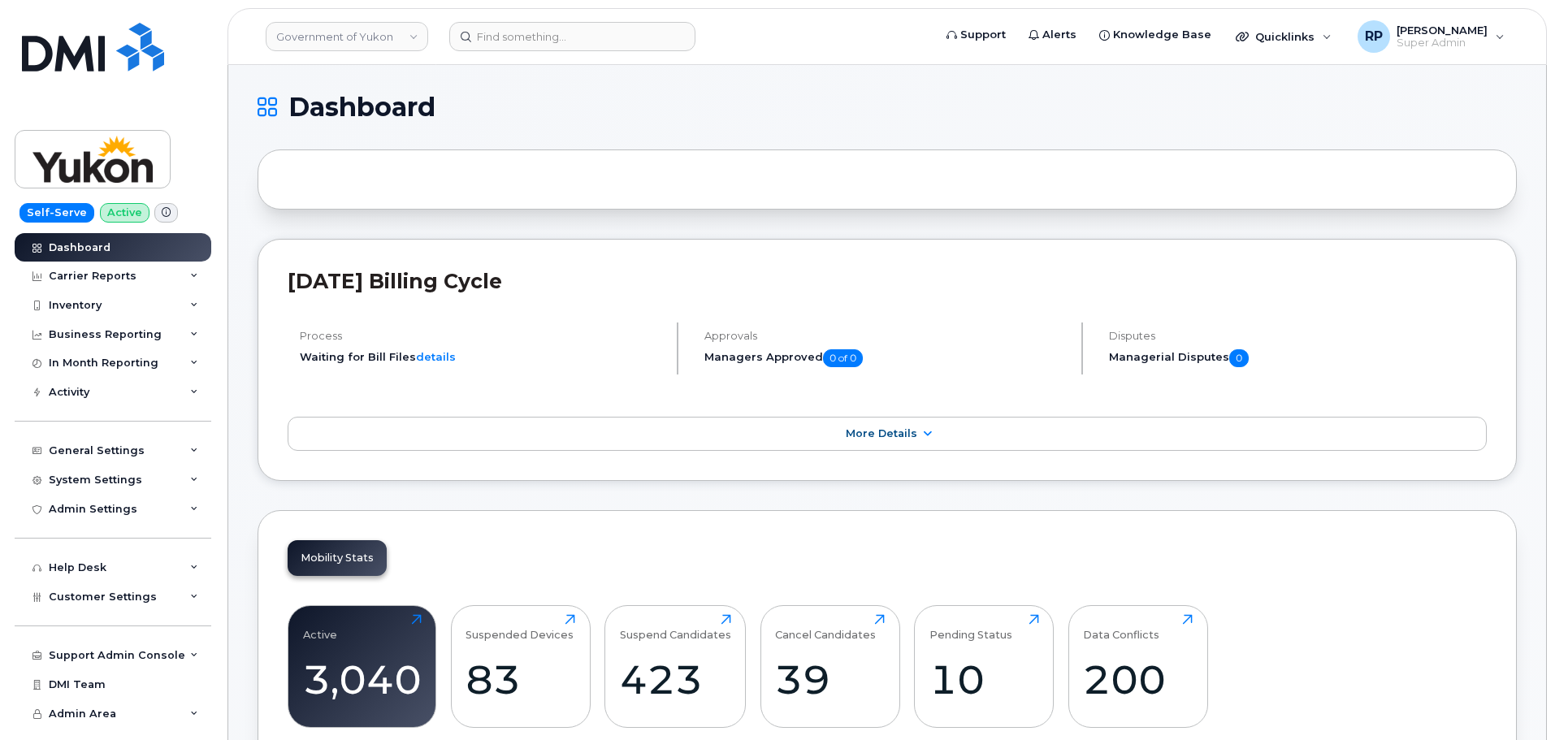
scroll to position [2318, 0]
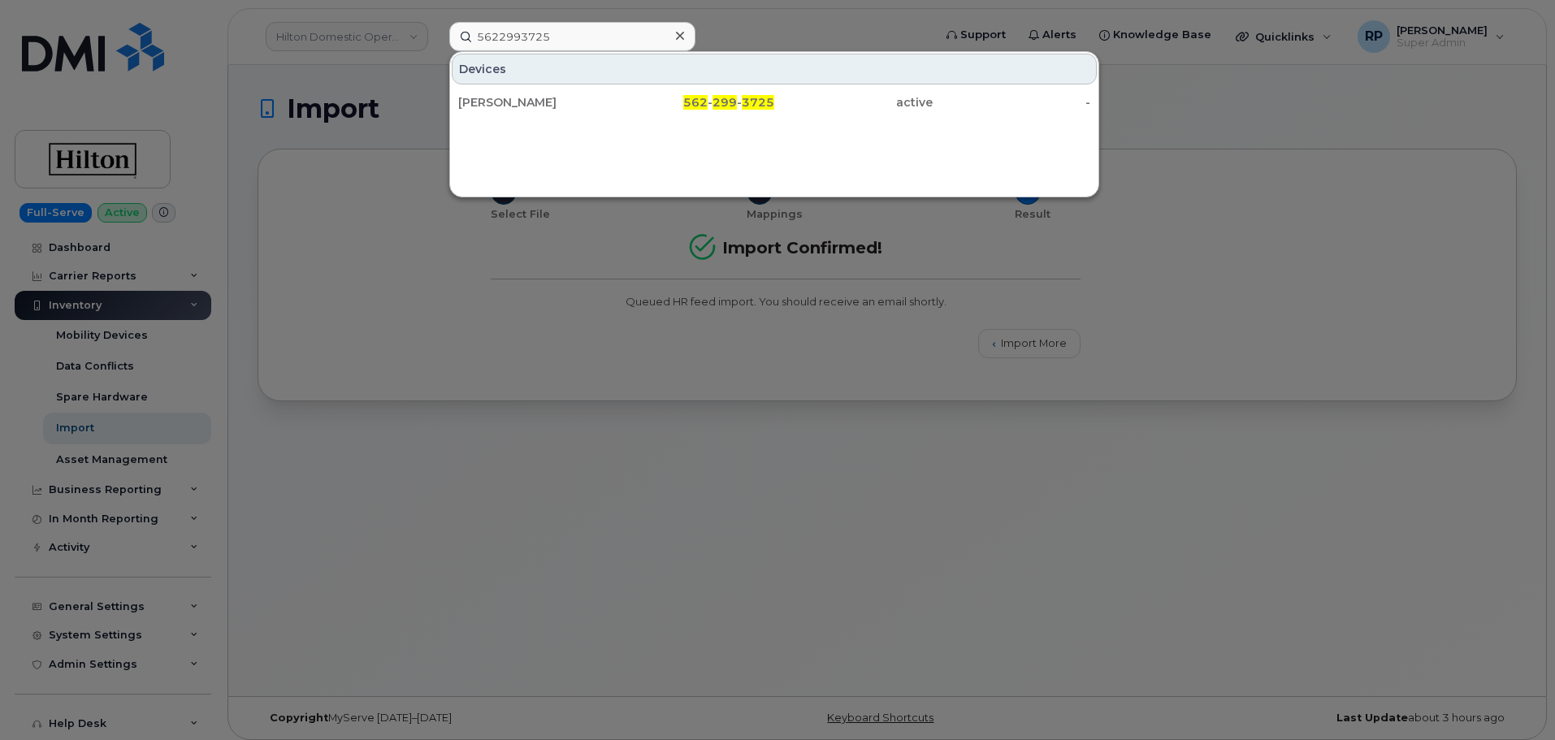
click at [679, 40] on icon at bounding box center [680, 35] width 8 height 13
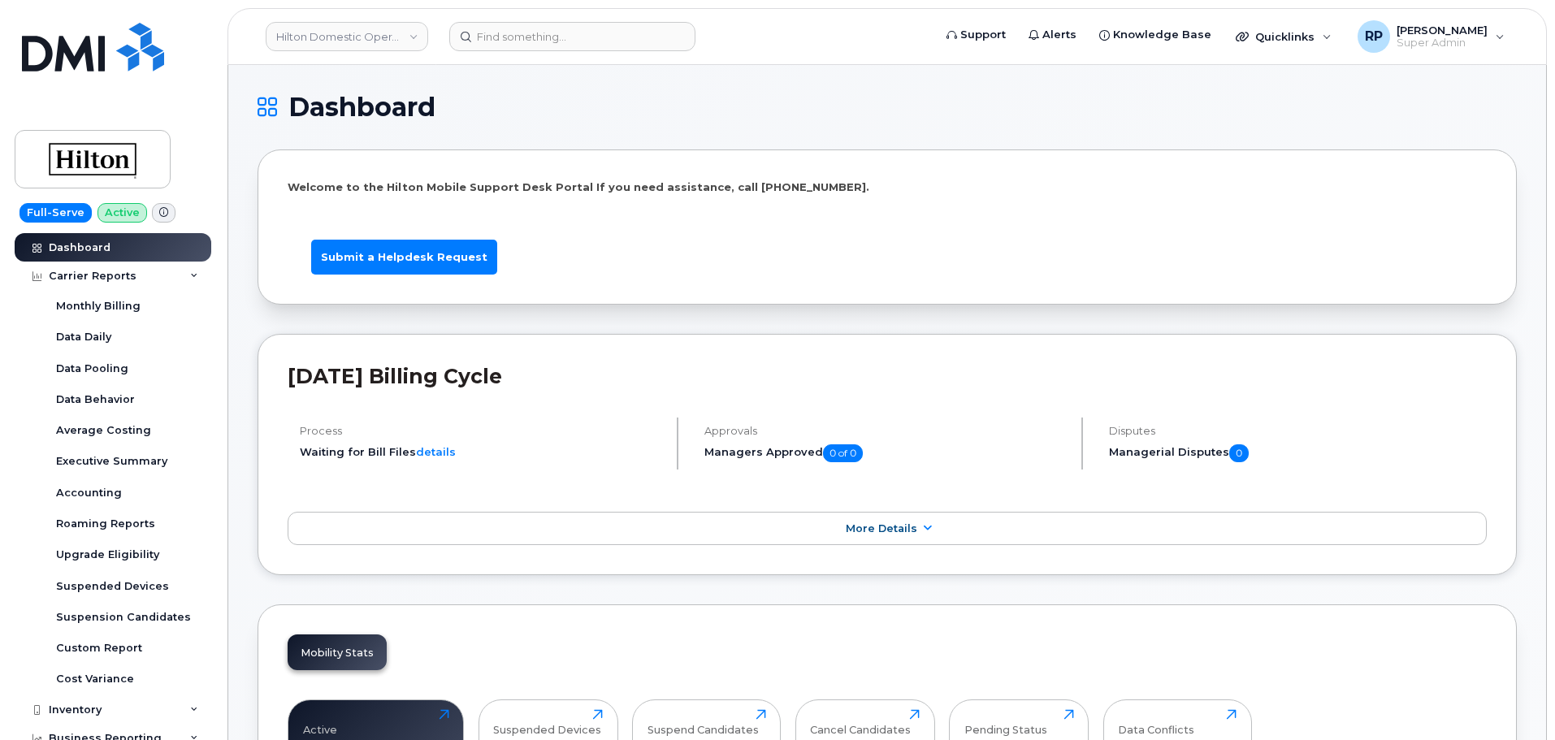
scroll to position [2438, 0]
